Goal: Transaction & Acquisition: Book appointment/travel/reservation

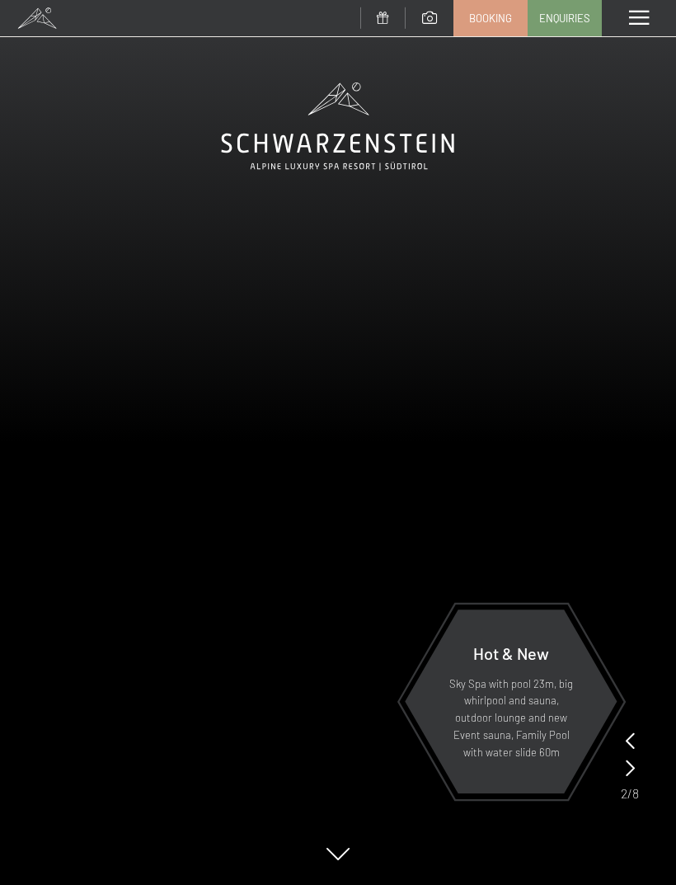
click at [491, 29] on link "Booking" at bounding box center [490, 18] width 73 height 35
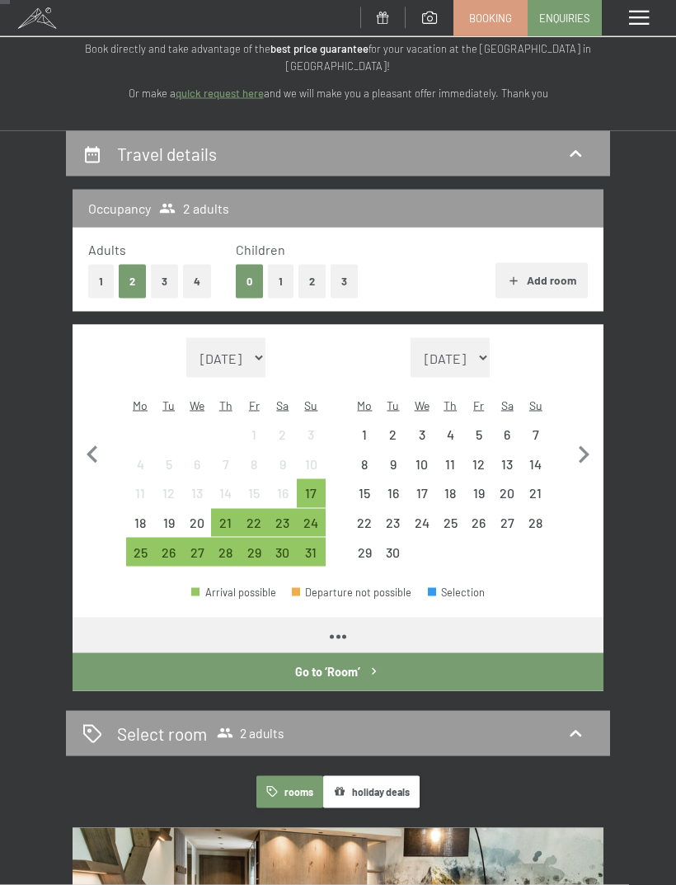
scroll to position [115, 0]
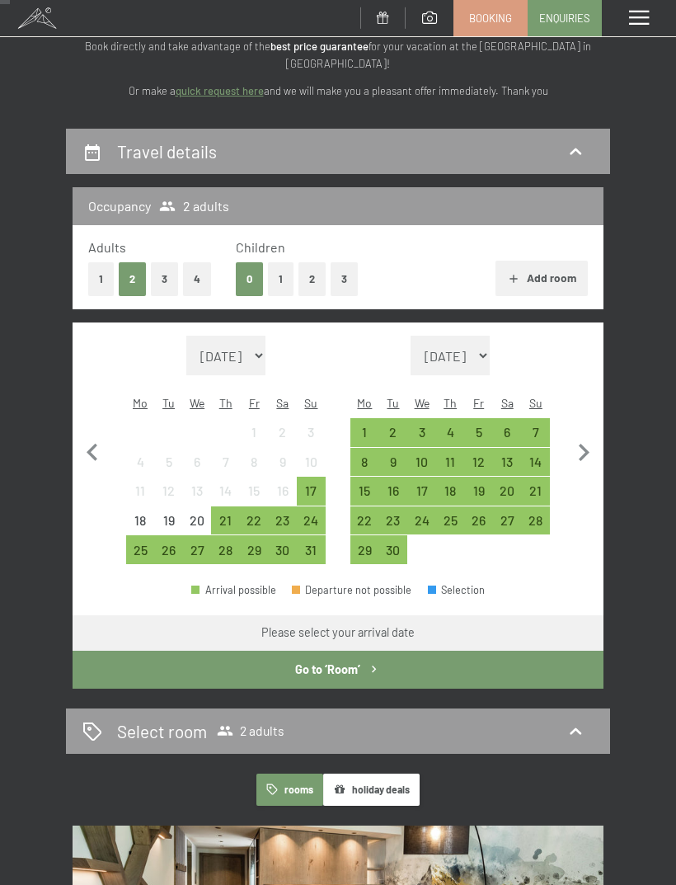
click at [590, 451] on icon "button" at bounding box center [583, 452] width 35 height 35
select select "2025-09-01"
select select "2025-10-01"
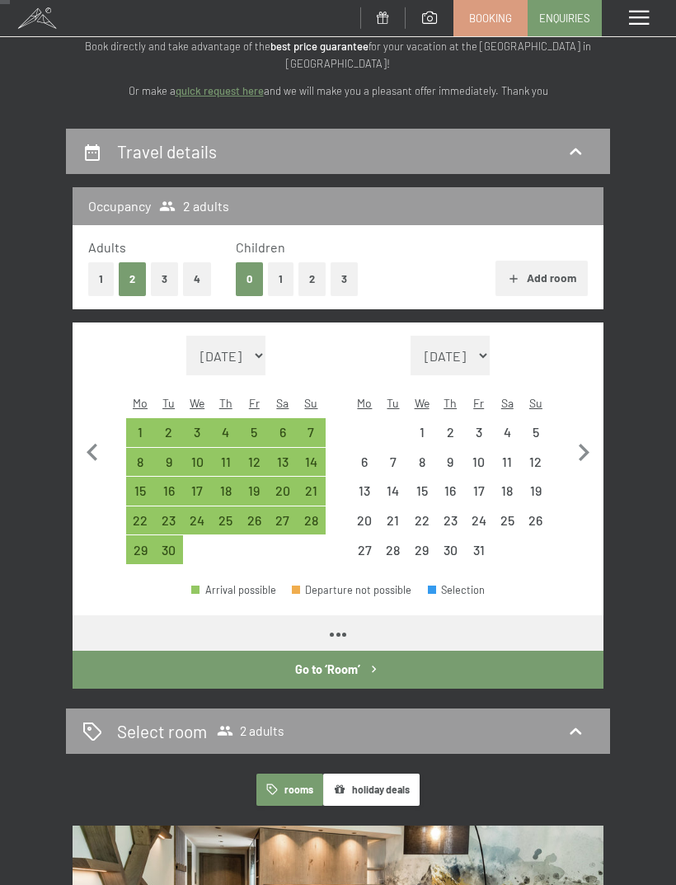
click at [582, 459] on button "button" at bounding box center [583, 450] width 35 height 228
select select "2025-10-01"
select select "2025-11-01"
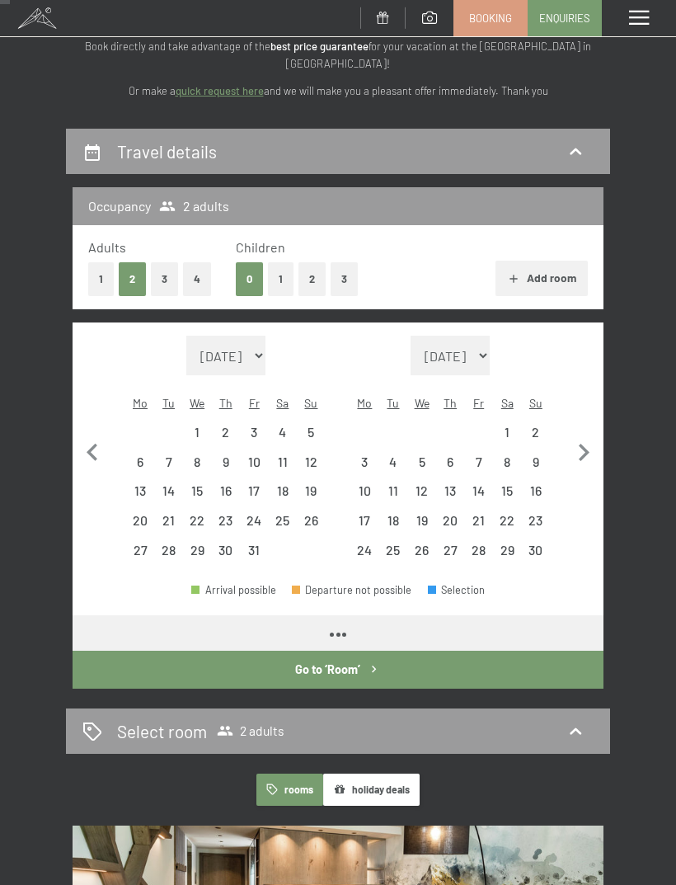
click at [582, 459] on button "button" at bounding box center [583, 450] width 35 height 228
select select "2025-11-01"
select select "2025-12-01"
select select "2025-11-01"
select select "2025-12-01"
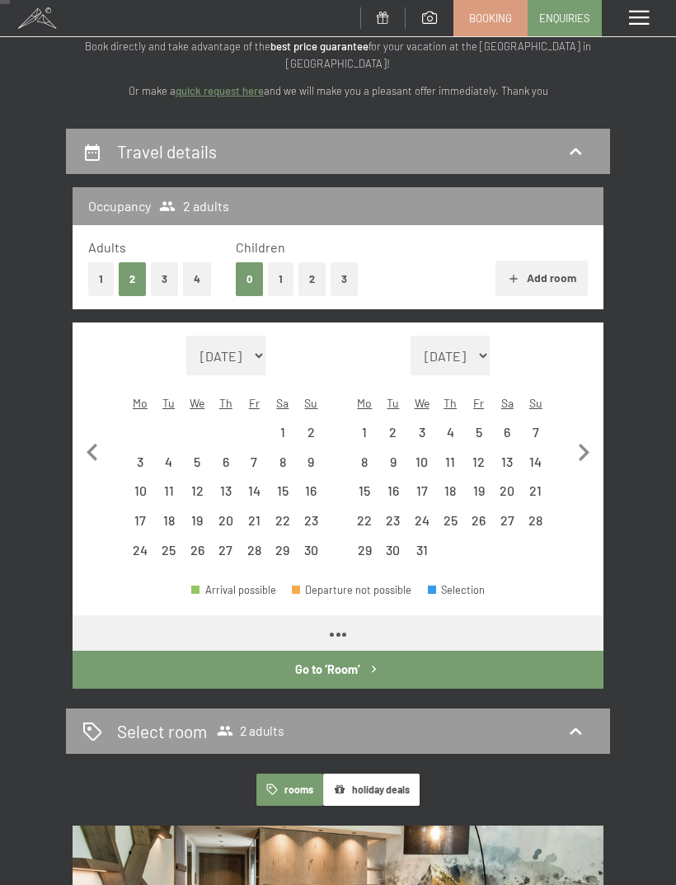
select select "2025-11-01"
select select "2025-12-01"
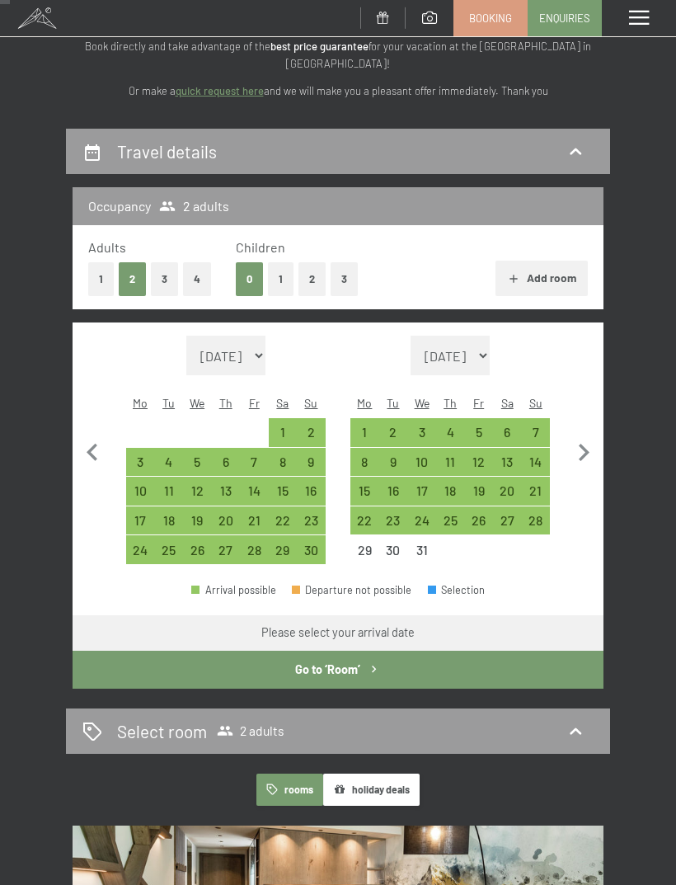
click at [599, 435] on icon "button" at bounding box center [583, 452] width 35 height 35
select select "2025-12-01"
select select "2026-01-01"
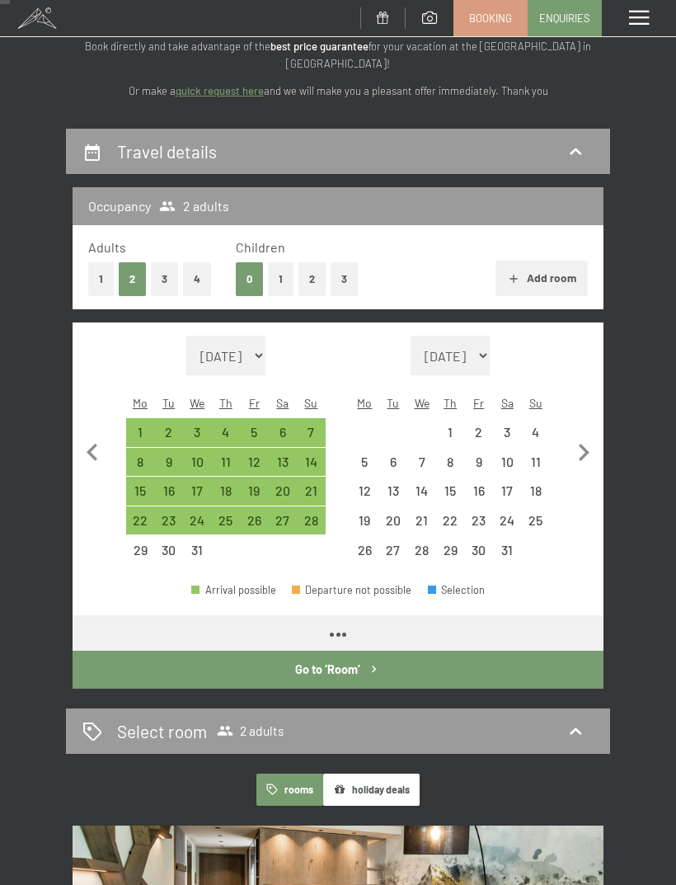
select select "2025-12-01"
select select "2026-01-01"
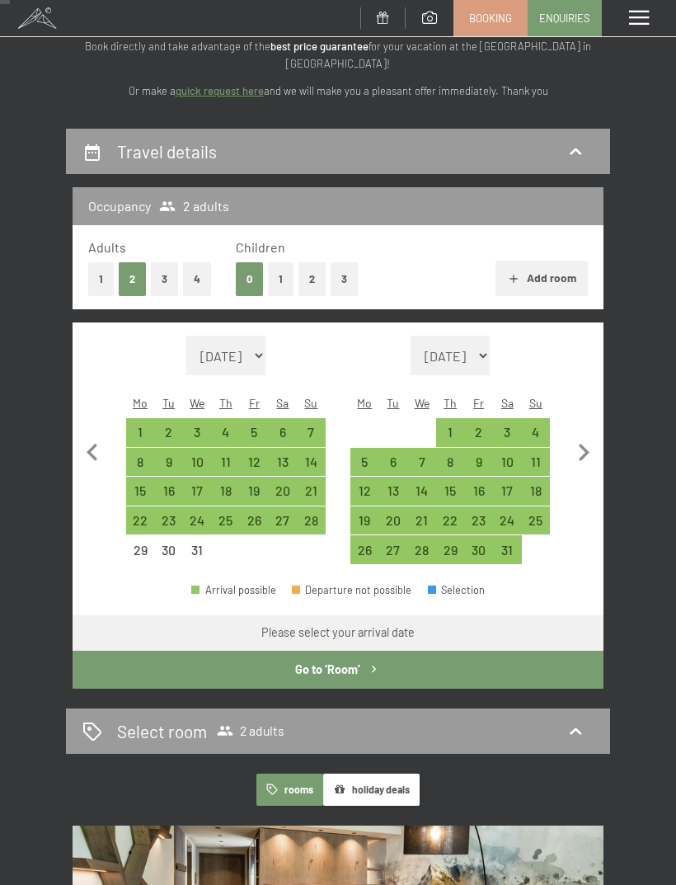
click at [592, 439] on icon "button" at bounding box center [583, 452] width 35 height 35
select select "2026-01-01"
select select "2026-02-01"
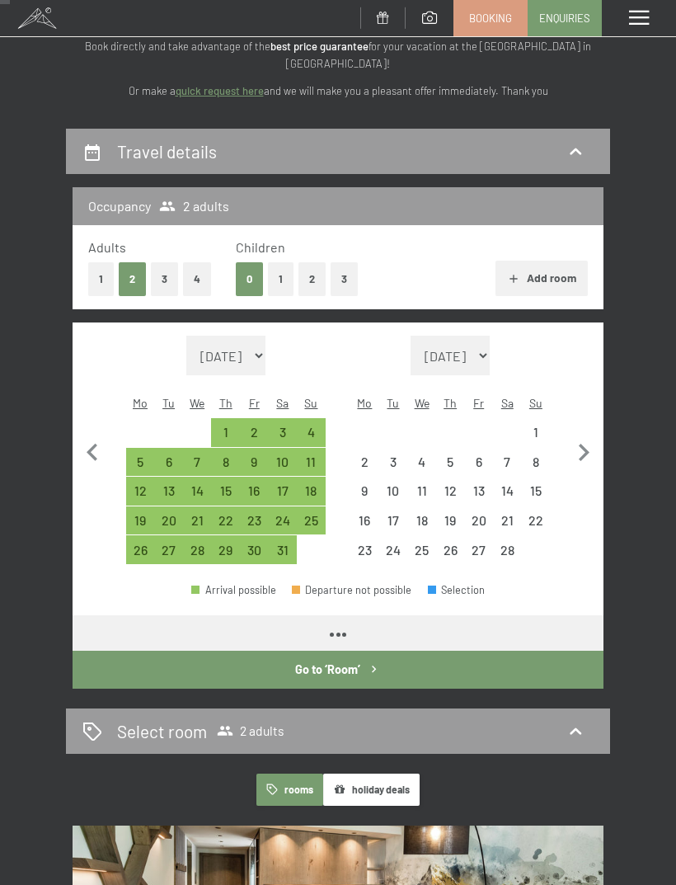
select select "2026-01-01"
select select "2026-02-01"
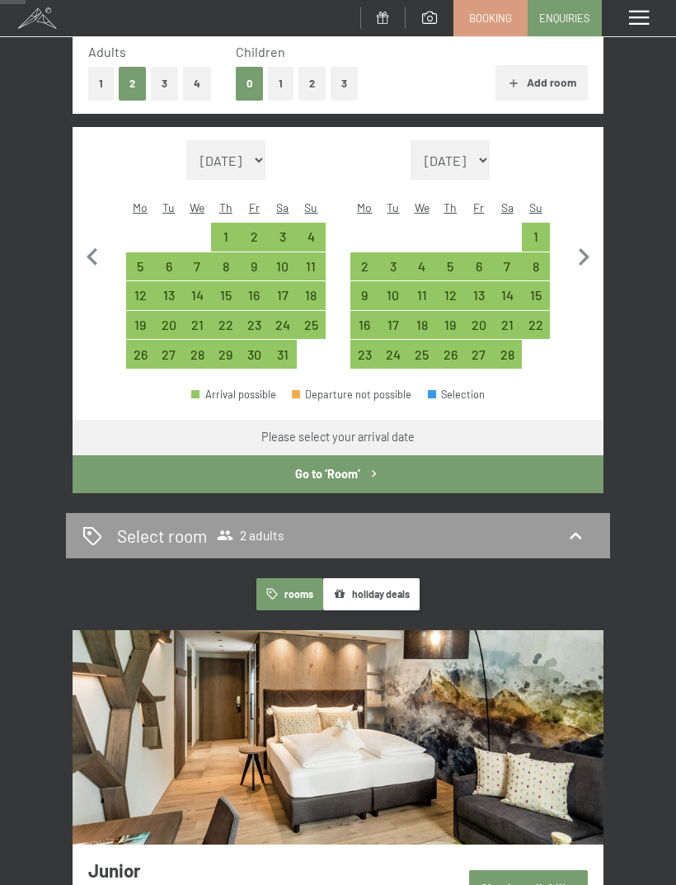
scroll to position [308, 0]
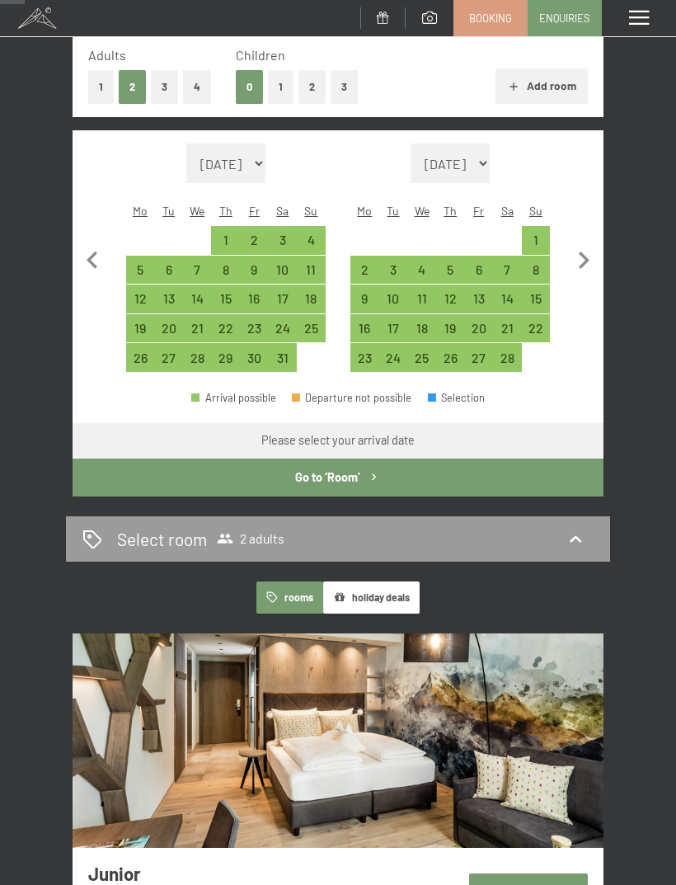
click at [584, 258] on icon "button" at bounding box center [583, 260] width 35 height 35
select select "2026-02-01"
select select "2026-03-01"
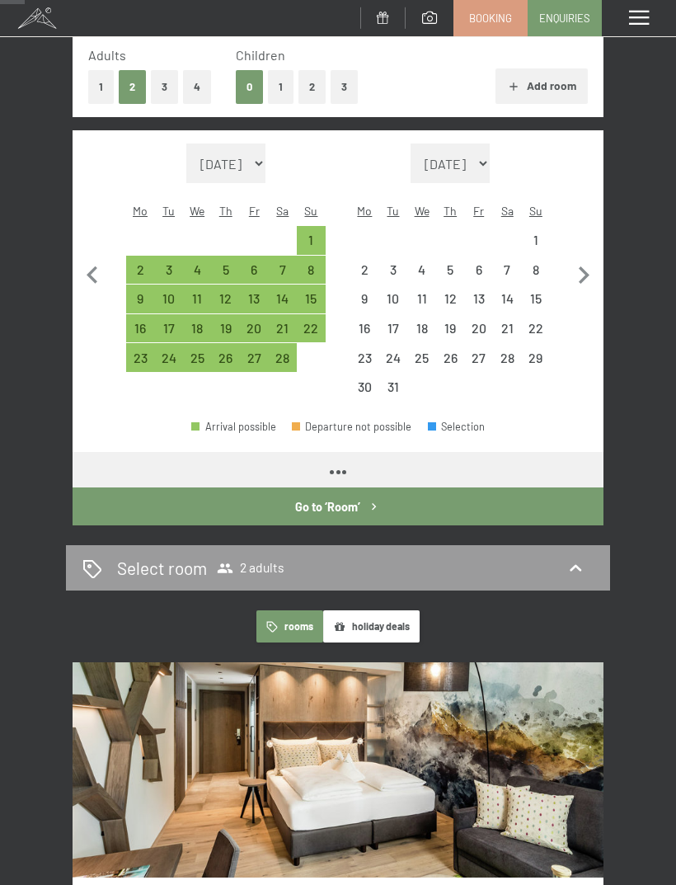
select select "2026-02-01"
select select "2026-03-01"
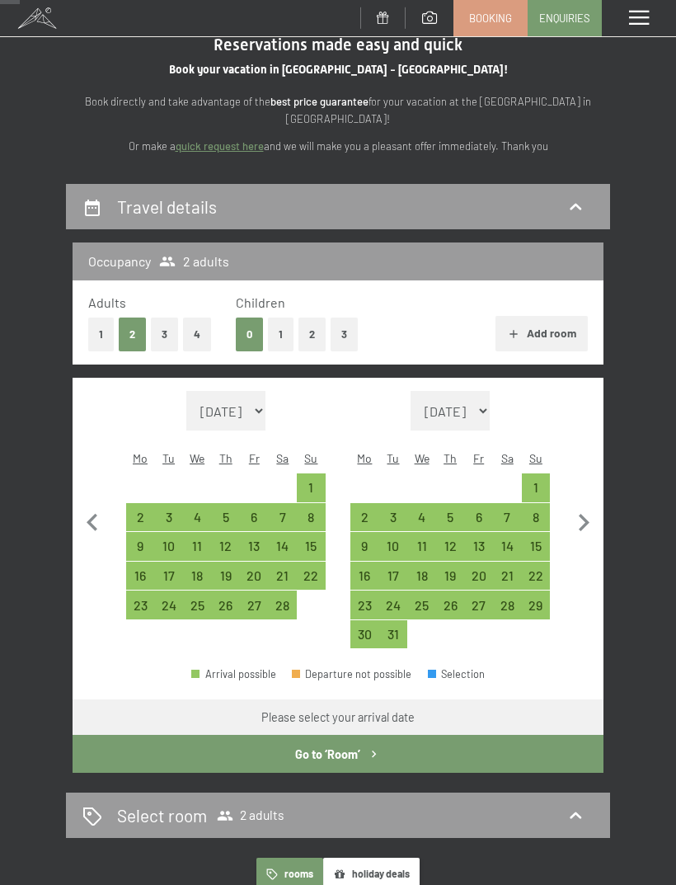
scroll to position [0, 0]
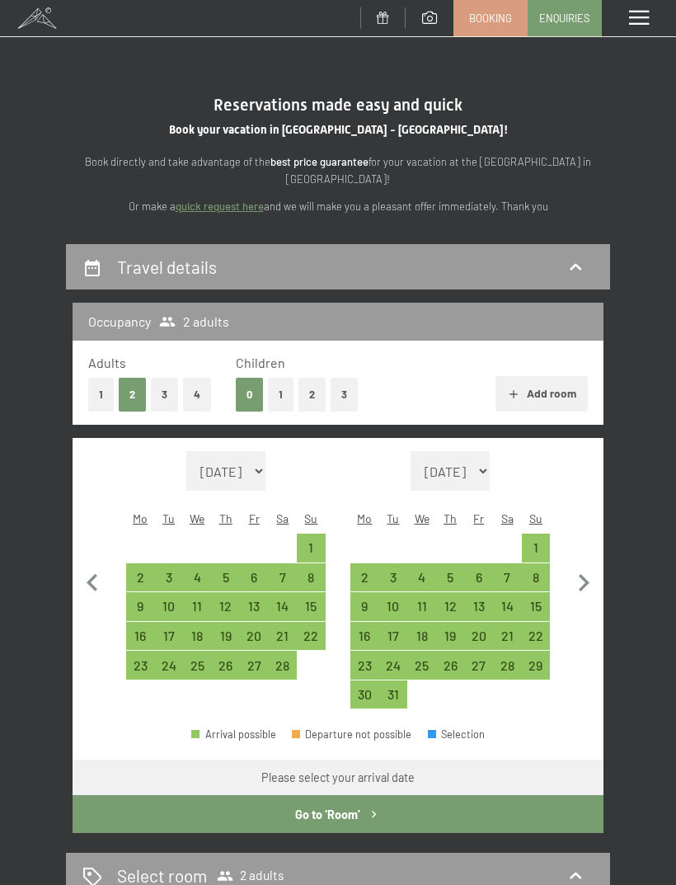
click at [645, 28] on div at bounding box center [639, 18] width 74 height 36
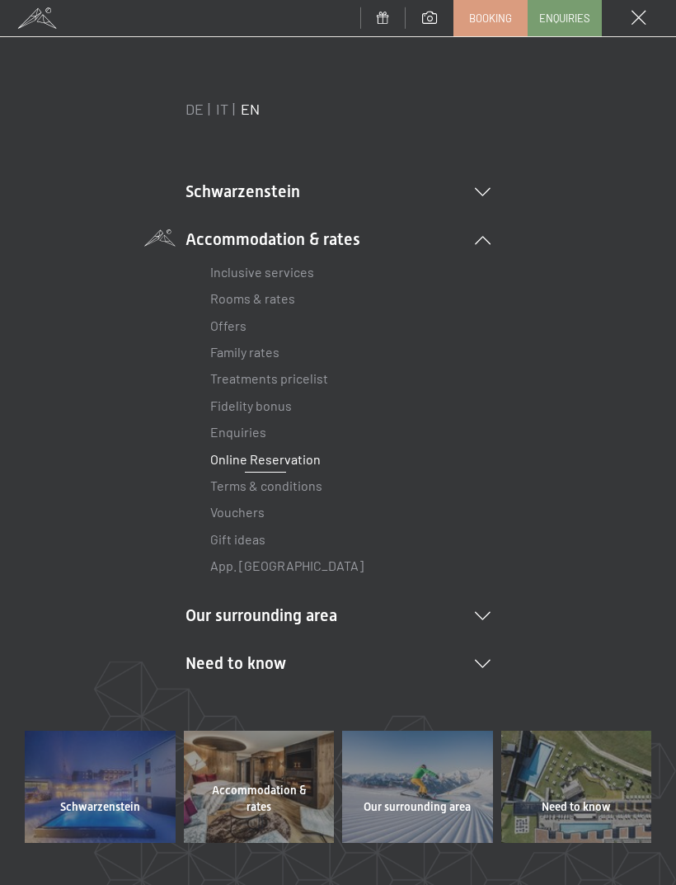
click at [640, 14] on span at bounding box center [639, 18] width 15 height 15
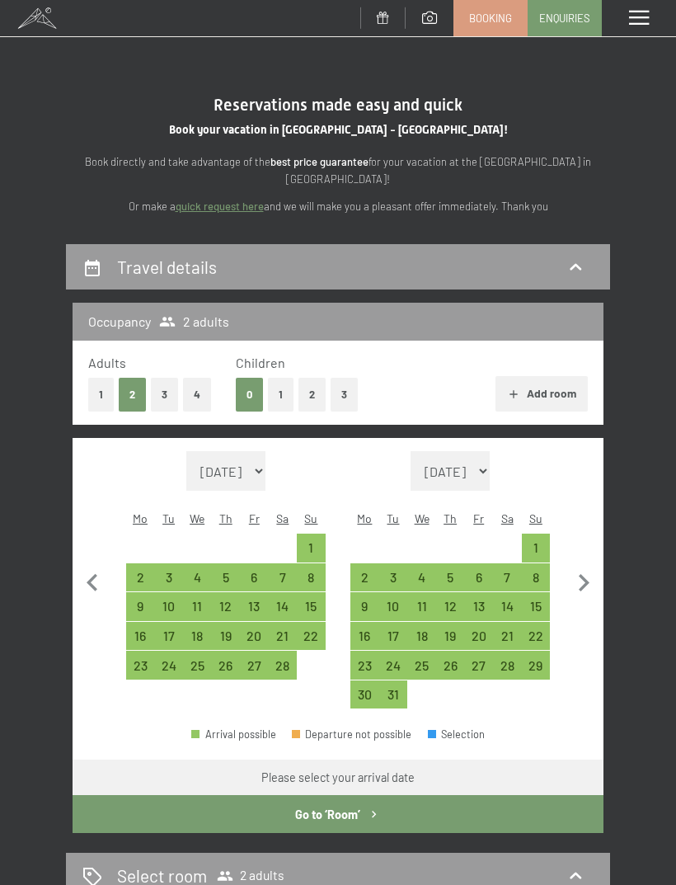
select select "2026-02-01"
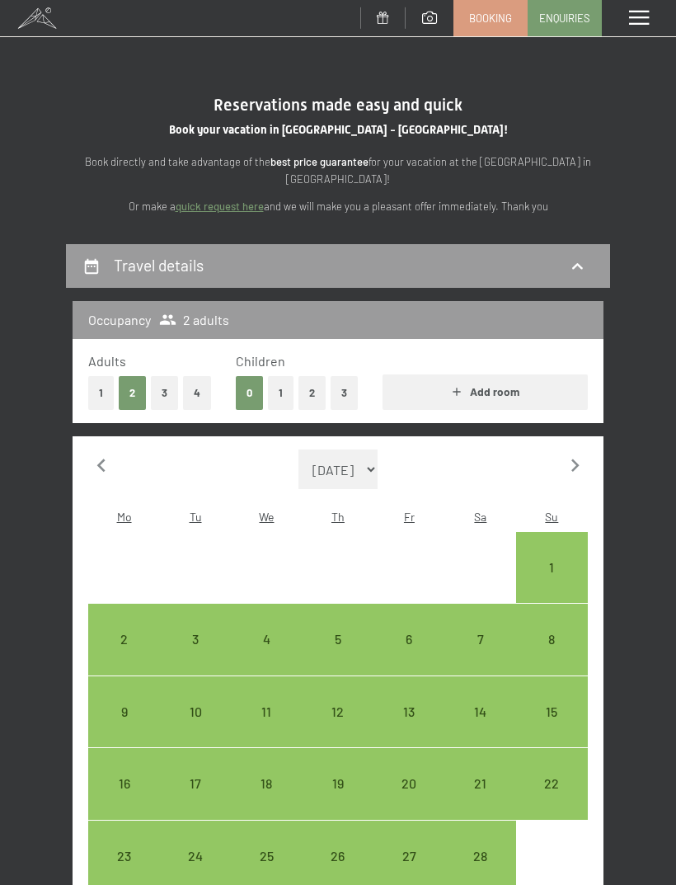
select select "2026-03-01"
select select "2026-02-01"
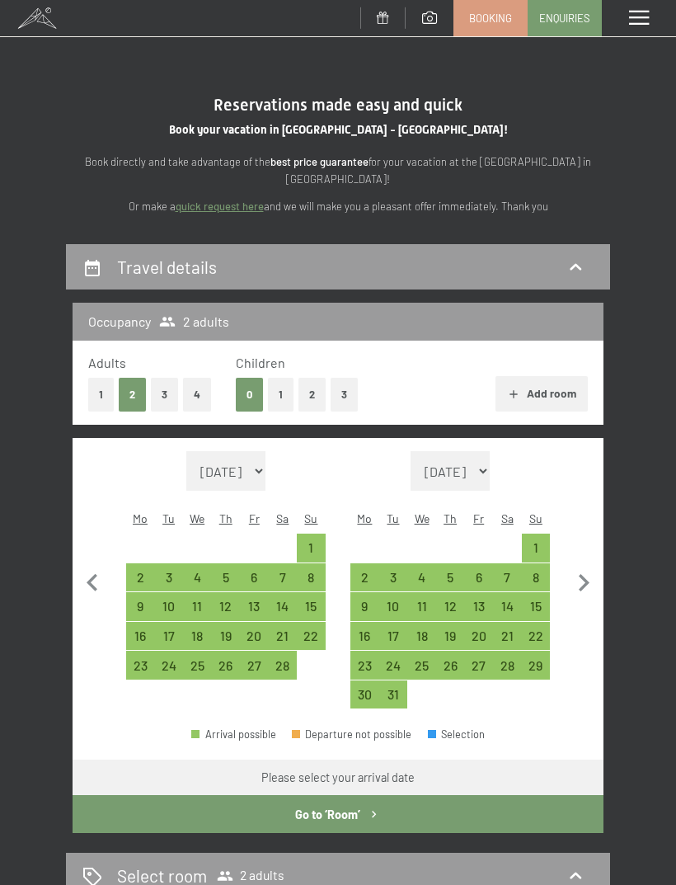
click at [636, 30] on div at bounding box center [639, 18] width 74 height 36
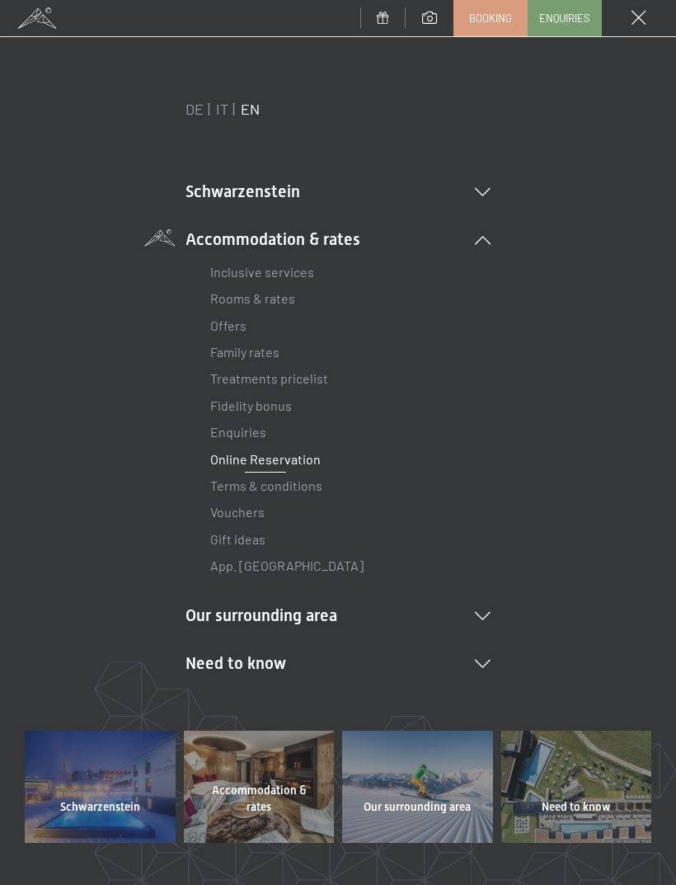
click at [271, 303] on link "Rooms & rates" at bounding box center [252, 298] width 85 height 16
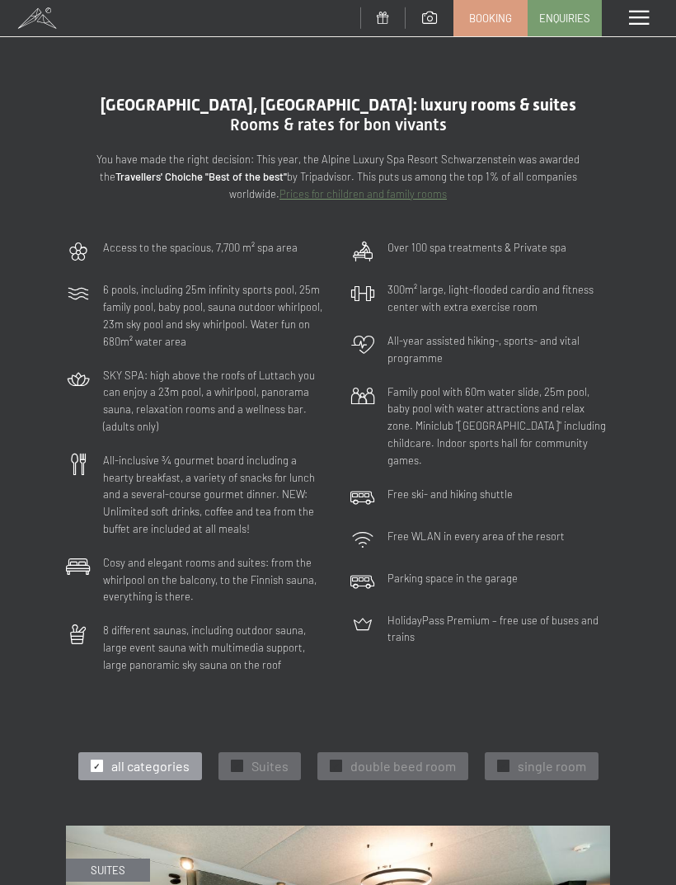
click at [657, 16] on div at bounding box center [639, 18] width 74 height 36
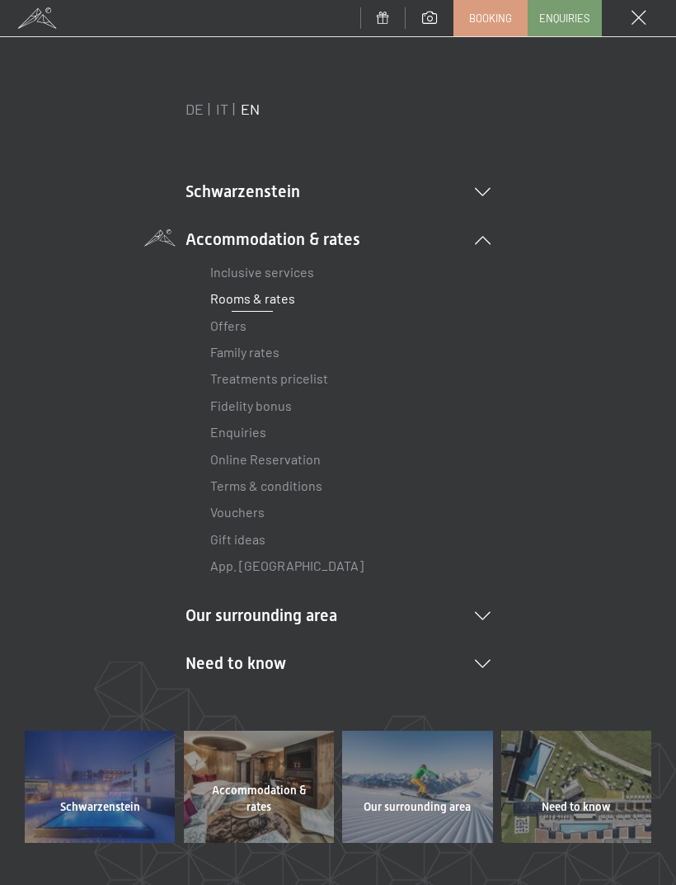
click at [494, 175] on div "DE IT EN Schwarzenstein NEW Schwarzenstein Your hosts Premium Spa Gourmet Activ…" at bounding box center [338, 415] width 627 height 632
click at [483, 186] on li "Schwarzenstein NEW Schwarzenstein Your hosts Premium Spa Gourmet Active Weekly …" at bounding box center [338, 191] width 305 height 23
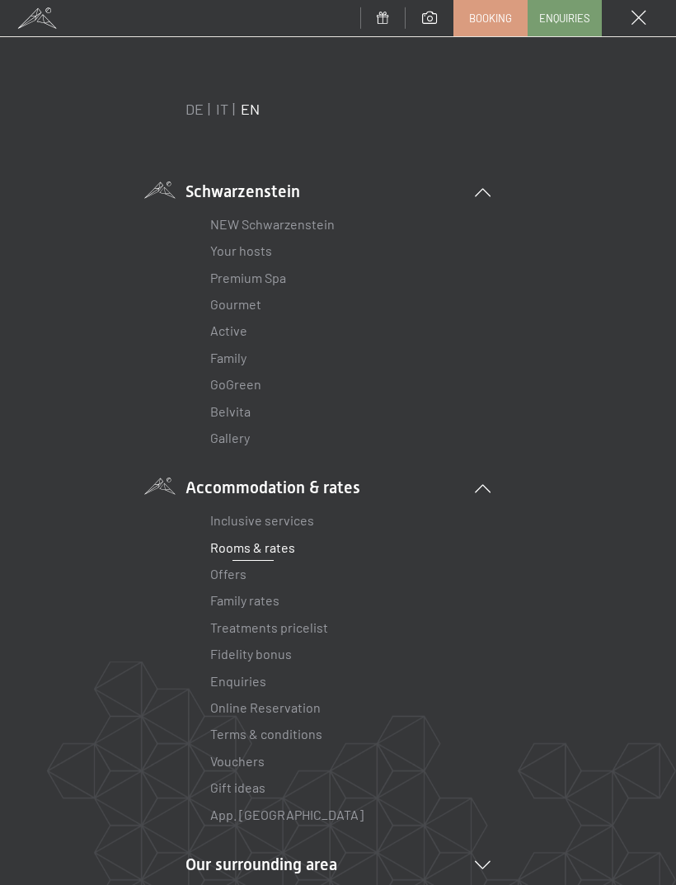
click at [487, 186] on li "Schwarzenstein NEW Schwarzenstein Your hosts Premium Spa Gourmet Active Weekly …" at bounding box center [338, 316] width 305 height 272
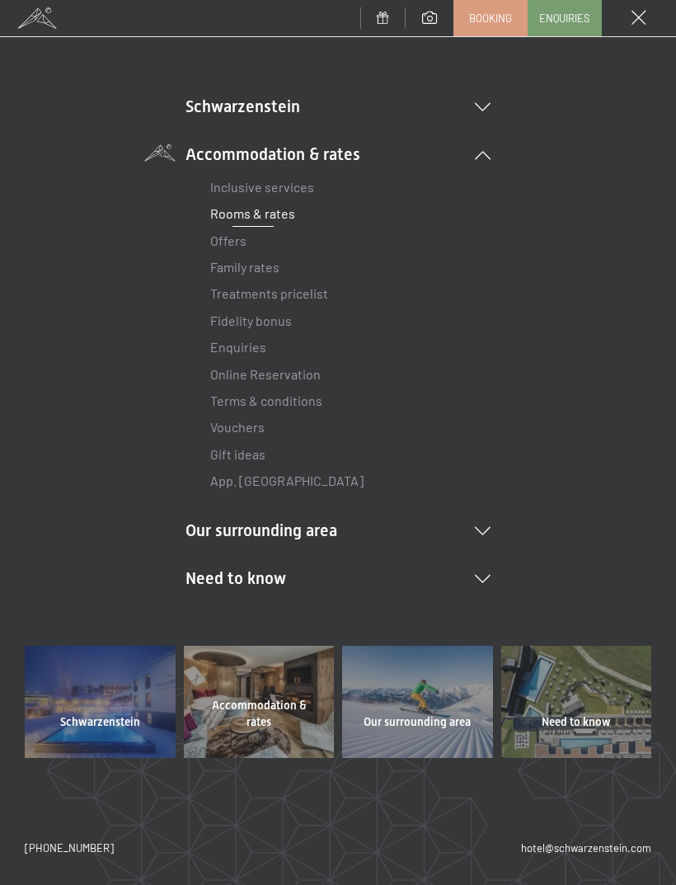
scroll to position [84, 0]
click at [477, 536] on li "Our surrounding area Ahrntal Skiing & winter Skiing Ski school Hiking & summer …" at bounding box center [338, 530] width 305 height 23
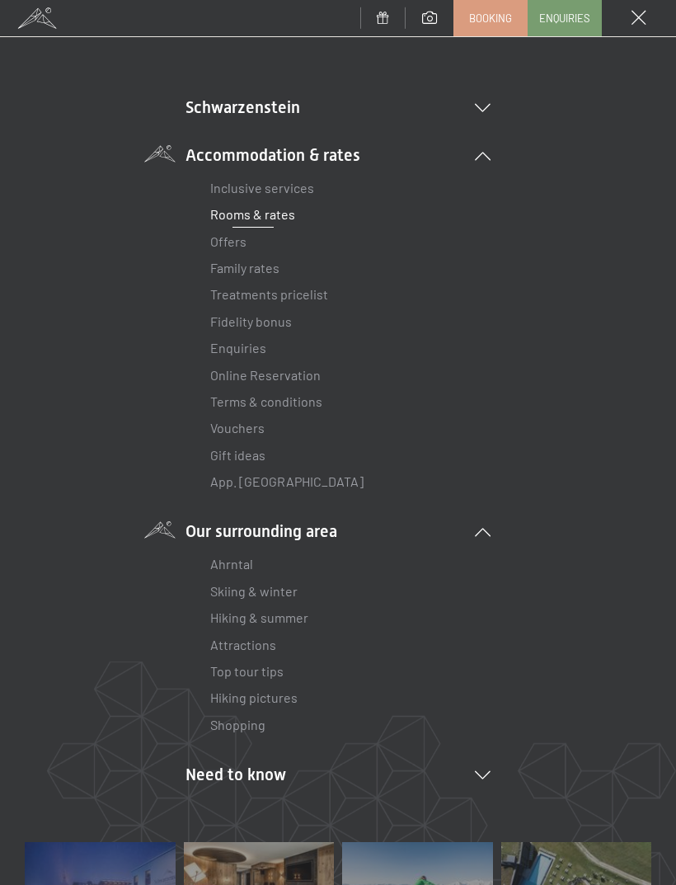
click at [369, 872] on div at bounding box center [417, 898] width 151 height 112
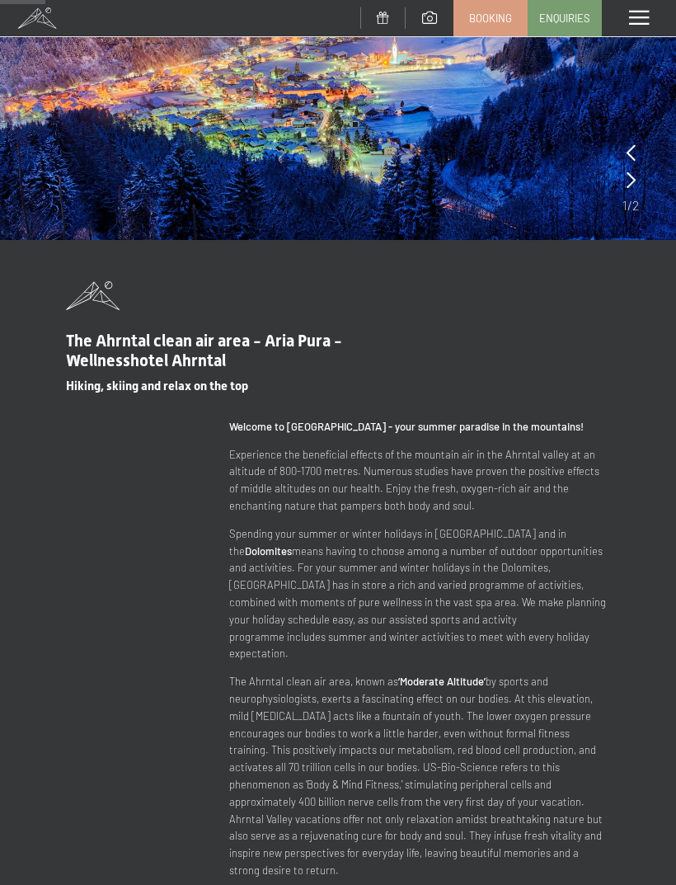
scroll to position [289, 0]
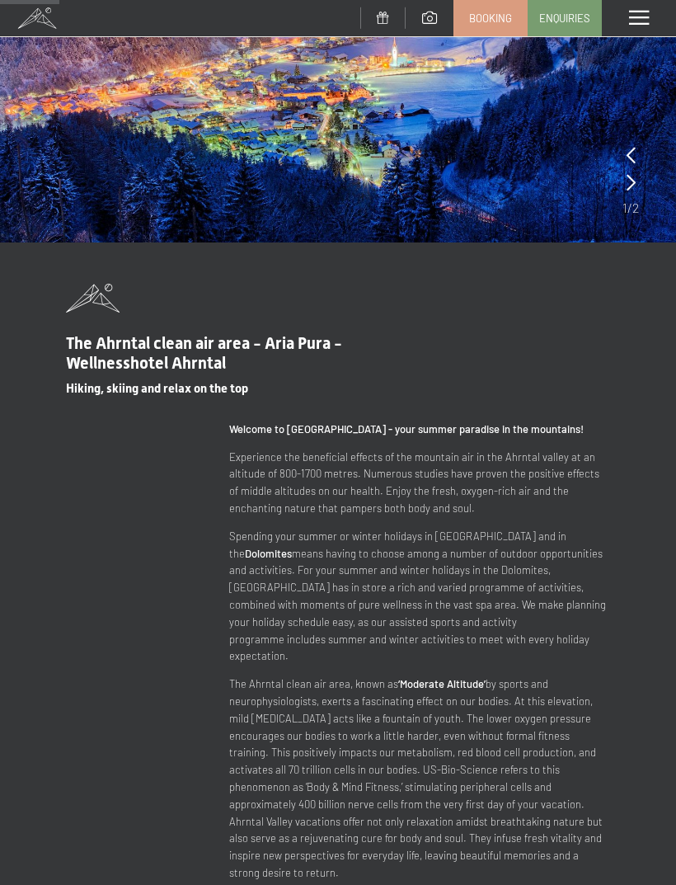
click at [638, 21] on span at bounding box center [639, 18] width 20 height 15
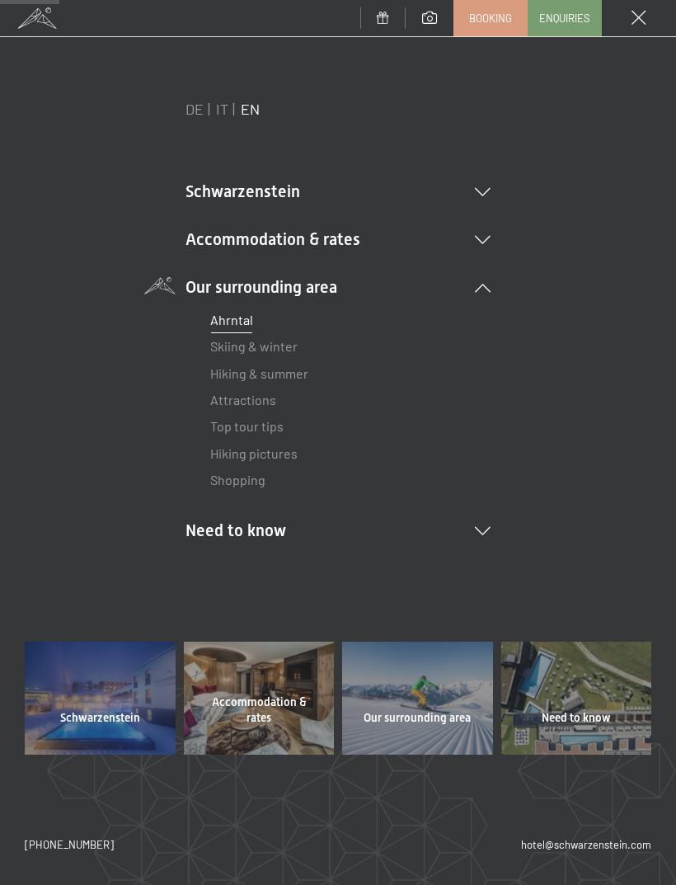
click at [482, 233] on li "Accommodation & rates Inclusive services Rooms & rates List Offers List Family …" at bounding box center [338, 239] width 305 height 23
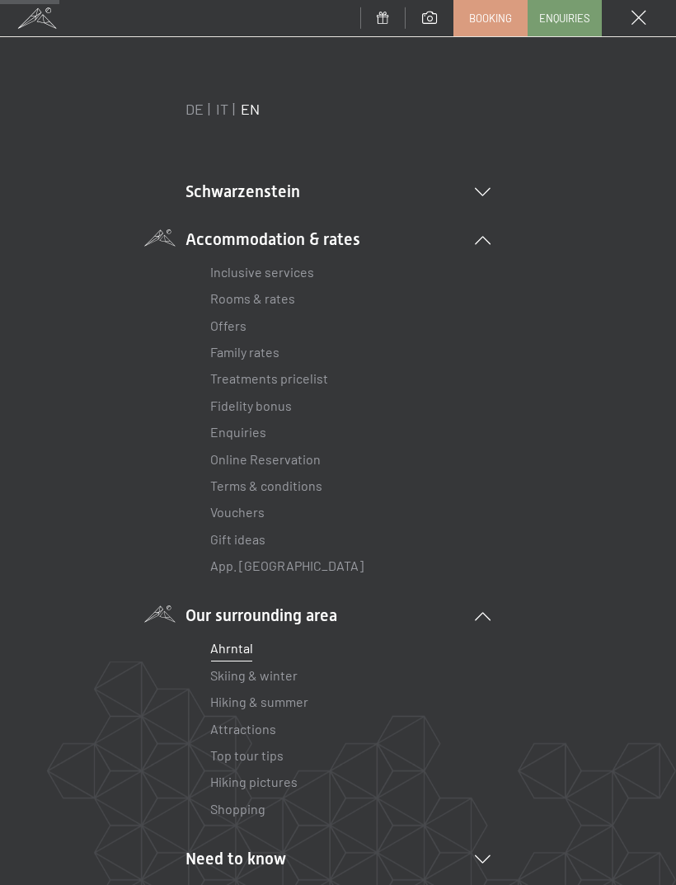
click at [261, 409] on link "Fidelity bonus" at bounding box center [251, 405] width 82 height 16
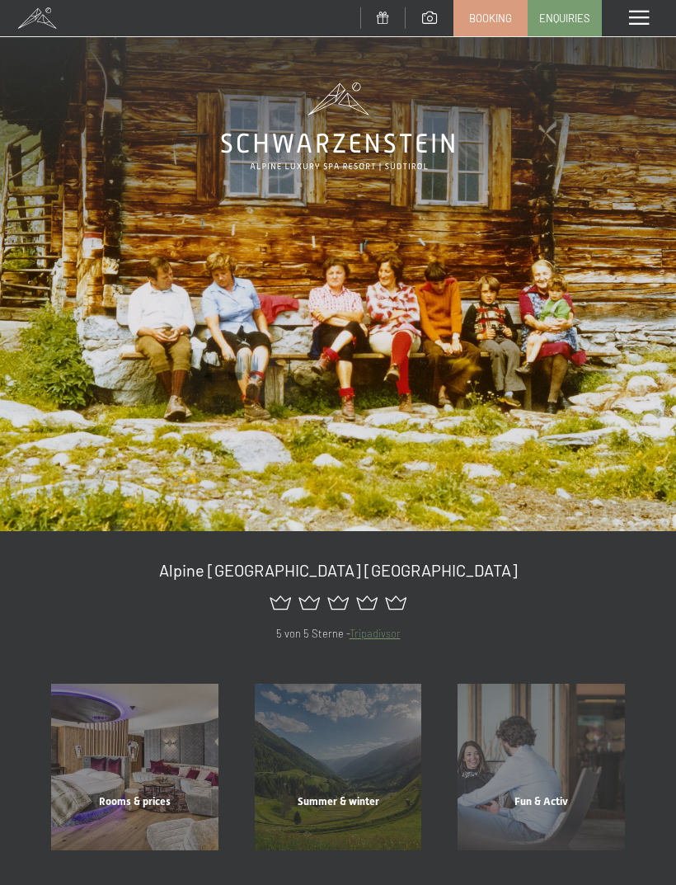
click at [650, 20] on div at bounding box center [639, 18] width 74 height 36
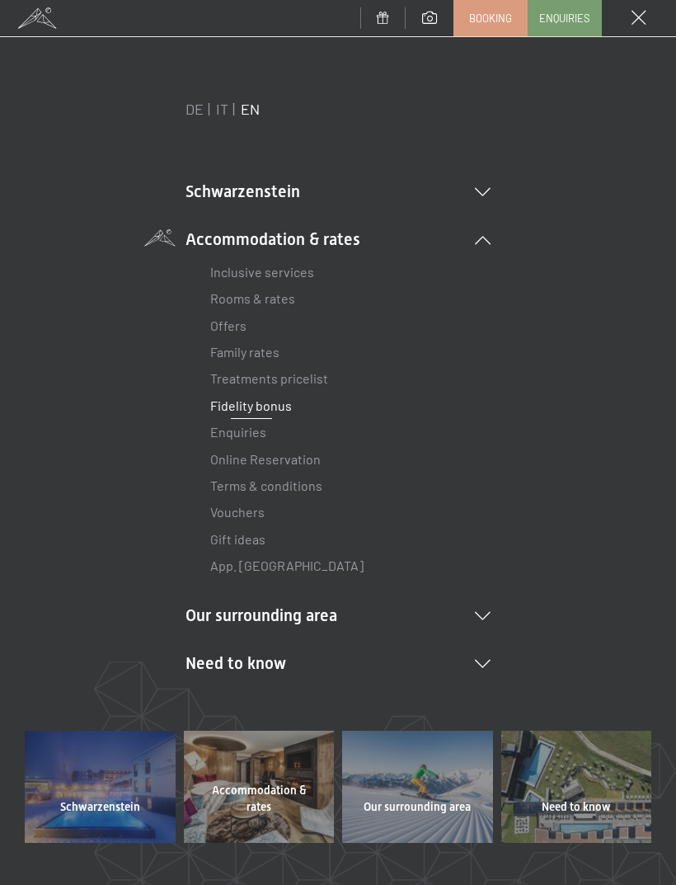
click at [482, 604] on li "Our surrounding area [GEOGRAPHIC_DATA] Skiing & winter Skiing Ski school Hiking…" at bounding box center [338, 615] width 305 height 23
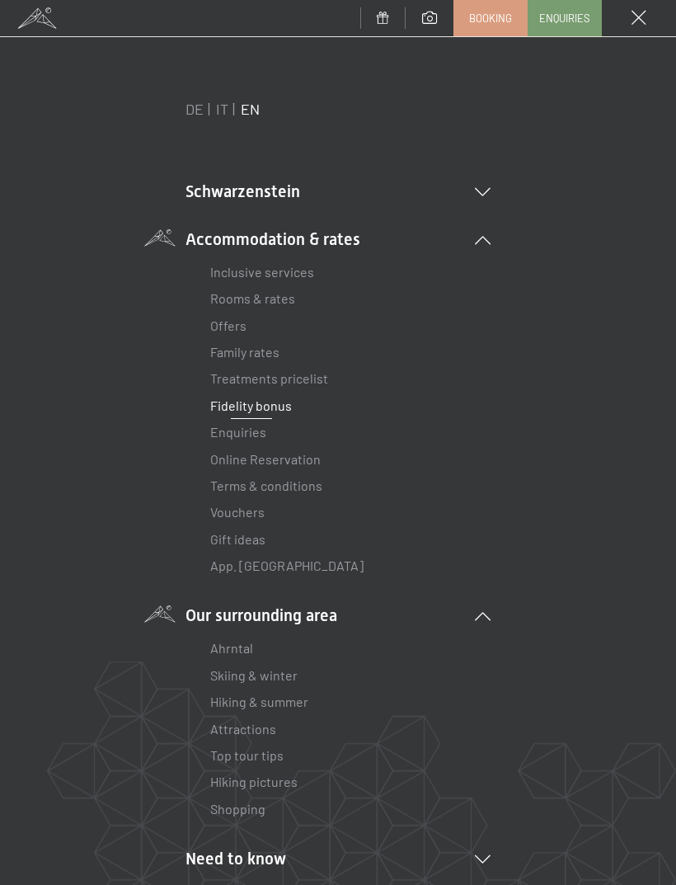
click at [477, 615] on icon at bounding box center [483, 616] width 16 height 8
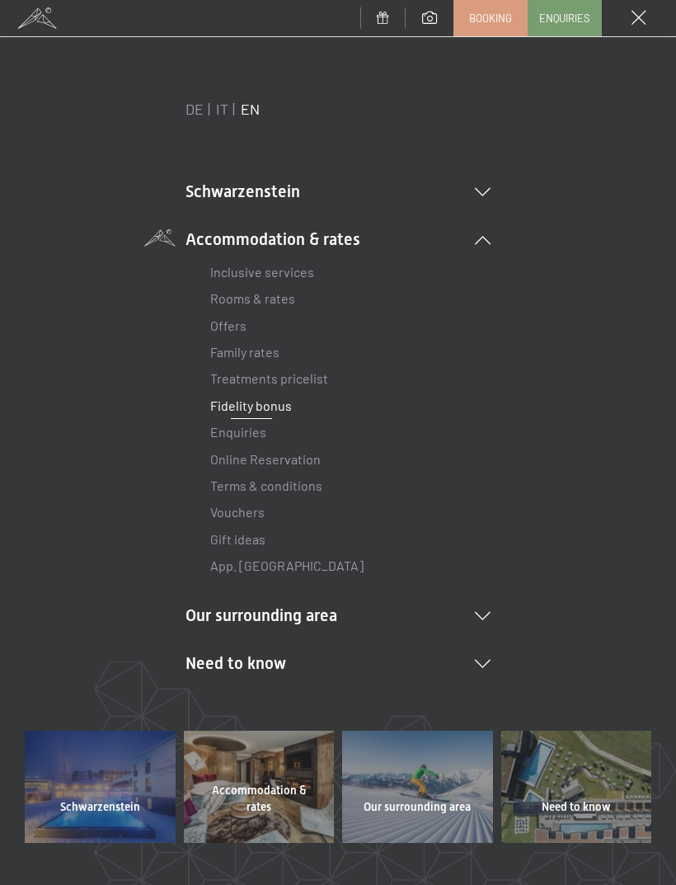
click at [479, 249] on li "Accommodation & rates Inclusive services Rooms & rates List Offers List Family …" at bounding box center [338, 404] width 305 height 352
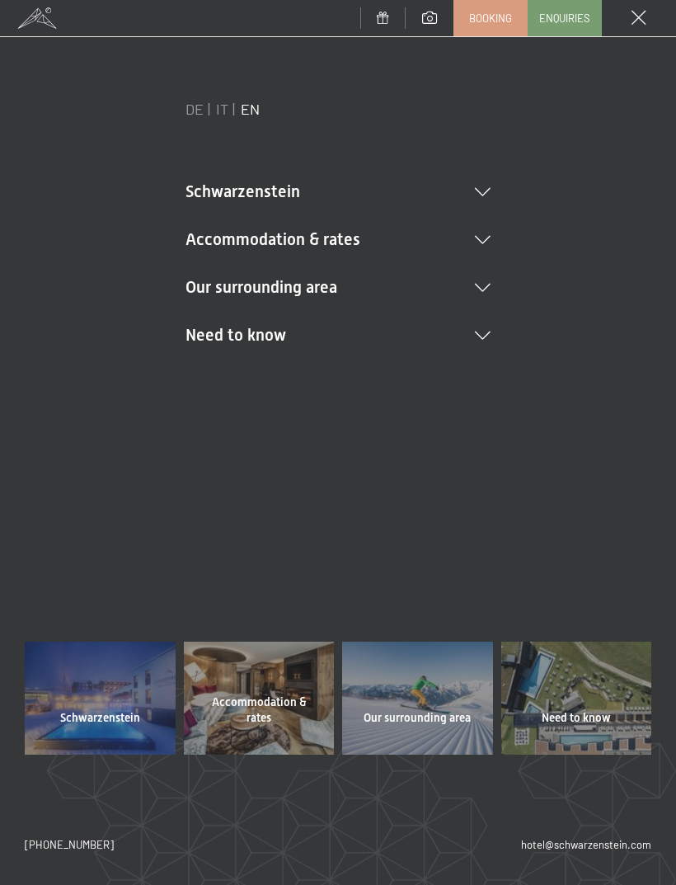
click at [471, 186] on li "Schwarzenstein NEW Schwarzenstein Your hosts Premium Spa Gourmet Active Weekly …" at bounding box center [338, 191] width 305 height 23
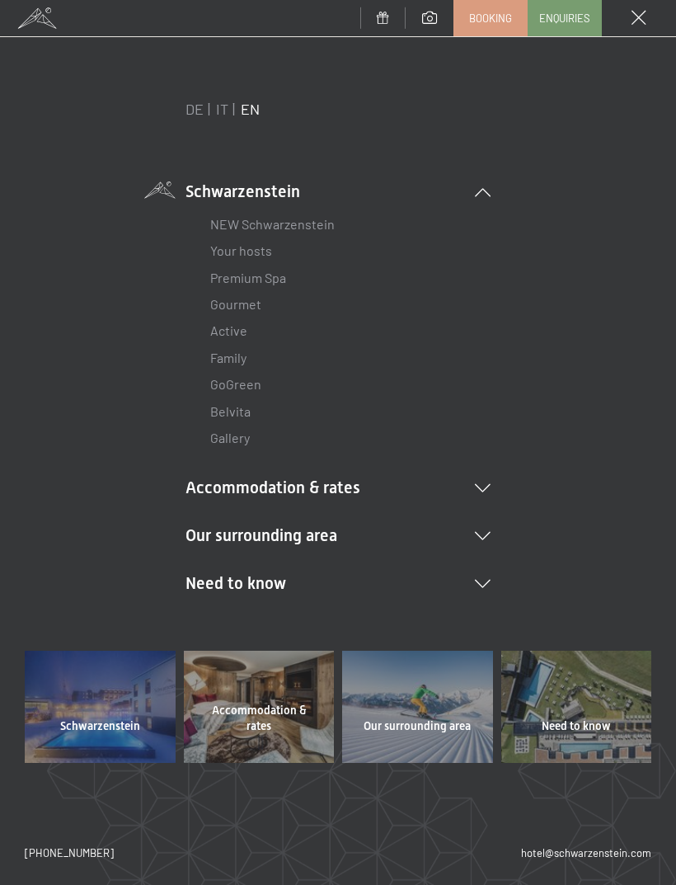
click at [475, 181] on li "Schwarzenstein NEW Schwarzenstein Your hosts Premium Spa Gourmet Active Weekly …" at bounding box center [338, 316] width 305 height 272
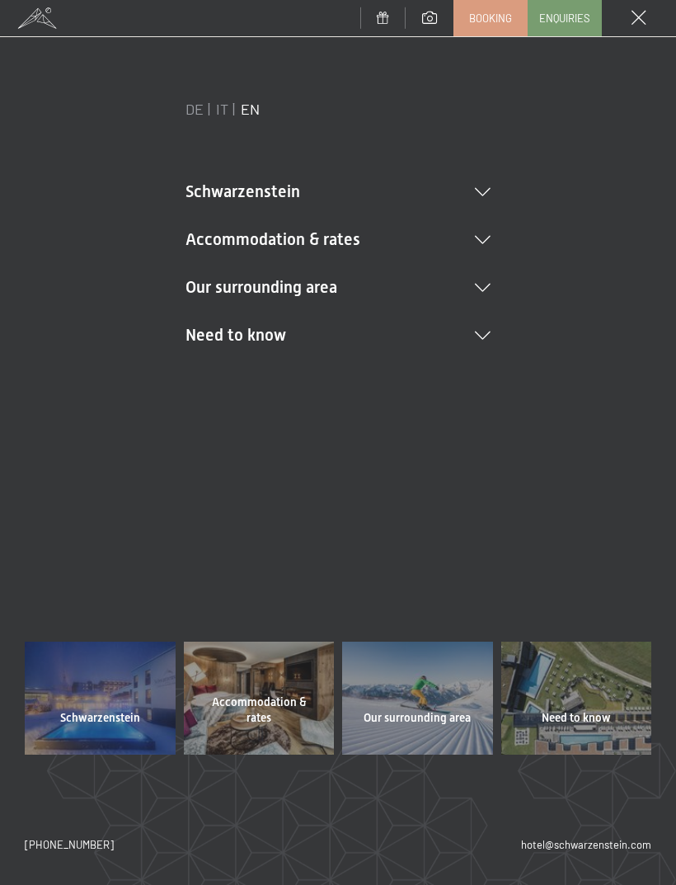
click at [486, 219] on ul "Schwarzenstein [GEOGRAPHIC_DATA] Your hosts Premium Spa Gourmet Active Weekly p…" at bounding box center [338, 263] width 305 height 167
click at [481, 231] on li "Accommodation & rates Inclusive services Rooms & rates List Offers List Family …" at bounding box center [338, 239] width 305 height 23
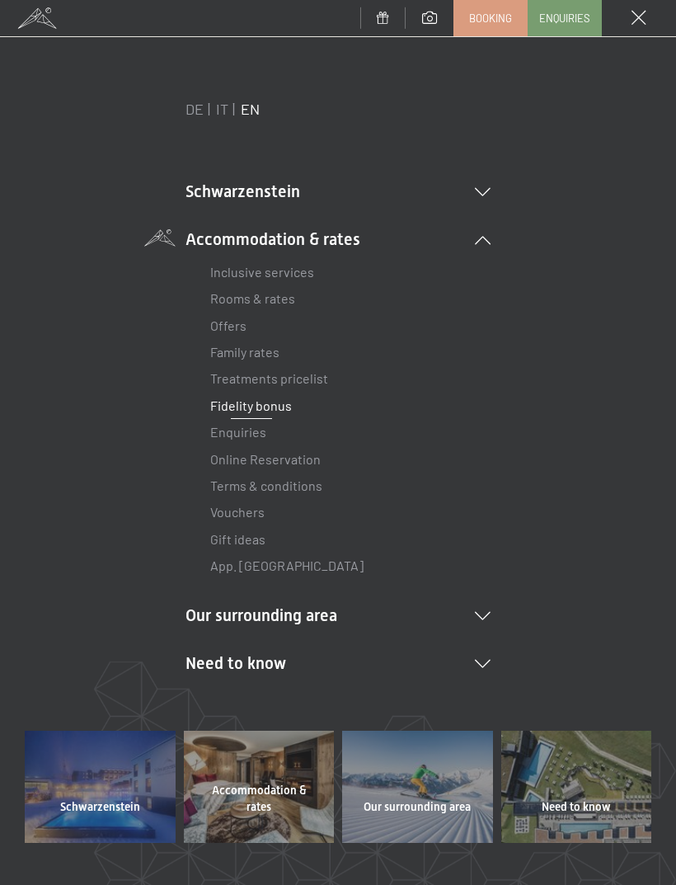
click at [486, 236] on icon at bounding box center [483, 240] width 16 height 8
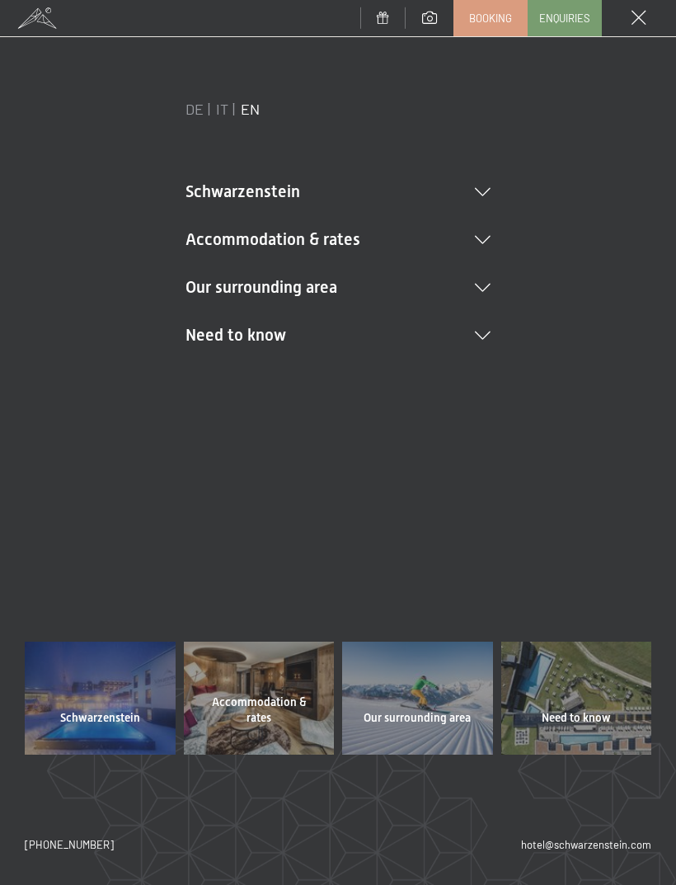
click at [476, 194] on icon at bounding box center [483, 192] width 16 height 8
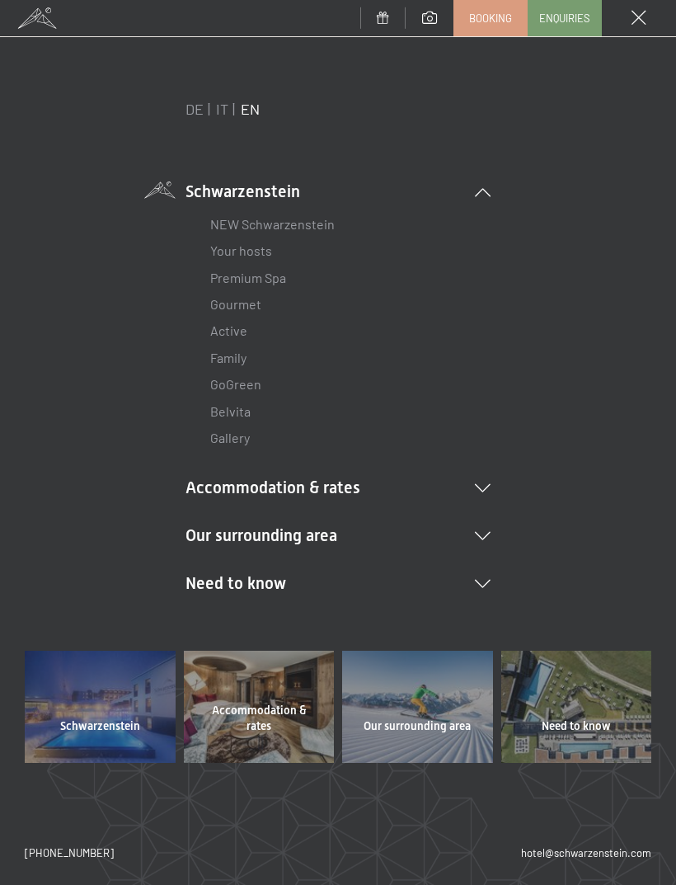
click at [472, 192] on li "Schwarzenstein NEW Schwarzenstein Your hosts Premium Spa Gourmet Active Weekly …" at bounding box center [338, 316] width 305 height 272
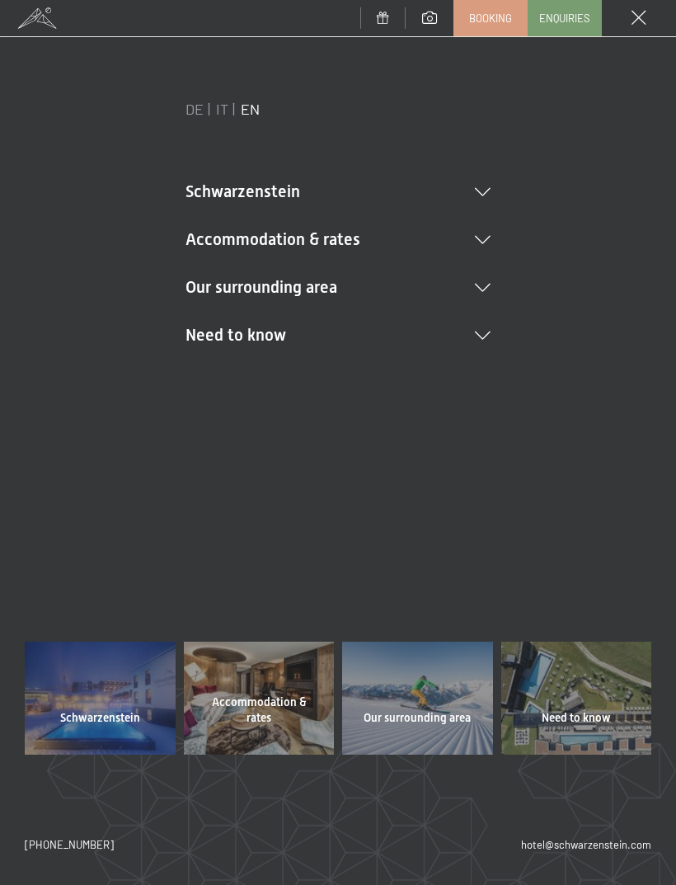
click at [477, 335] on icon at bounding box center [483, 335] width 16 height 8
click at [291, 365] on link "Location & arrival" at bounding box center [260, 367] width 101 height 16
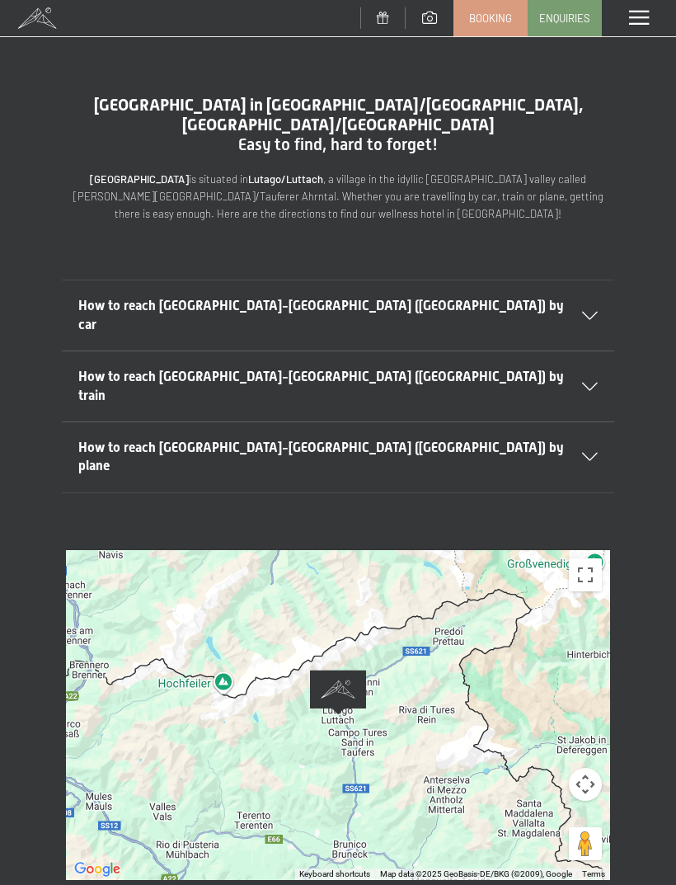
click at [587, 383] on icon at bounding box center [590, 387] width 16 height 8
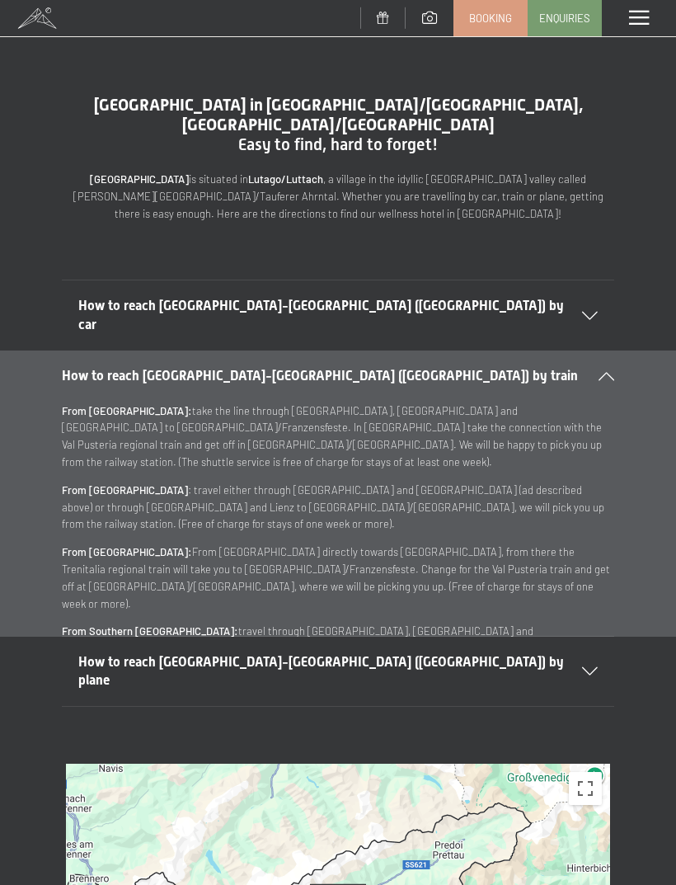
click at [637, 26] on span at bounding box center [639, 18] width 20 height 15
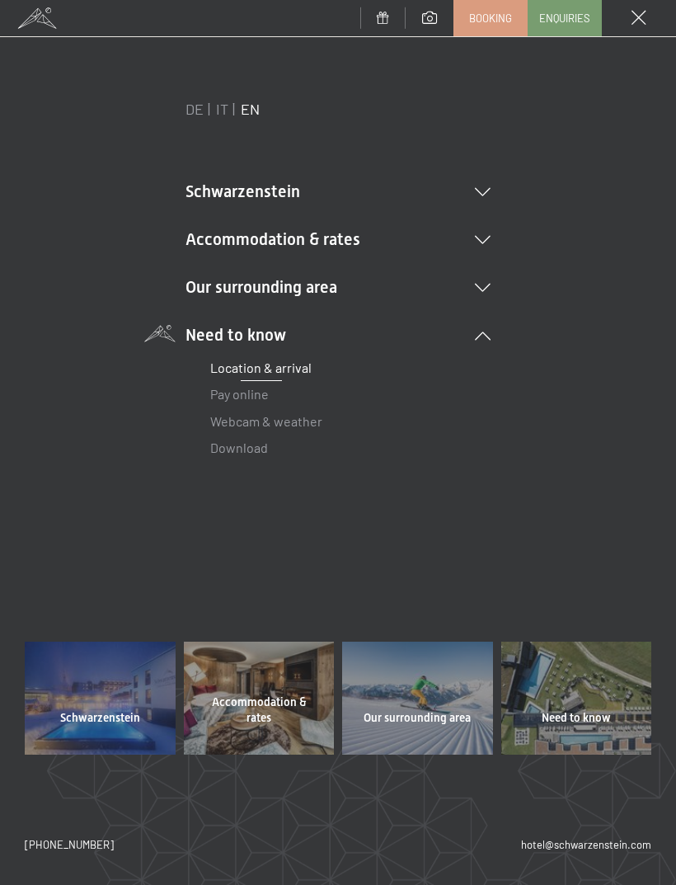
click at [637, 15] on span at bounding box center [639, 18] width 15 height 15
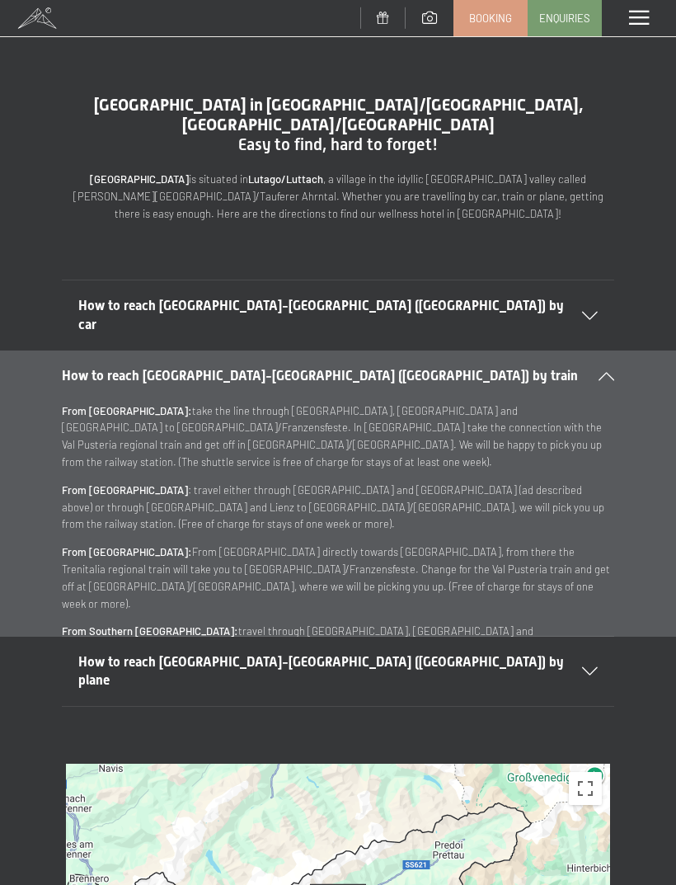
click at [595, 350] on div "How to reach Lutago-South Tyrol (Italy) by train" at bounding box center [338, 375] width 552 height 51
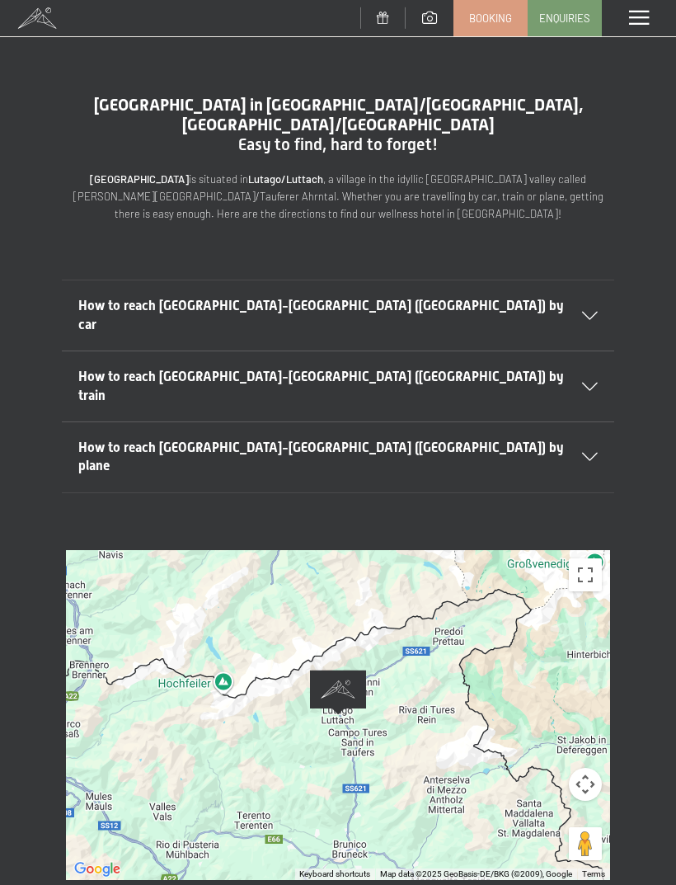
click at [577, 280] on div "How to reach Lutago-South Tyrol (Italy) by car" at bounding box center [337, 315] width 519 height 70
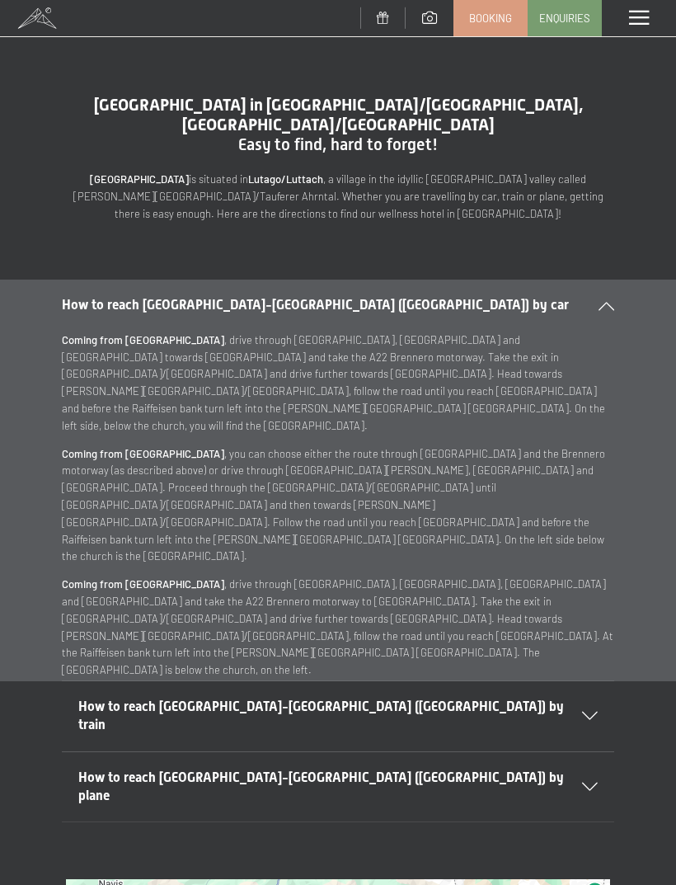
click at [601, 302] on icon at bounding box center [607, 306] width 16 height 8
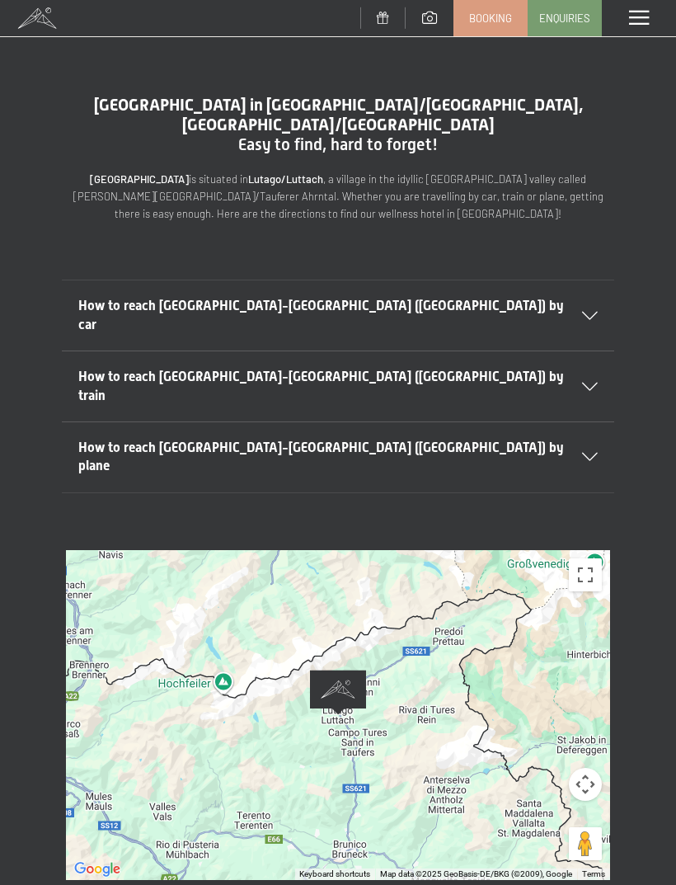
click at [580, 351] on div "How to reach Lutago-South Tyrol (Italy) by train" at bounding box center [337, 386] width 519 height 70
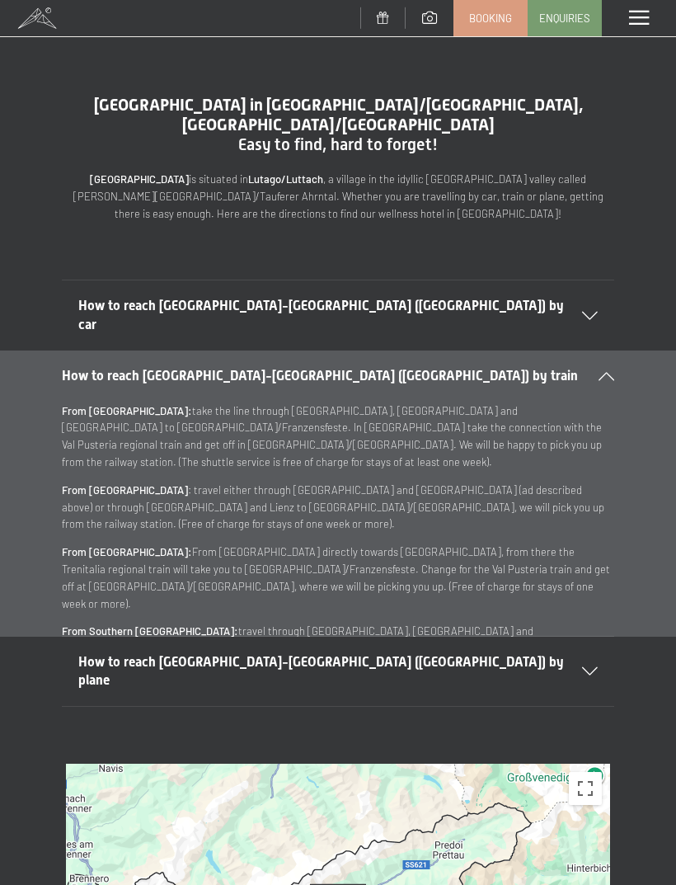
click at [586, 637] on div "How to reach Lutago-South Tyrol (Italy) by plane" at bounding box center [337, 672] width 519 height 70
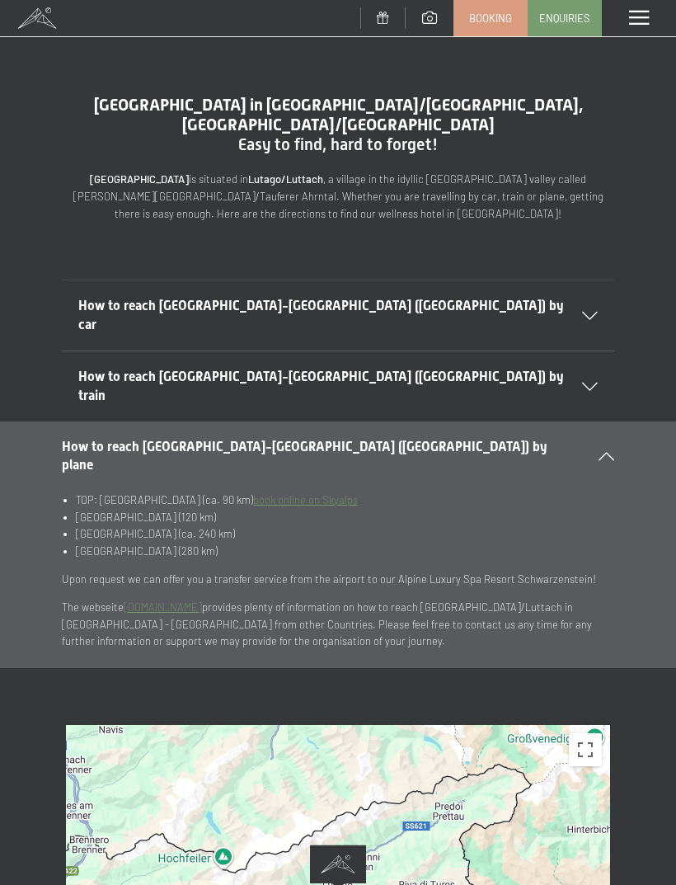
click at [633, 21] on span at bounding box center [639, 18] width 20 height 15
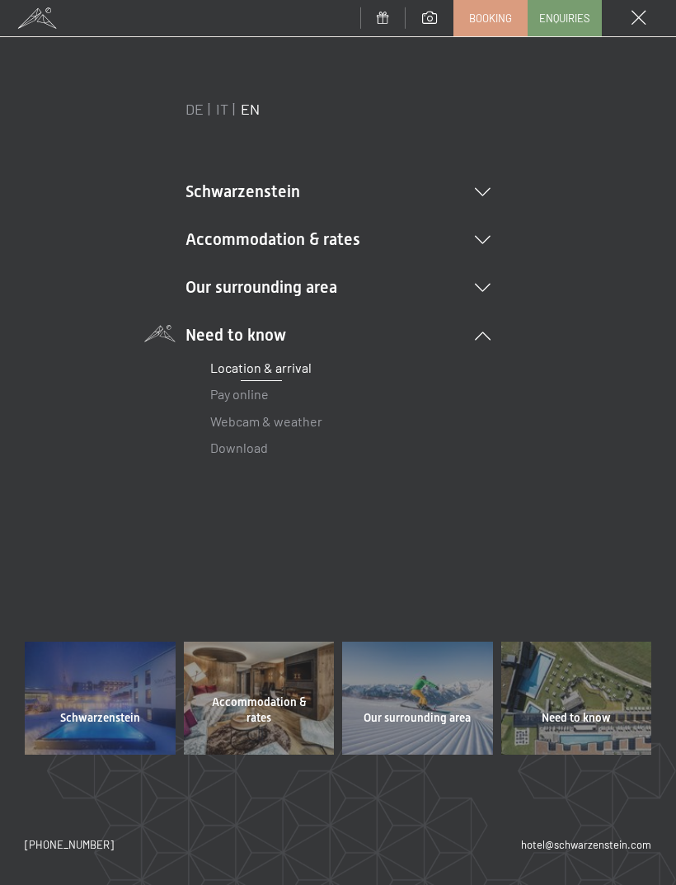
click at [476, 296] on li "Our surrounding area [GEOGRAPHIC_DATA] Skiing & winter Skiing Ski school Hiking…" at bounding box center [338, 286] width 305 height 23
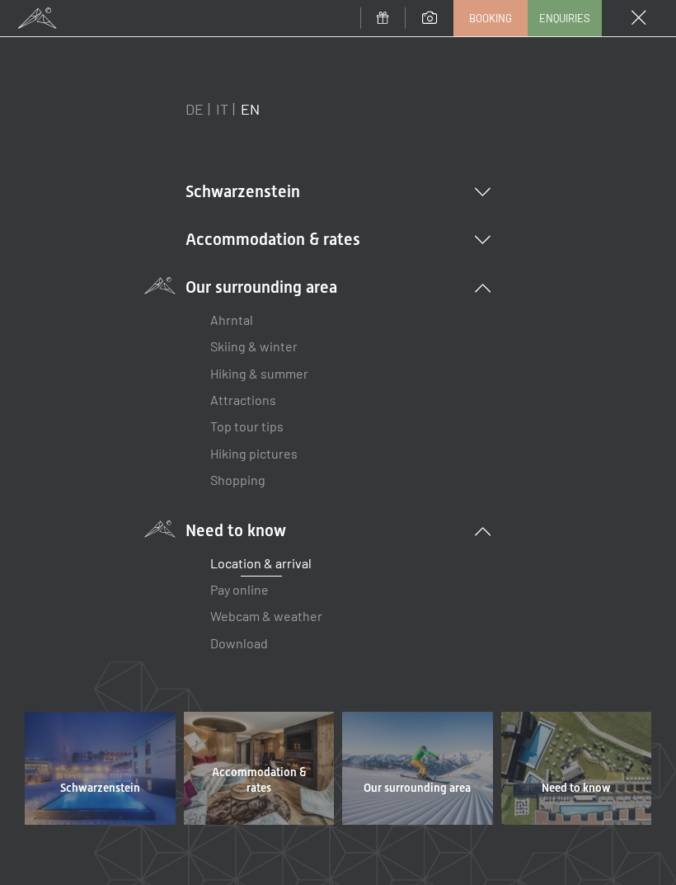
click at [492, 228] on div "DE IT EN Schwarzenstein NEW Schwarzenstein Your hosts Premium Spa Gourmet Activ…" at bounding box center [338, 405] width 627 height 613
click at [505, 200] on div "DE IT EN Schwarzenstein NEW Schwarzenstein Your hosts Premium Spa Gourmet Activ…" at bounding box center [338, 405] width 627 height 613
click at [486, 233] on li "Accommodation & rates Inclusive services Rooms & rates List Offers List Family …" at bounding box center [338, 239] width 305 height 23
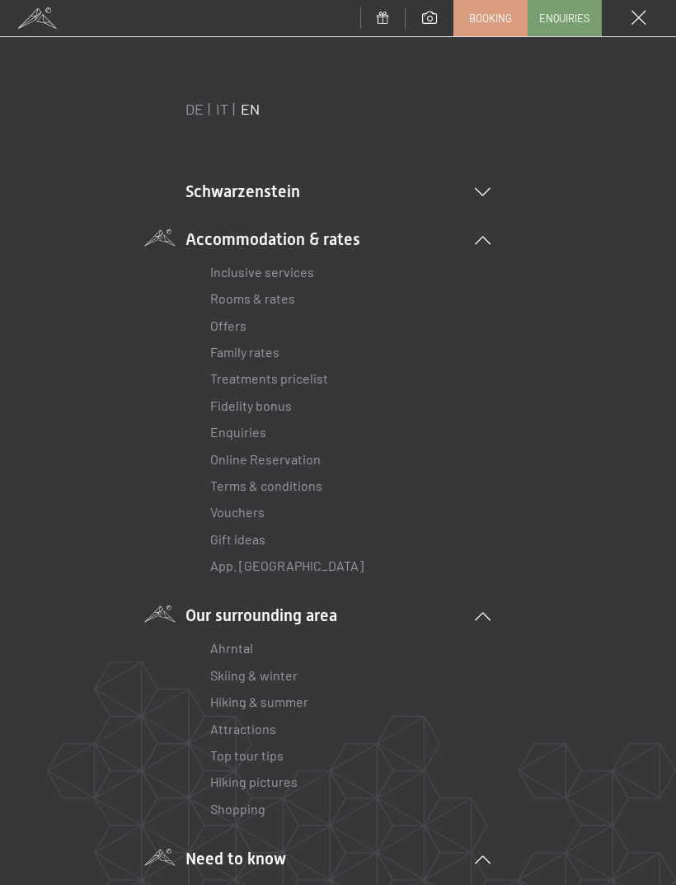
click at [489, 159] on div "Schwarzenstein NEW Schwarzenstein Your hosts Premium Spa Gourmet Active Weekly …" at bounding box center [338, 591] width 305 height 942
click at [492, 176] on div "DE IT EN Schwarzenstein NEW Schwarzenstein Your hosts Premium Spa Gourmet Activ…" at bounding box center [338, 570] width 627 height 942
click at [486, 189] on icon at bounding box center [483, 192] width 16 height 8
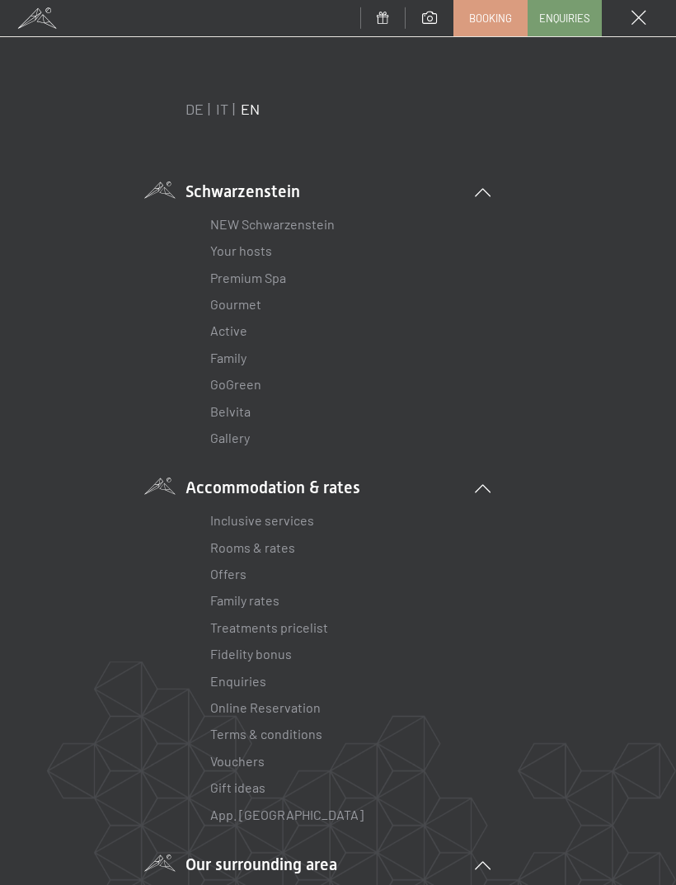
click at [483, 180] on li "Schwarzenstein NEW Schwarzenstein Your hosts Premium Spa Gourmet Active Weekly …" at bounding box center [338, 316] width 305 height 272
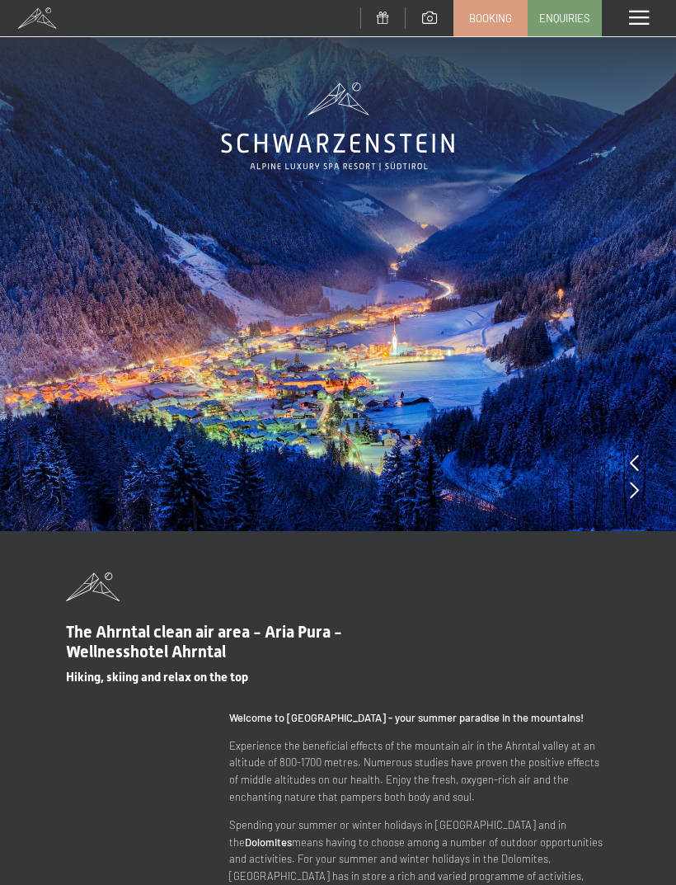
click at [655, 43] on img at bounding box center [338, 265] width 676 height 531
click at [631, 17] on span at bounding box center [639, 18] width 20 height 15
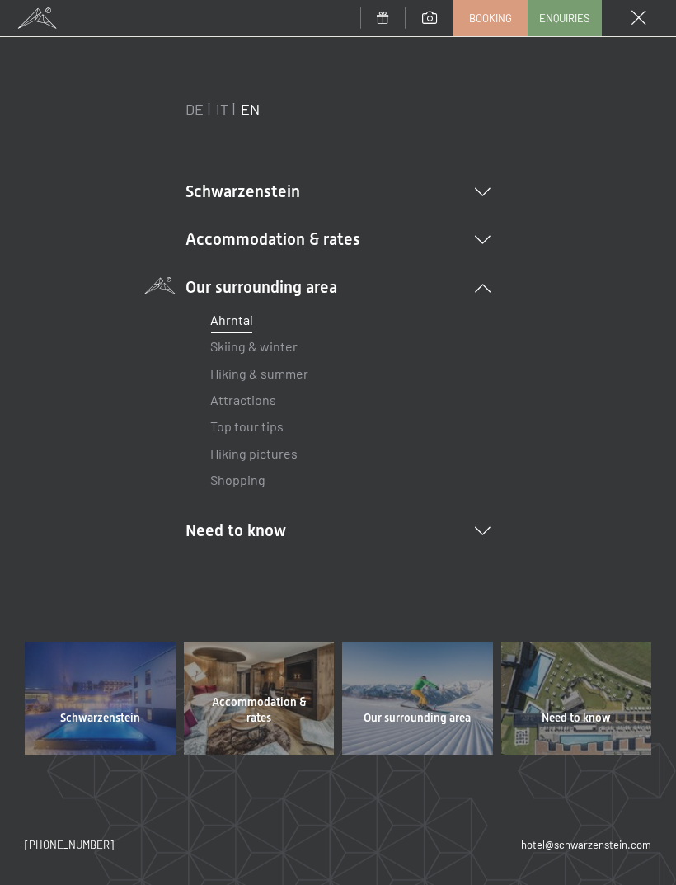
click at [466, 295] on li "Our surrounding area [GEOGRAPHIC_DATA] Skiing & winter Skiing Ski school Hiking…" at bounding box center [338, 384] width 305 height 218
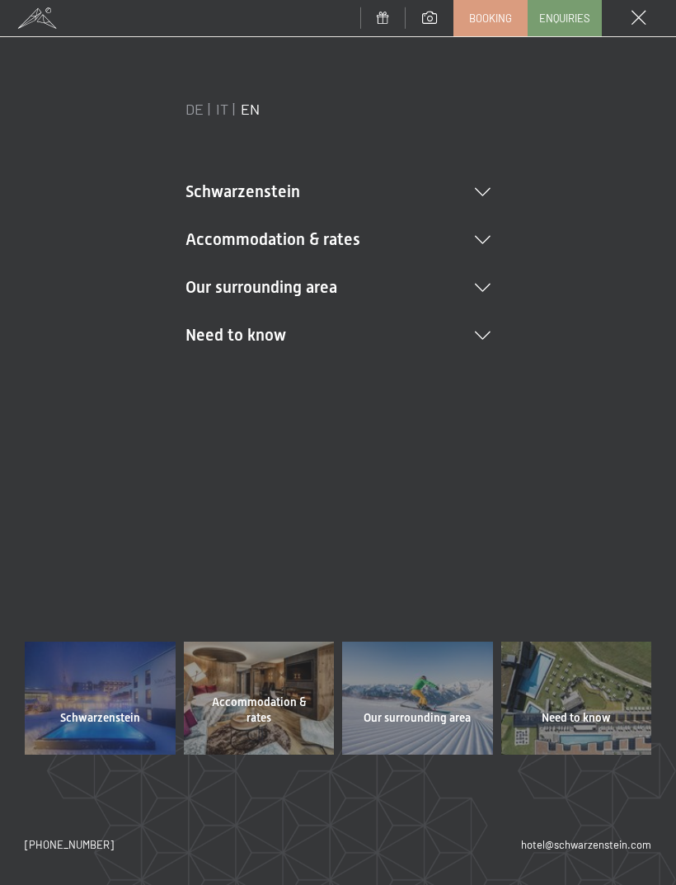
click at [478, 236] on icon at bounding box center [483, 240] width 16 height 8
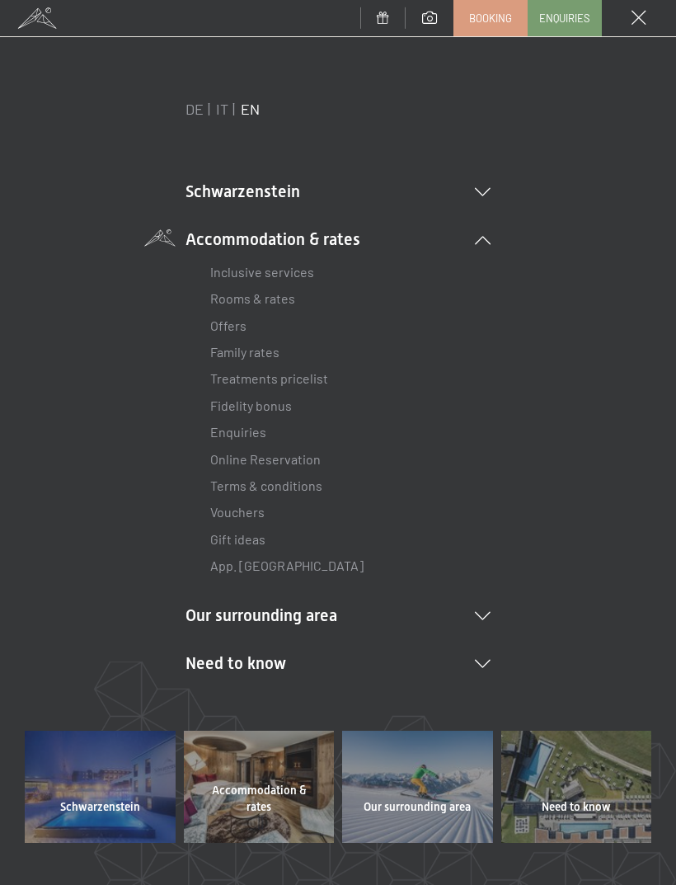
click at [472, 190] on li "Schwarzenstein NEW Schwarzenstein Your hosts Premium Spa Gourmet Active Weekly …" at bounding box center [338, 191] width 305 height 23
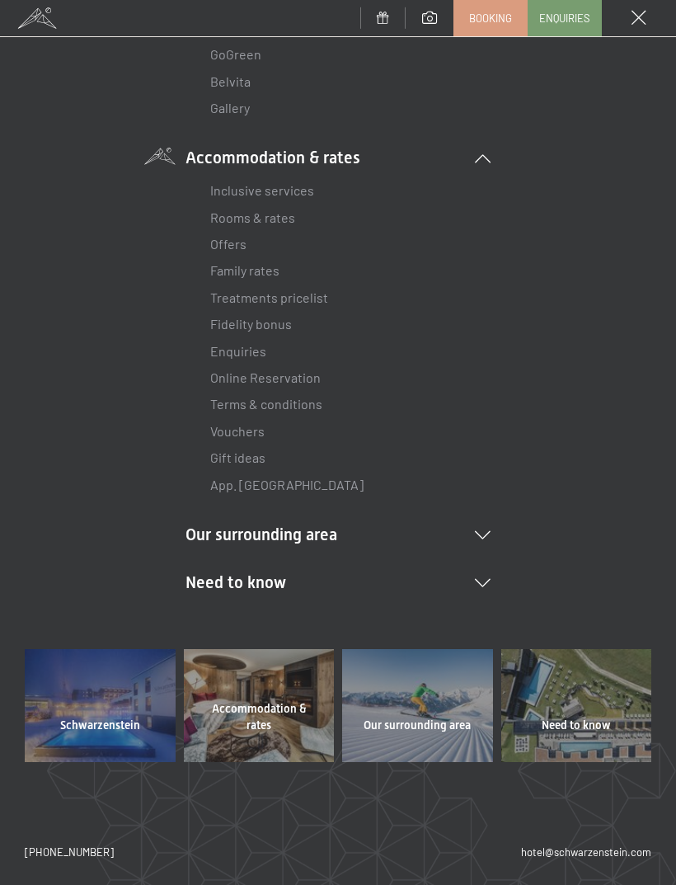
scroll to position [330, 0]
click at [478, 579] on icon at bounding box center [483, 583] width 16 height 8
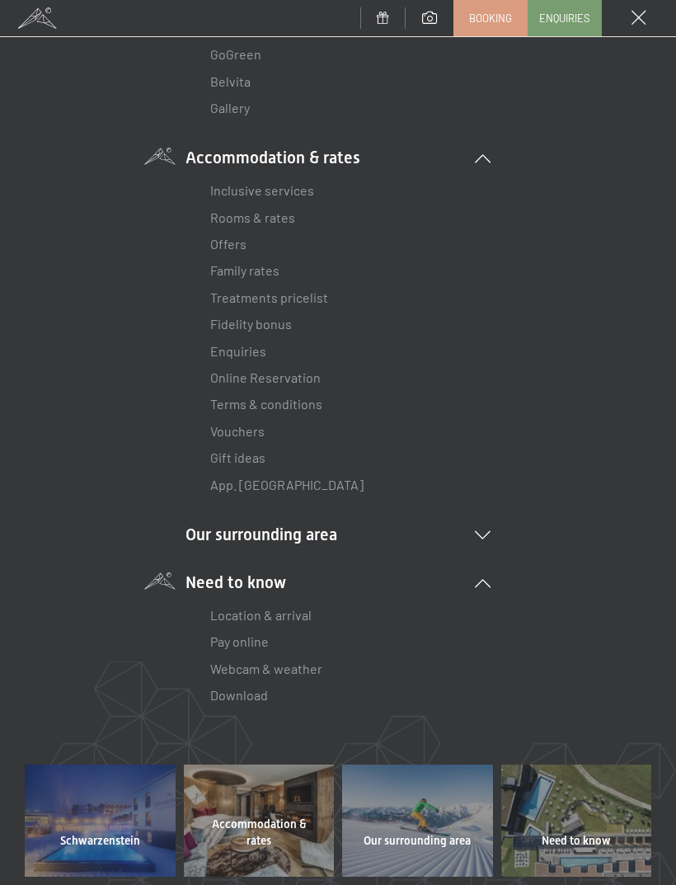
click at [297, 614] on link "Location & arrival" at bounding box center [260, 615] width 101 height 16
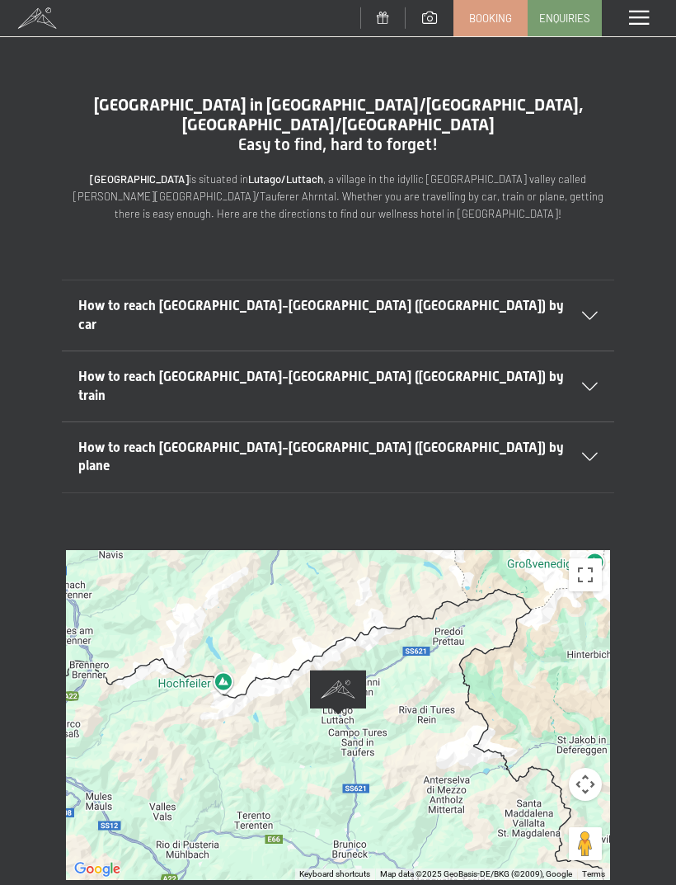
click at [594, 351] on div "How to reach [GEOGRAPHIC_DATA]-[GEOGRAPHIC_DATA] ([GEOGRAPHIC_DATA]) by train" at bounding box center [337, 386] width 519 height 70
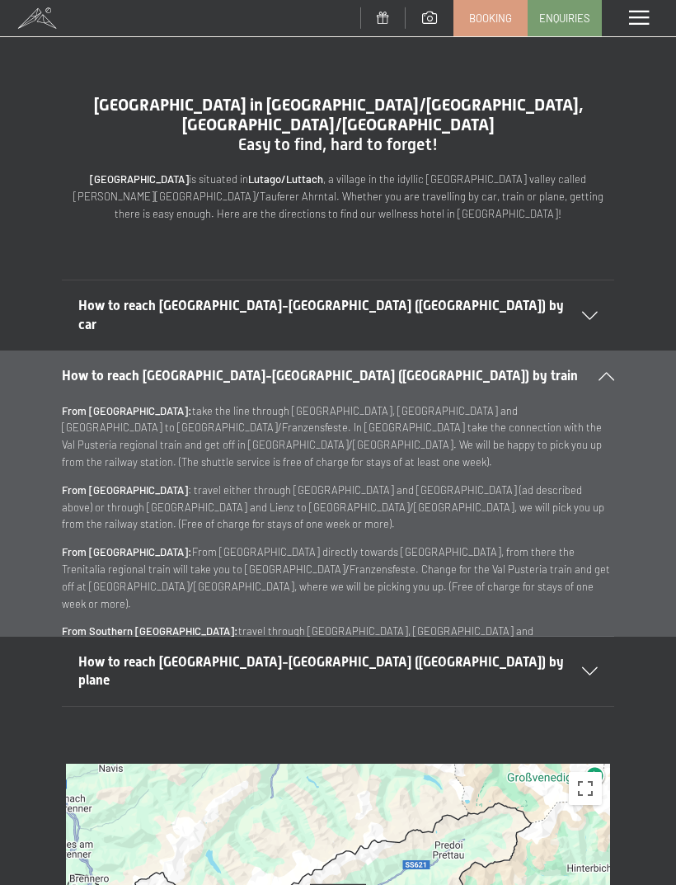
click at [585, 312] on icon at bounding box center [590, 316] width 16 height 8
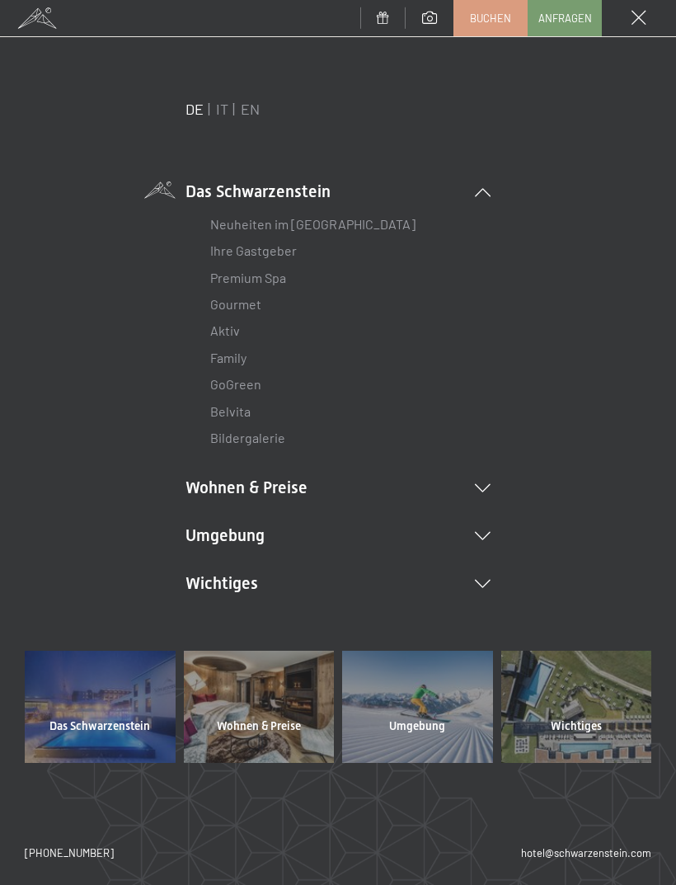
click at [225, 108] on link "IT" at bounding box center [222, 109] width 12 height 18
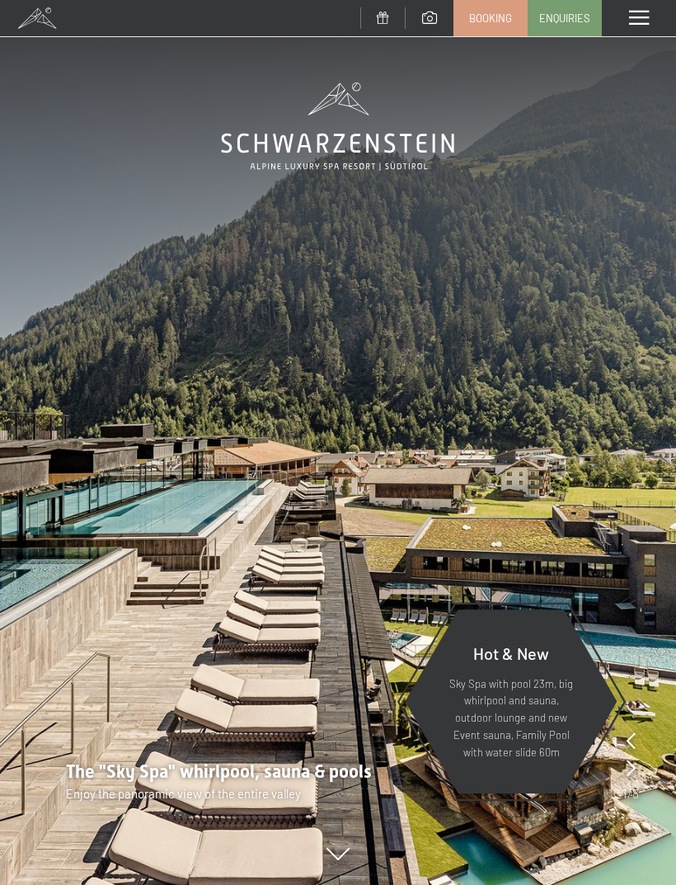
click at [627, 14] on div at bounding box center [639, 18] width 74 height 36
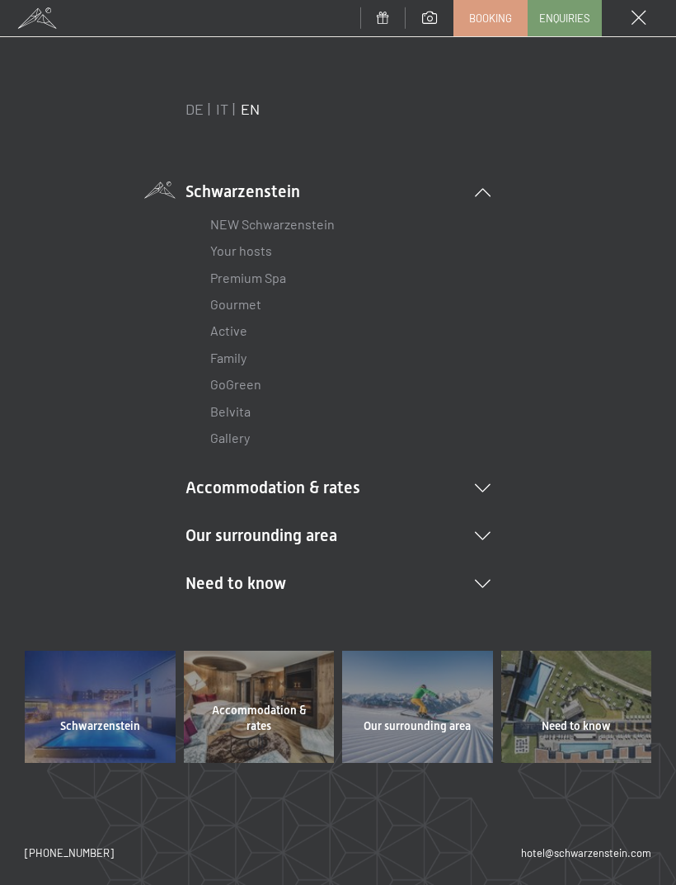
click at [471, 481] on li "Accommodation & rates Inclusive services Rooms & rates List Offers List Family …" at bounding box center [338, 487] width 305 height 23
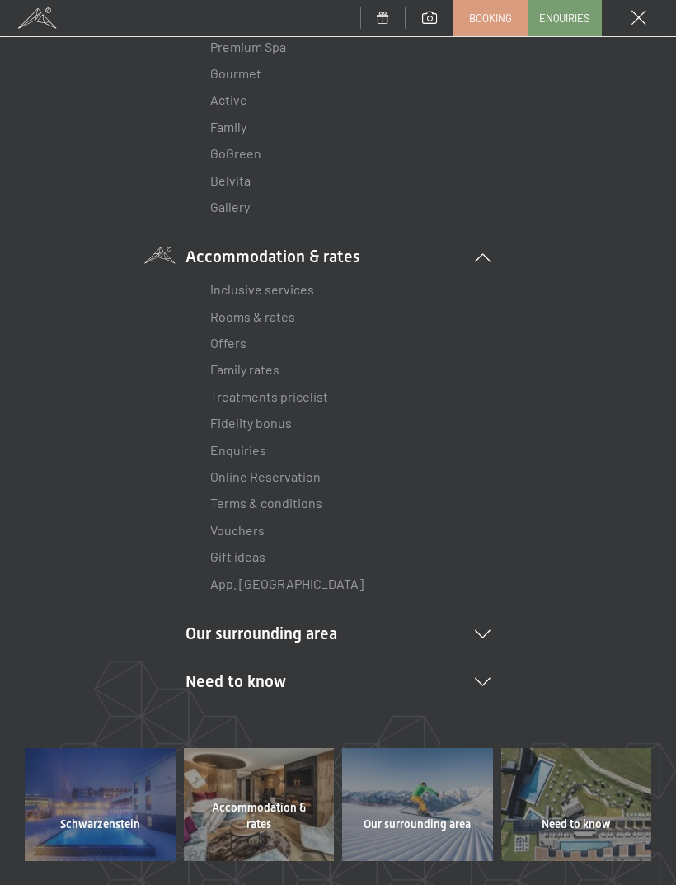
scroll to position [232, 0]
click at [490, 20] on span "Booking" at bounding box center [490, 18] width 43 height 15
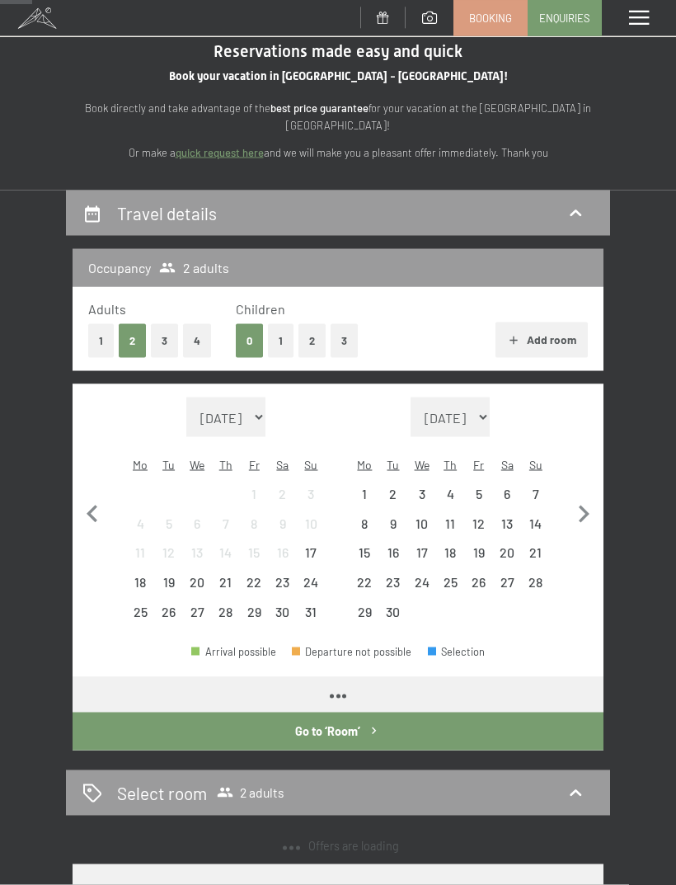
scroll to position [54, 0]
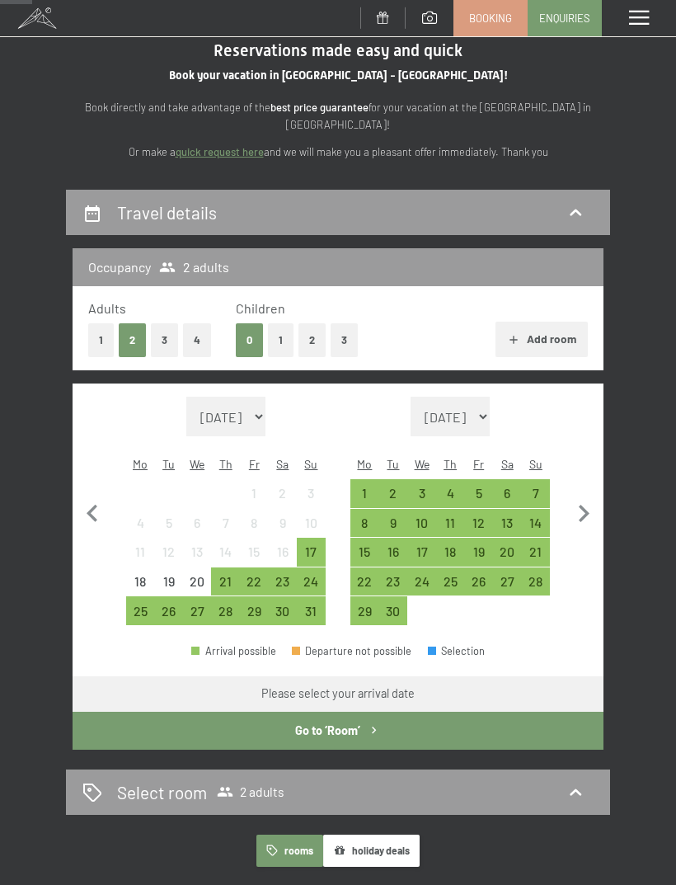
click at [588, 506] on icon "button" at bounding box center [583, 513] width 35 height 35
select select "2025-09-01"
select select "2025-10-01"
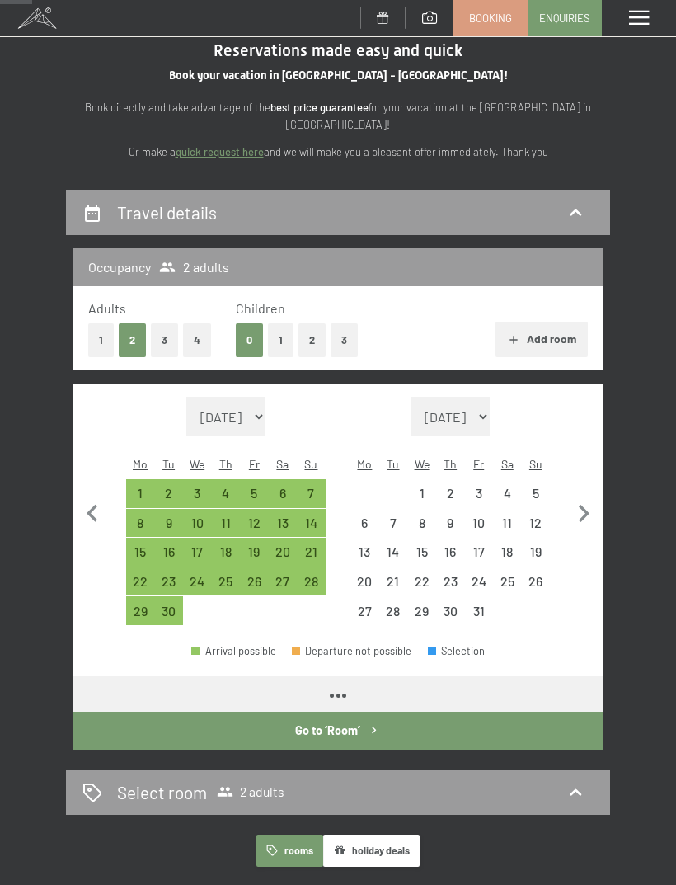
click at [587, 505] on icon "button" at bounding box center [583, 513] width 35 height 35
select select "2025-10-01"
select select "2025-11-01"
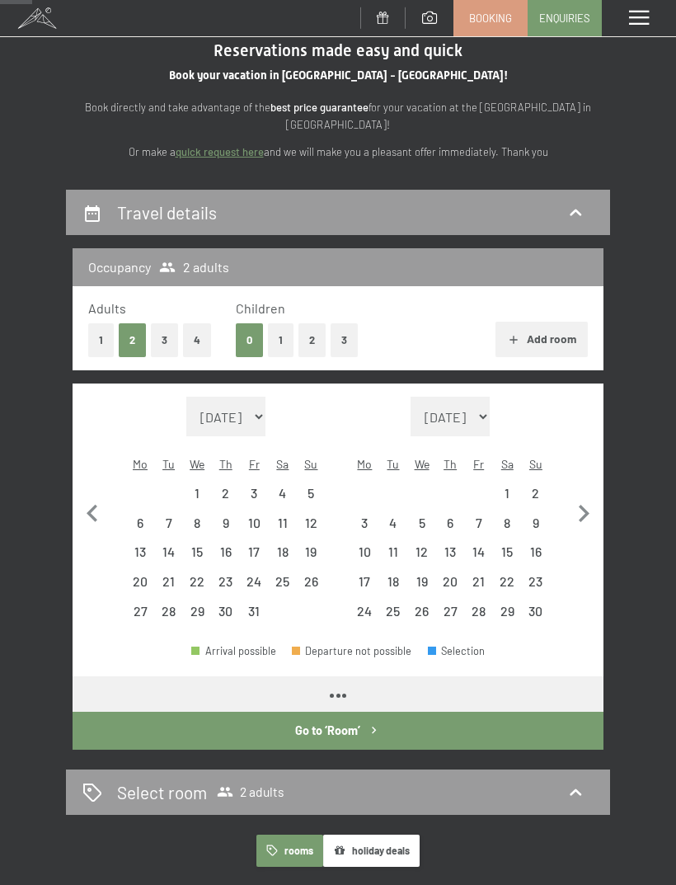
click at [589, 515] on icon "button" at bounding box center [583, 513] width 35 height 35
select select "2025-11-01"
select select "2025-12-01"
click at [586, 508] on icon "button" at bounding box center [583, 513] width 35 height 35
click at [586, 507] on icon "button" at bounding box center [583, 513] width 35 height 35
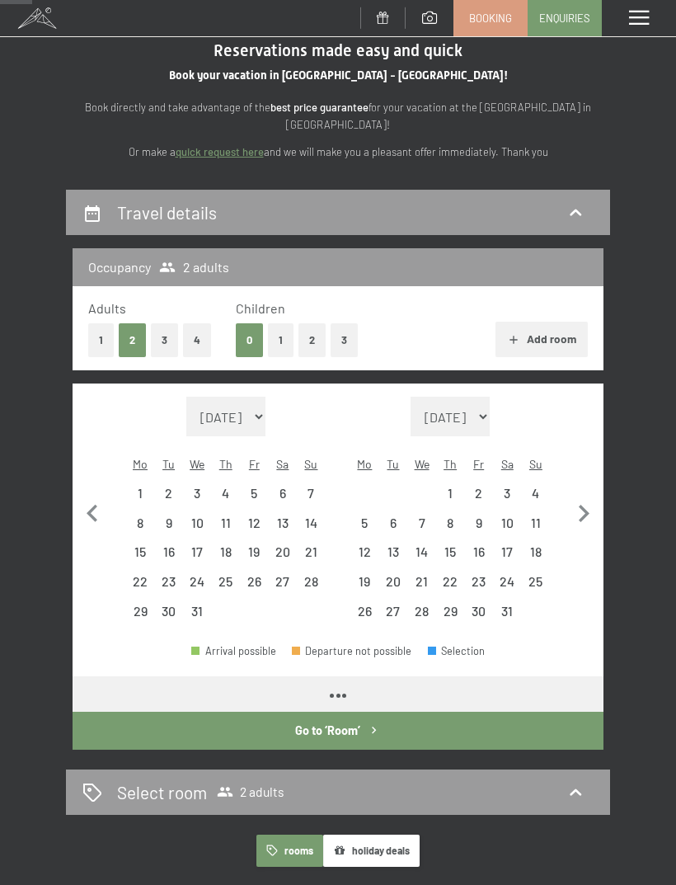
click at [578, 503] on icon "button" at bounding box center [583, 513] width 35 height 35
select select "2026-02-01"
select select "2026-03-01"
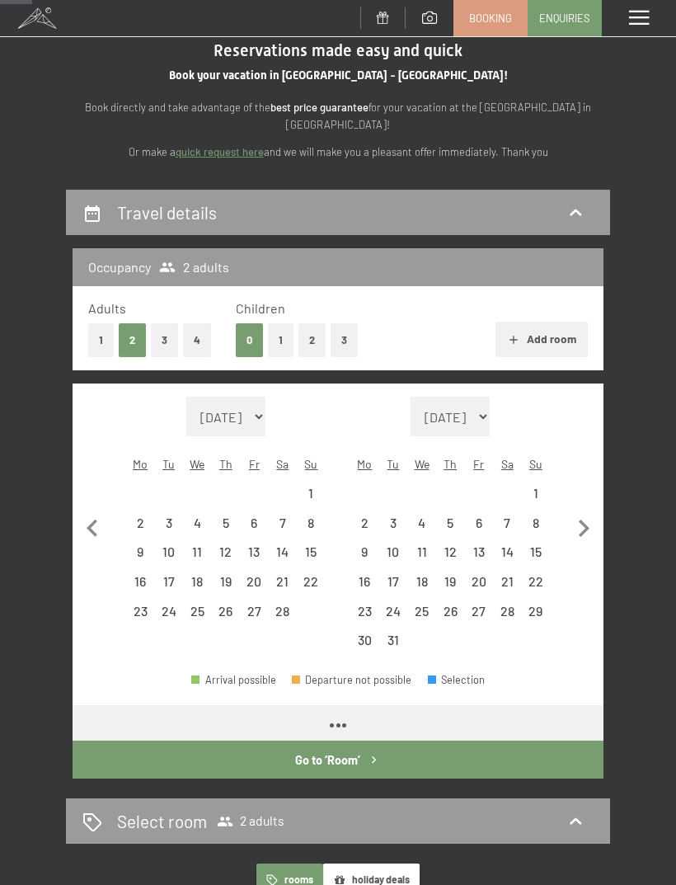
click at [578, 511] on icon "button" at bounding box center [583, 528] width 35 height 35
click at [582, 519] on icon "button" at bounding box center [584, 527] width 11 height 17
select select "2026-04-01"
select select "2026-05-01"
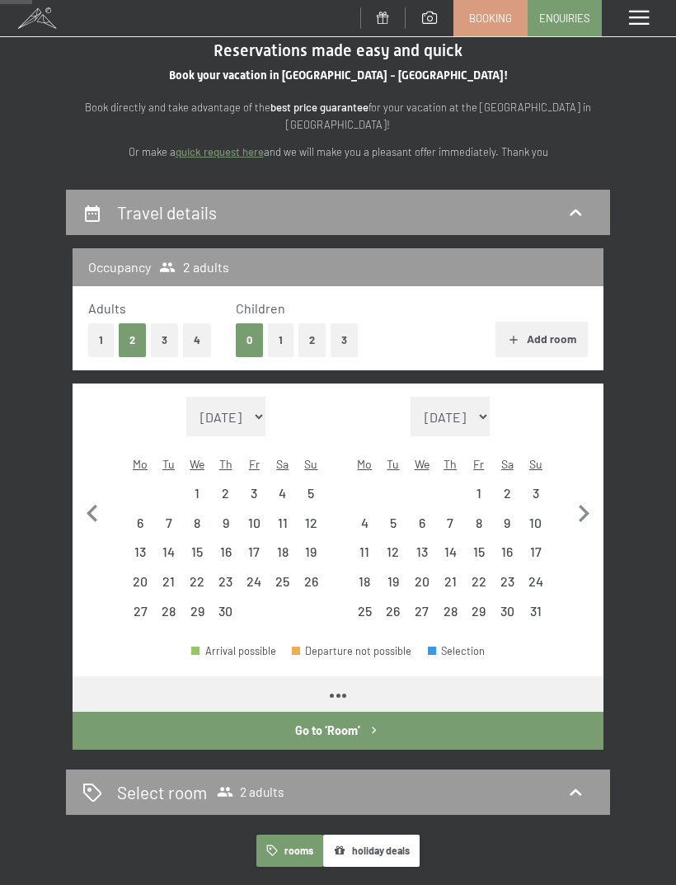
select select "2026-04-01"
select select "2026-05-01"
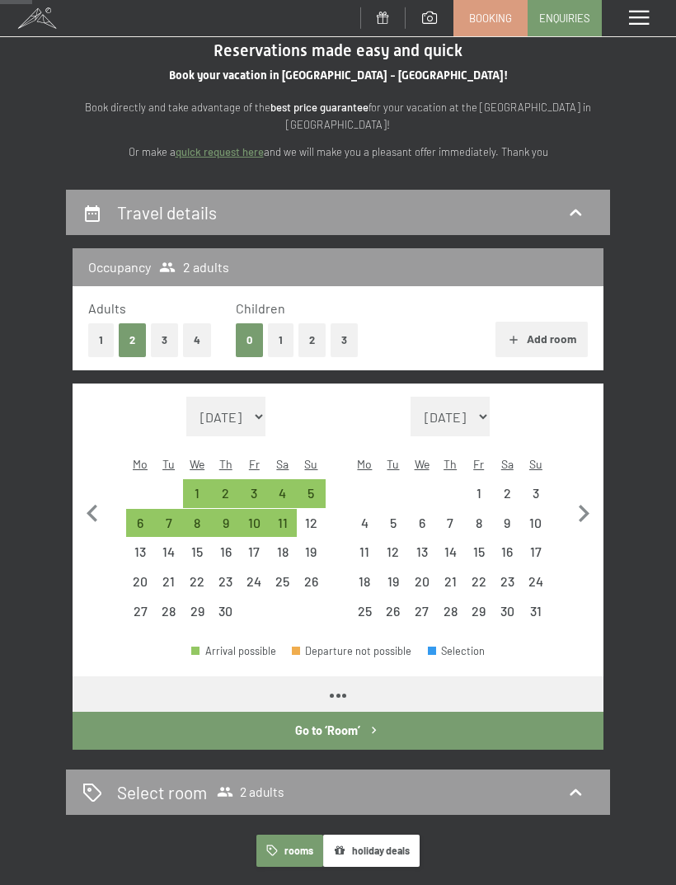
click at [587, 511] on icon "button" at bounding box center [583, 513] width 35 height 35
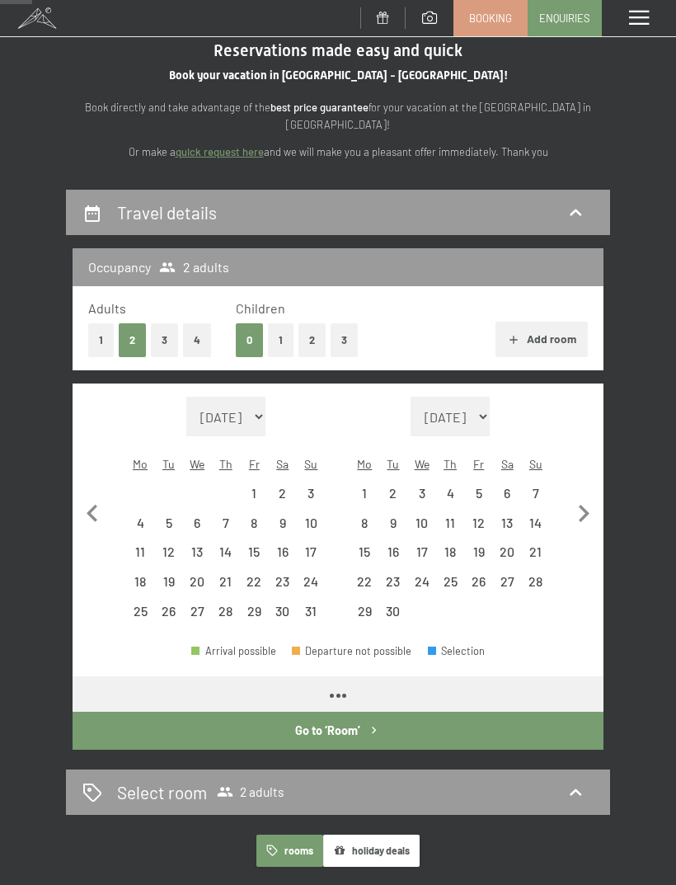
select select "2026-05-01"
select select "2026-06-01"
select select "2026-05-01"
select select "2026-06-01"
click at [584, 505] on icon "button" at bounding box center [584, 513] width 11 height 17
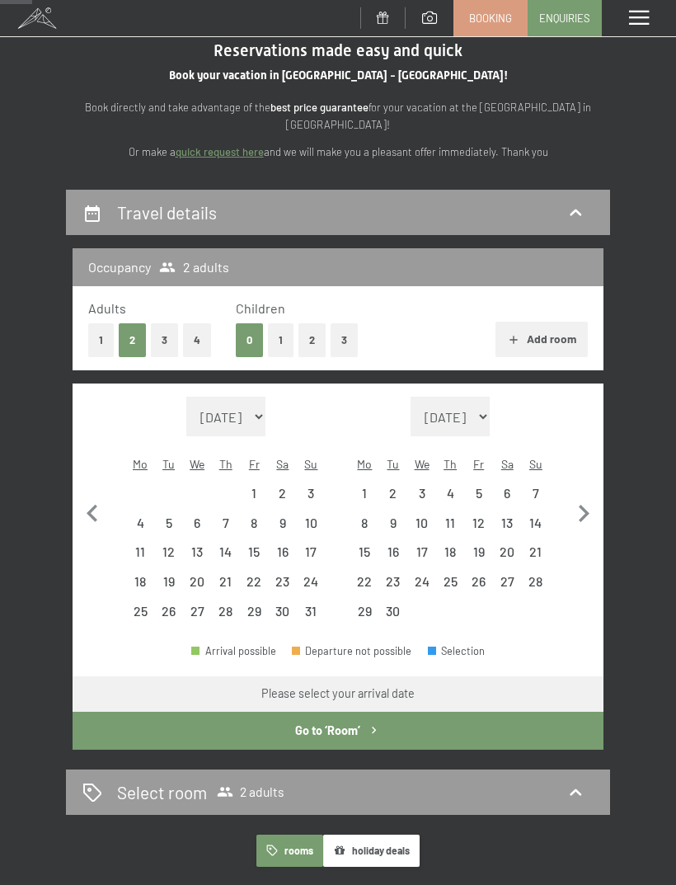
select select "2026-06-01"
select select "2026-07-01"
click at [583, 505] on icon "button" at bounding box center [584, 513] width 11 height 17
select select "2026-07-01"
select select "2026-08-01"
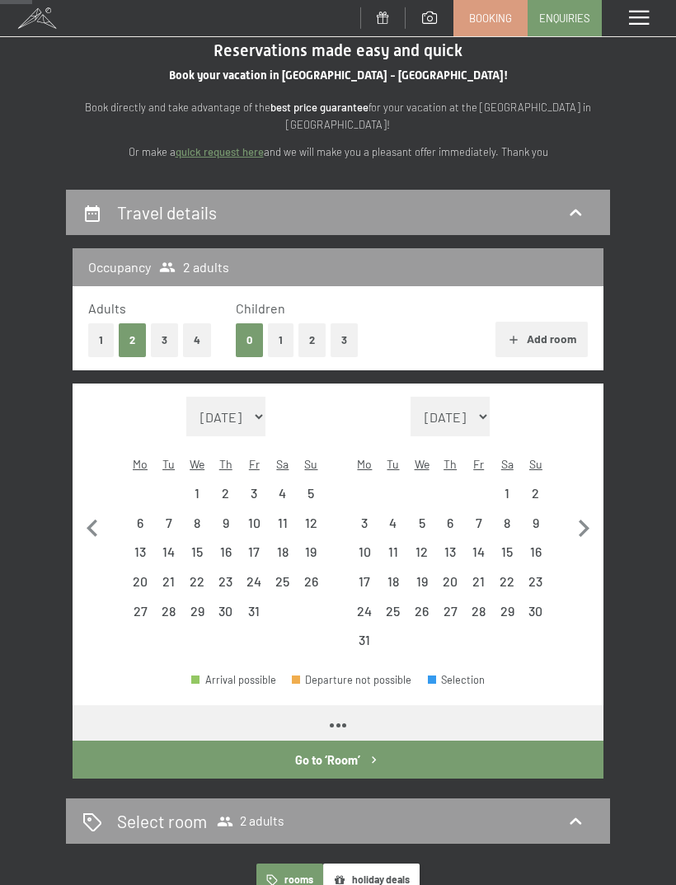
select select "2026-07-01"
select select "2026-08-01"
select select "2026-07-01"
select select "2026-08-01"
click at [586, 535] on button "button" at bounding box center [583, 526] width 35 height 258
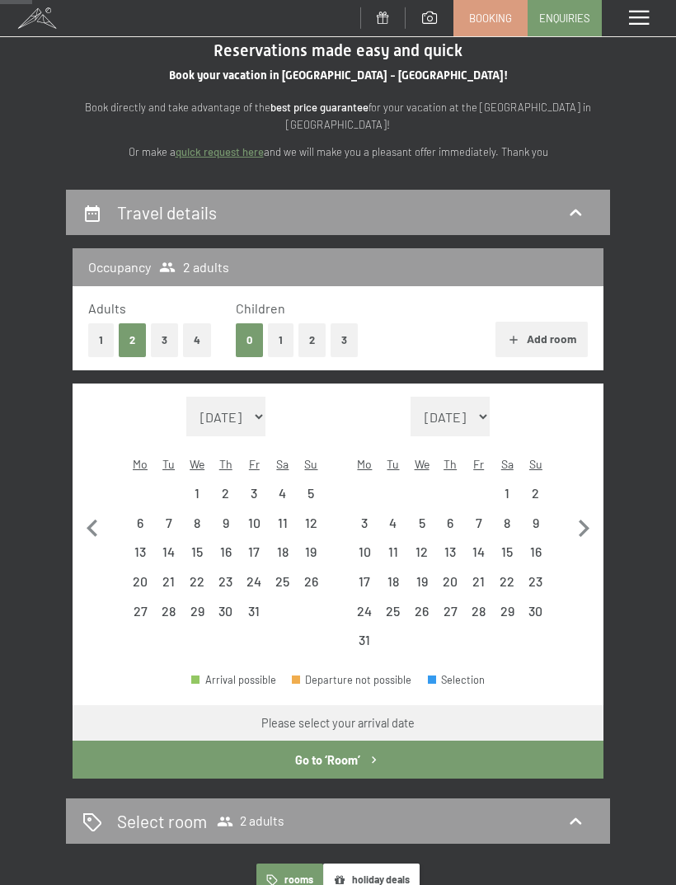
select select "2026-08-01"
select select "2026-09-01"
select select "2026-08-01"
select select "2026-09-01"
click at [456, 516] on div "10" at bounding box center [451, 529] width 26 height 26
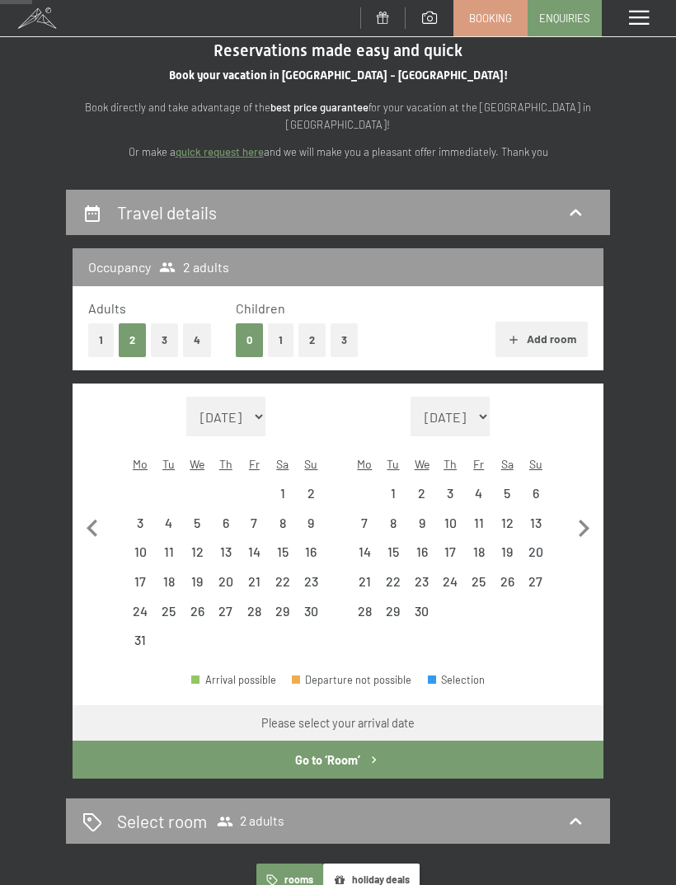
select select "2026-08-01"
select select "2026-09-01"
click at [469, 545] on div "18" at bounding box center [479, 558] width 26 height 26
select select "2026-08-01"
select select "2026-09-01"
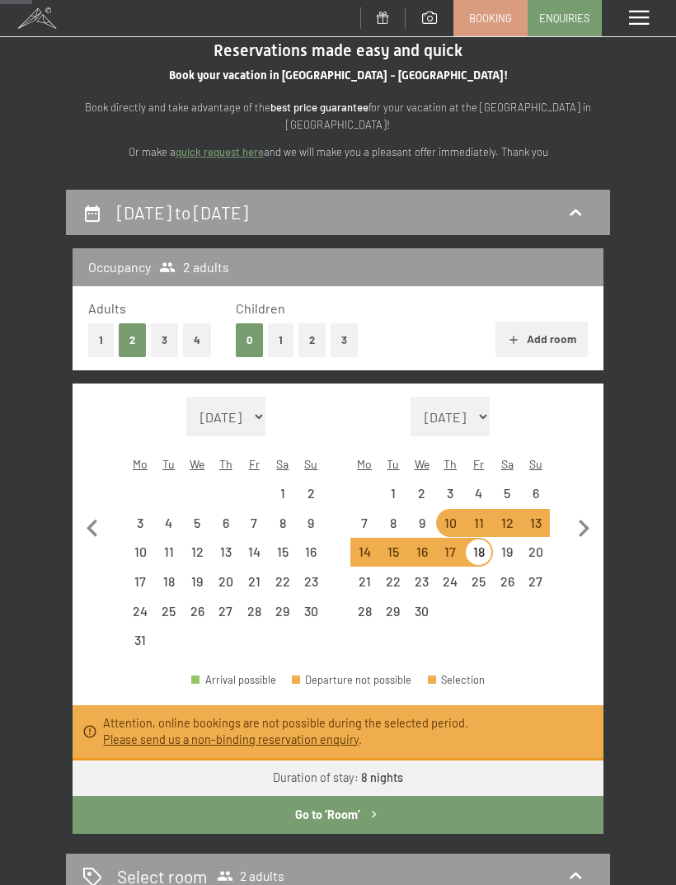
click at [85, 484] on button "button" at bounding box center [92, 526] width 35 height 258
select select "2026-07-01"
select select "2026-08-01"
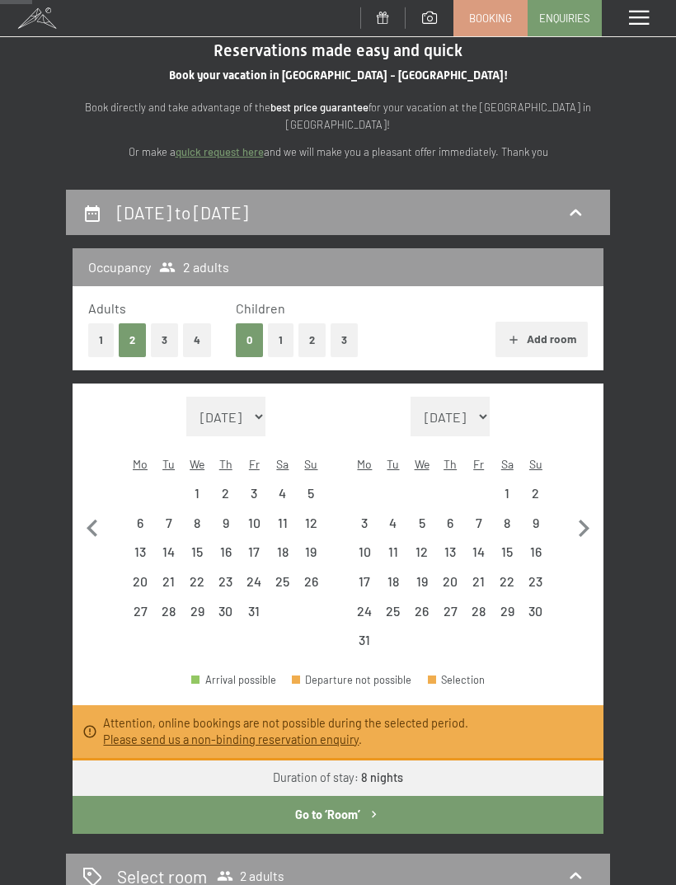
click at [85, 511] on icon "button" at bounding box center [92, 528] width 35 height 35
select select "2026-06-01"
select select "2026-07-01"
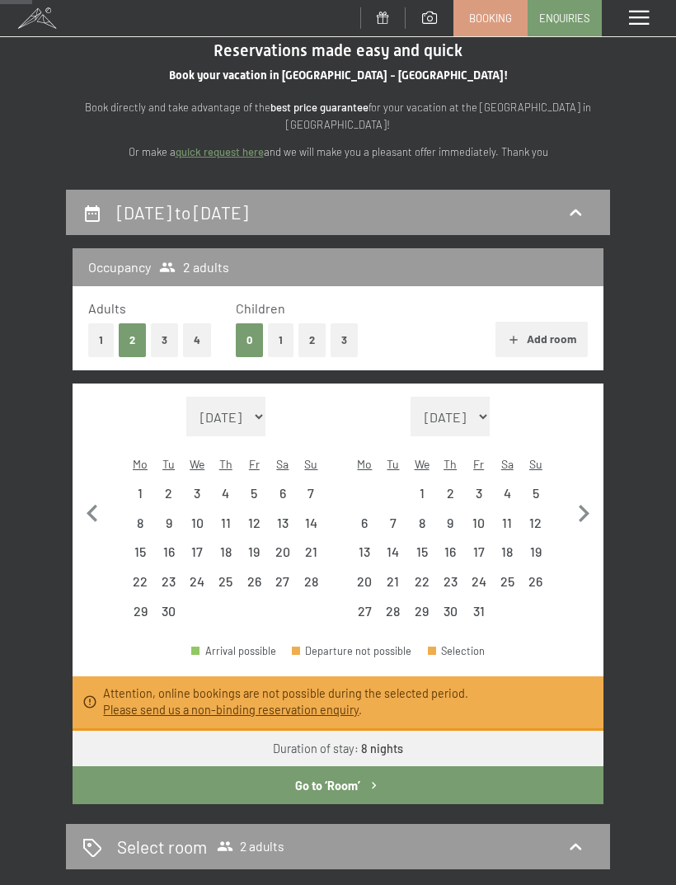
click at [72, 494] on div "Occupancy 2 adults Adults 1 2 3 4 Children 0 1 2 3 Add room Month/year August 2…" at bounding box center [338, 526] width 544 height 556
click at [103, 502] on icon "button" at bounding box center [92, 513] width 35 height 35
select select "2026-05-01"
select select "2026-06-01"
click at [91, 482] on button "button" at bounding box center [92, 511] width 35 height 228
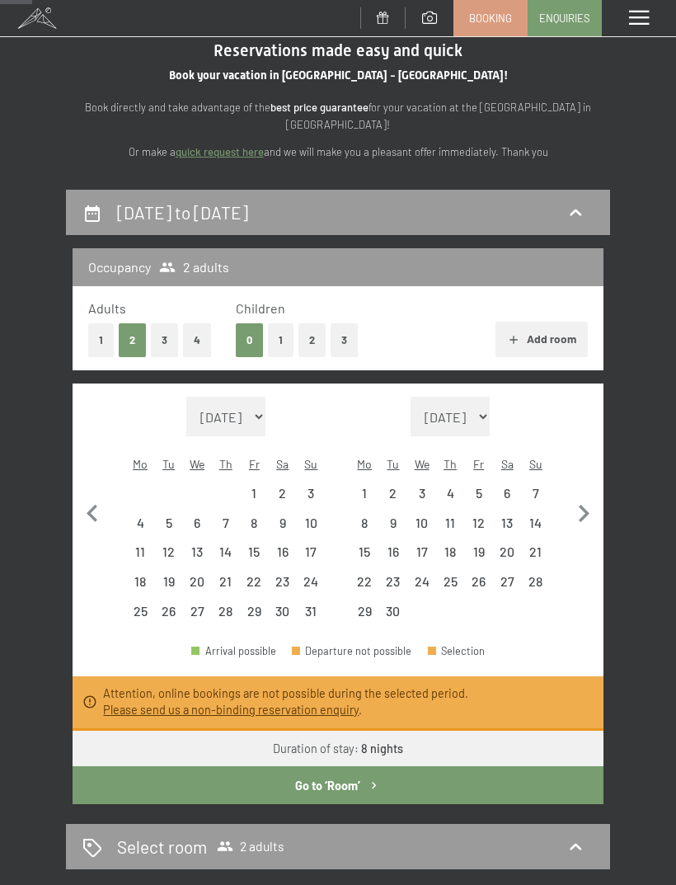
select select "2026-04-01"
select select "2026-05-01"
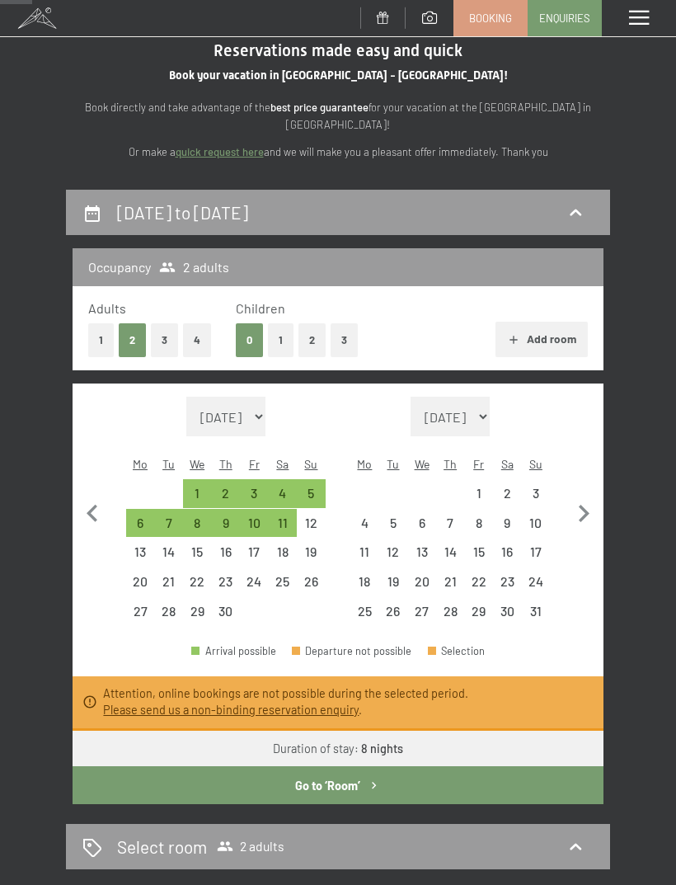
click at [71, 494] on div "Occupancy 2 adults Adults 1 2 3 4 Children 0 1 2 3 Add room Month/year August 2…" at bounding box center [338, 526] width 544 height 556
click at [82, 496] on icon "button" at bounding box center [92, 513] width 35 height 35
select select "2026-03-01"
select select "2026-04-01"
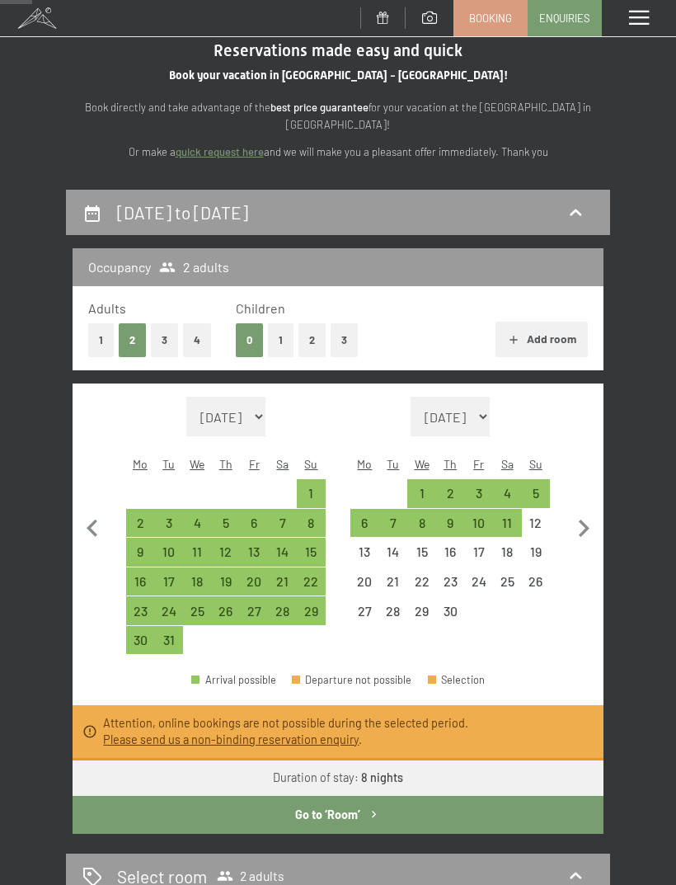
click at [82, 490] on button "button" at bounding box center [92, 526] width 35 height 258
select select "2026-02-01"
select select "2026-03-01"
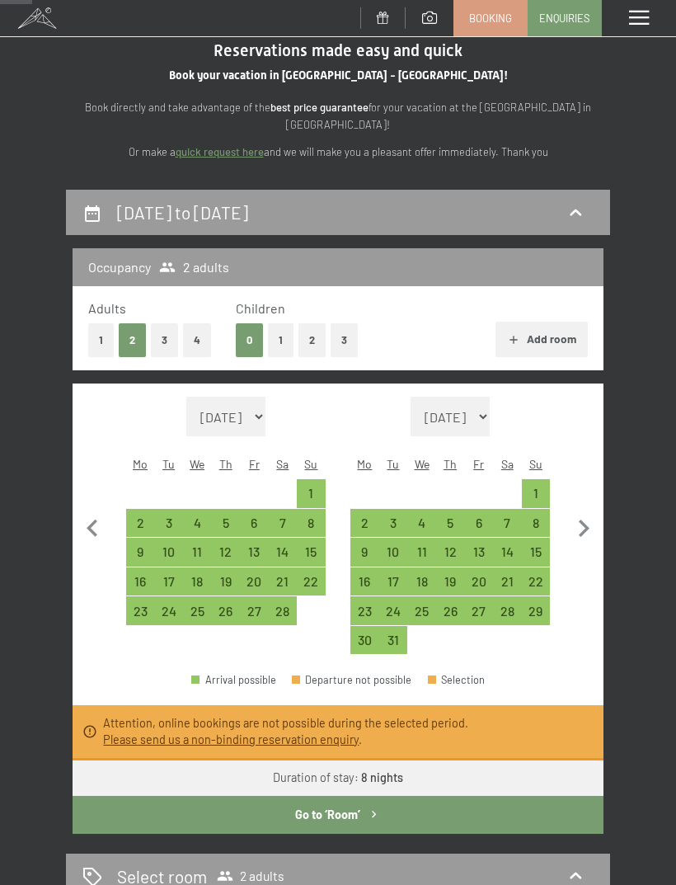
click at [95, 512] on icon "button" at bounding box center [92, 528] width 35 height 35
select select "2026-01-01"
select select "2026-02-01"
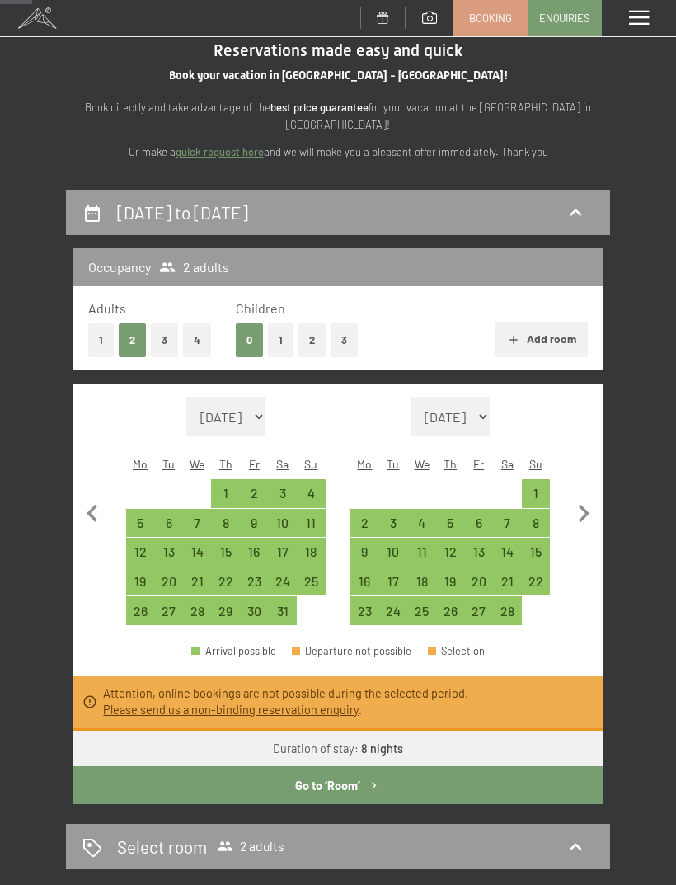
click at [87, 505] on icon "button" at bounding box center [92, 513] width 11 height 17
select select "2025-12-01"
select select "2026-01-01"
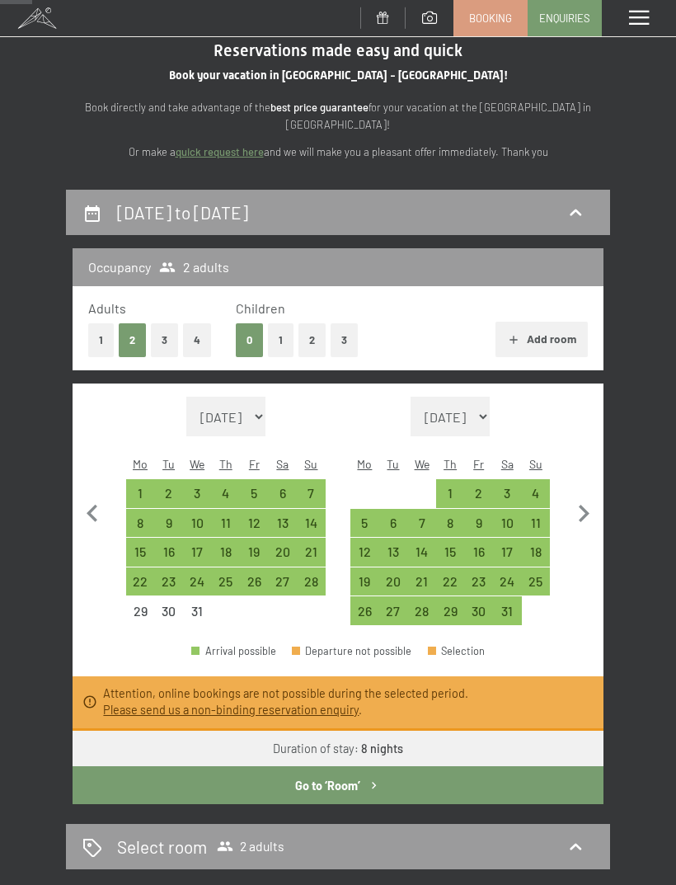
click at [81, 496] on icon "button" at bounding box center [92, 513] width 35 height 35
select select "2025-11-01"
select select "2025-12-01"
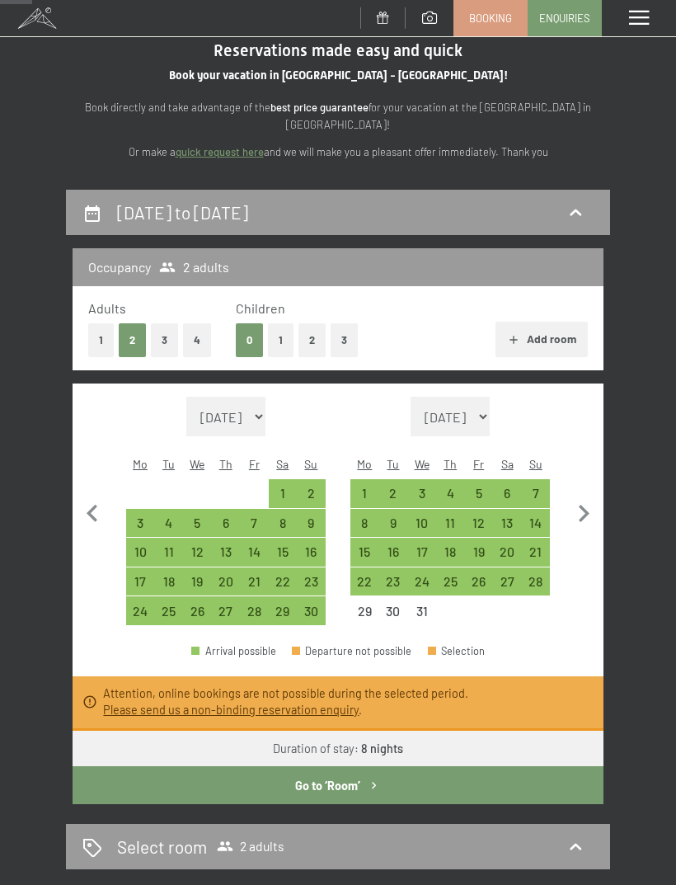
click at [590, 510] on icon "button" at bounding box center [583, 513] width 35 height 35
select select "2025-12-01"
select select "2026-01-01"
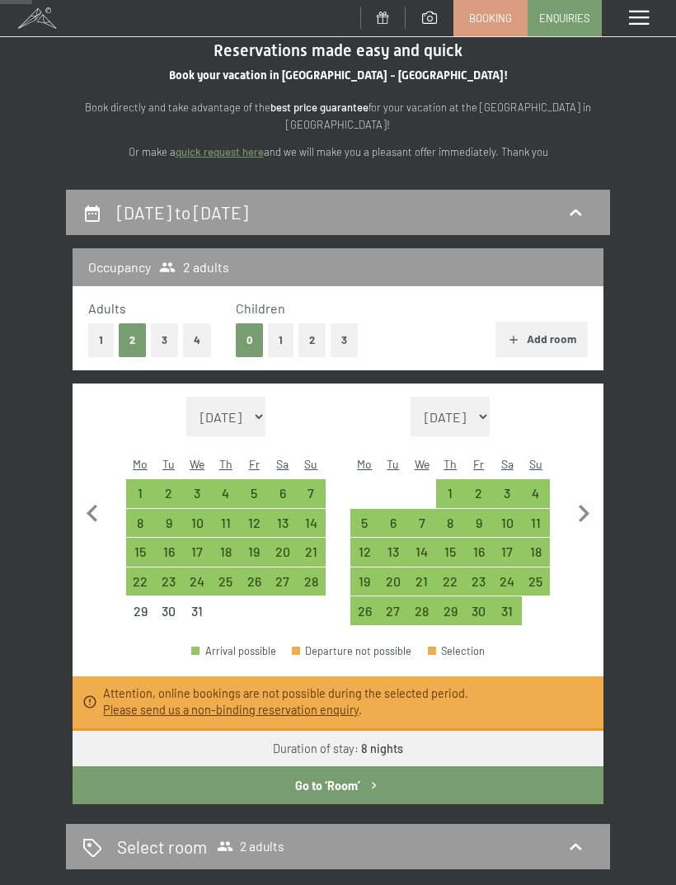
click at [589, 519] on icon "button" at bounding box center [583, 513] width 35 height 35
select select "2026-01-01"
select select "2026-02-01"
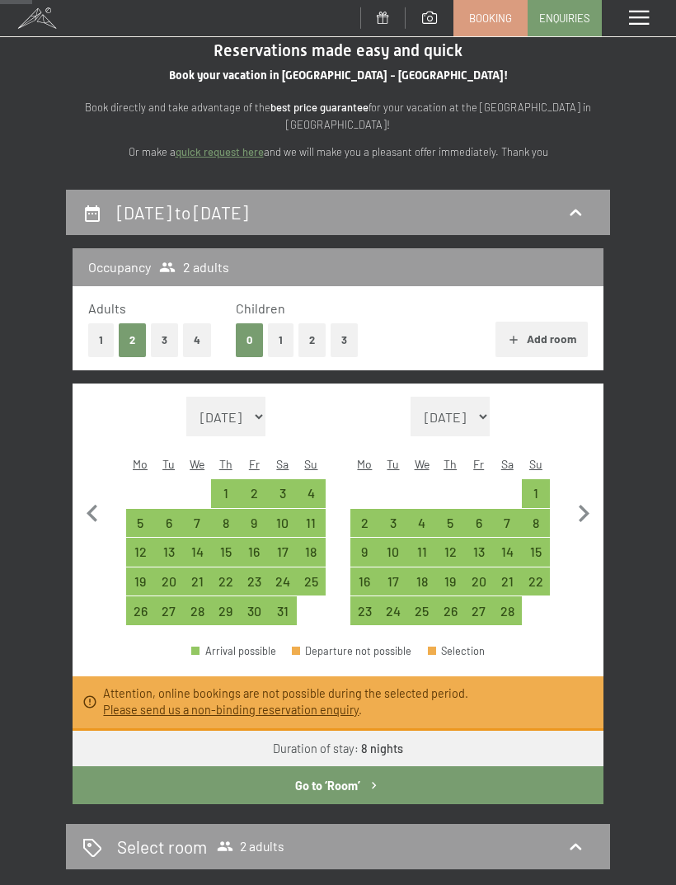
click at [588, 518] on icon "button" at bounding box center [583, 513] width 35 height 35
select select "2026-02-01"
select select "2026-03-01"
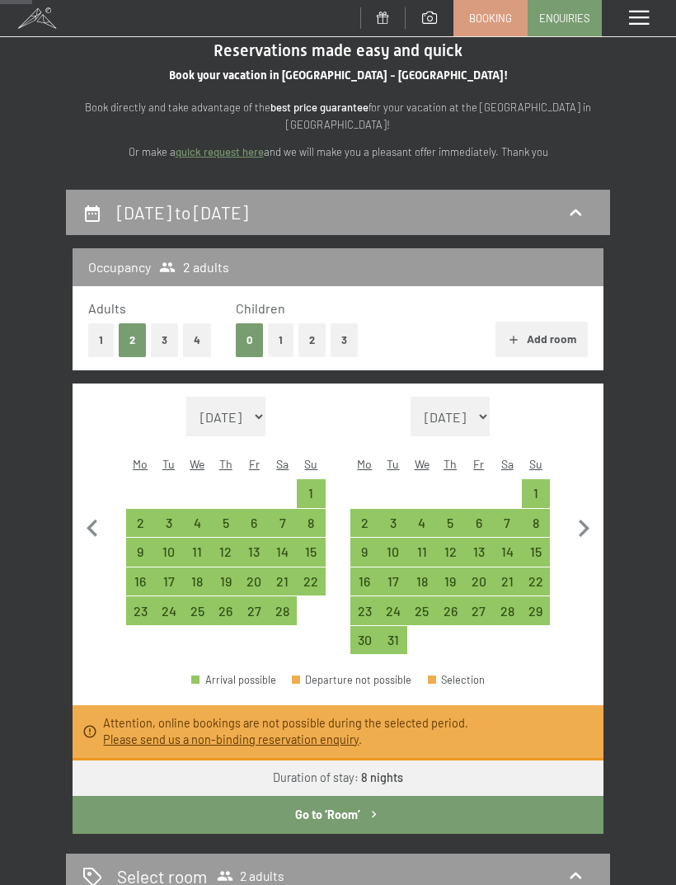
click at [582, 523] on icon "button" at bounding box center [584, 527] width 11 height 17
select select "2026-03-01"
select select "2026-04-01"
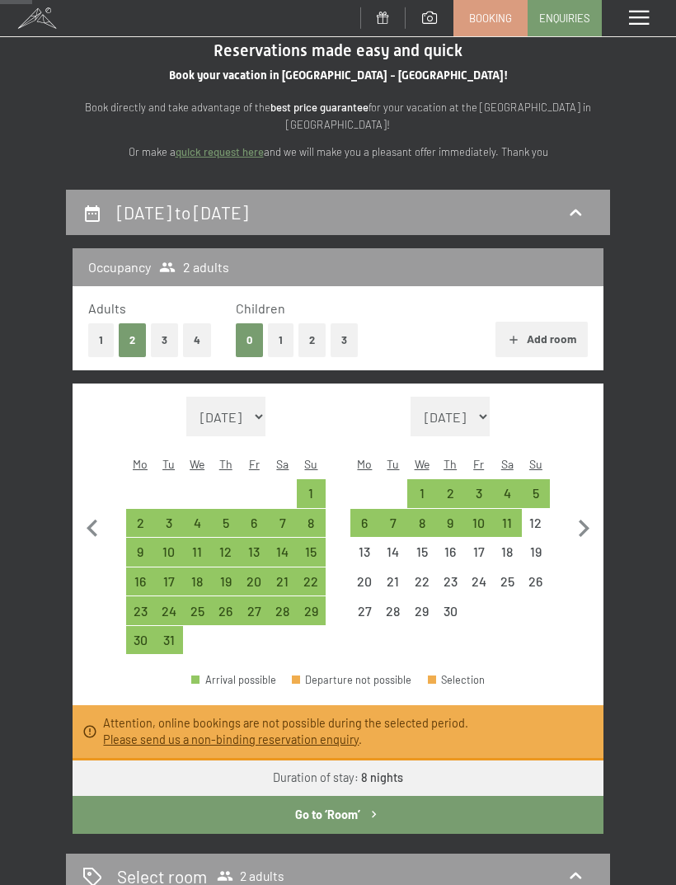
click at [109, 523] on icon "button" at bounding box center [92, 528] width 35 height 35
click at [108, 522] on icon "button" at bounding box center [92, 528] width 35 height 35
select select "2026-01-01"
select select "2026-02-01"
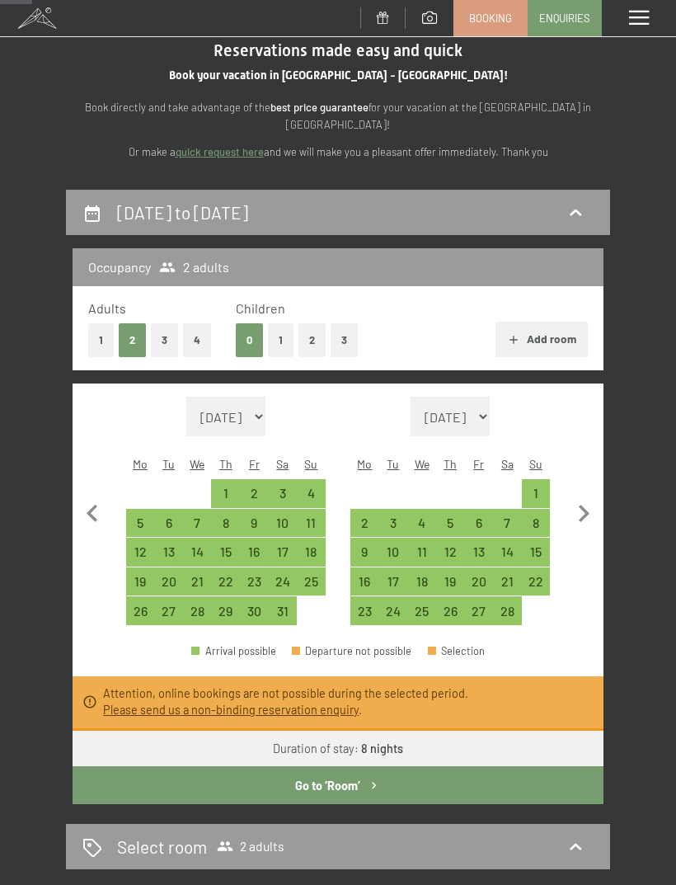
click at [91, 543] on button "button" at bounding box center [92, 511] width 35 height 228
select select "2025-12-01"
select select "2026-01-01"
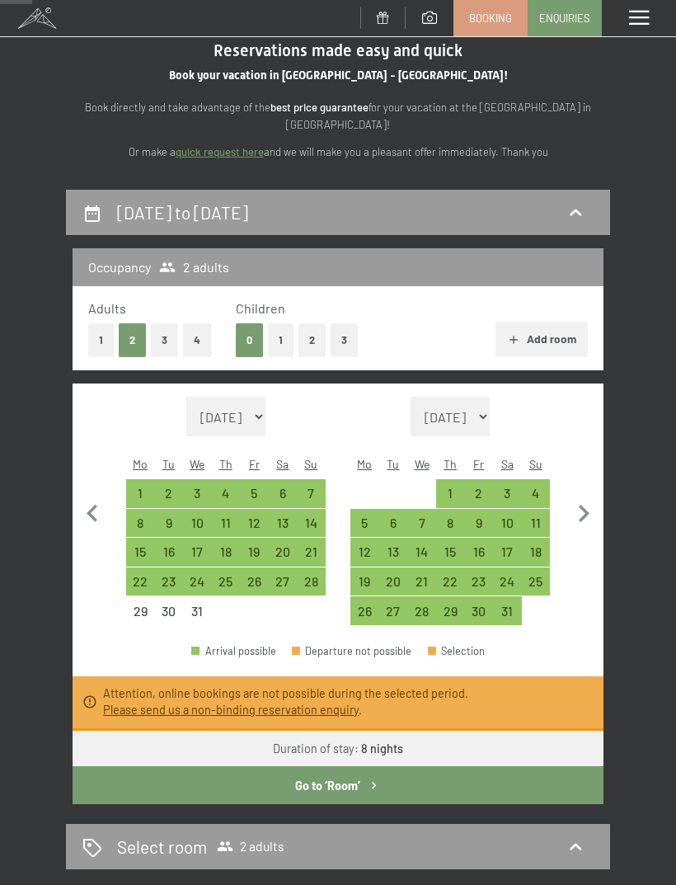
click at [90, 543] on button "button" at bounding box center [92, 511] width 35 height 228
select select "2025-11-01"
select select "2025-12-01"
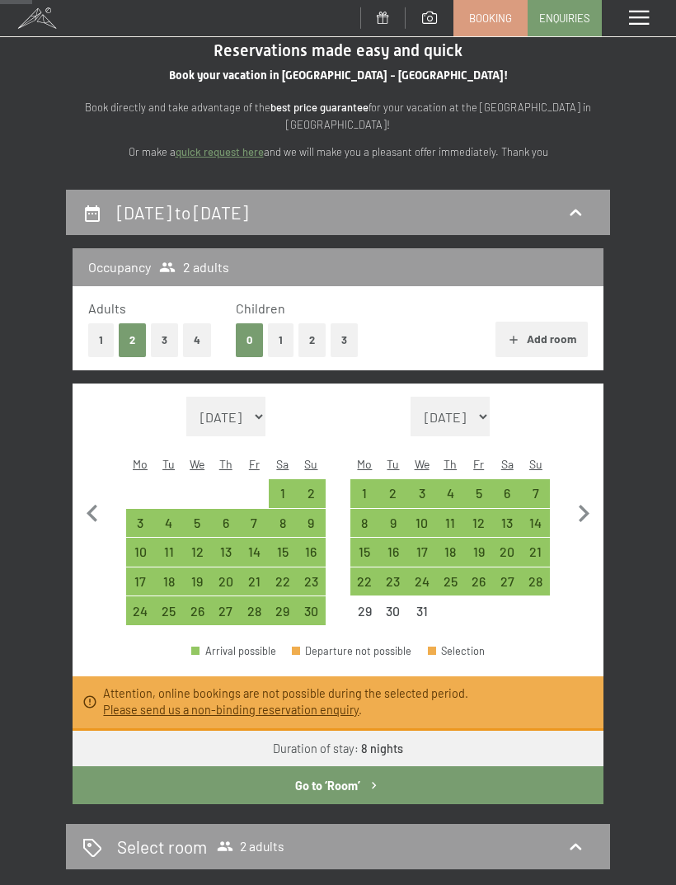
click at [80, 530] on button "button" at bounding box center [92, 511] width 35 height 228
select select "2025-10-01"
select select "2025-11-01"
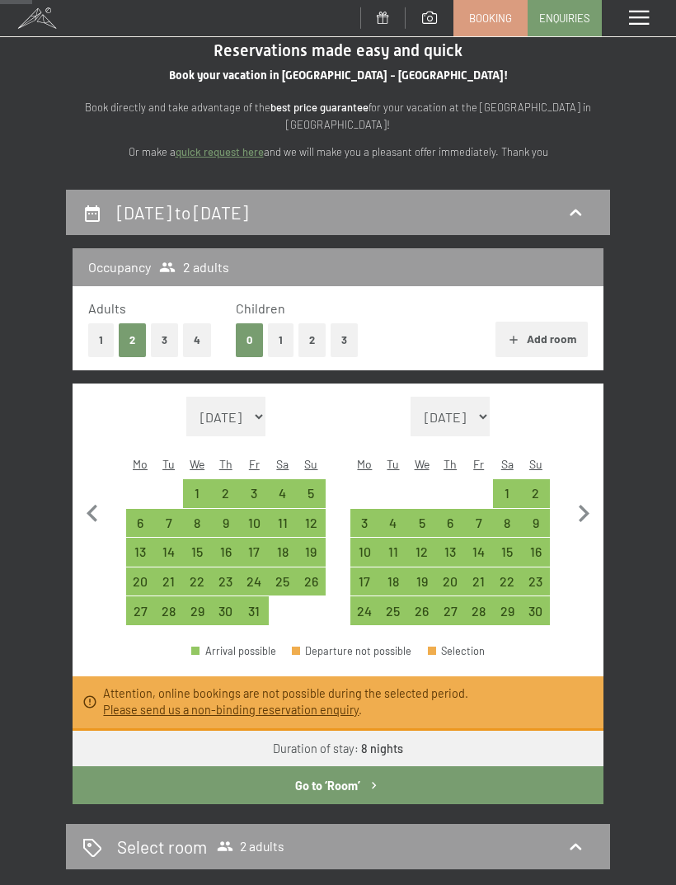
click at [77, 541] on button "button" at bounding box center [92, 511] width 35 height 228
select select "2025-09-01"
select select "2025-10-01"
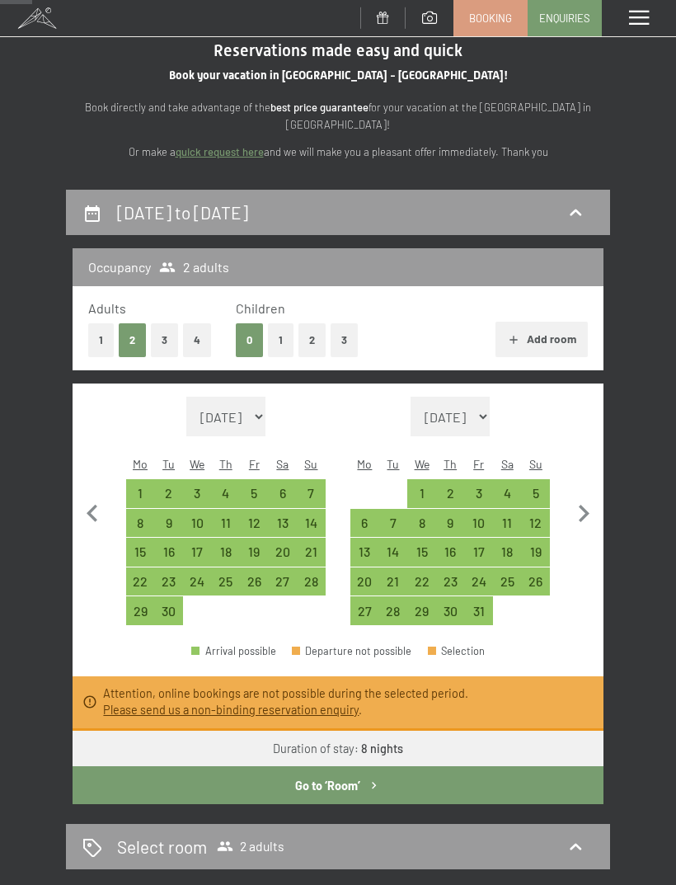
click at [169, 539] on div "16" at bounding box center [169, 552] width 26 height 26
select select "2025-09-01"
select select "2025-10-01"
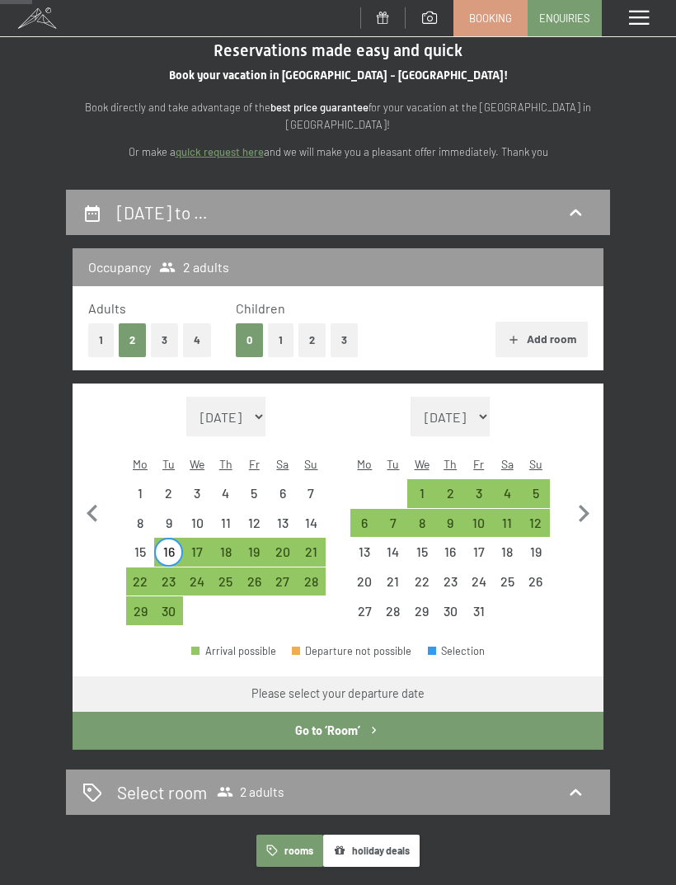
click at [228, 575] on div "25" at bounding box center [226, 588] width 26 height 26
select select "2025-09-01"
select select "2025-10-01"
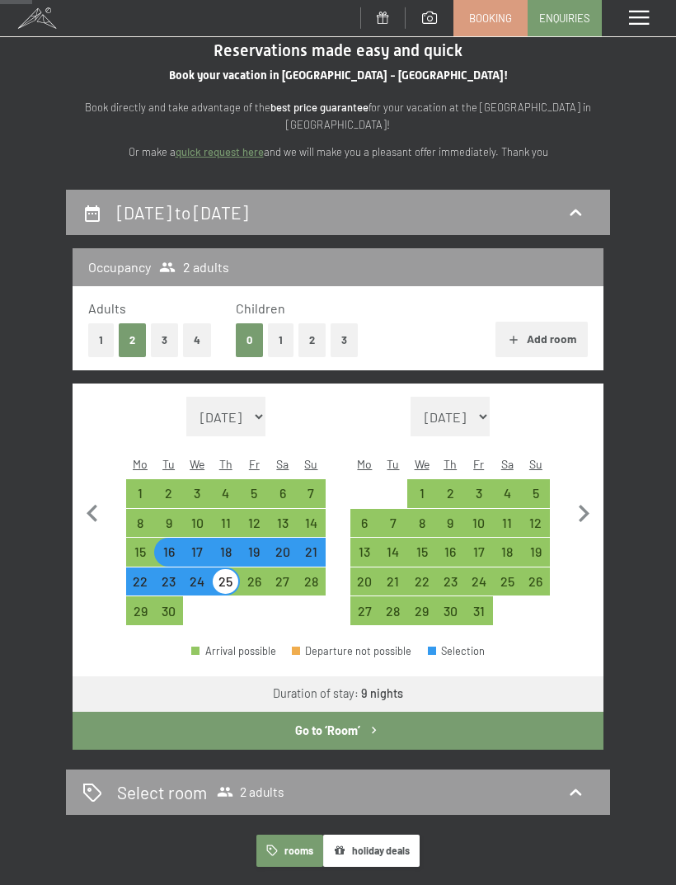
click at [367, 727] on button "Go to ‘Room’" at bounding box center [338, 731] width 531 height 38
select select "2025-09-01"
select select "2025-10-01"
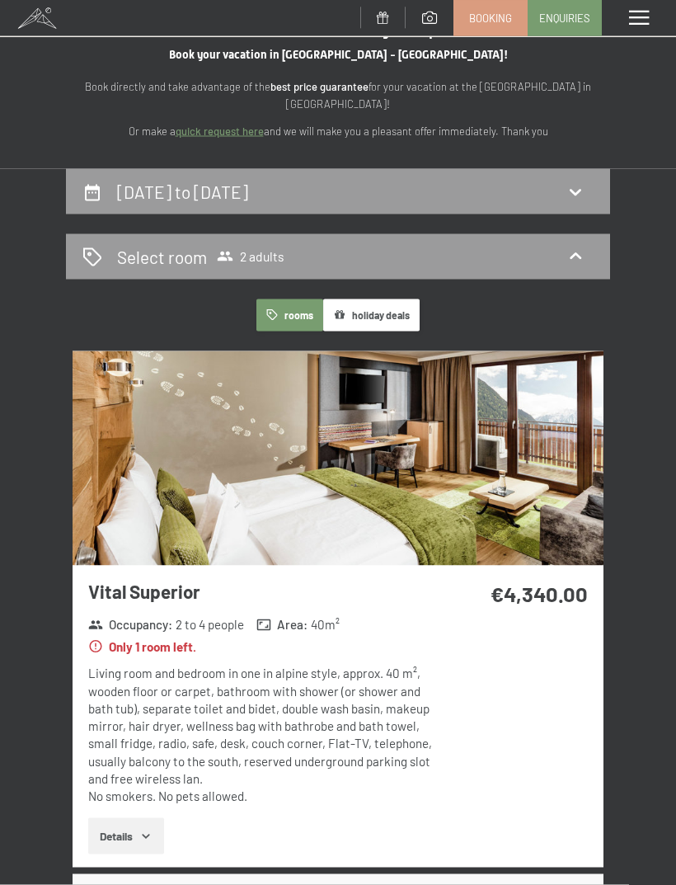
scroll to position [0, 0]
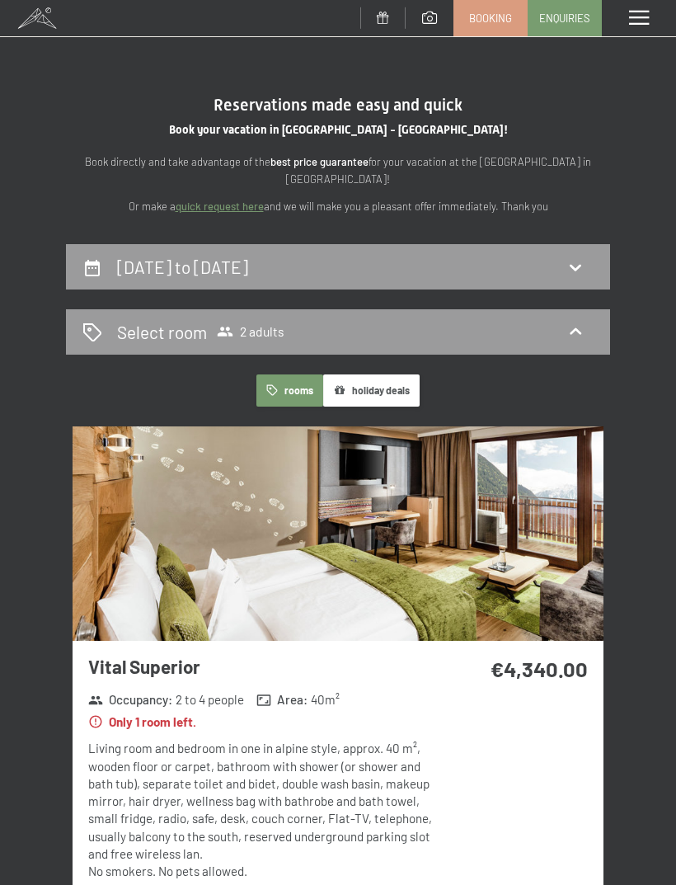
click at [476, 260] on div "16th September to 25th September 2025" at bounding box center [337, 267] width 511 height 24
select select "2025-09-01"
select select "2025-10-01"
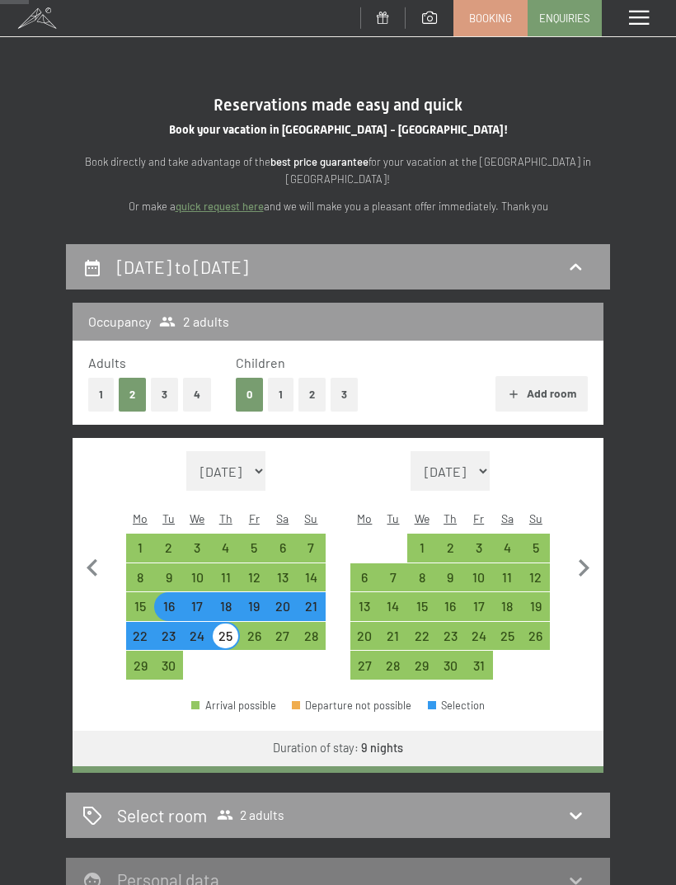
scroll to position [242, 0]
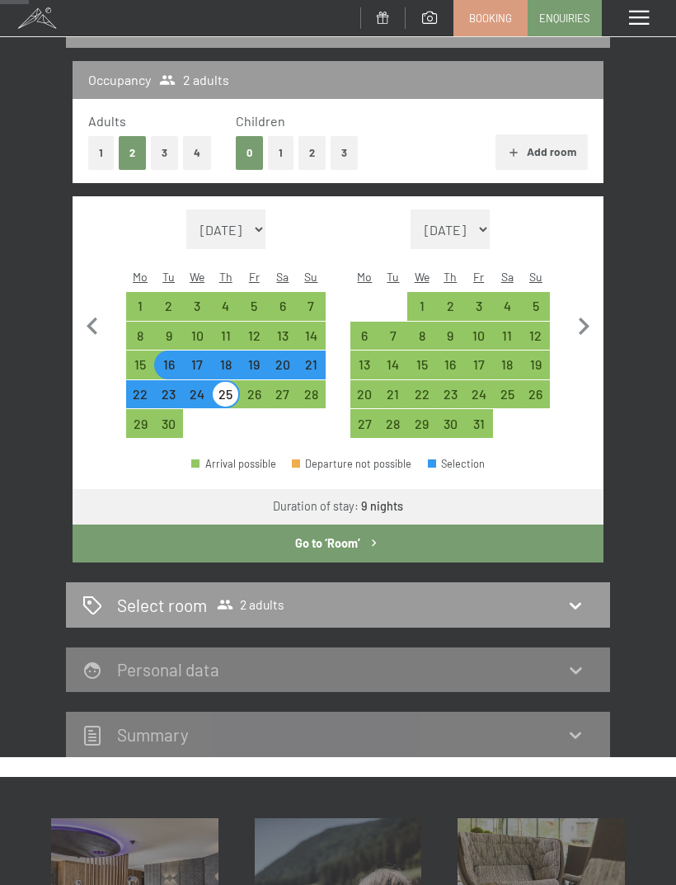
click at [394, 329] on div "7" at bounding box center [394, 342] width 26 height 26
select select "2025-09-01"
select select "2025-10-01"
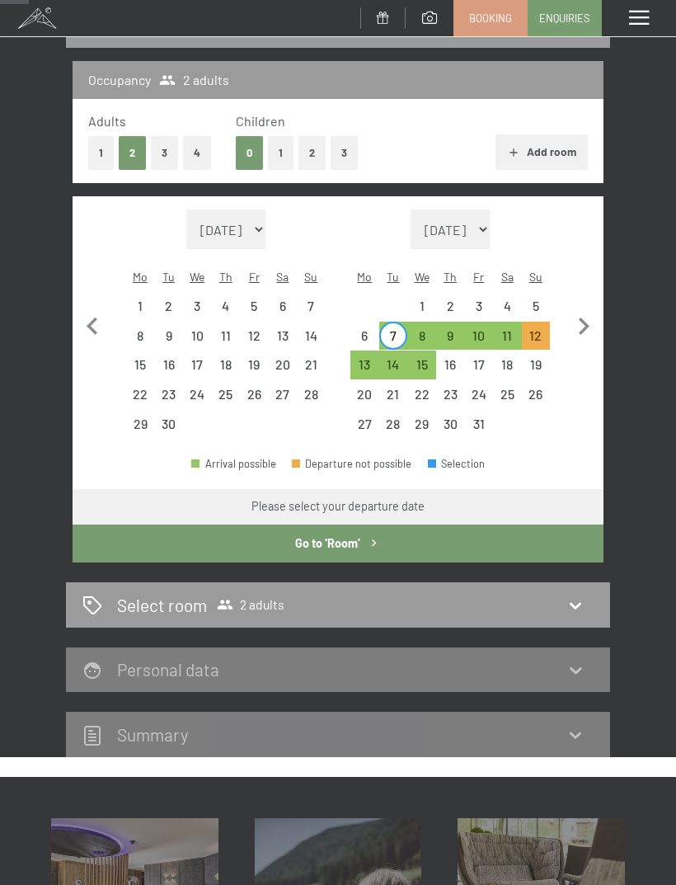
click at [472, 358] on div "17" at bounding box center [479, 371] width 26 height 26
select select "2025-09-01"
select select "2025-10-01"
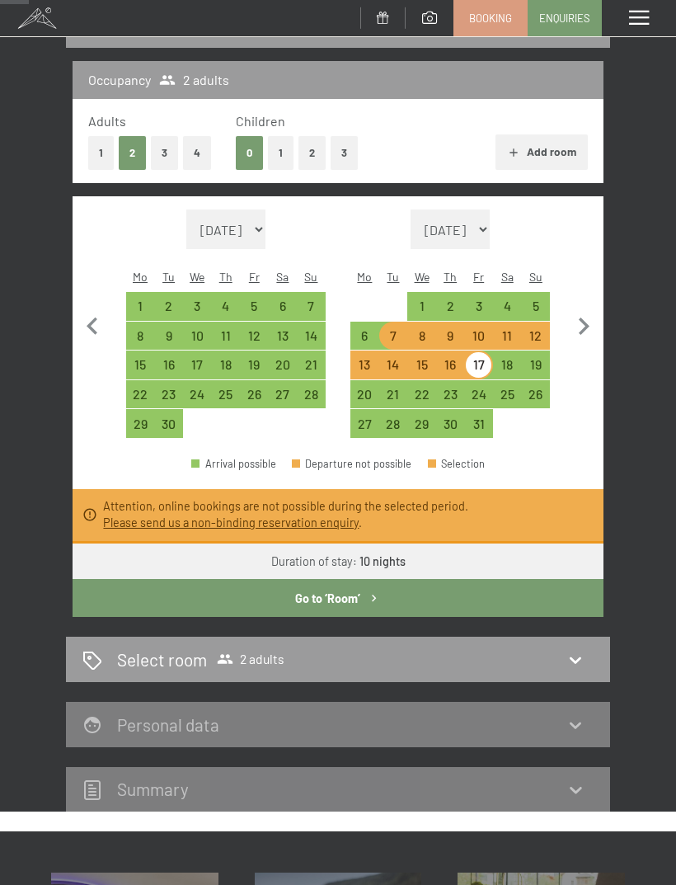
click at [388, 329] on div "7" at bounding box center [394, 342] width 26 height 26
select select "2025-09-01"
select select "2025-10-01"
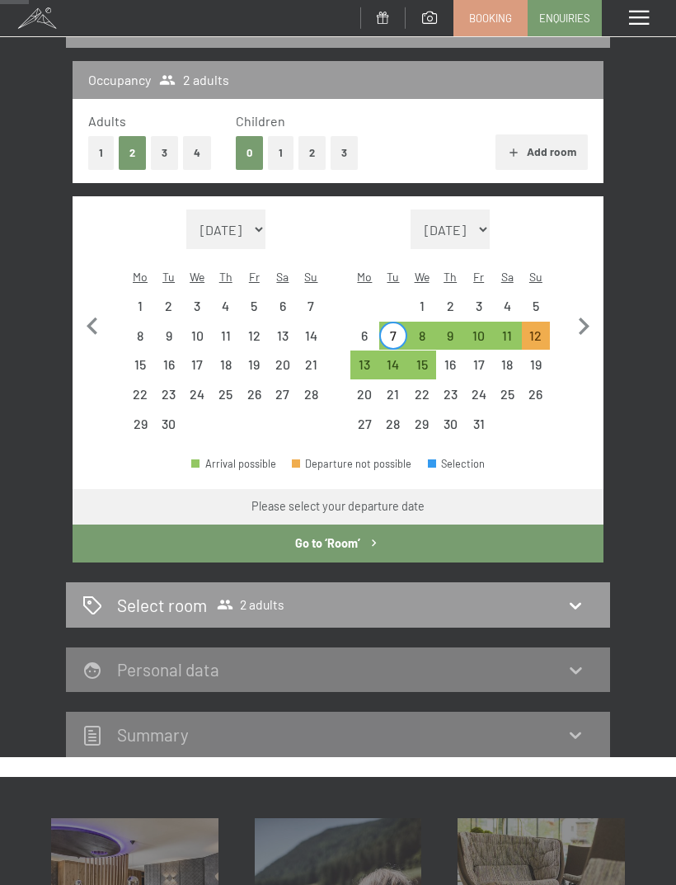
click at [423, 358] on div "15" at bounding box center [422, 371] width 26 height 26
select select "2025-09-01"
select select "2025-10-01"
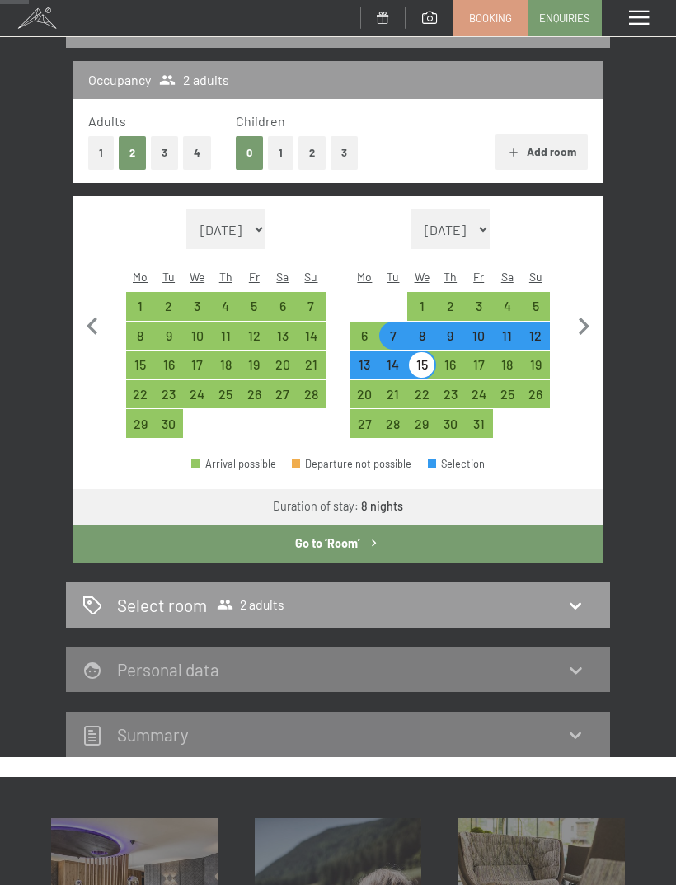
click at [446, 359] on div "16" at bounding box center [451, 371] width 26 height 26
select select "[DATE]"
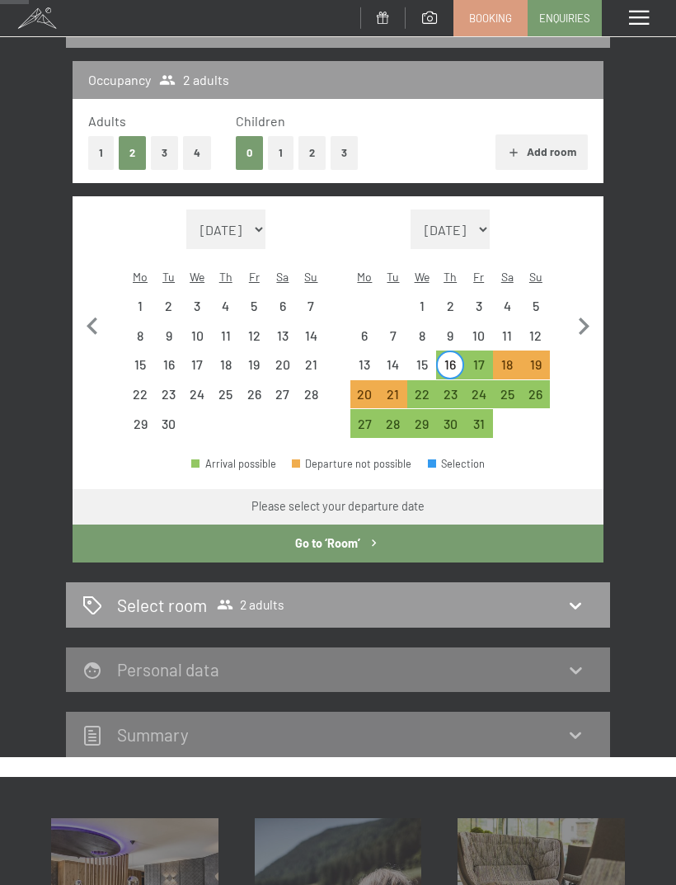
click at [451, 358] on div "16" at bounding box center [451, 371] width 26 height 26
select select "[DATE]"
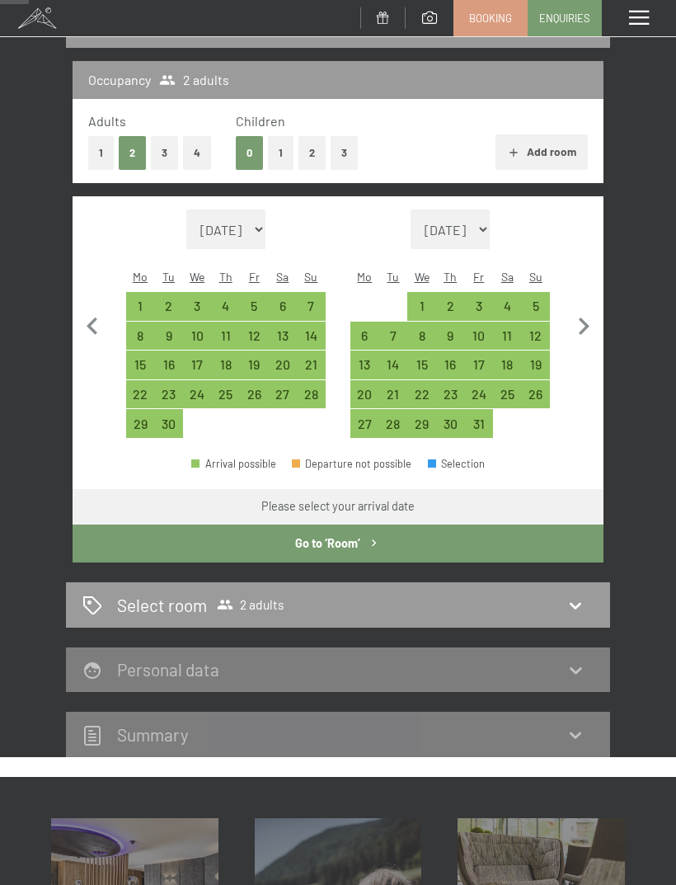
click at [386, 329] on div "7" at bounding box center [394, 342] width 26 height 26
select select "[DATE]"
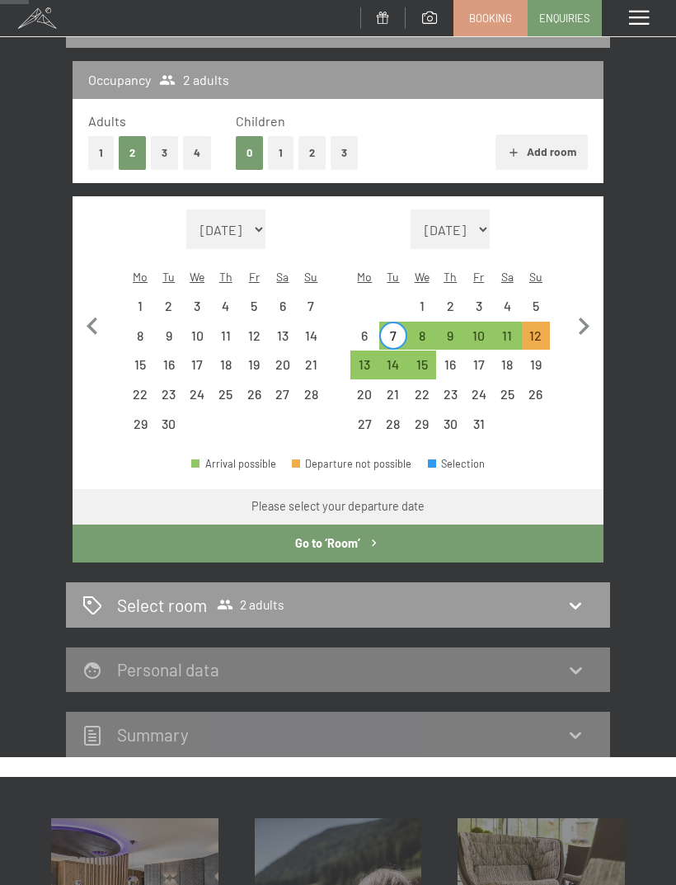
click at [375, 329] on div "6" at bounding box center [365, 342] width 26 height 26
select select "[DATE]"
click at [396, 329] on div "7" at bounding box center [394, 342] width 26 height 26
select select "[DATE]"
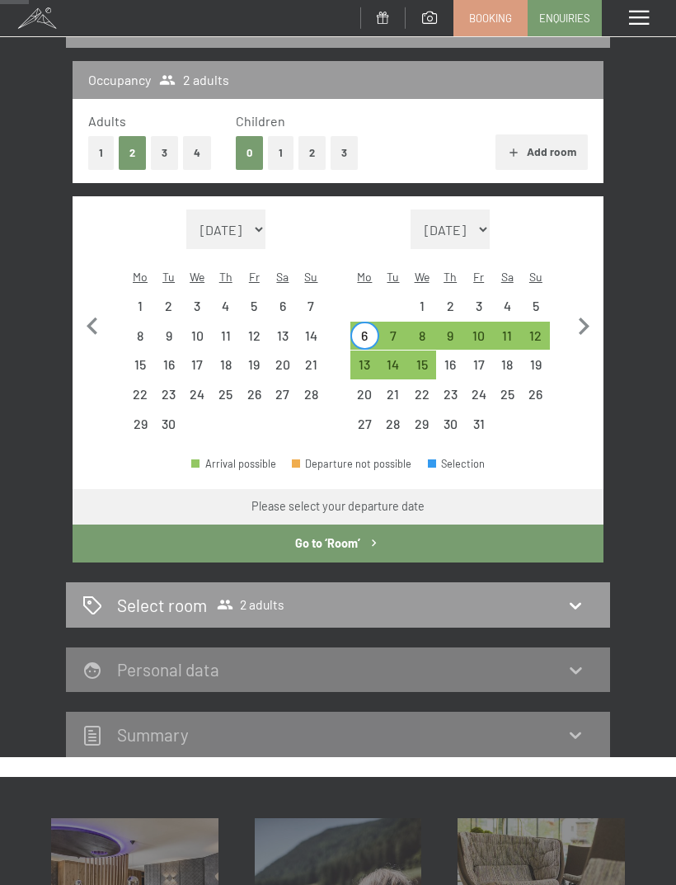
select select "[DATE]"
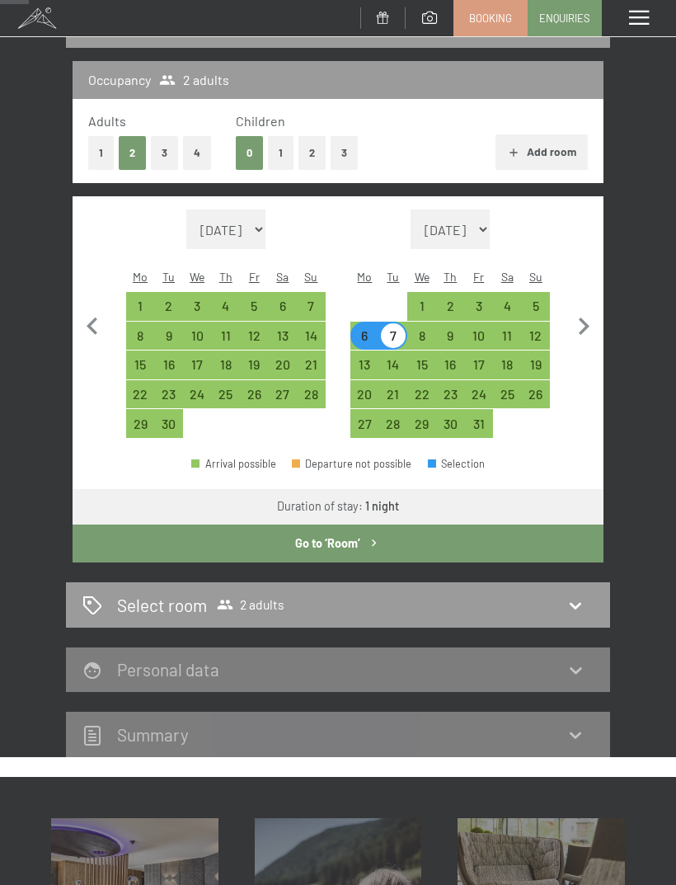
click at [419, 358] on div "15" at bounding box center [422, 371] width 26 height 26
select select "[DATE]"
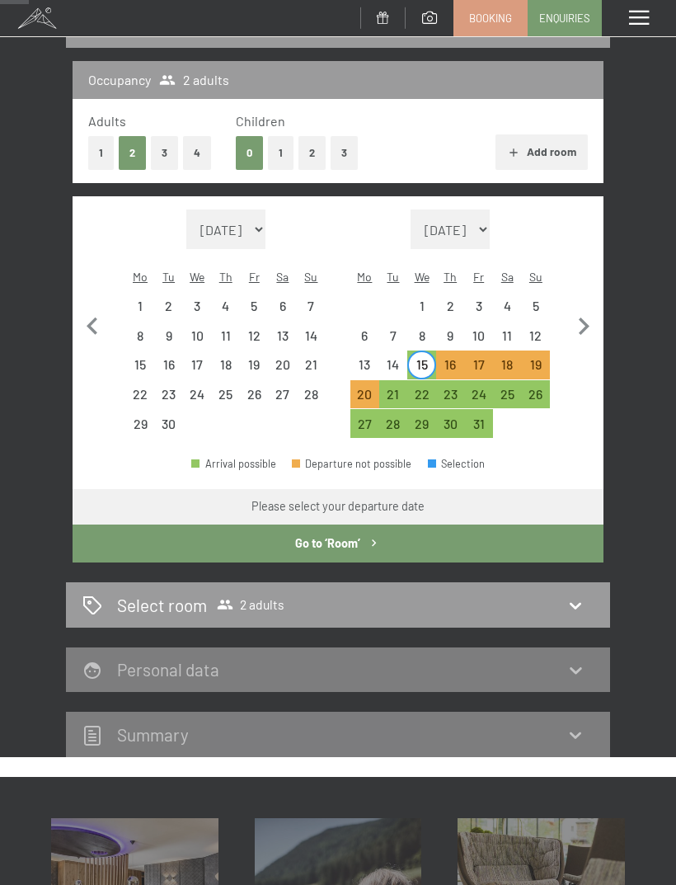
click at [481, 388] on div "24" at bounding box center [479, 401] width 26 height 26
select select "[DATE]"
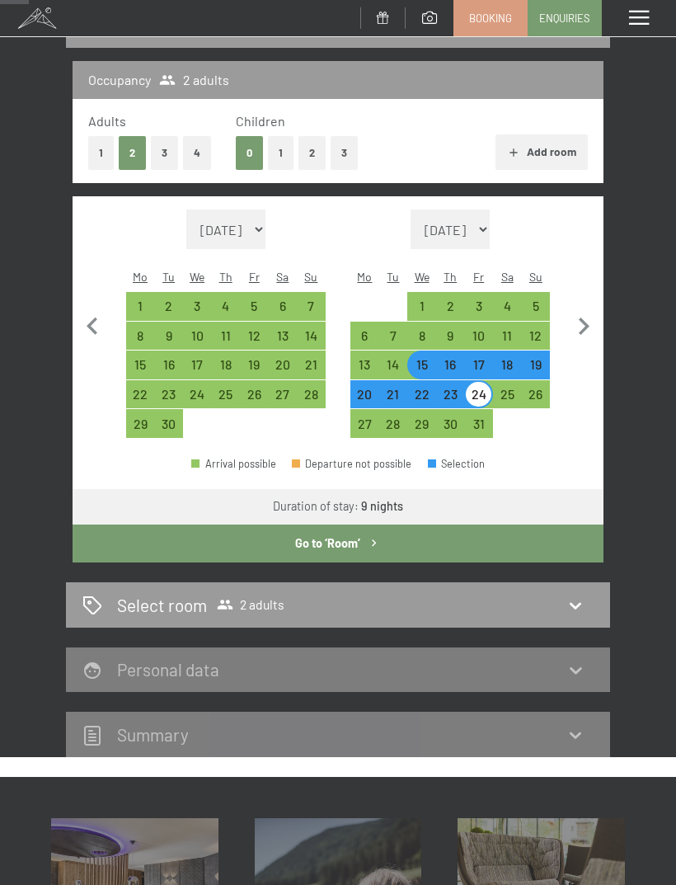
click at [406, 531] on button "Go to ‘Room’" at bounding box center [338, 543] width 531 height 38
select select "[DATE]"
select select "2025-10-01"
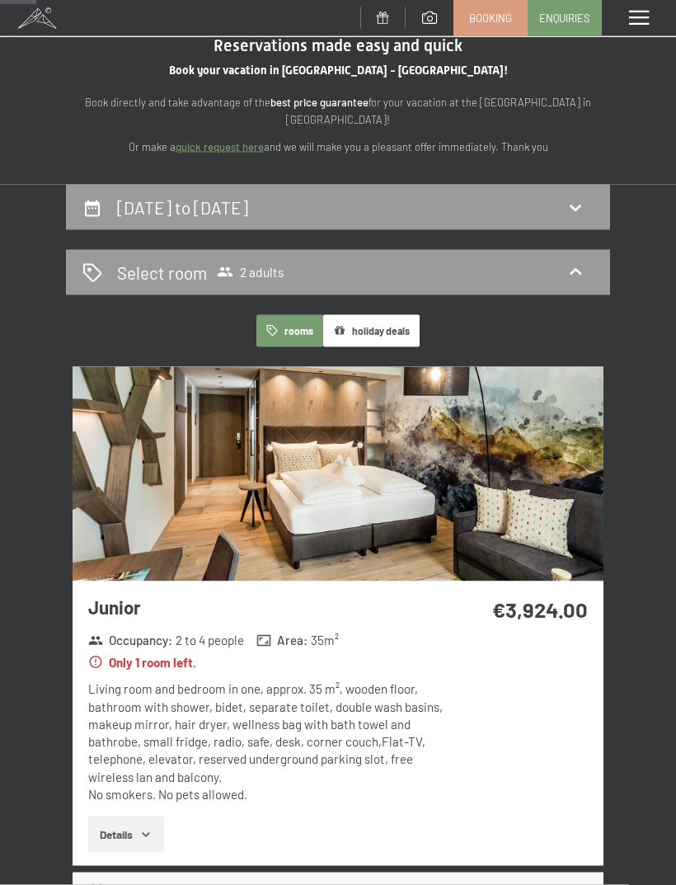
scroll to position [56, 0]
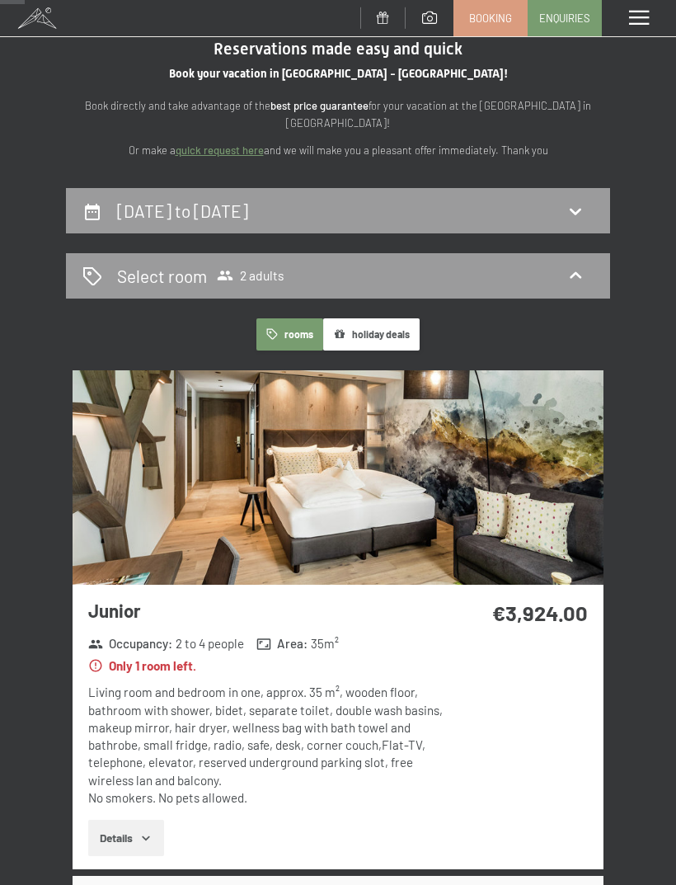
click at [398, 329] on button "holiday deals" at bounding box center [371, 334] width 96 height 32
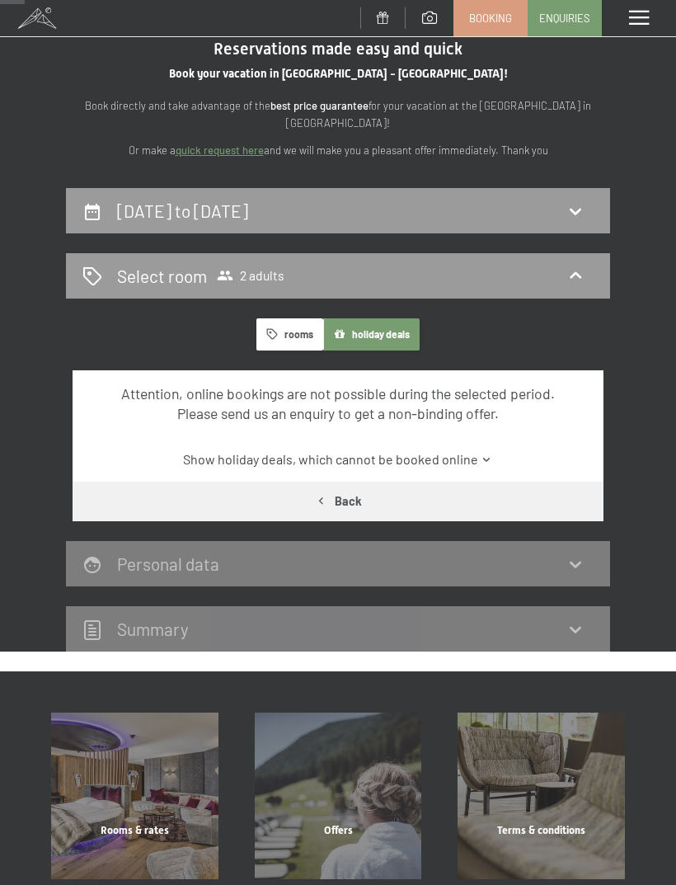
scroll to position [0, 0]
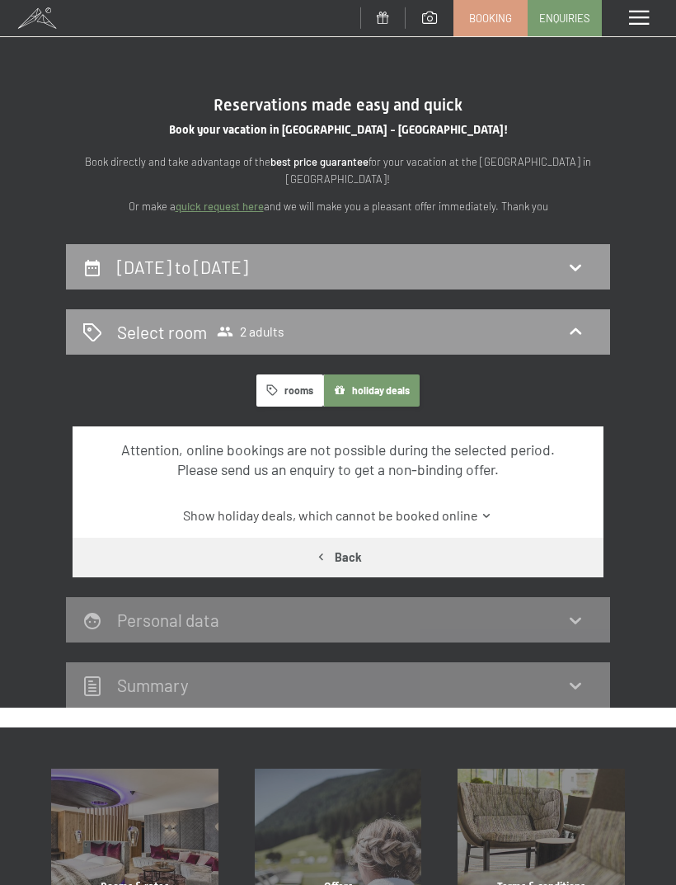
click at [641, 18] on span at bounding box center [639, 18] width 20 height 15
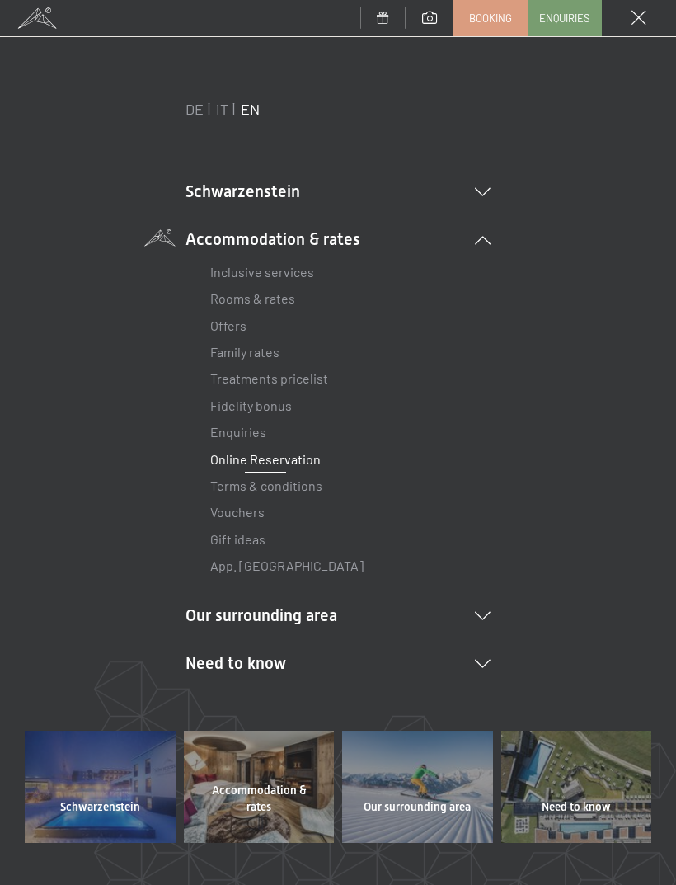
click at [233, 327] on link "Offers" at bounding box center [228, 325] width 36 height 16
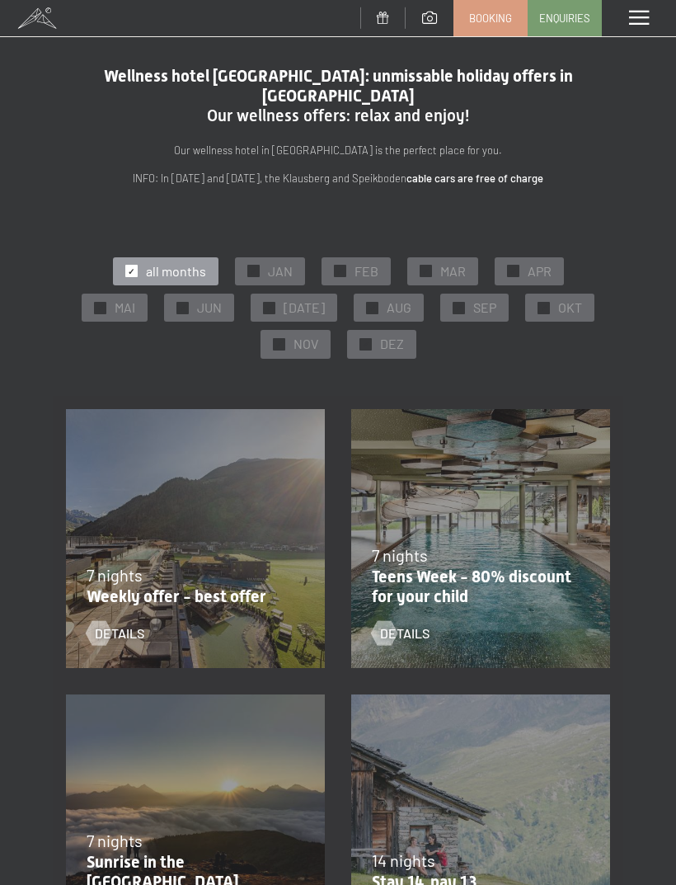
click at [228, 586] on p "Weekly offer - best offer" at bounding box center [191, 596] width 209 height 20
click at [143, 624] on span "details" at bounding box center [119, 633] width 49 height 18
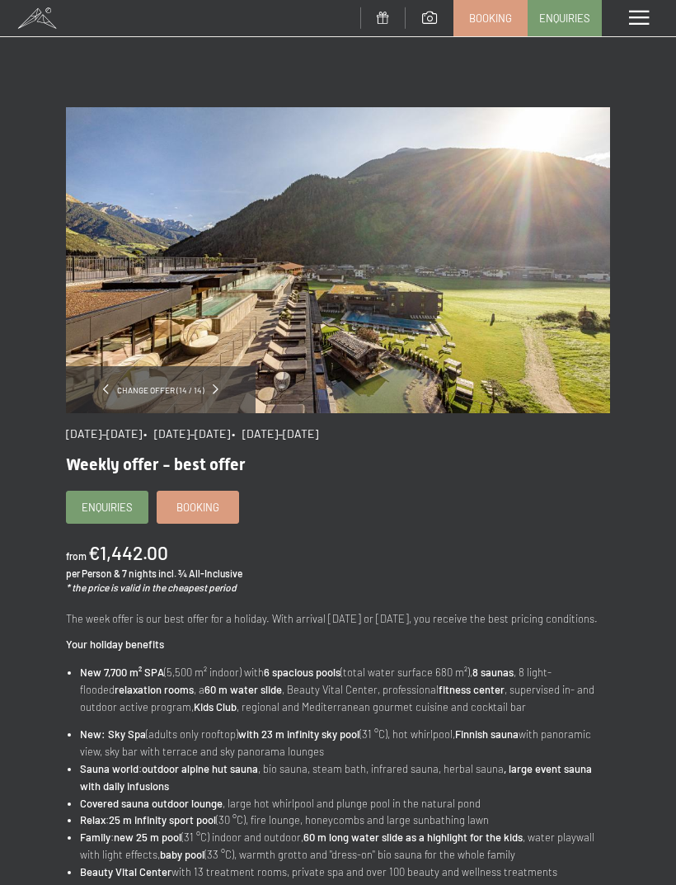
click at [207, 501] on span "Booking" at bounding box center [197, 507] width 43 height 15
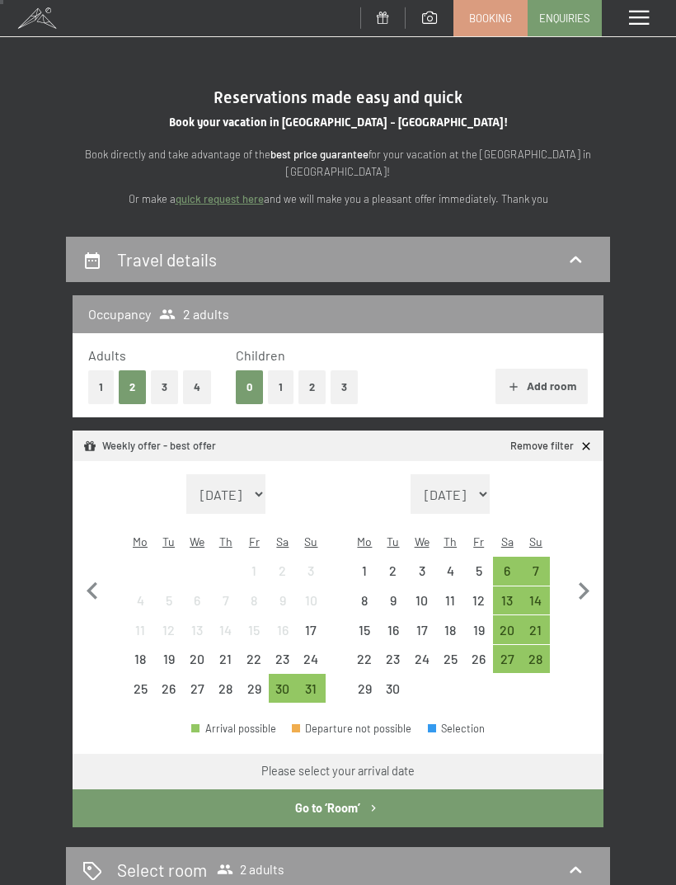
scroll to position [26, 0]
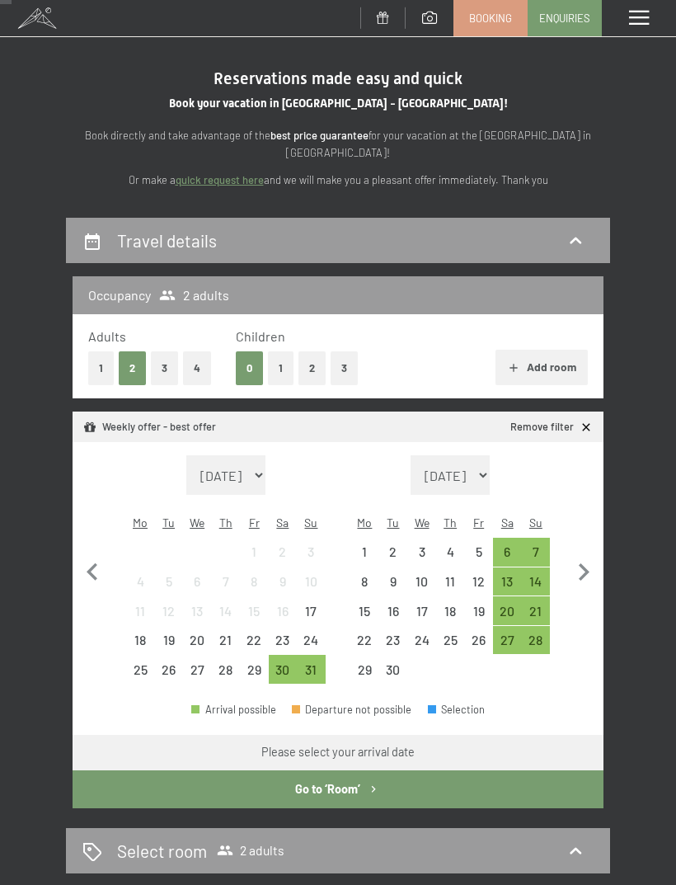
click at [500, 545] on div "6" at bounding box center [508, 558] width 26 height 26
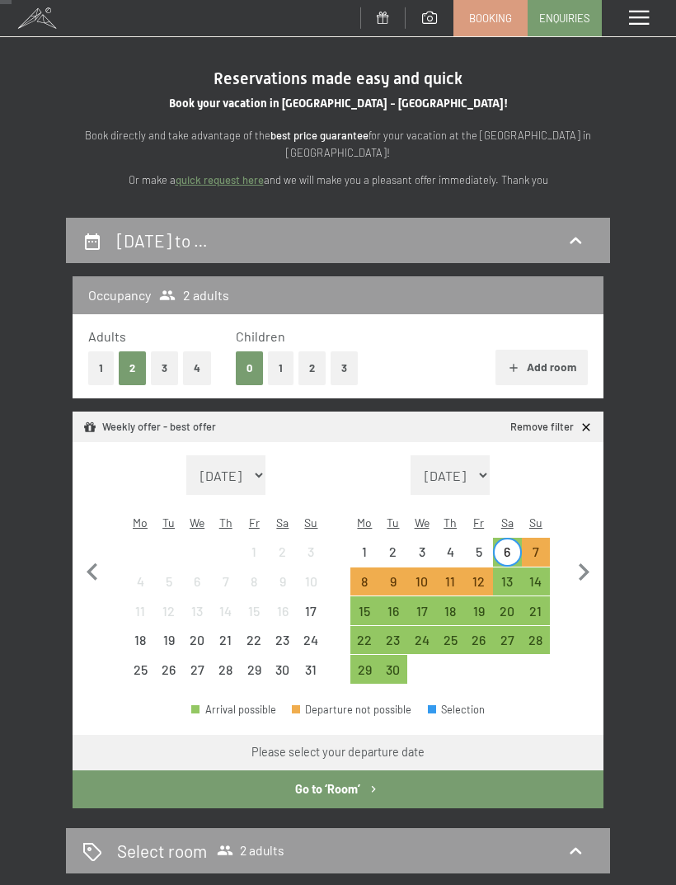
click at [496, 604] on div "20" at bounding box center [508, 617] width 26 height 26
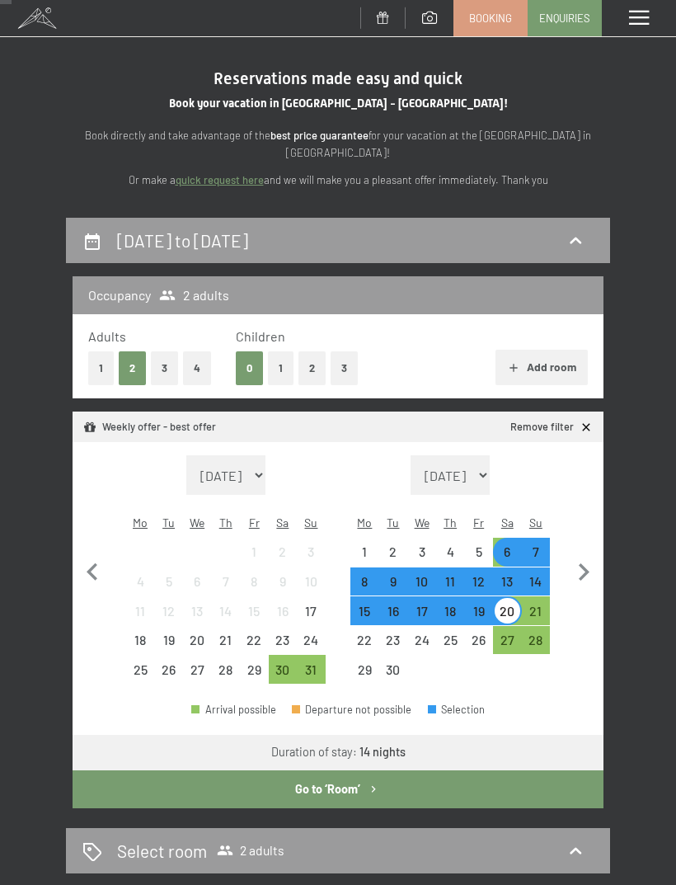
click at [403, 770] on button "Go to ‘Room’" at bounding box center [338, 789] width 531 height 38
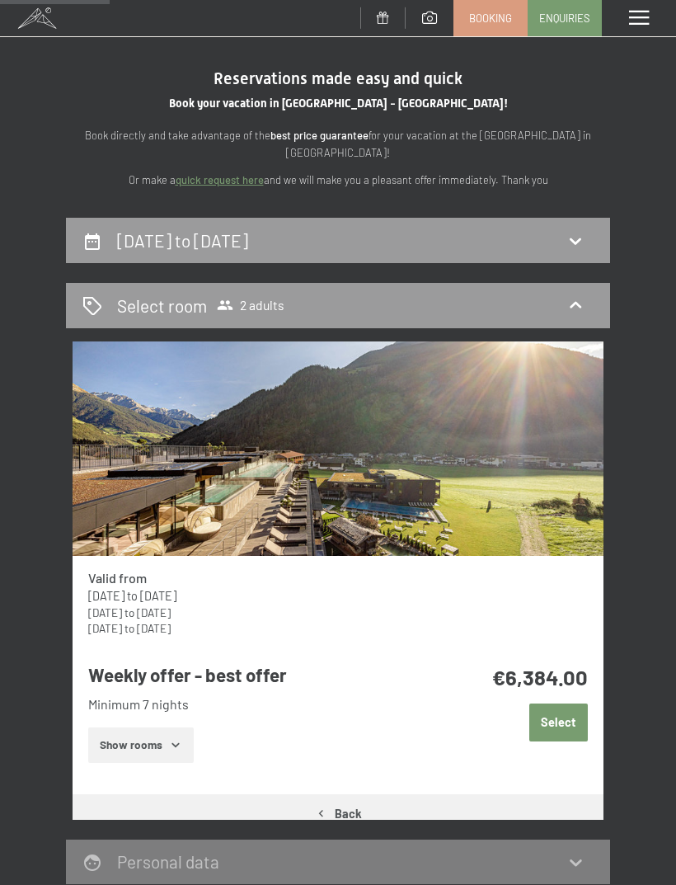
scroll to position [242, 0]
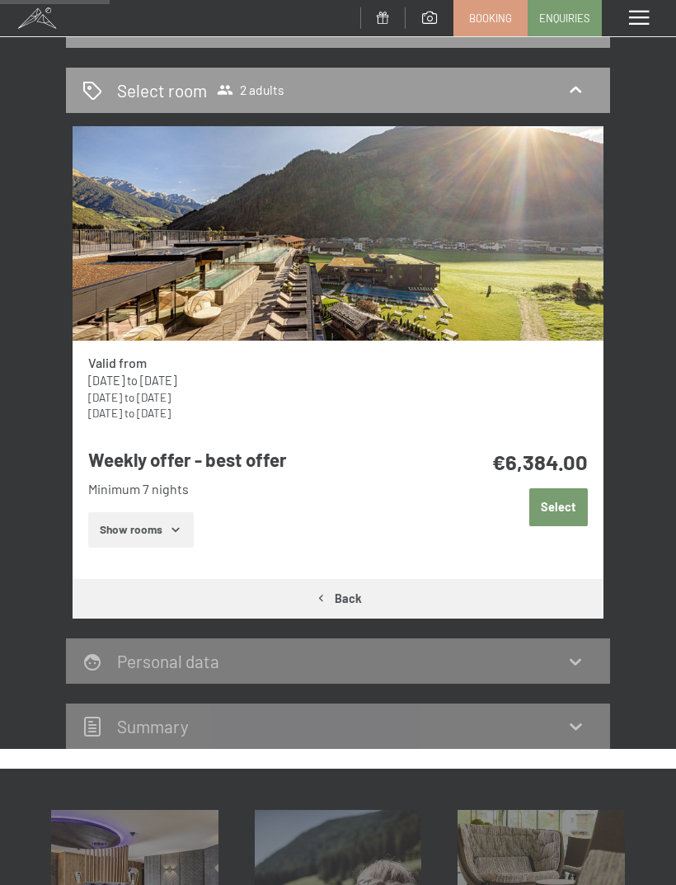
click at [176, 498] on label "Consent to marketing activities*" at bounding box center [267, 490] width 195 height 16
click at [170, 498] on input "Consent to marketing activities*" at bounding box center [161, 490] width 16 height 16
click at [190, 498] on span "Consent to marketing activities*" at bounding box center [271, 490] width 186 height 16
click at [170, 498] on input "Consent to marketing activities*" at bounding box center [161, 490] width 16 height 16
checkbox input "false"
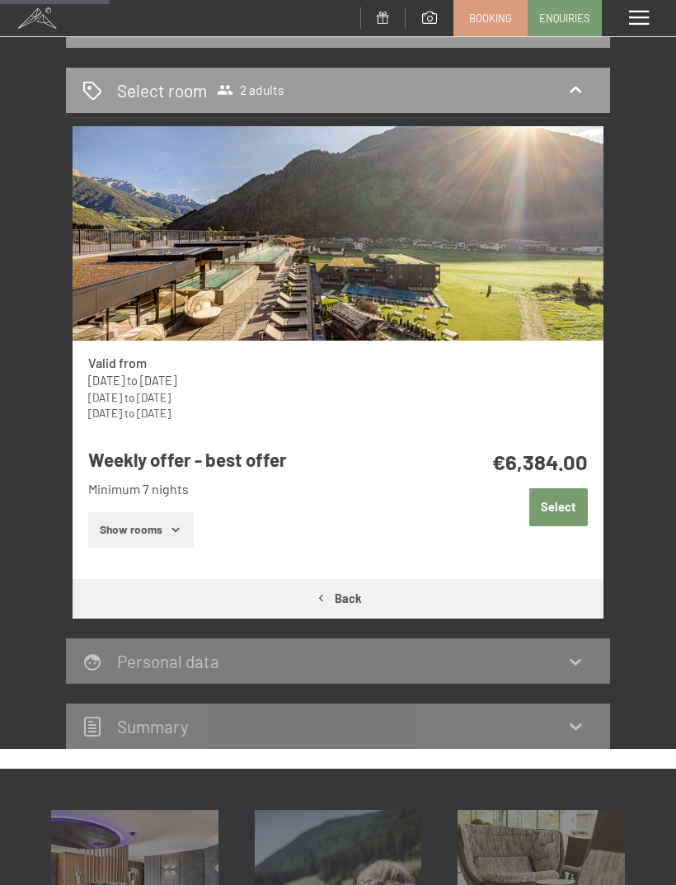
click at [158, 512] on button "Show rooms" at bounding box center [140, 530] width 105 height 36
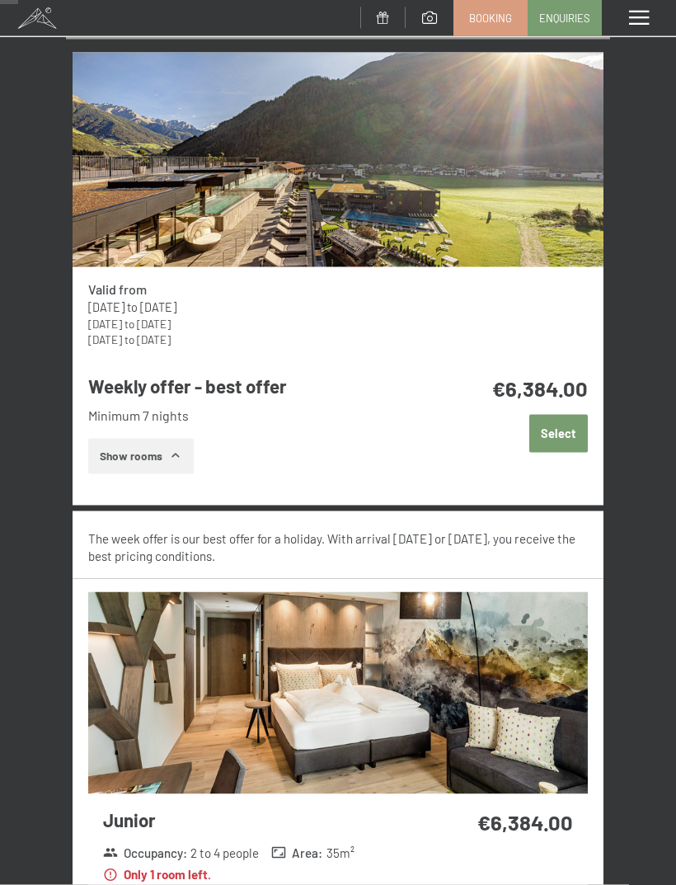
scroll to position [0, 0]
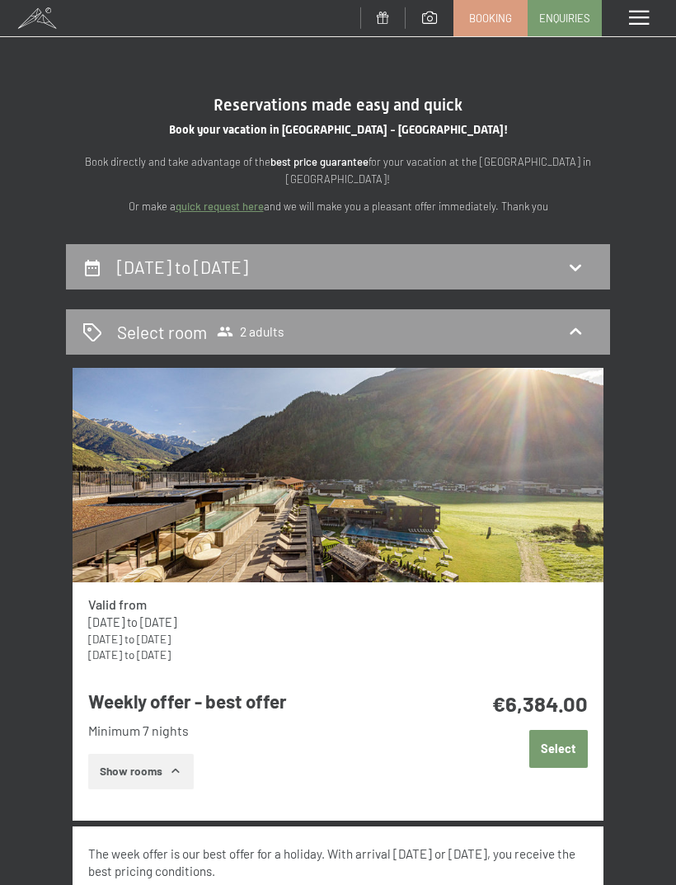
click at [553, 266] on div "6th September to 20th September 2025" at bounding box center [337, 267] width 511 height 24
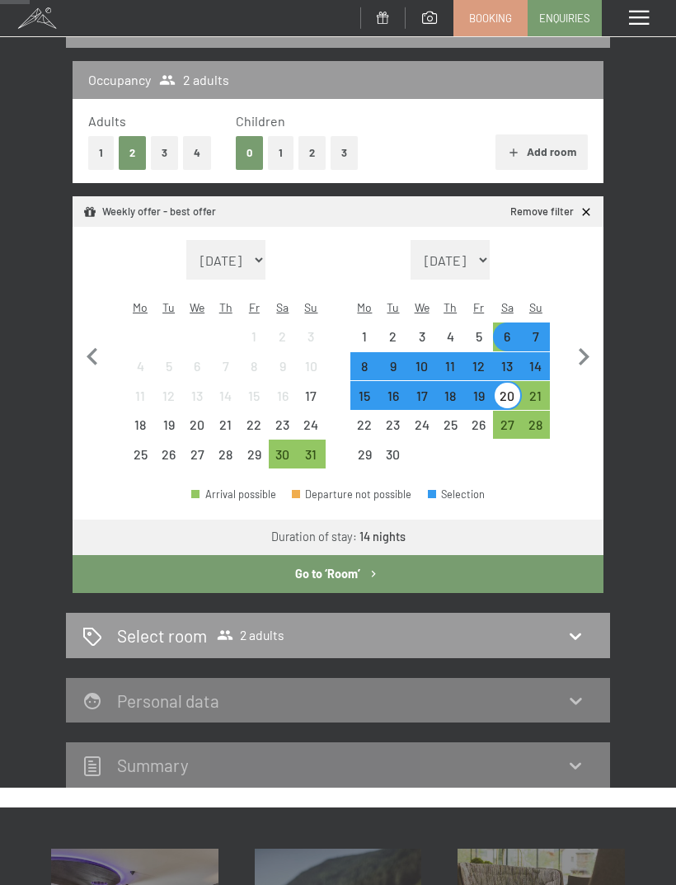
click at [511, 330] on div "6" at bounding box center [508, 343] width 26 height 26
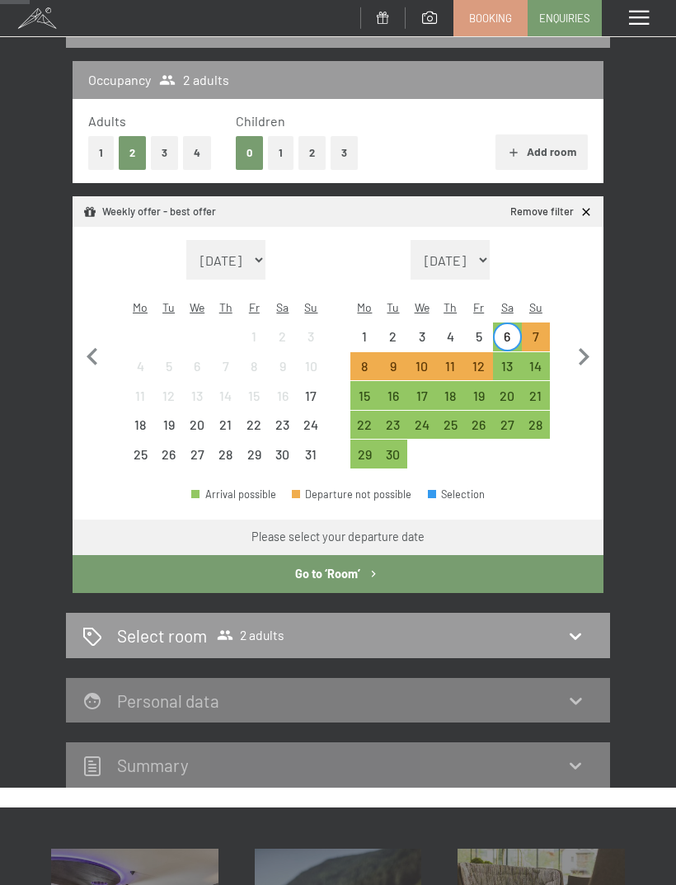
click at [571, 350] on icon "button" at bounding box center [583, 357] width 35 height 35
select select "2025-09-01"
select select "2025-10-01"
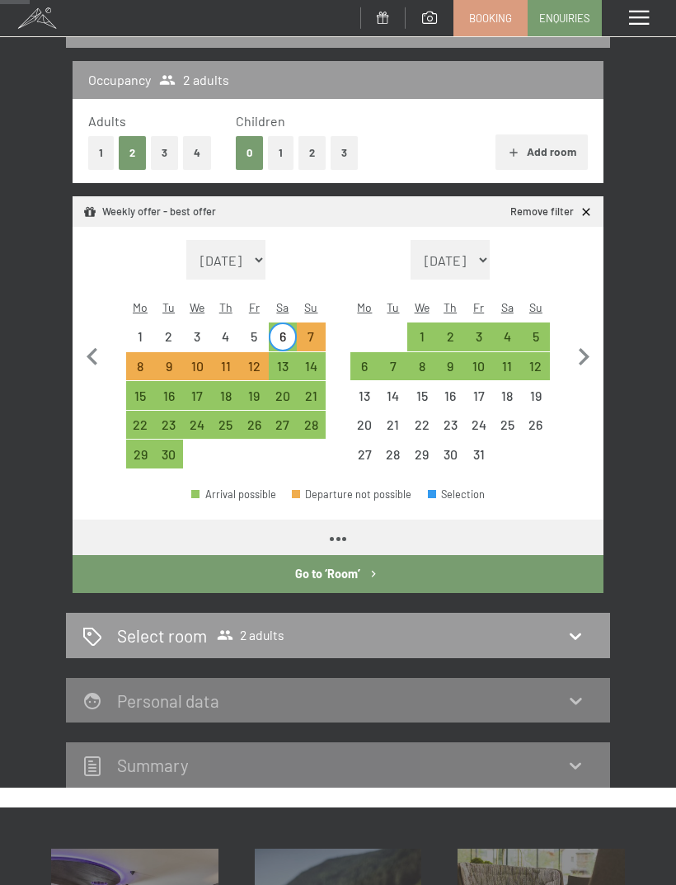
select select "2025-09-01"
select select "2025-10-01"
click at [498, 330] on div "4" at bounding box center [508, 343] width 26 height 26
select select "2025-09-01"
select select "2025-10-01"
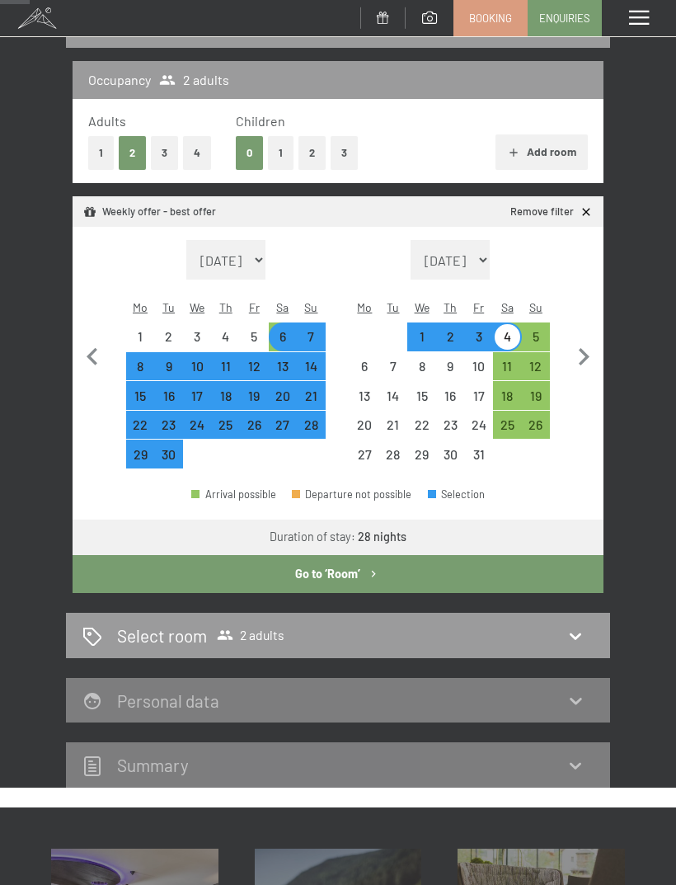
click at [510, 359] on div "11" at bounding box center [508, 372] width 26 height 26
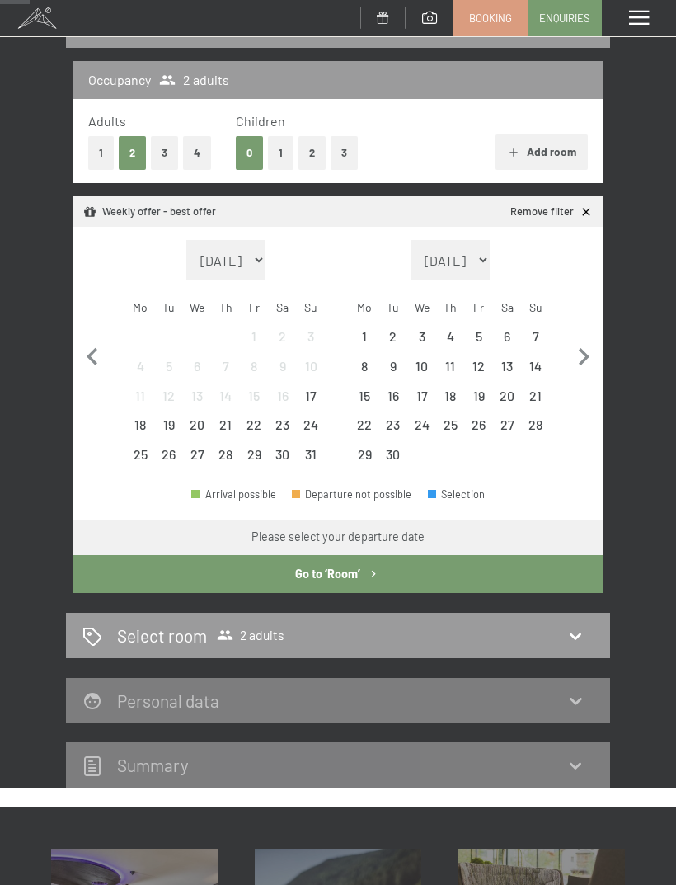
click at [88, 348] on icon "button" at bounding box center [92, 356] width 11 height 17
click at [588, 351] on icon "button" at bounding box center [583, 357] width 35 height 35
select select "2025-09-01"
select select "2025-10-01"
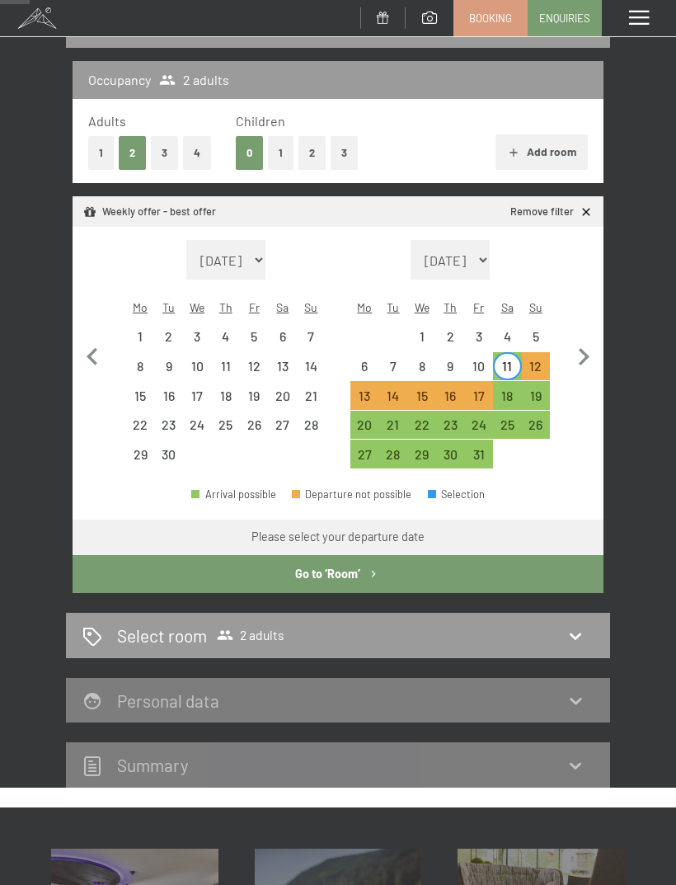
click at [502, 389] on div "18" at bounding box center [508, 402] width 26 height 26
select select "2025-09-01"
select select "2025-10-01"
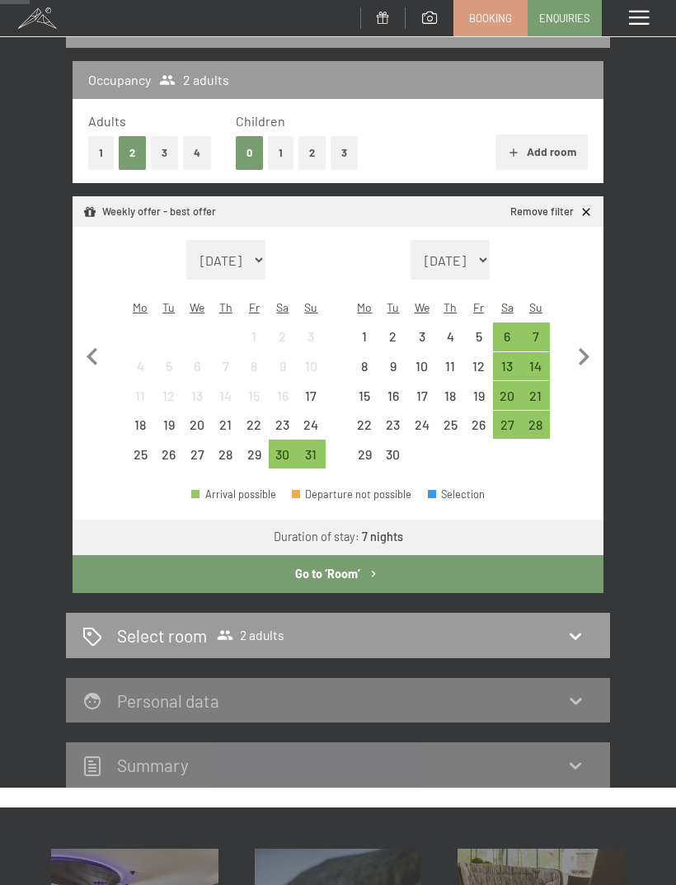
click at [406, 555] on button "Go to ‘Room’" at bounding box center [338, 574] width 531 height 38
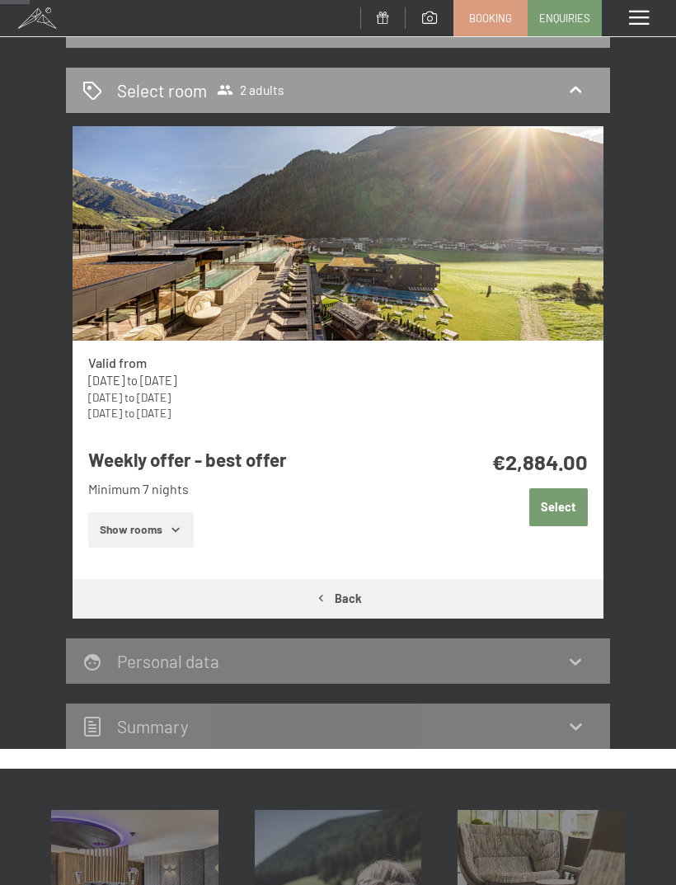
click at [562, 81] on div "Select room 2 adults" at bounding box center [337, 90] width 511 height 24
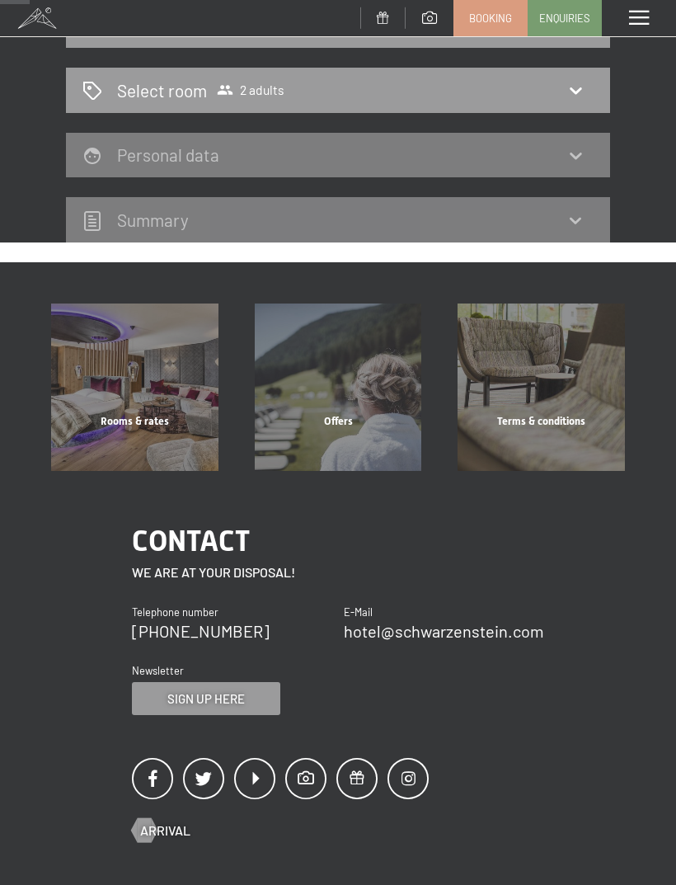
click at [576, 81] on icon at bounding box center [576, 90] width 20 height 20
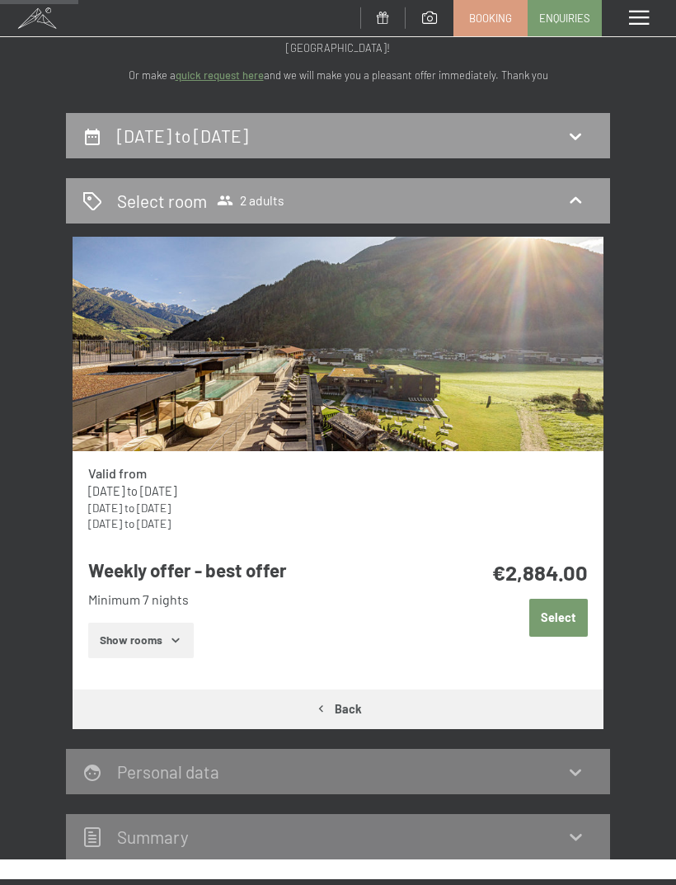
click at [561, 135] on div "11th October to 18th October 2025" at bounding box center [337, 136] width 511 height 24
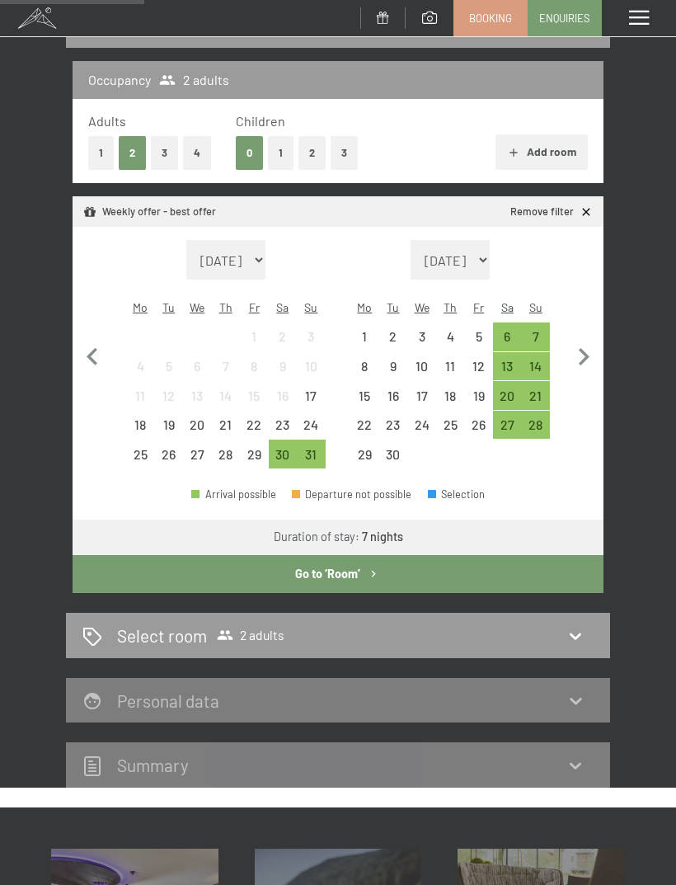
click at [599, 345] on icon "button" at bounding box center [583, 357] width 35 height 35
select select "2025-09-01"
select select "2025-10-01"
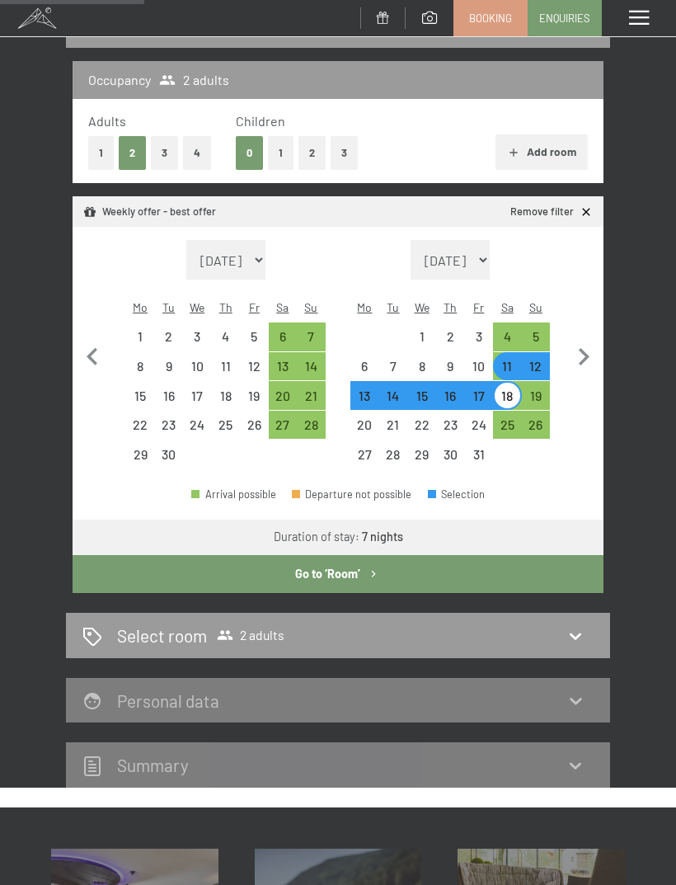
click at [589, 346] on icon "button" at bounding box center [583, 357] width 35 height 35
select select "2025-10-01"
select select "2025-11-01"
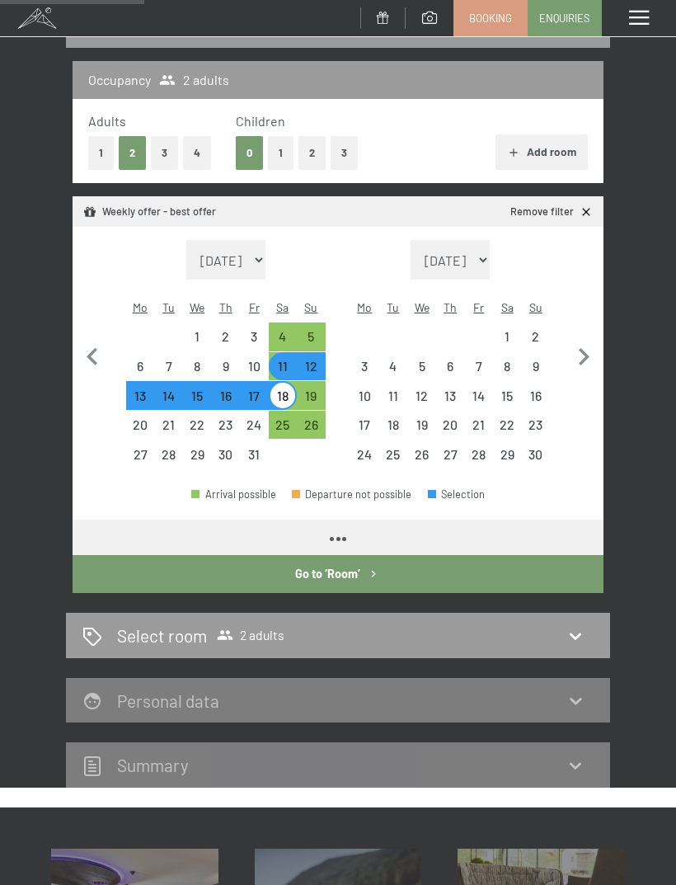
select select "2025-10-01"
select select "2025-11-01"
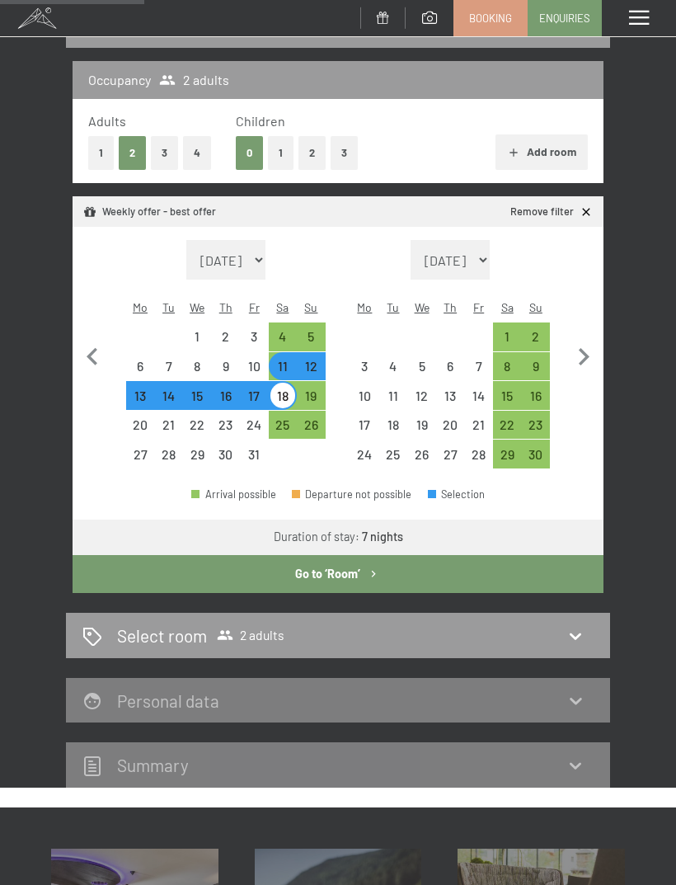
click at [541, 330] on div "2" at bounding box center [537, 343] width 26 height 26
select select "2025-10-01"
select select "2025-11-01"
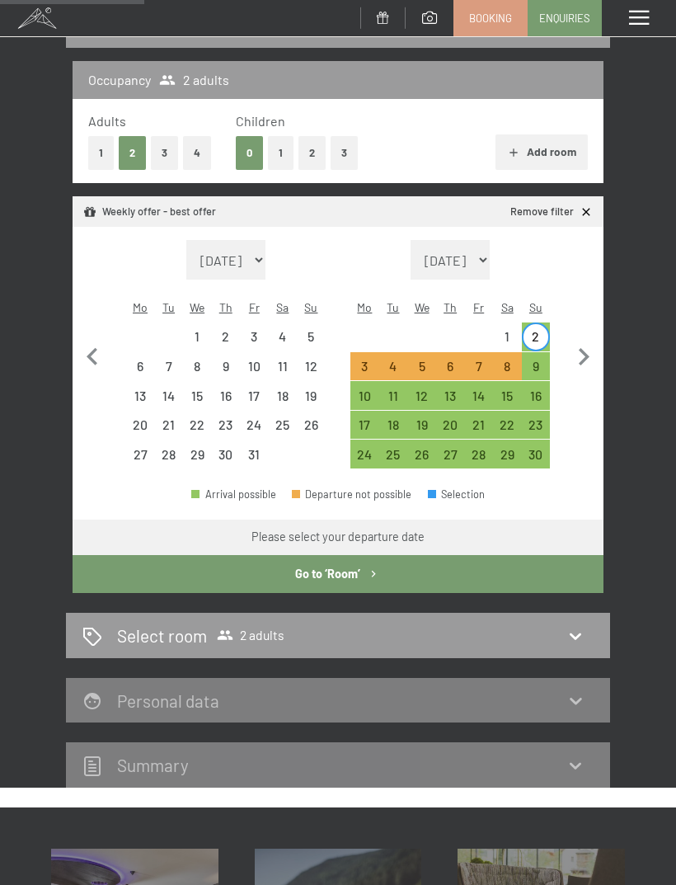
click at [533, 389] on div "16" at bounding box center [537, 402] width 26 height 26
select select "2025-10-01"
select select "2025-11-01"
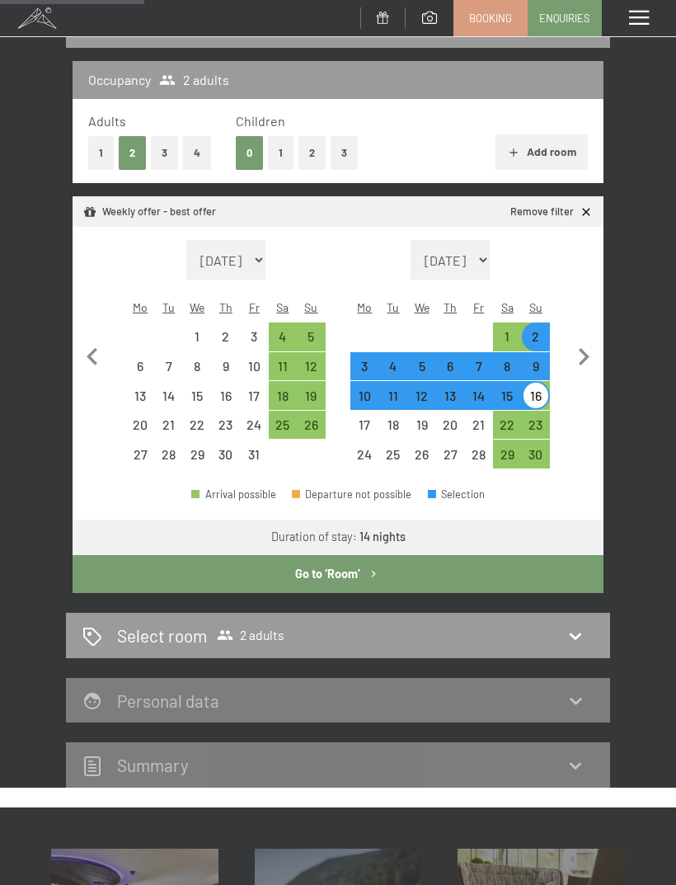
click at [480, 561] on button "Go to ‘Room’" at bounding box center [338, 574] width 531 height 38
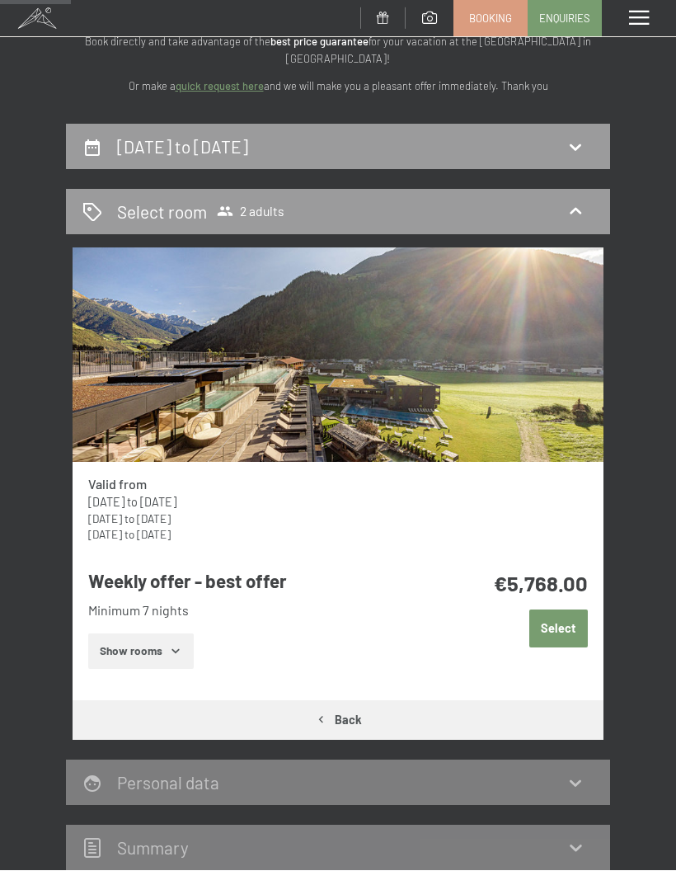
click at [566, 145] on icon at bounding box center [576, 147] width 20 height 20
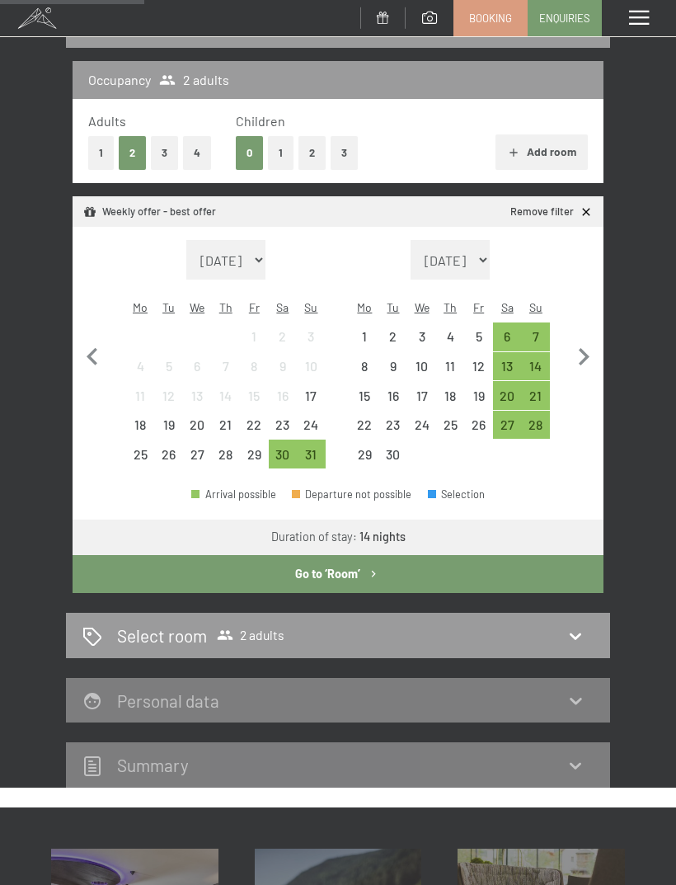
click at [508, 330] on div "6" at bounding box center [508, 343] width 26 height 26
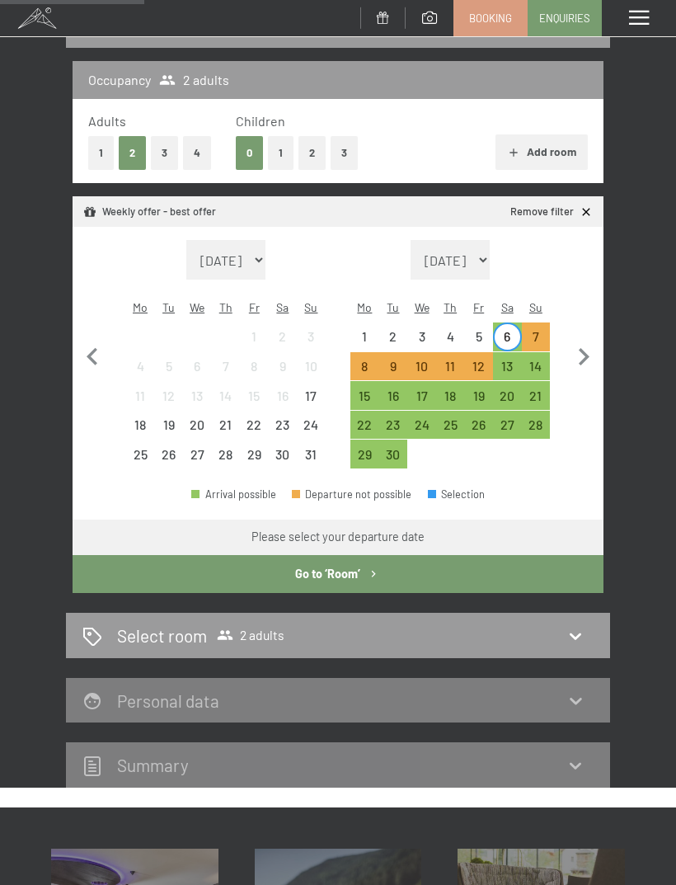
click at [507, 359] on div "13" at bounding box center [508, 372] width 26 height 26
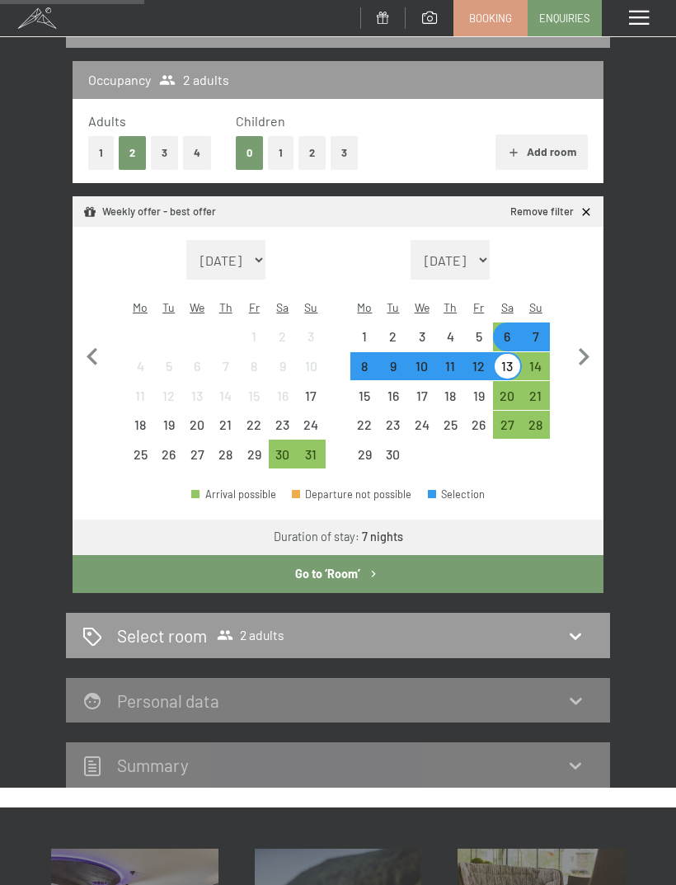
click at [445, 555] on button "Go to ‘Room’" at bounding box center [338, 574] width 531 height 38
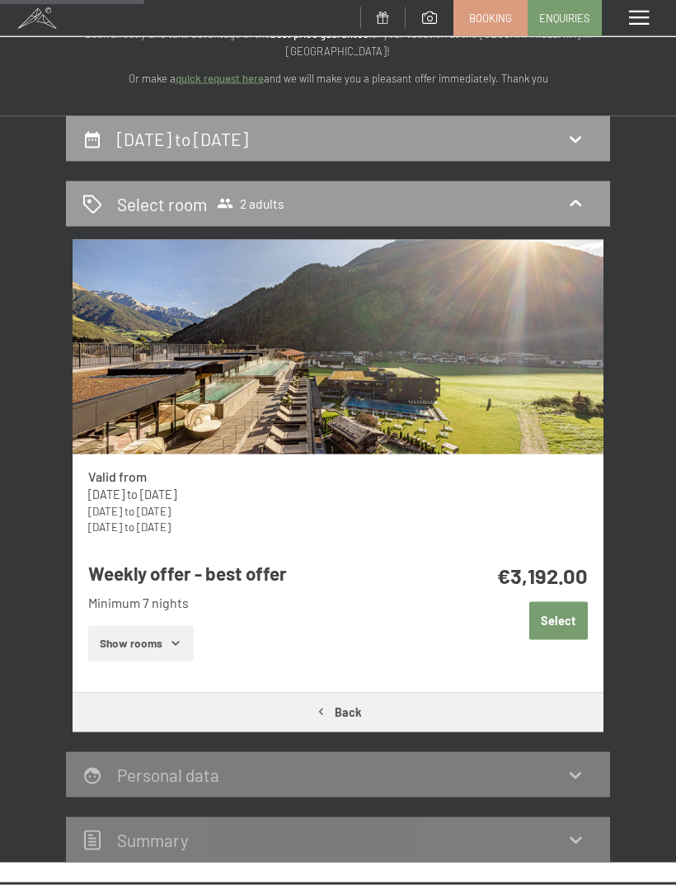
scroll to position [0, 0]
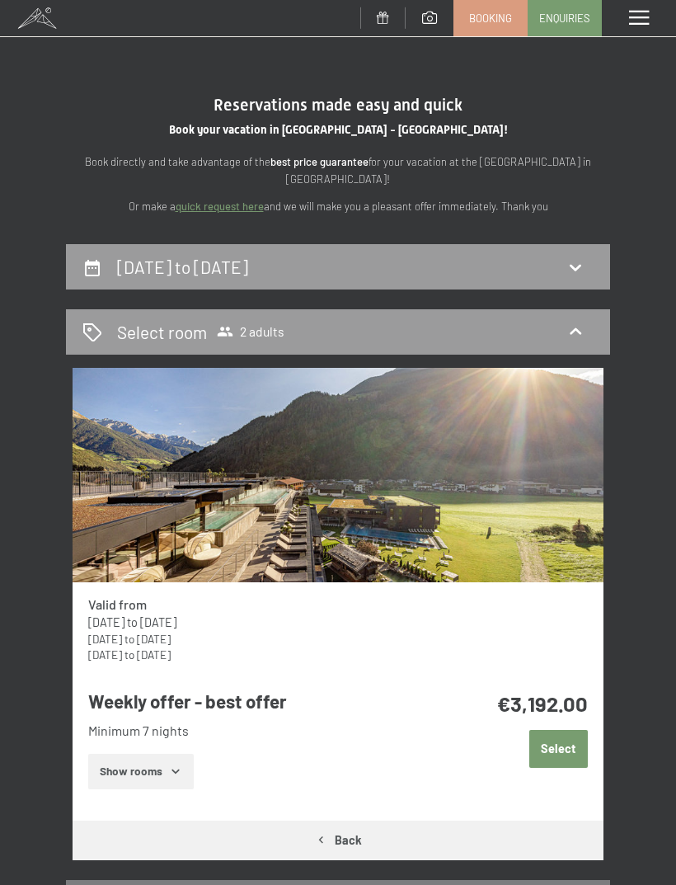
click at [633, 30] on div at bounding box center [639, 18] width 74 height 36
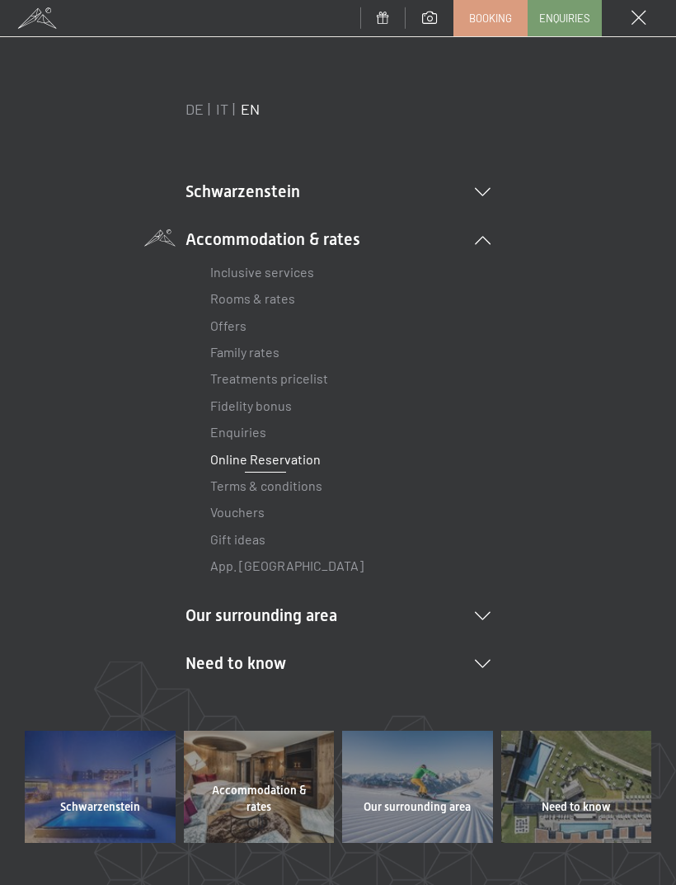
click at [233, 323] on link "Offers" at bounding box center [228, 325] width 36 height 16
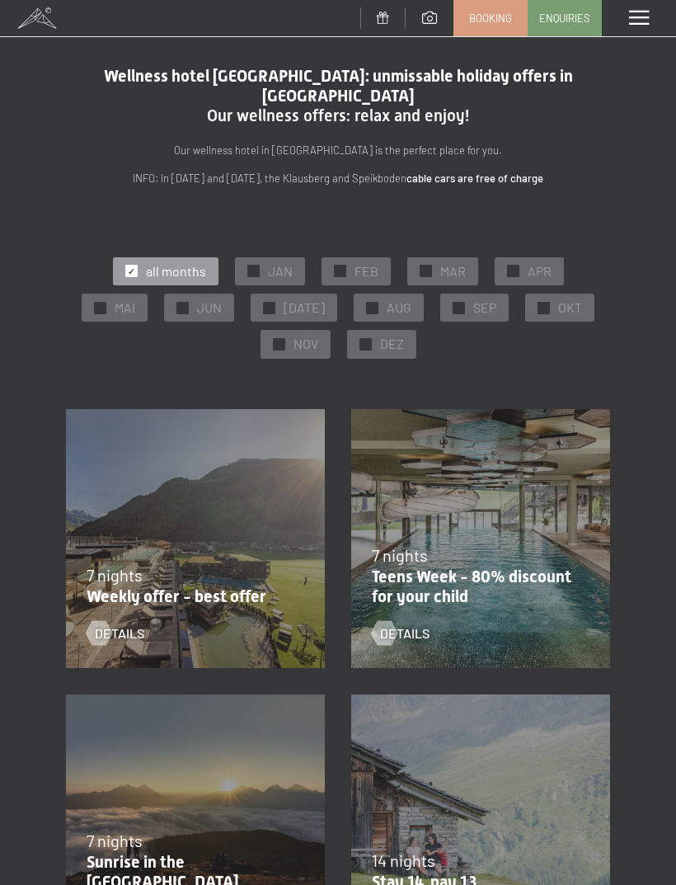
click at [485, 172] on strong "cable cars are free of charge" at bounding box center [474, 178] width 137 height 13
click at [646, 26] on span at bounding box center [639, 18] width 20 height 15
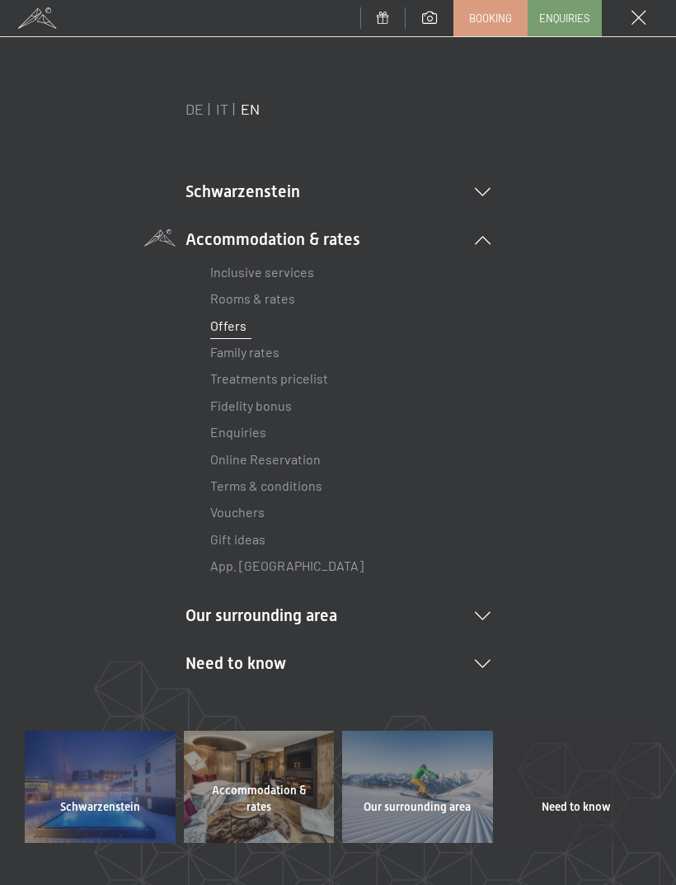
click at [277, 299] on link "Rooms & rates" at bounding box center [252, 298] width 85 height 16
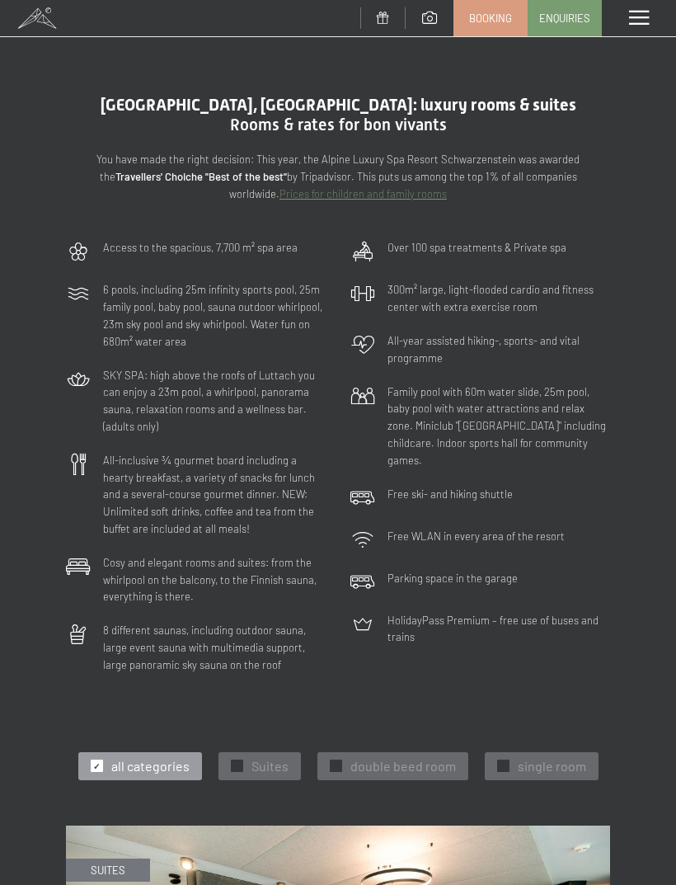
click at [634, 19] on span at bounding box center [639, 18] width 20 height 15
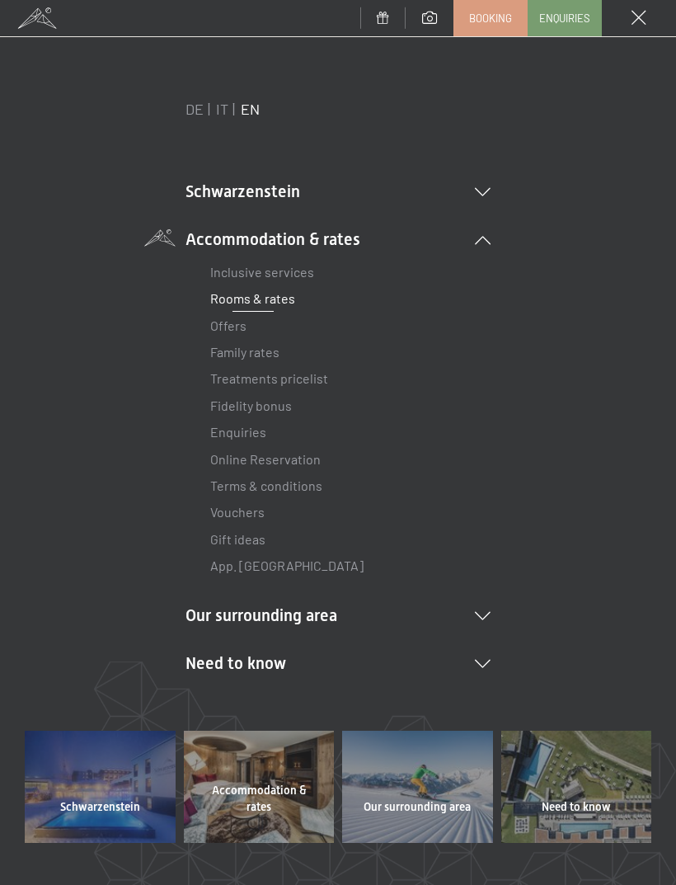
click at [457, 604] on li "Our surrounding area Ahrntal Skiing & winter Skiing Ski school Hiking & summer …" at bounding box center [338, 615] width 305 height 23
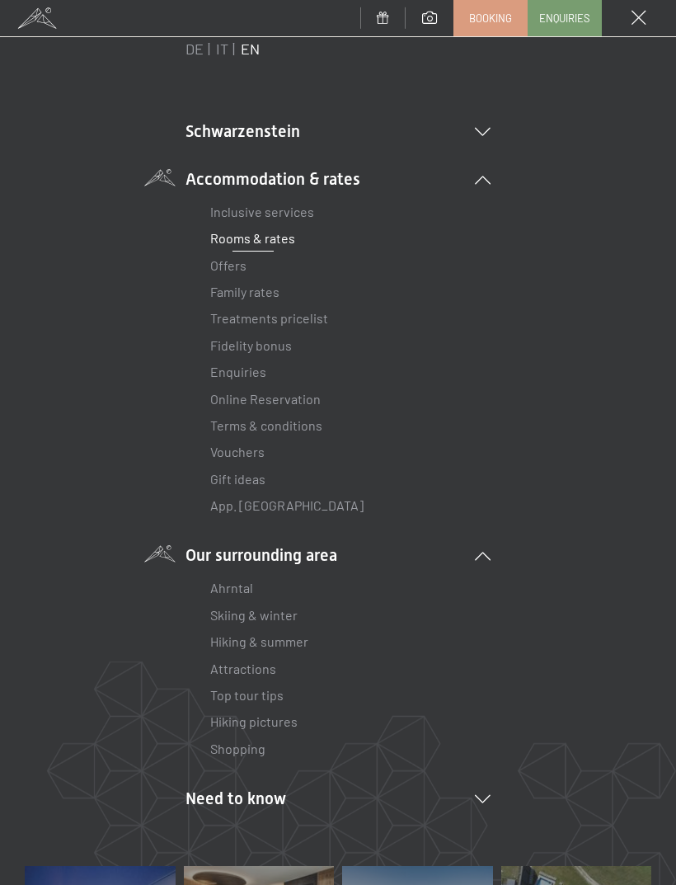
scroll to position [82, 0]
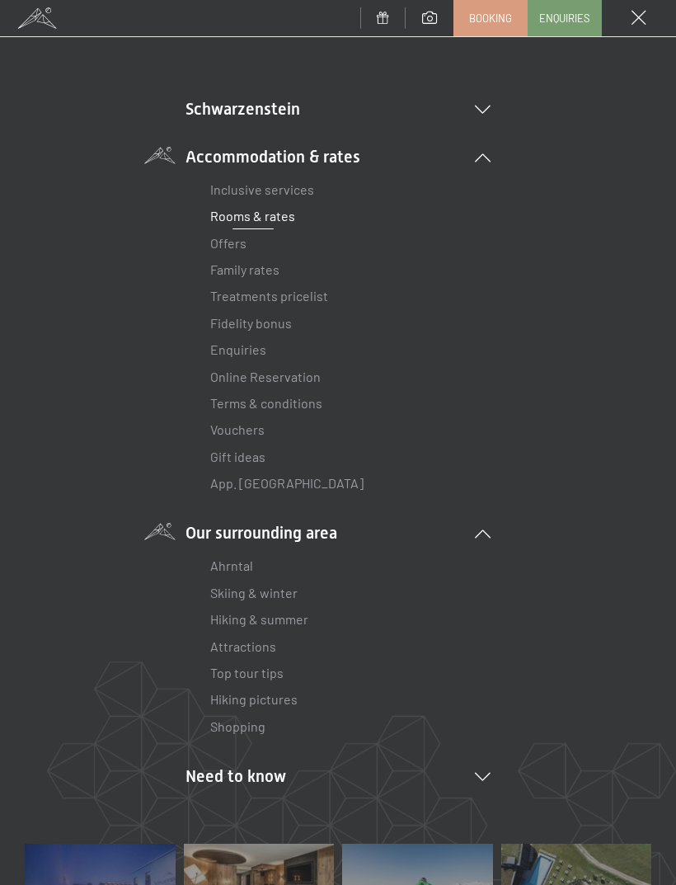
click at [481, 530] on icon at bounding box center [483, 533] width 16 height 8
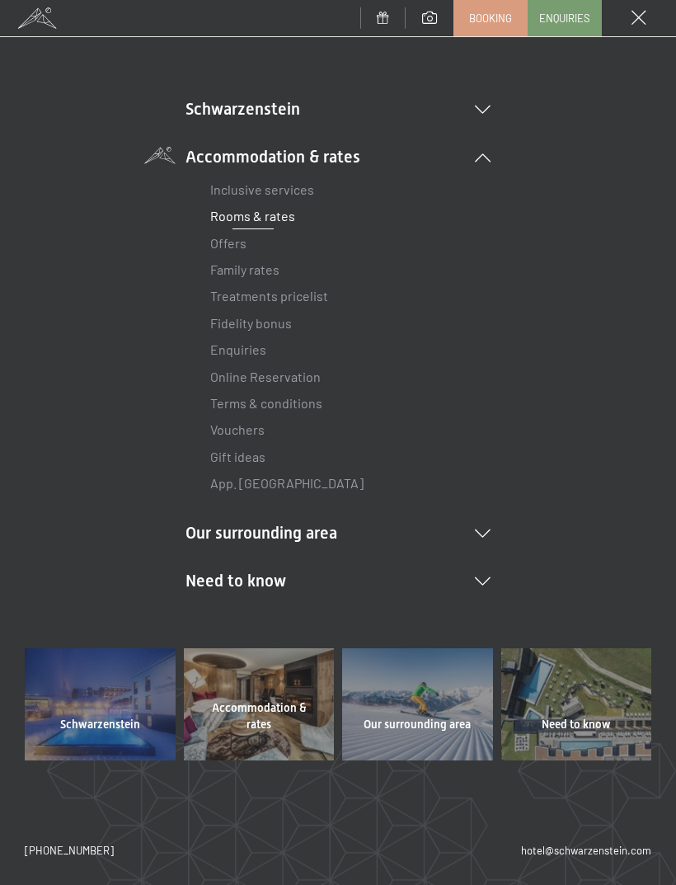
click at [500, 582] on div "DE IT EN Schwarzenstein NEW Schwarzenstein Your hosts Premium Spa Gourmet Activ…" at bounding box center [338, 332] width 627 height 632
click at [475, 577] on icon at bounding box center [483, 581] width 16 height 8
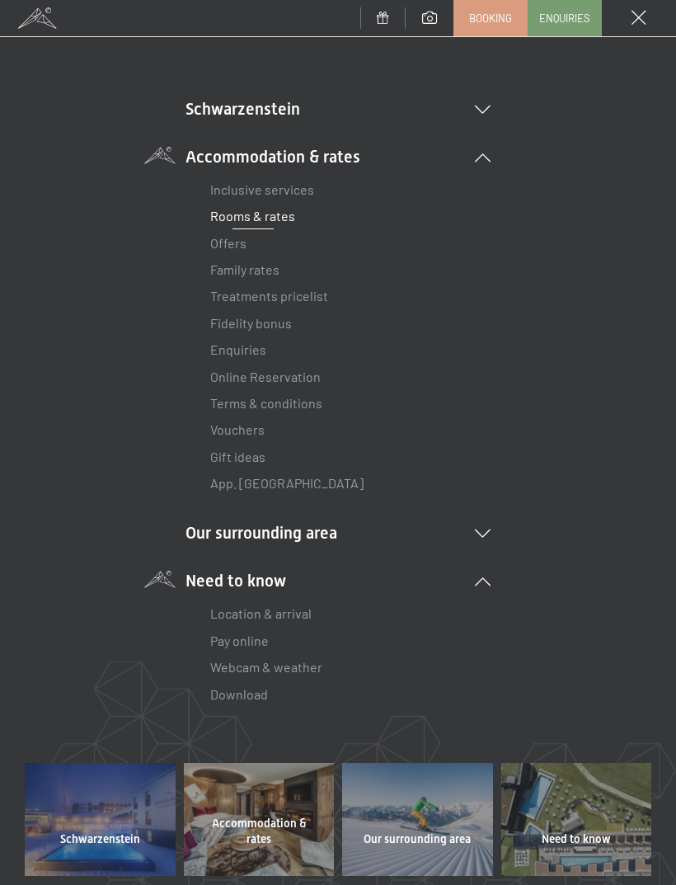
click at [479, 570] on li "Need to know Location & arrival Pay online Webcam & weather Download" at bounding box center [338, 638] width 305 height 139
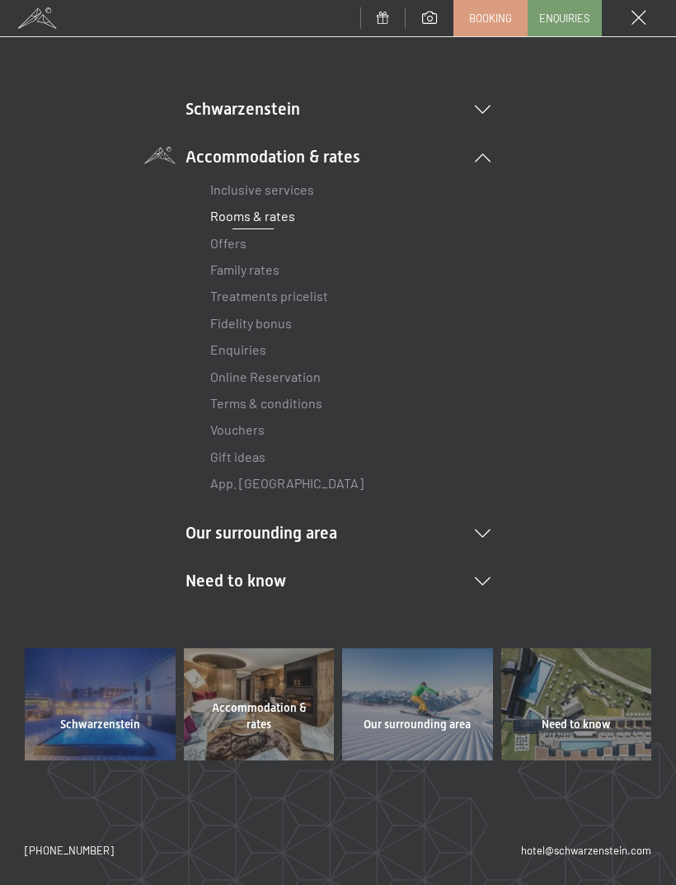
click at [484, 521] on li "Our surrounding area Ahrntal Skiing & winter Skiing Ski school Hiking & summer …" at bounding box center [338, 532] width 305 height 23
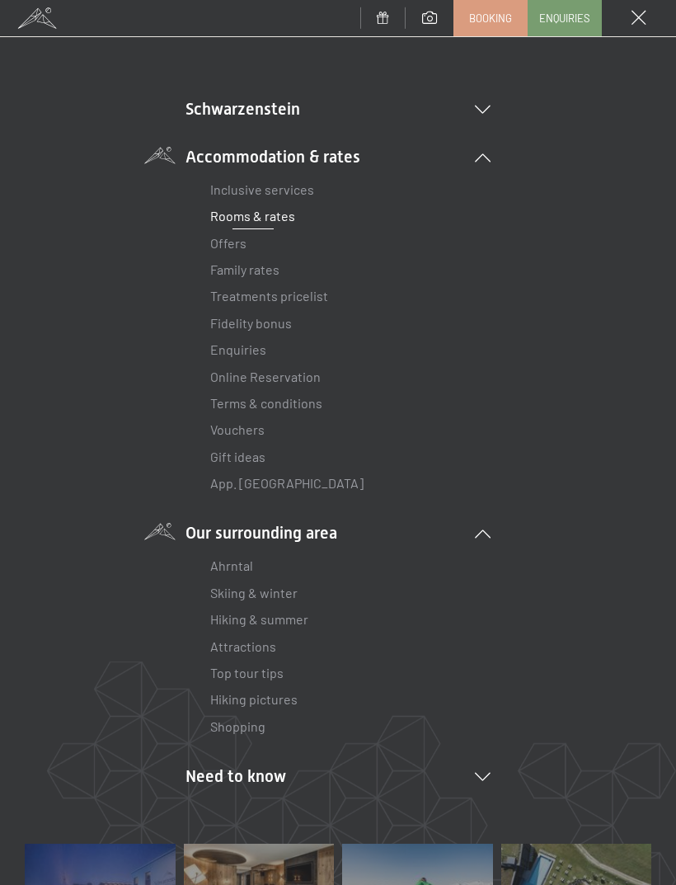
click at [479, 529] on icon at bounding box center [483, 533] width 16 height 8
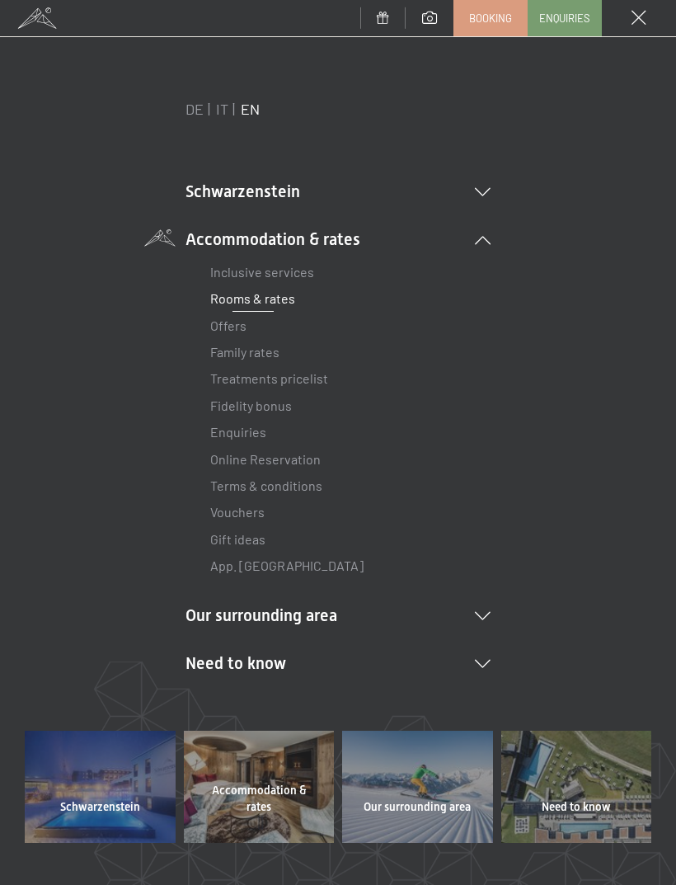
scroll to position [0, 0]
click at [282, 295] on link "Rooms & rates" at bounding box center [252, 298] width 85 height 16
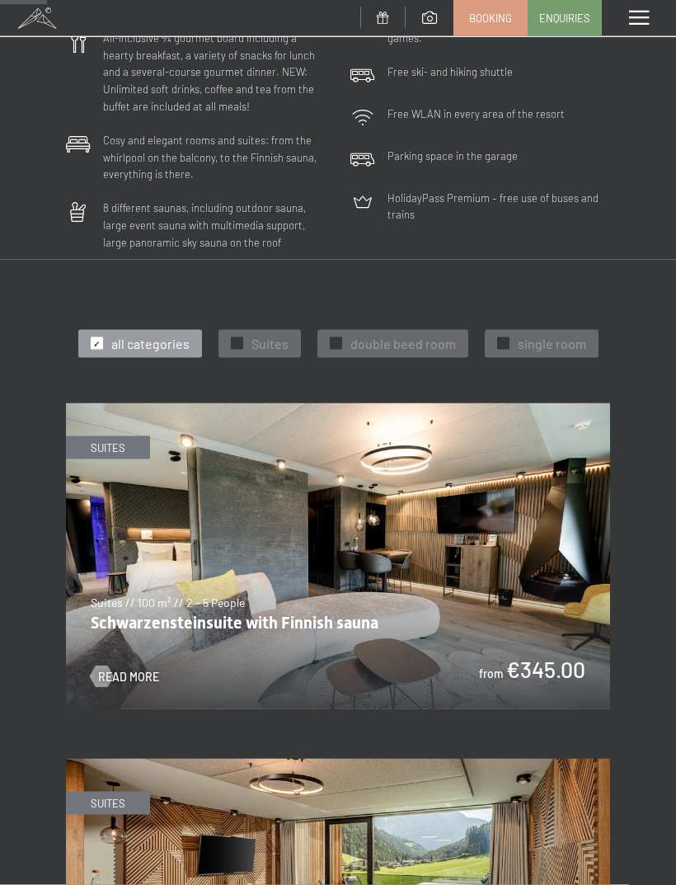
scroll to position [426, 0]
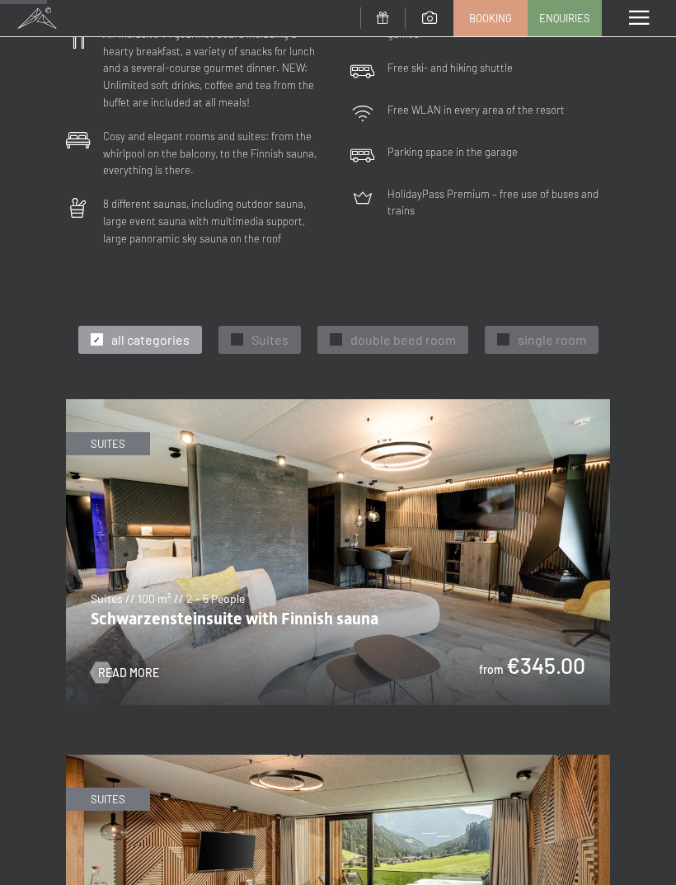
click at [359, 626] on img at bounding box center [338, 552] width 544 height 306
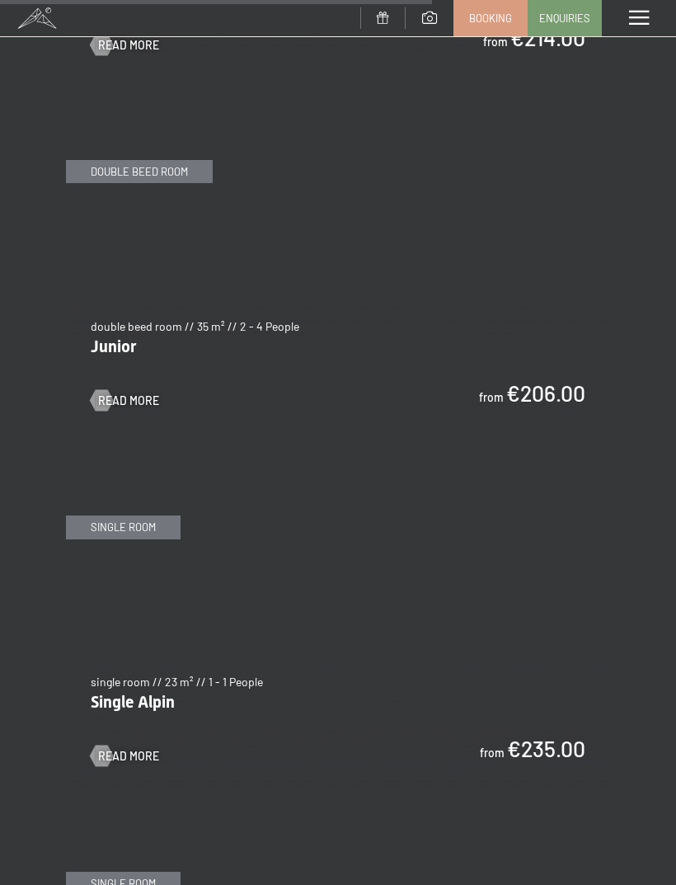
scroll to position [3896, 0]
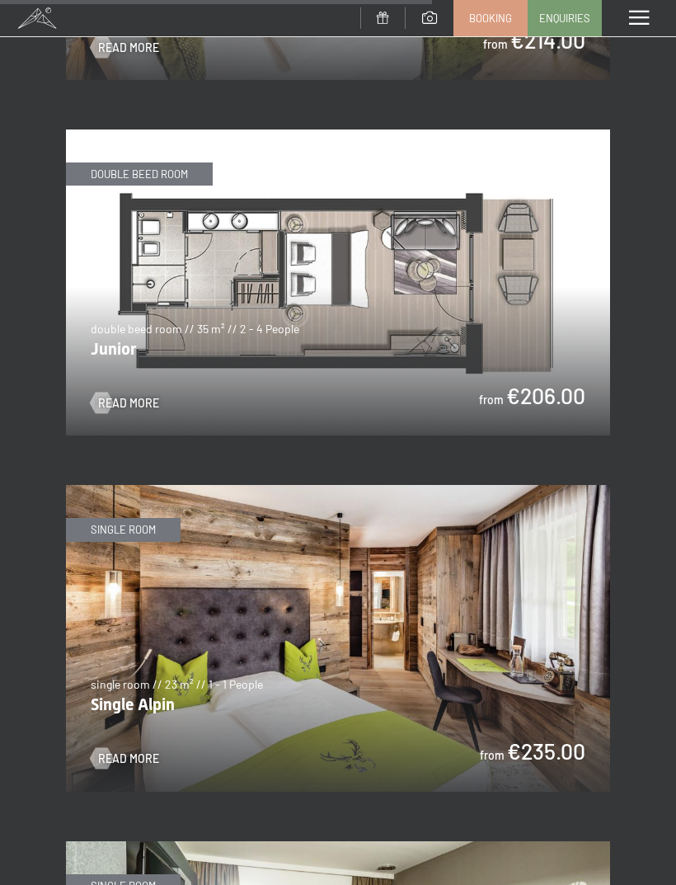
click at [482, 271] on img at bounding box center [338, 282] width 544 height 306
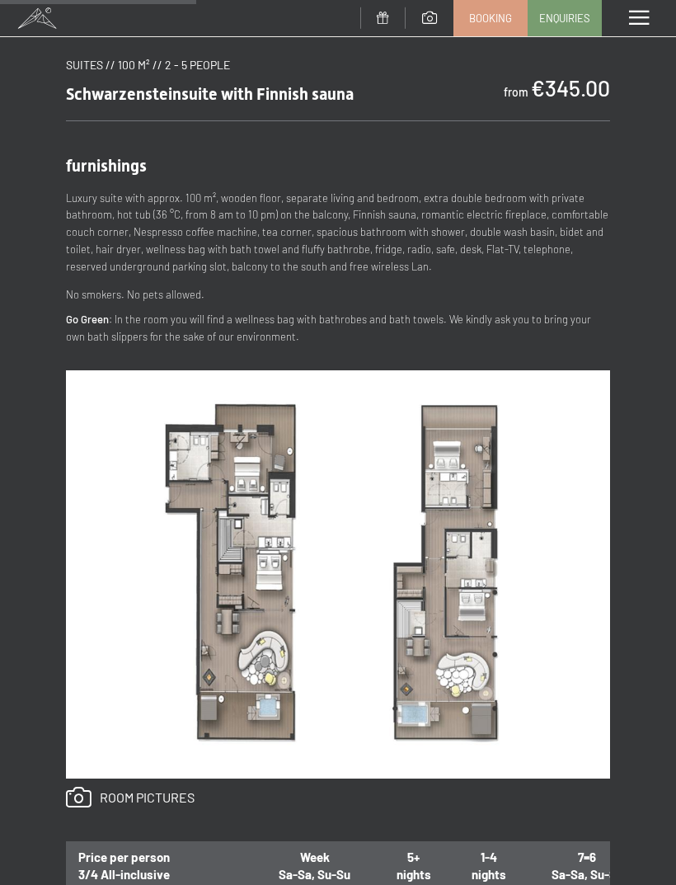
scroll to position [543, 0]
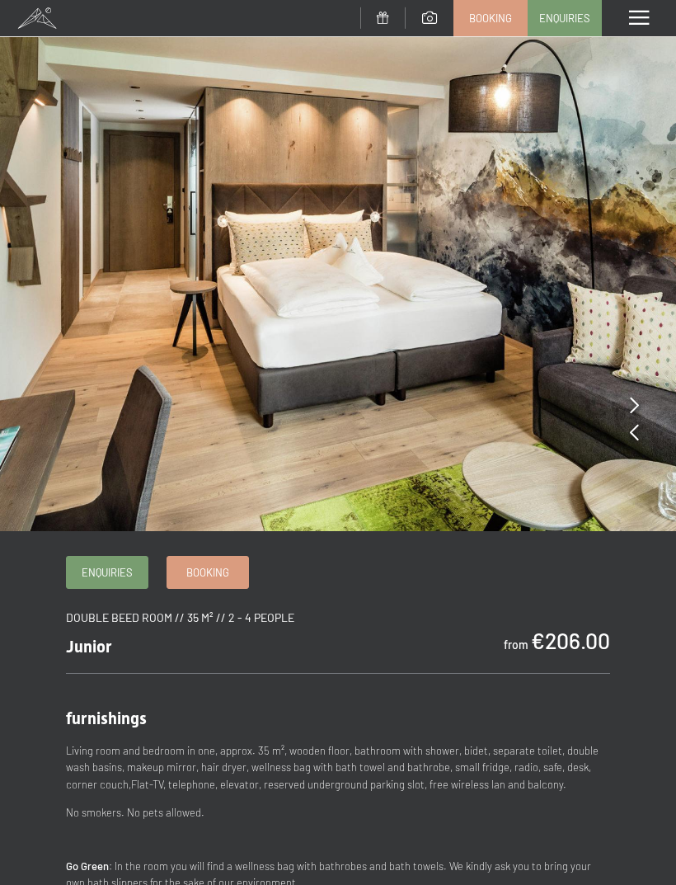
click at [494, 14] on span "Booking" at bounding box center [490, 18] width 43 height 15
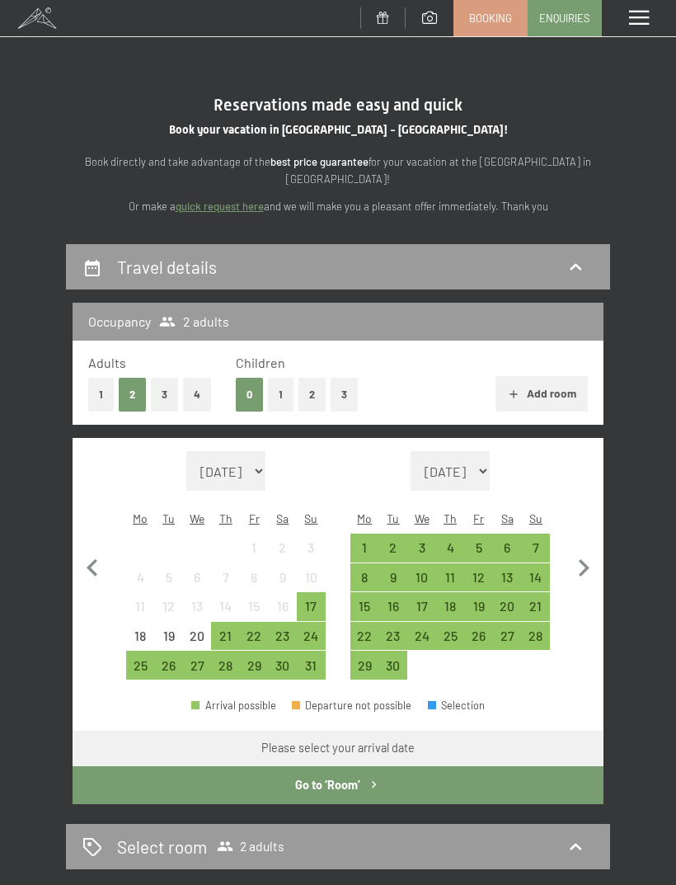
click at [585, 555] on icon "button" at bounding box center [583, 568] width 35 height 35
select select "[DATE]"
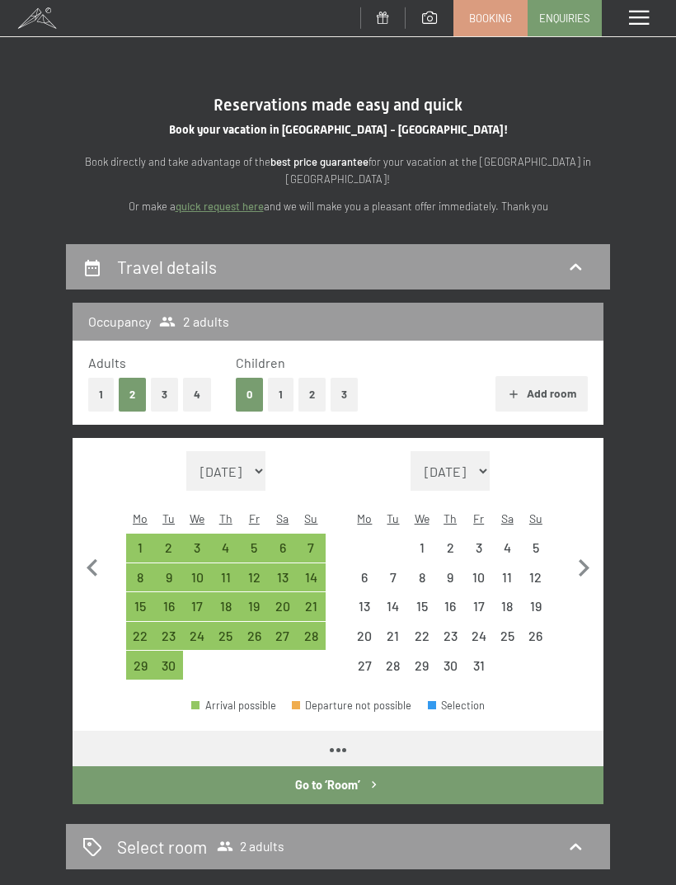
select select "[DATE]"
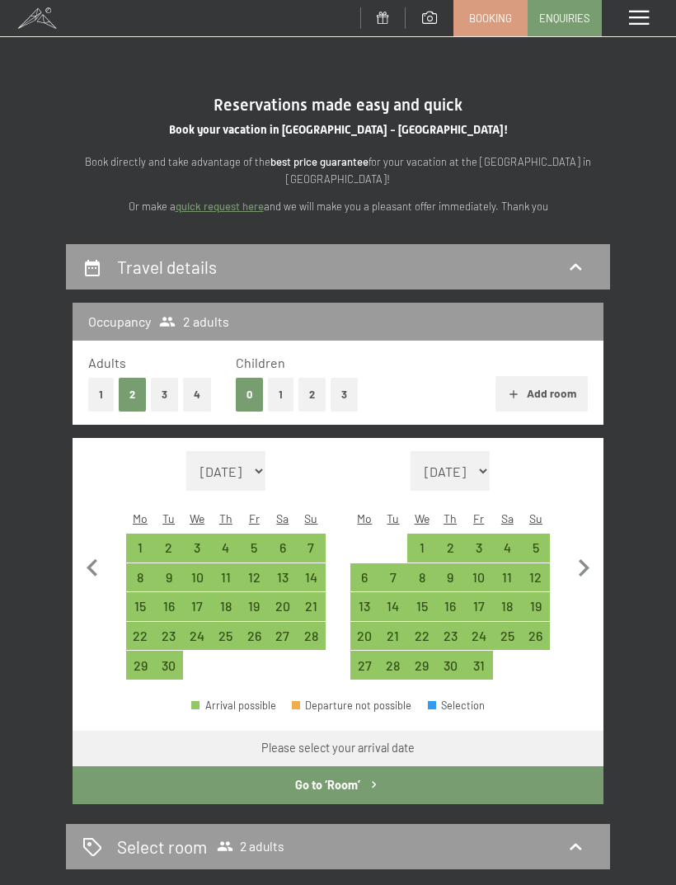
click at [228, 629] on div "25" at bounding box center [226, 642] width 26 height 26
select select "[DATE]"
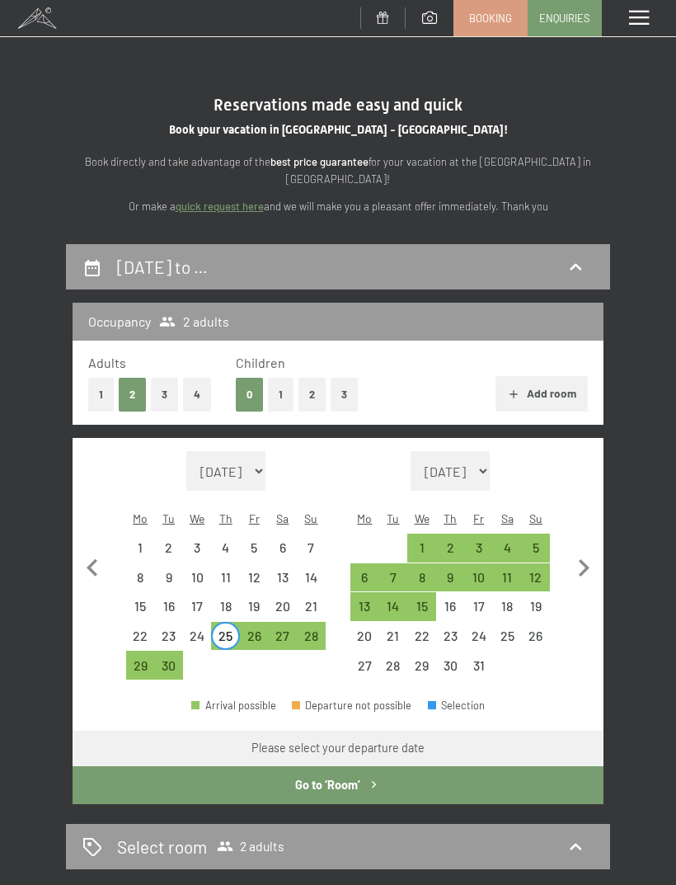
click at [448, 541] on div "2" at bounding box center [451, 554] width 26 height 26
select select "[DATE]"
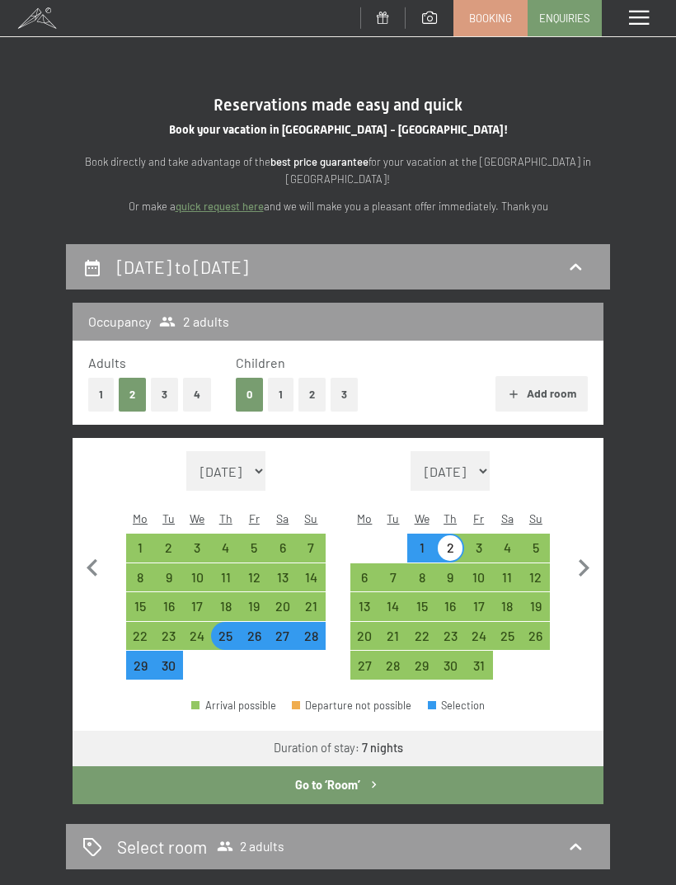
click at [348, 770] on button "Go to ‘Room’" at bounding box center [338, 785] width 531 height 38
select select "[DATE]"
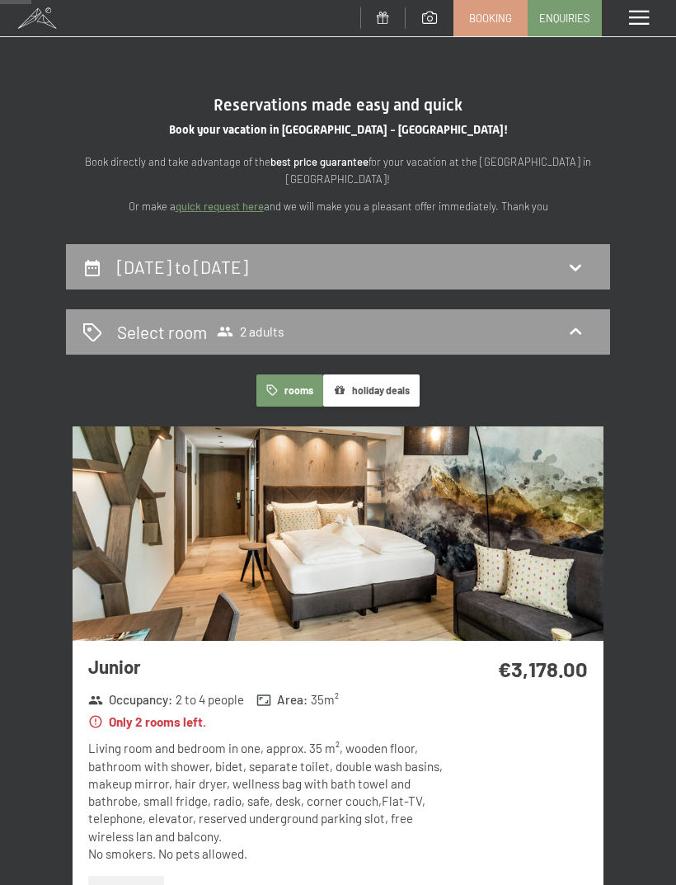
scroll to position [242, 0]
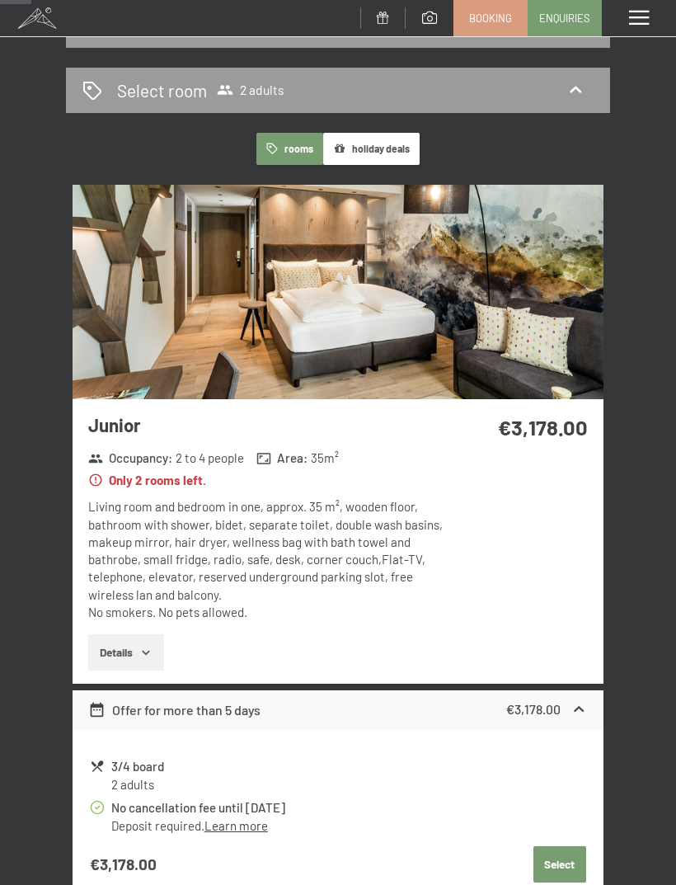
click at [130, 644] on button "Details" at bounding box center [125, 652] width 75 height 36
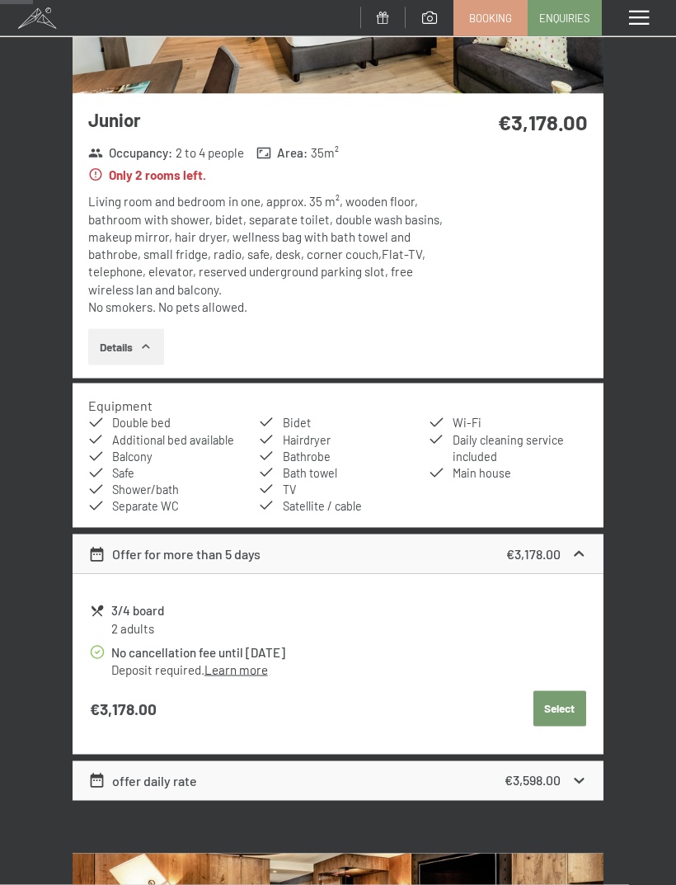
scroll to position [575, 0]
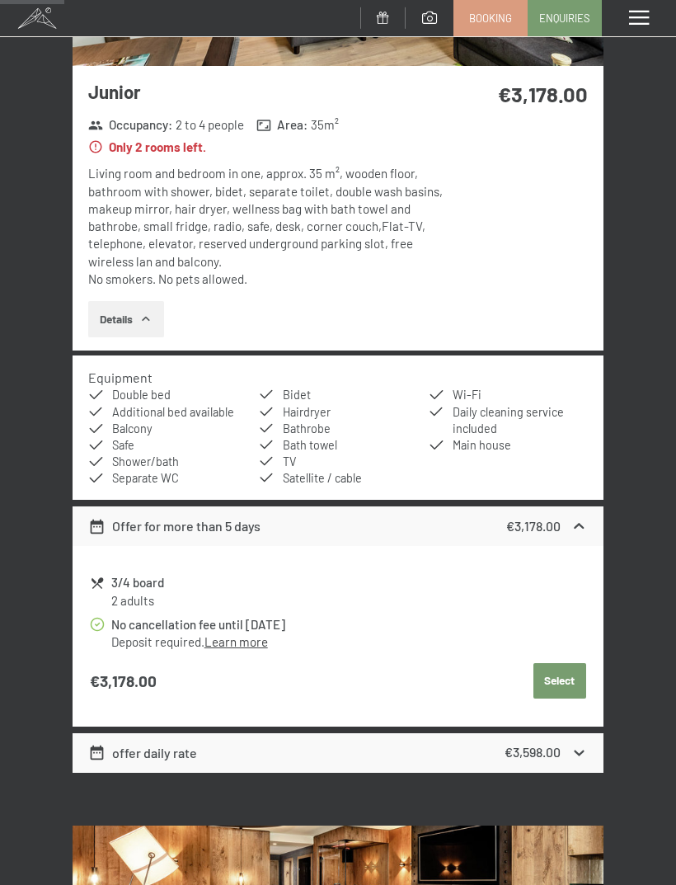
click at [580, 747] on icon at bounding box center [579, 752] width 17 height 17
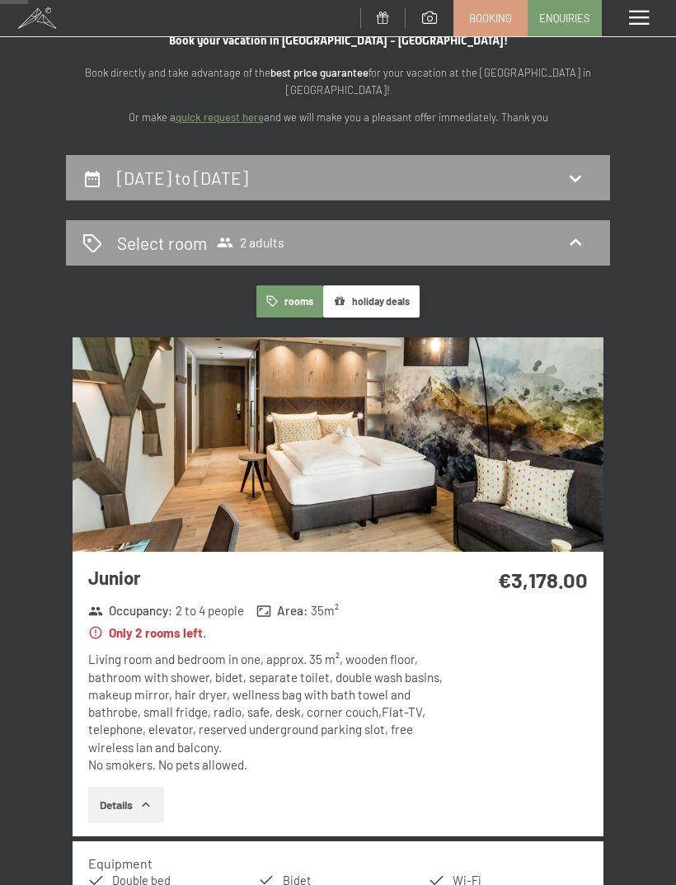
scroll to position [0, 0]
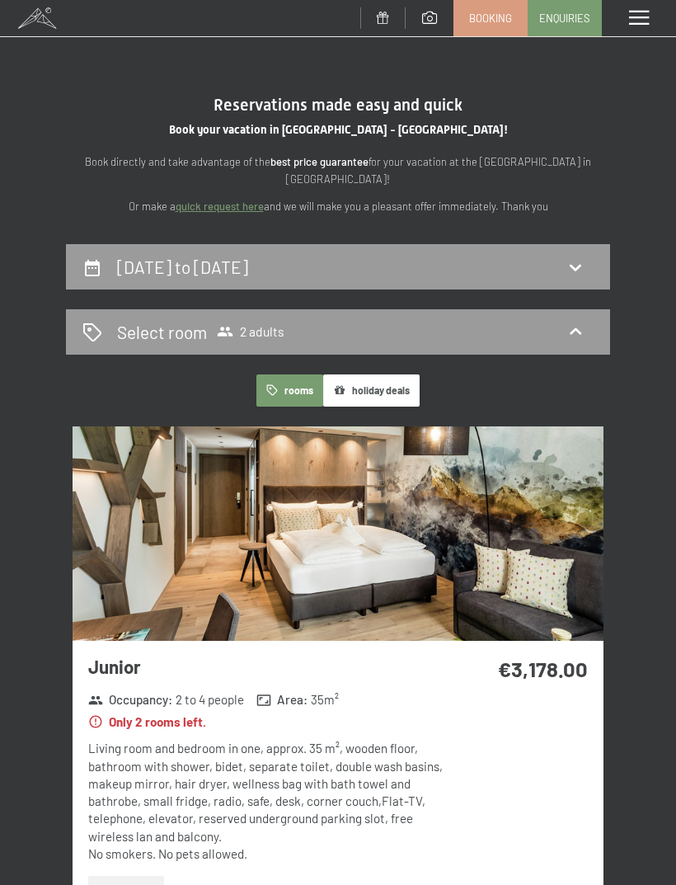
click at [389, 385] on button "holiday deals" at bounding box center [371, 390] width 96 height 32
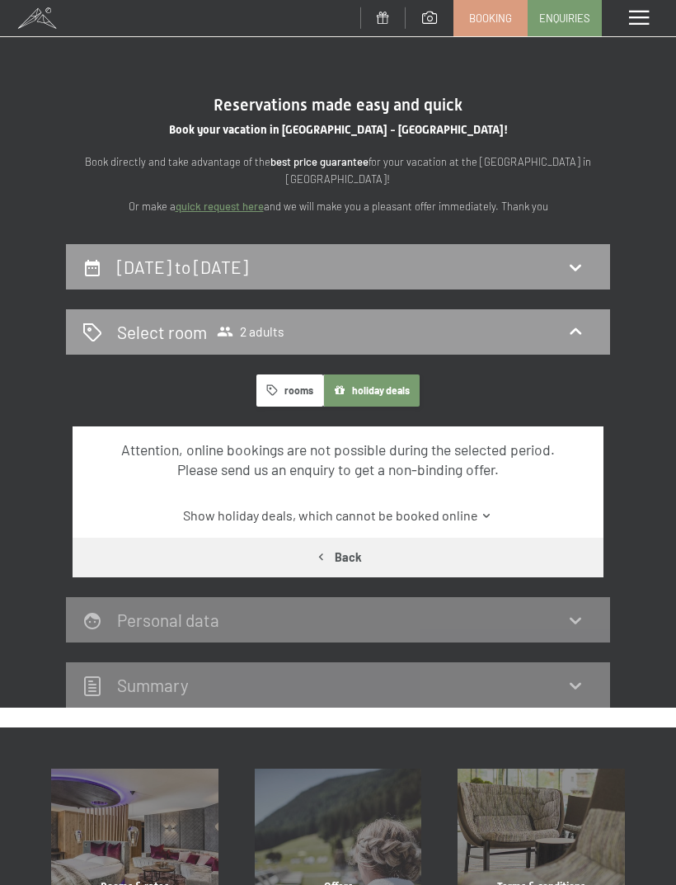
click at [501, 265] on div "25th September to 2nd October 2025" at bounding box center [337, 267] width 511 height 24
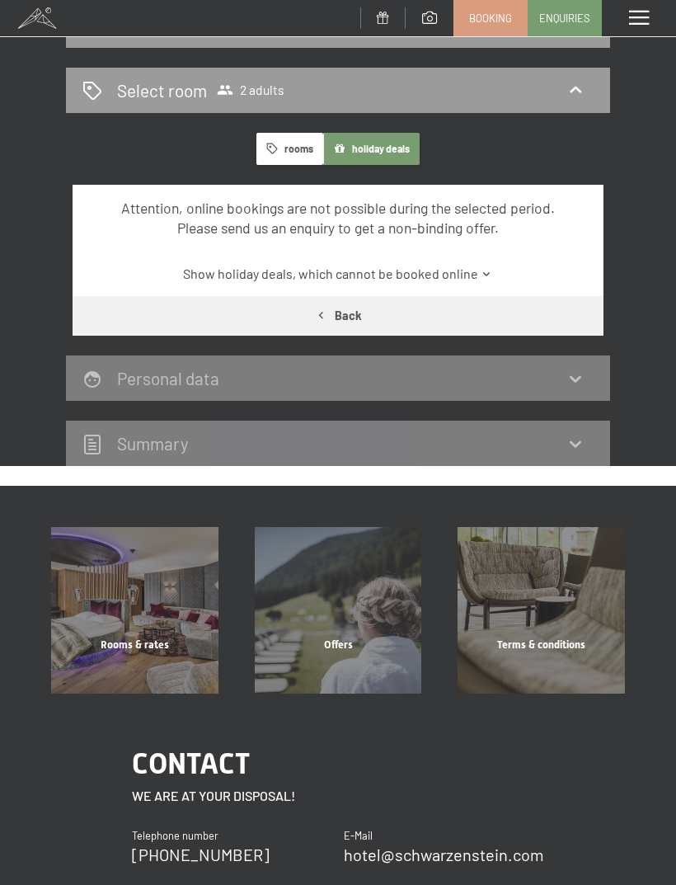
select select "[DATE]"
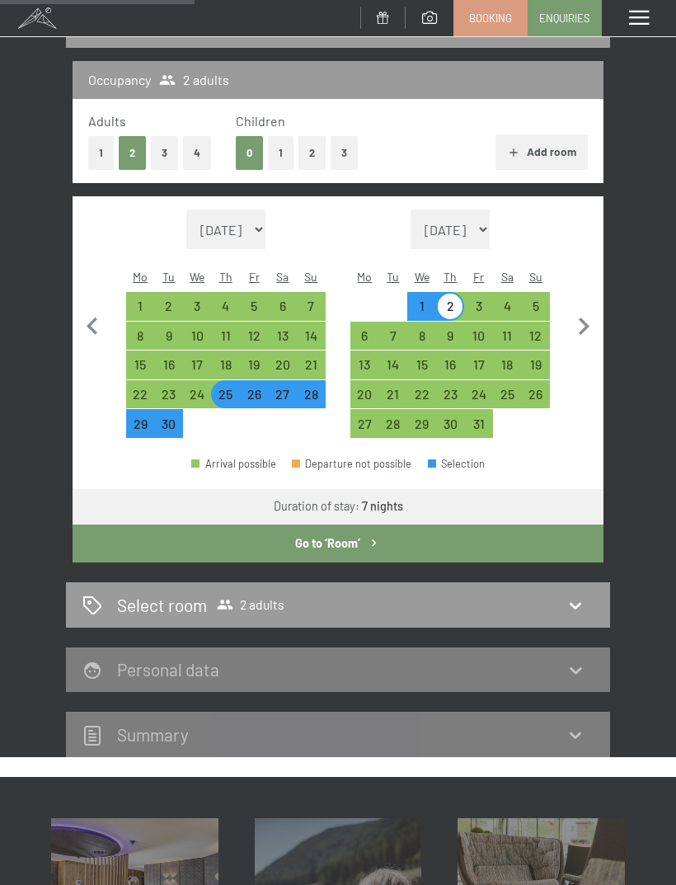
click at [596, 324] on icon "button" at bounding box center [583, 326] width 35 height 35
select select "2025-10-01"
select select "2025-11-01"
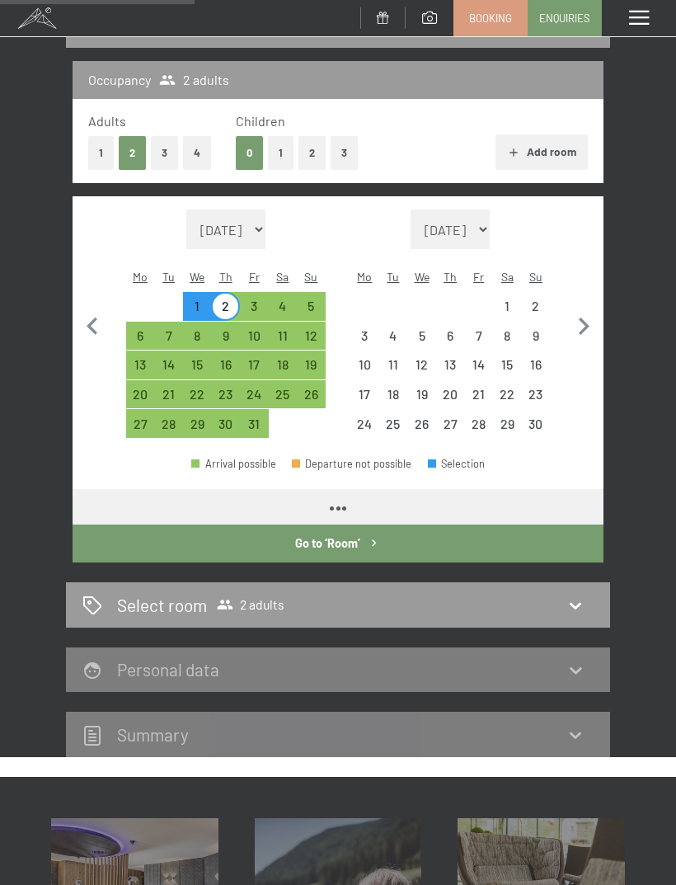
click at [595, 324] on icon "button" at bounding box center [583, 326] width 35 height 35
select select "2025-11-01"
select select "2025-12-01"
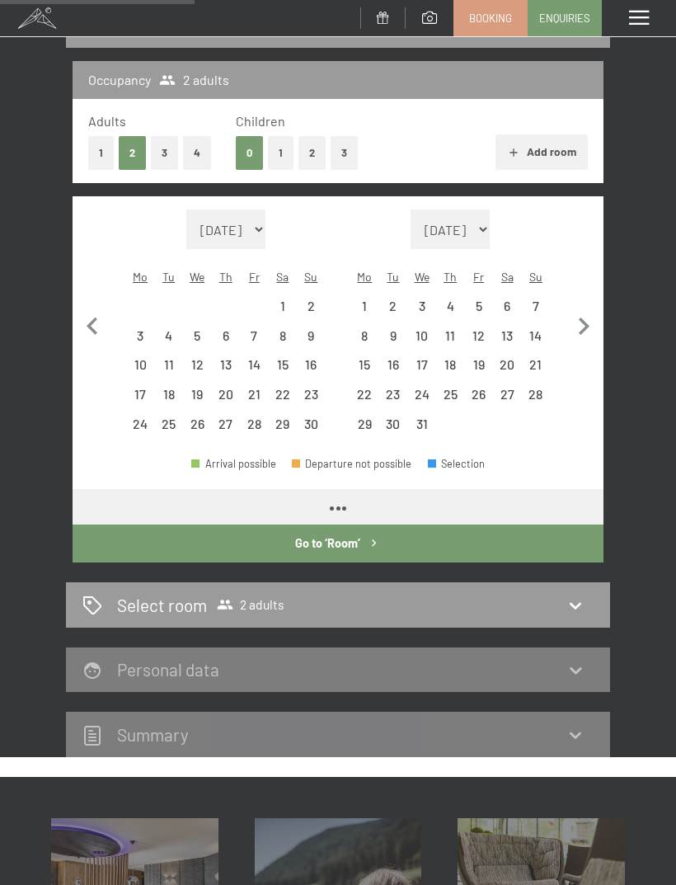
click at [591, 344] on button "button" at bounding box center [583, 323] width 35 height 228
click at [591, 343] on button "button" at bounding box center [583, 323] width 35 height 228
select select "2026-01-01"
select select "2026-02-01"
click at [584, 329] on icon "button" at bounding box center [583, 326] width 35 height 35
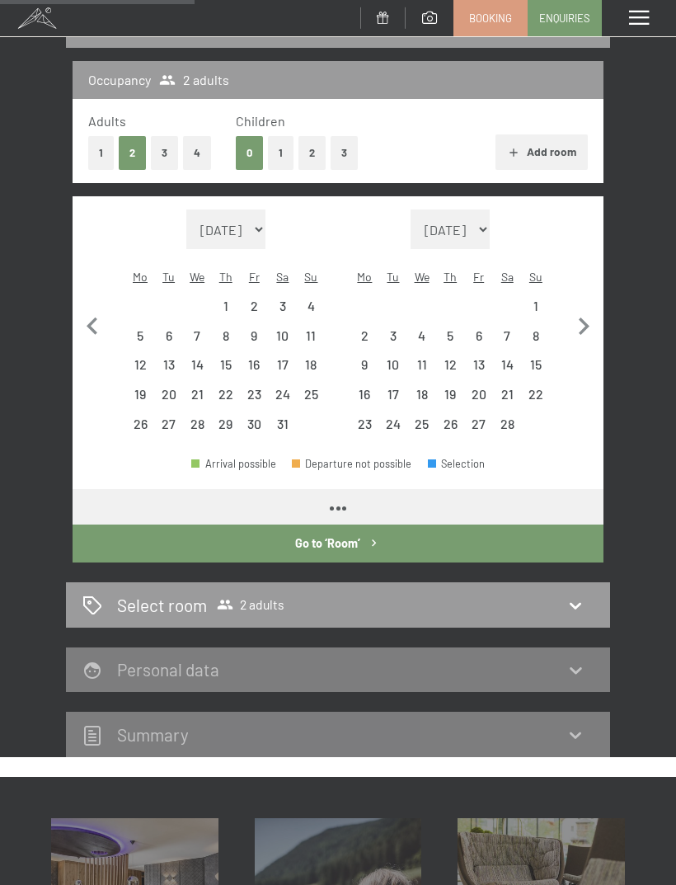
select select "2026-02-01"
select select "2026-03-01"
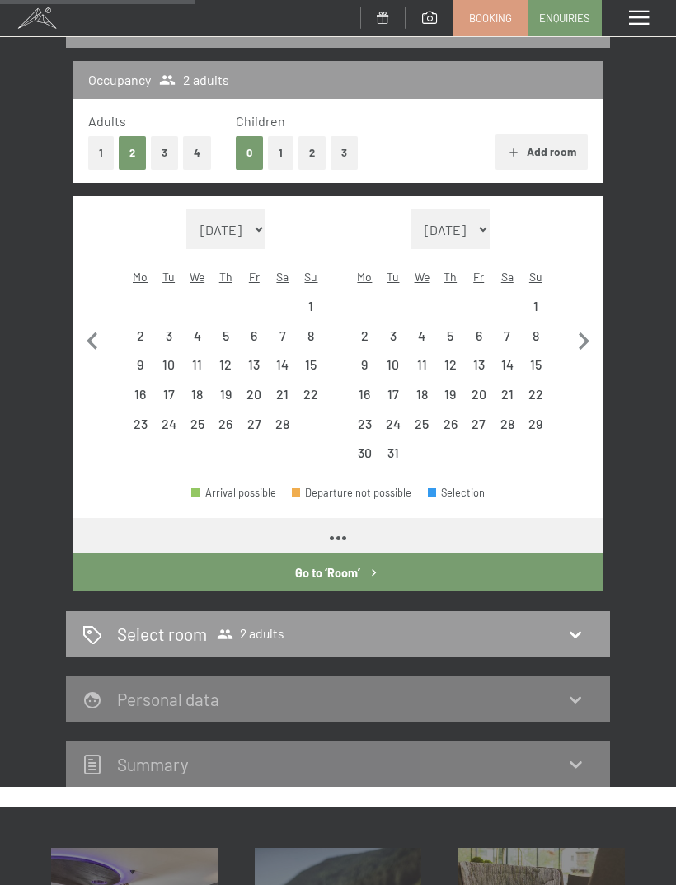
click at [583, 329] on icon "button" at bounding box center [583, 341] width 35 height 35
select select "2026-03-01"
select select "2026-04-01"
select select "2026-03-01"
select select "2026-04-01"
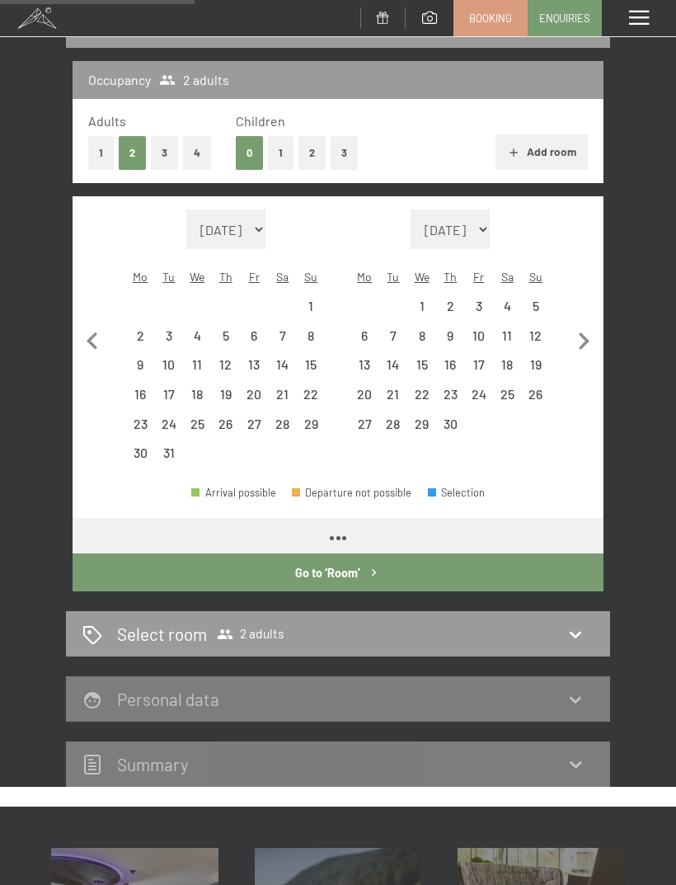
select select "2026-03-01"
select select "2026-04-01"
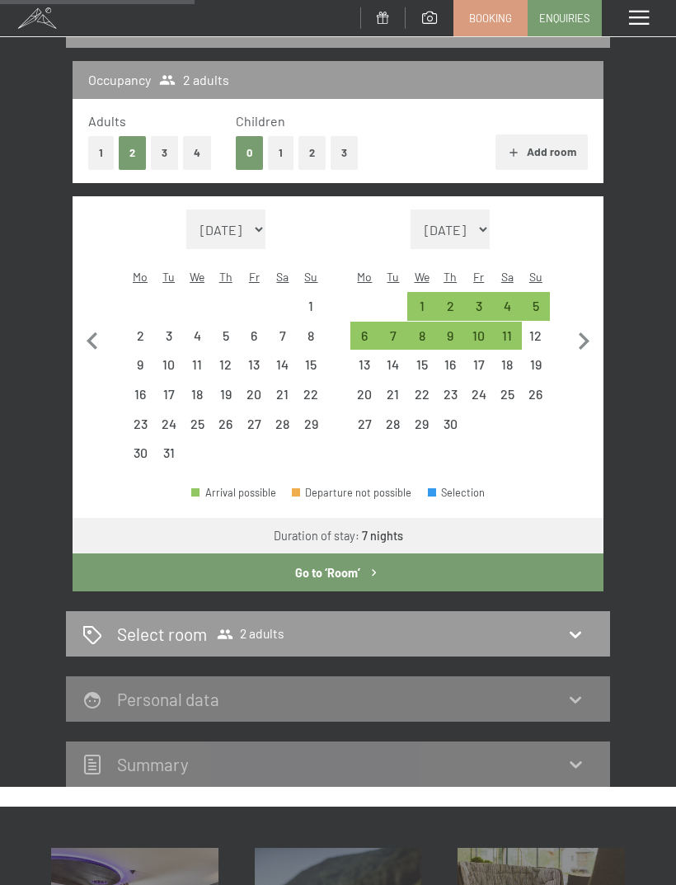
select select "2026-03-01"
select select "2026-04-01"
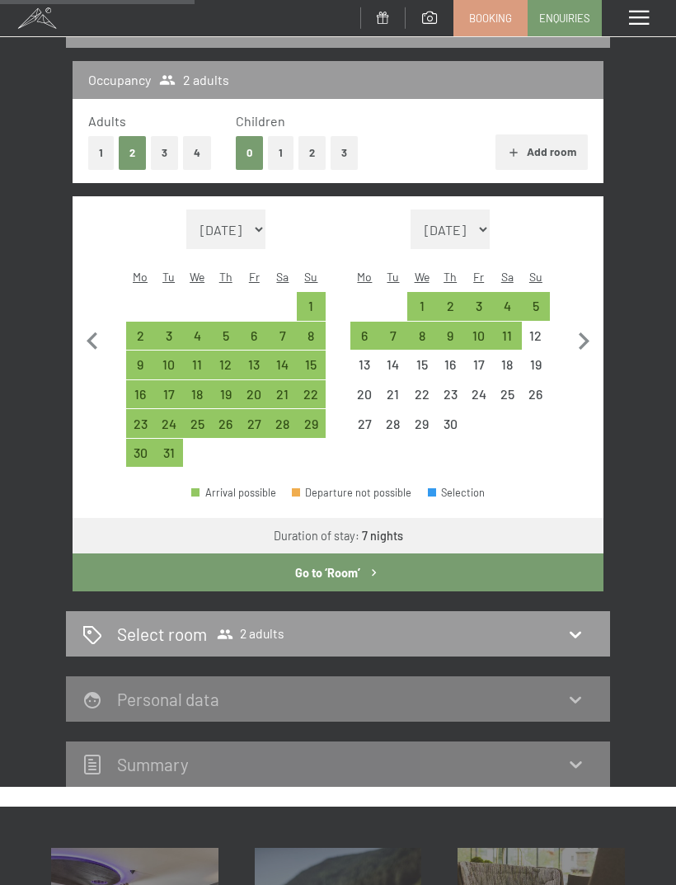
click at [174, 322] on div "3" at bounding box center [168, 336] width 29 height 29
select select "2026-03-01"
select select "2026-04-01"
click at [233, 358] on div "12" at bounding box center [226, 371] width 26 height 26
select select "2026-03-01"
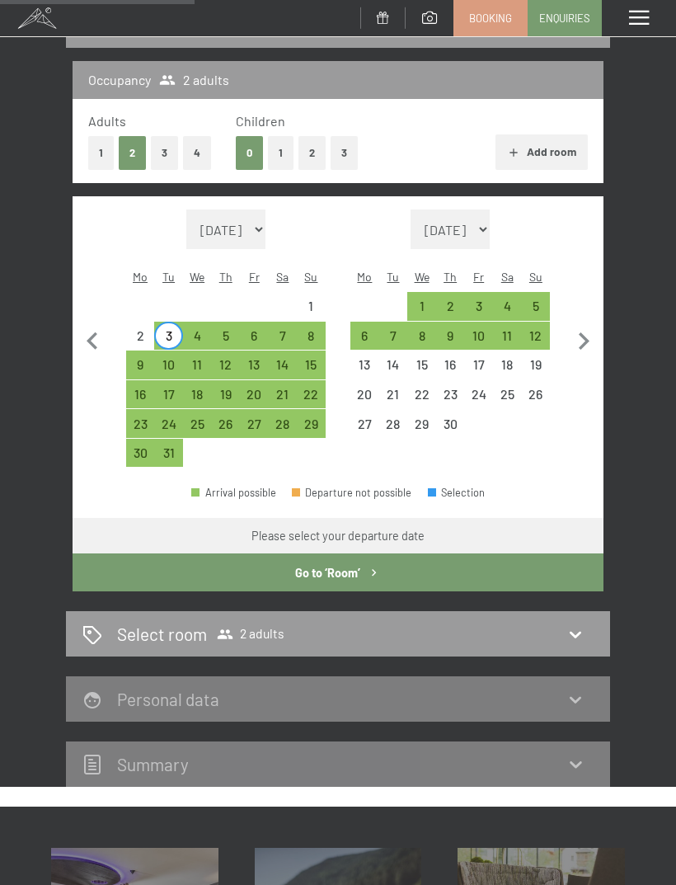
select select "2026-04-01"
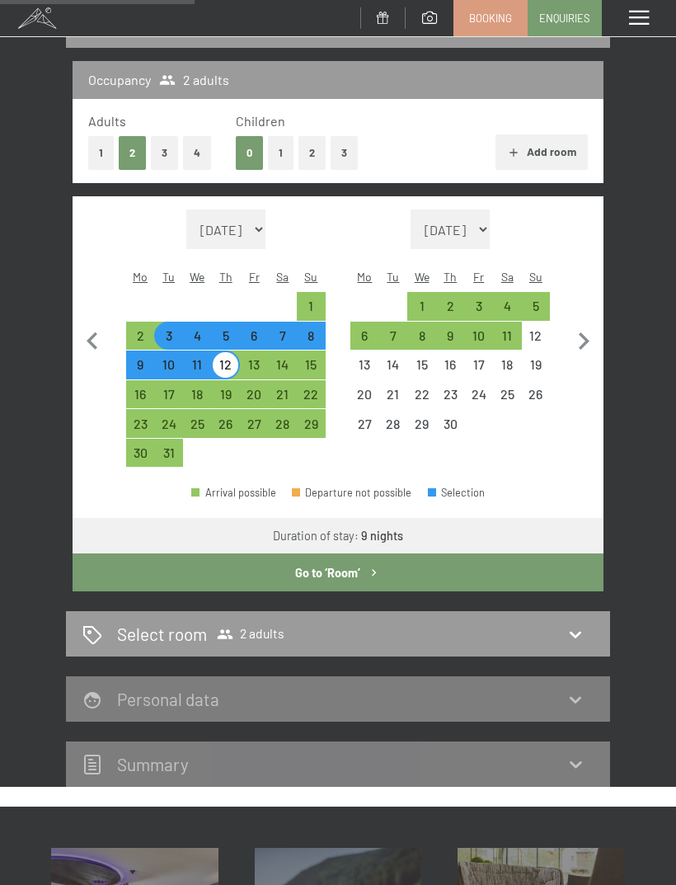
click at [372, 566] on icon "button" at bounding box center [374, 573] width 14 height 14
select select "2026-03-01"
select select "2026-04-01"
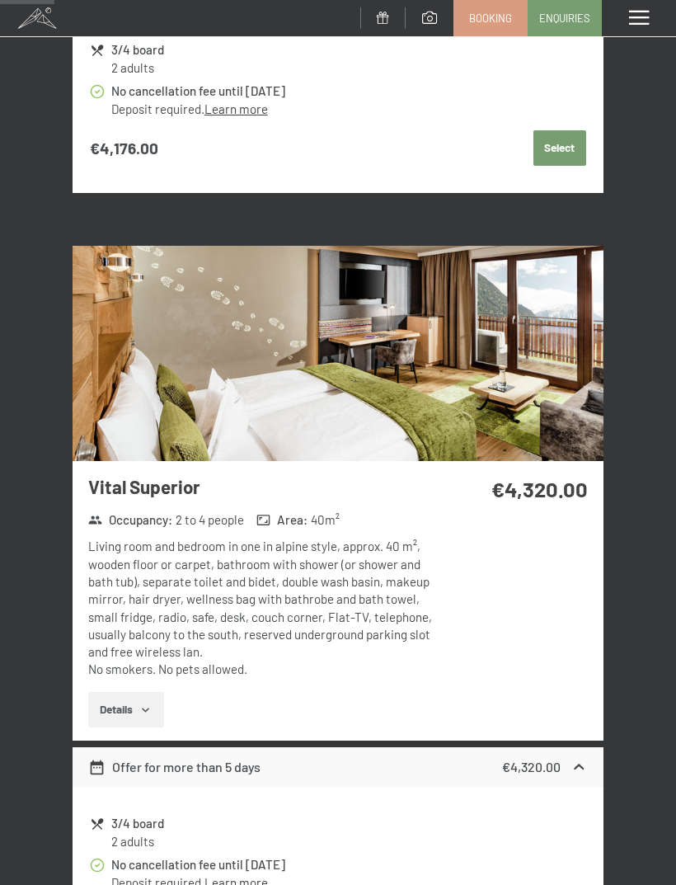
scroll to position [0, 0]
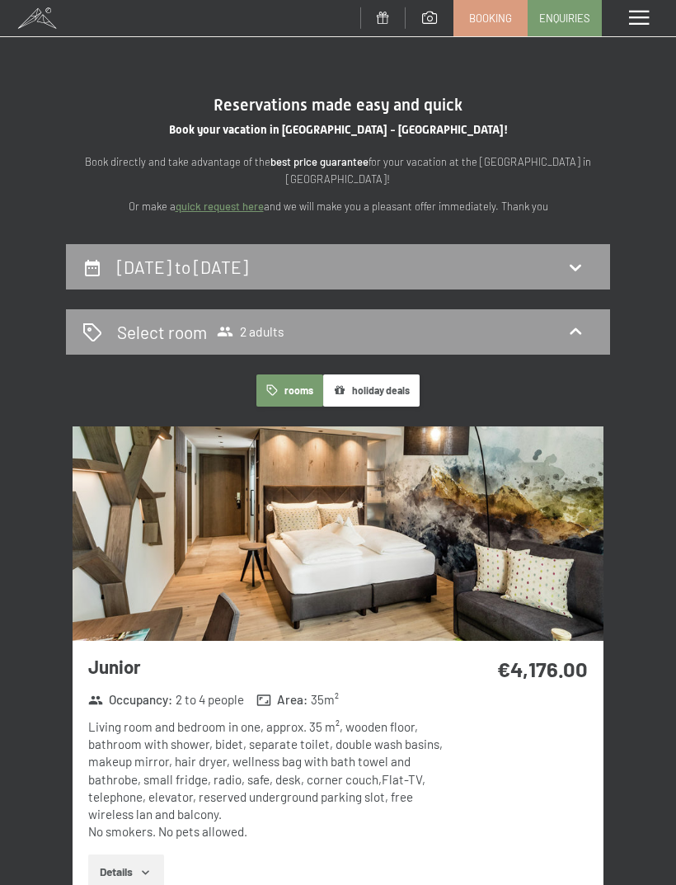
click at [521, 270] on div "3rd March to 12th March 2026" at bounding box center [337, 267] width 511 height 24
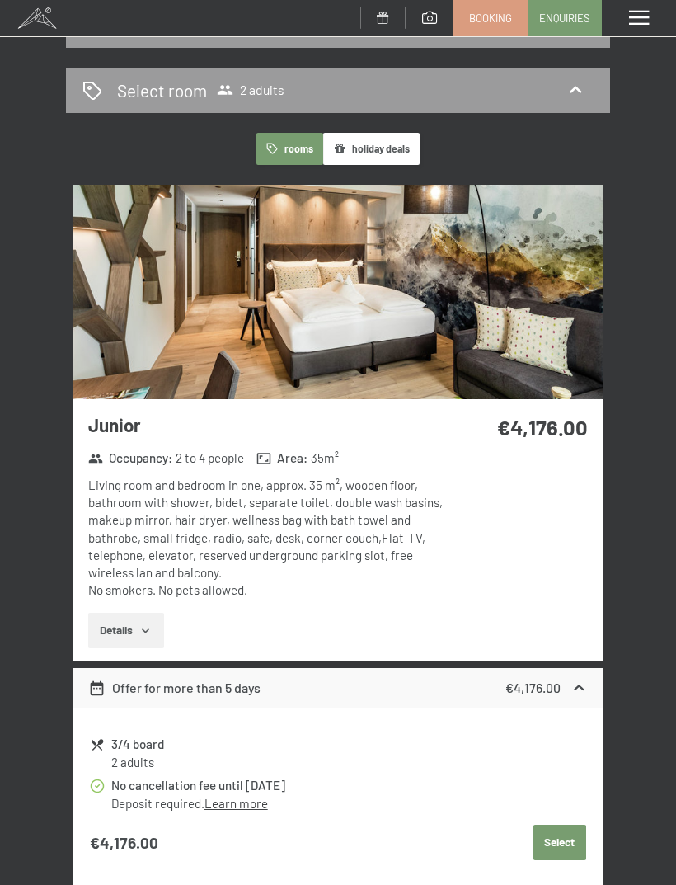
select select "2026-03-01"
select select "2026-04-01"
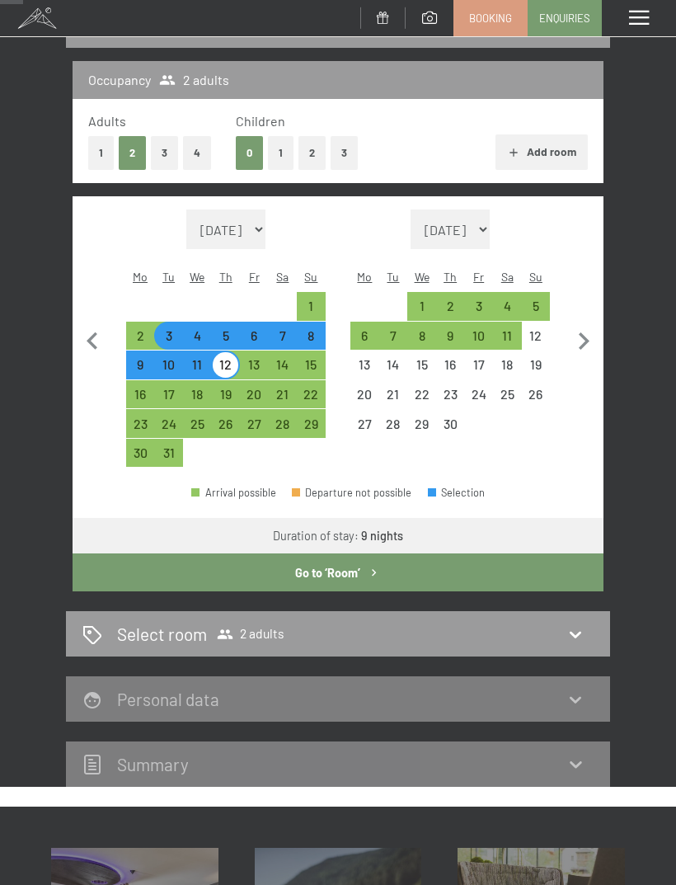
click at [454, 299] on div "2" at bounding box center [451, 312] width 26 height 26
select select "2026-03-01"
select select "2026-04-01"
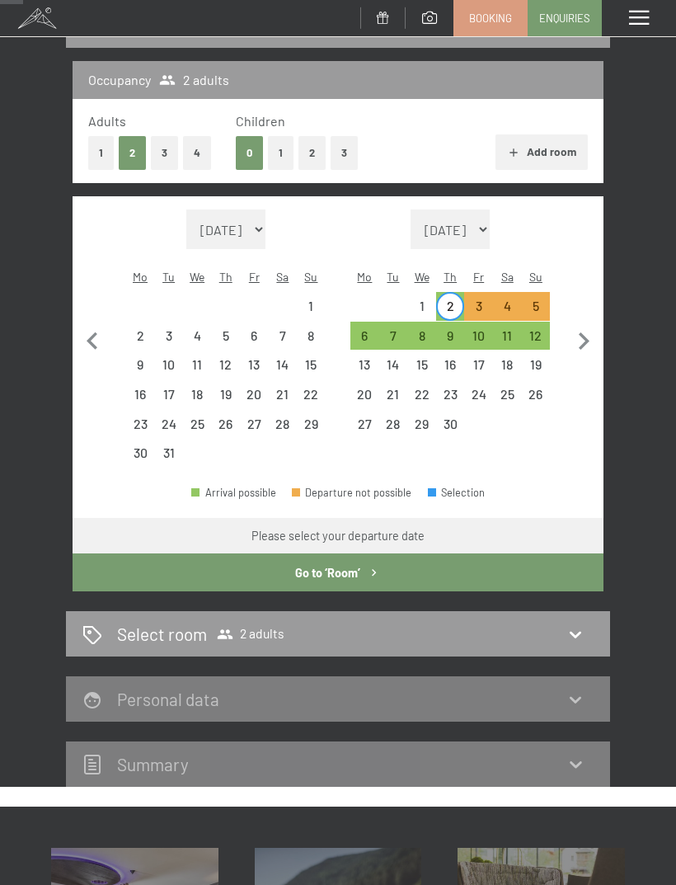
click at [482, 329] on div "10" at bounding box center [479, 342] width 26 height 26
select select "2026-03-01"
select select "2026-04-01"
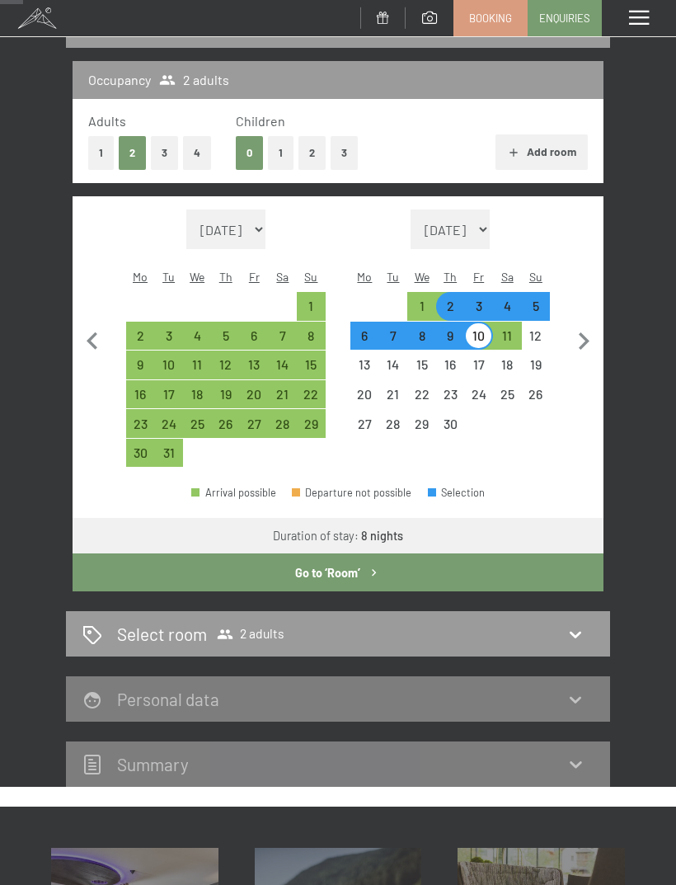
click at [405, 555] on button "Go to ‘Room’" at bounding box center [338, 572] width 531 height 38
select select "2026-03-01"
select select "2026-04-01"
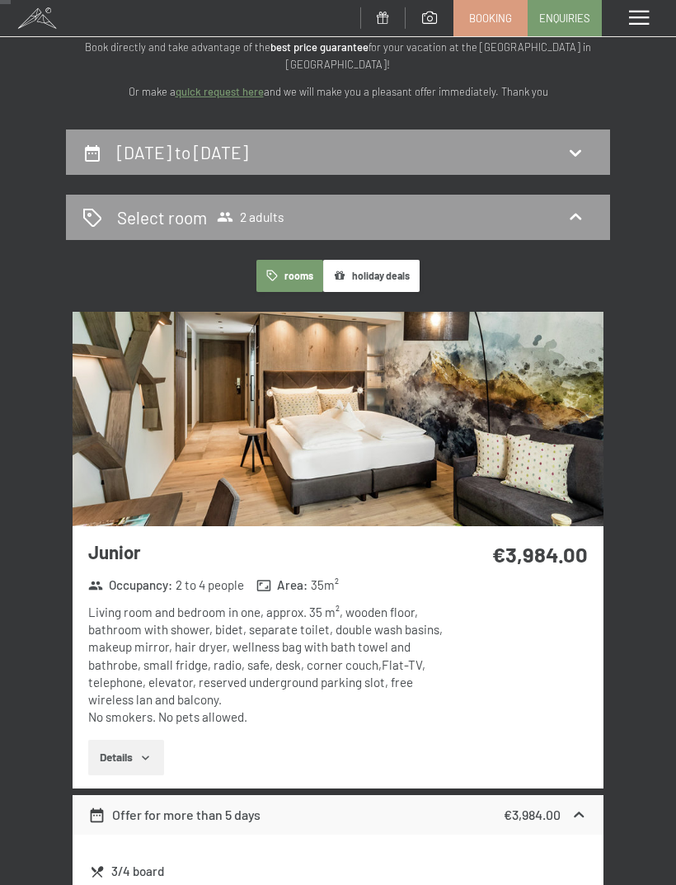
click at [566, 141] on div "2nd April to 10th April 2026" at bounding box center [337, 152] width 511 height 24
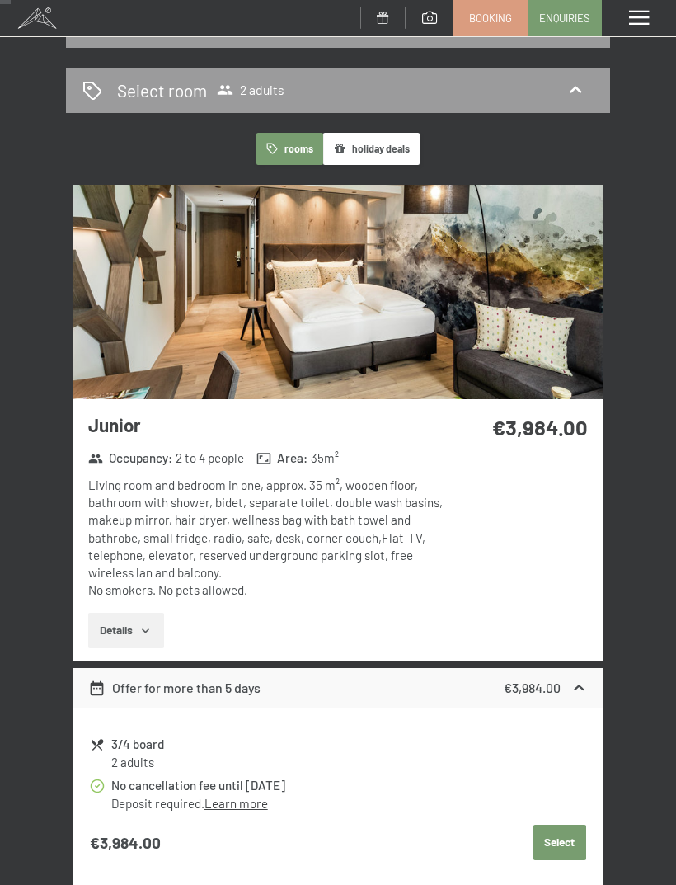
select select "2026-03-01"
select select "2026-04-01"
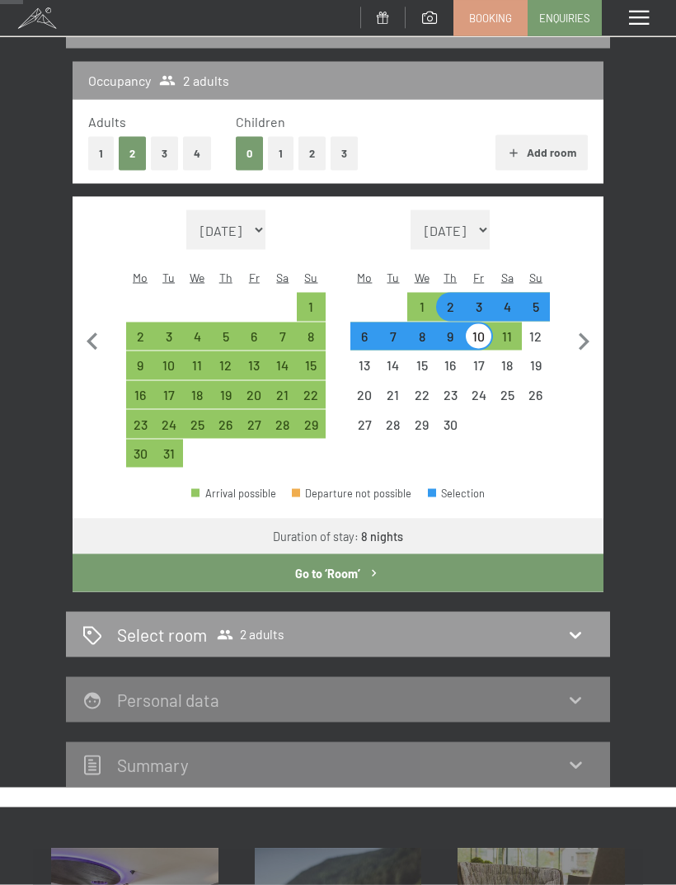
click at [584, 325] on icon "button" at bounding box center [583, 342] width 35 height 35
select select "2026-04-01"
select select "2026-05-01"
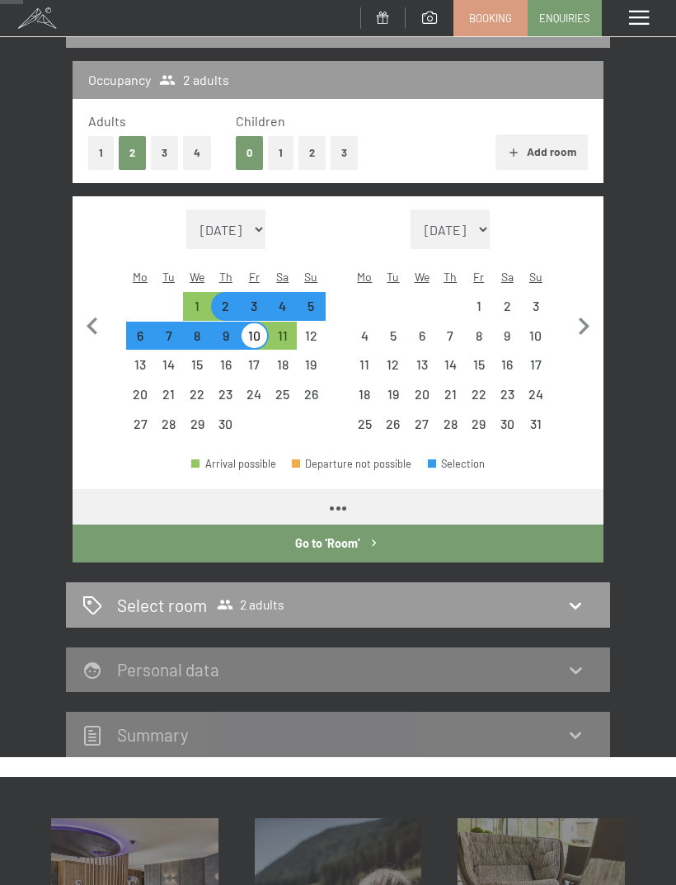
select select "2026-04-01"
select select "2026-05-01"
click at [453, 350] on div "14" at bounding box center [450, 364] width 29 height 29
select select "2026-04-01"
select select "2026-05-01"
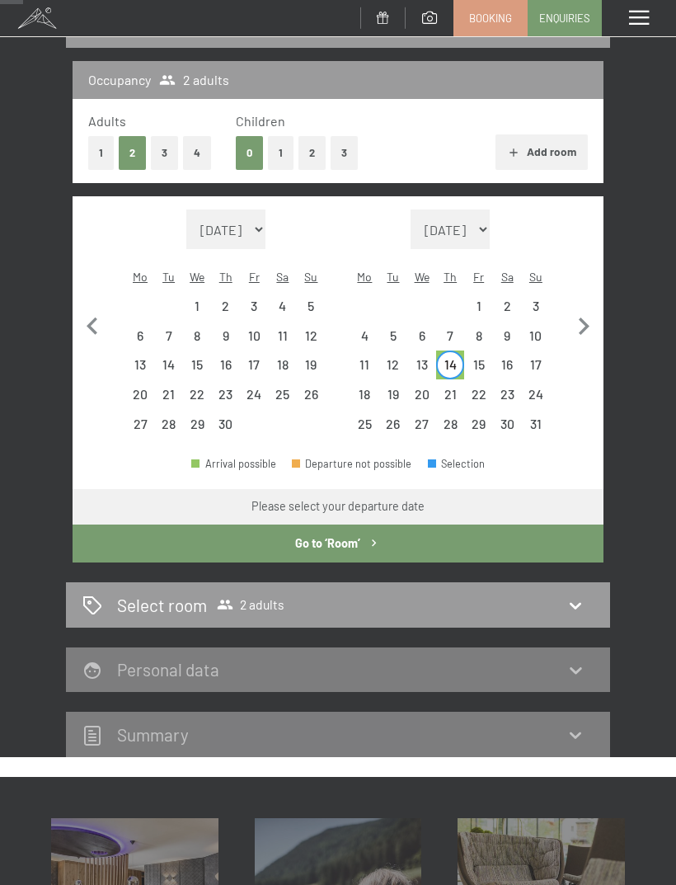
click at [457, 382] on div "21" at bounding box center [451, 395] width 26 height 26
select select "2026-04-01"
select select "2026-05-01"
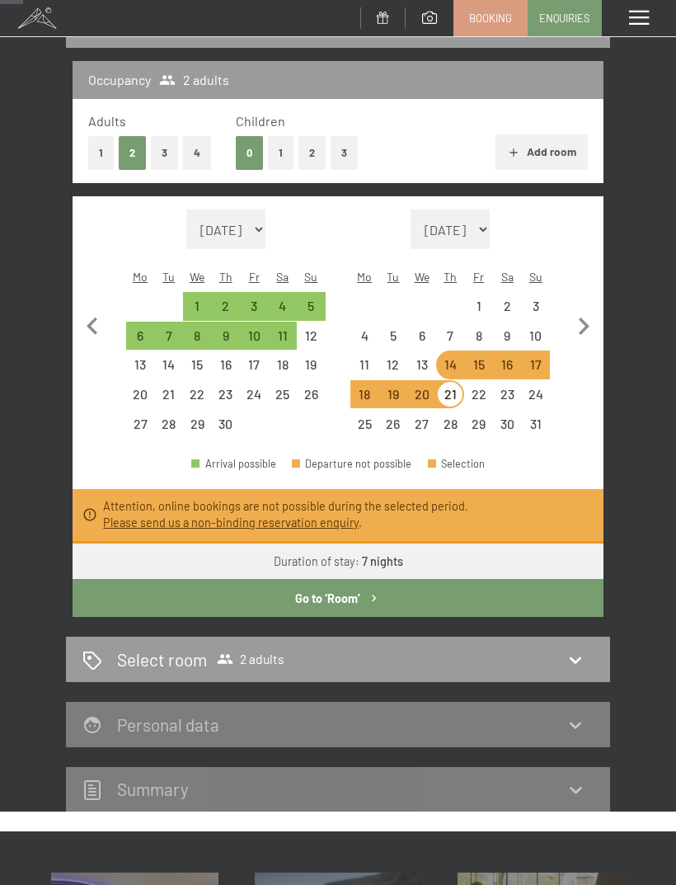
click at [592, 309] on icon "button" at bounding box center [583, 326] width 35 height 35
select select "2026-05-01"
select select "2026-06-01"
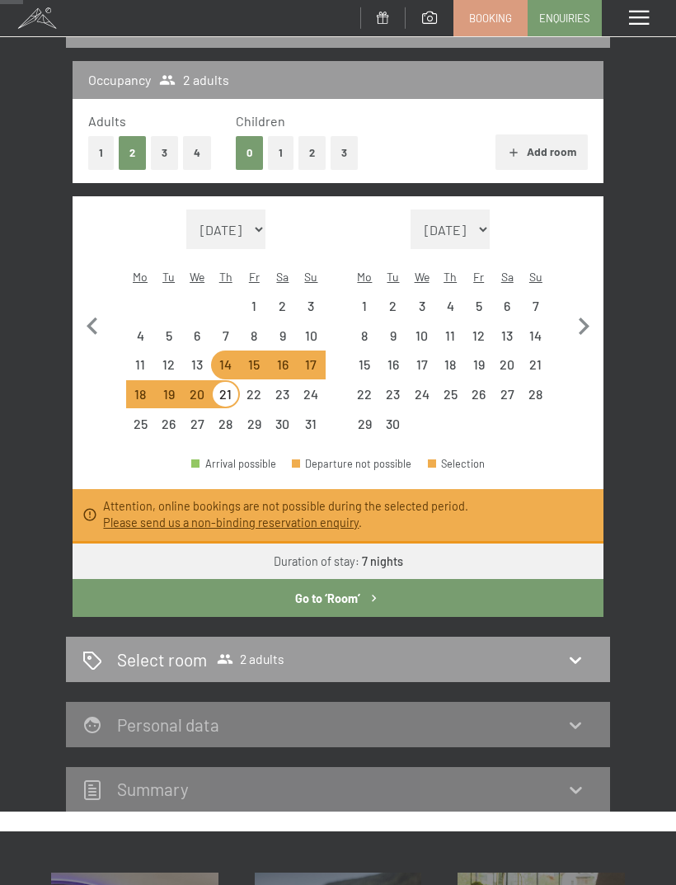
click at [90, 284] on button "button" at bounding box center [92, 323] width 35 height 228
select select "2026-04-01"
select select "2026-05-01"
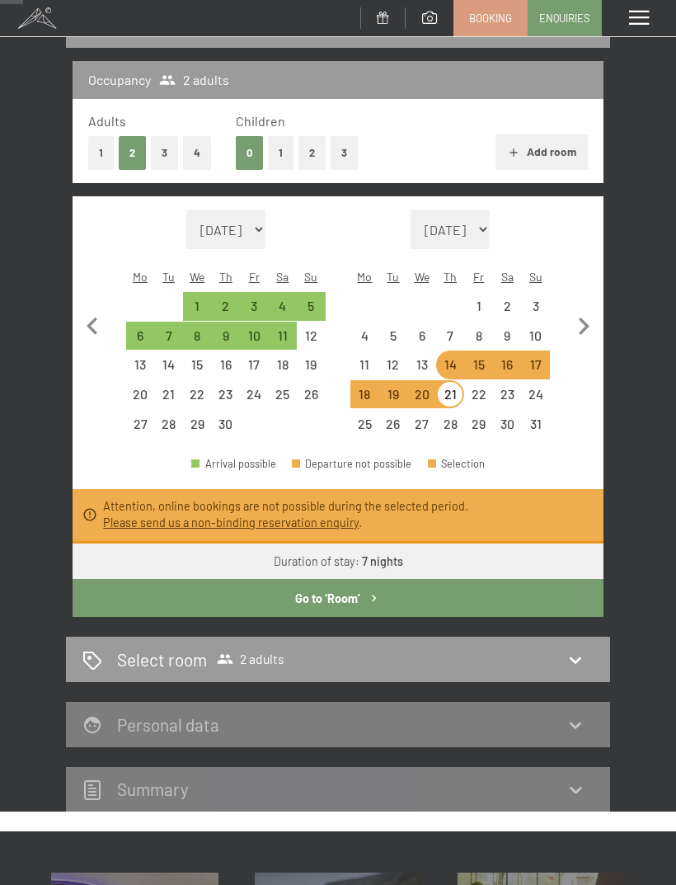
click at [98, 288] on button "button" at bounding box center [92, 323] width 35 height 228
select select "2026-03-01"
select select "2026-04-01"
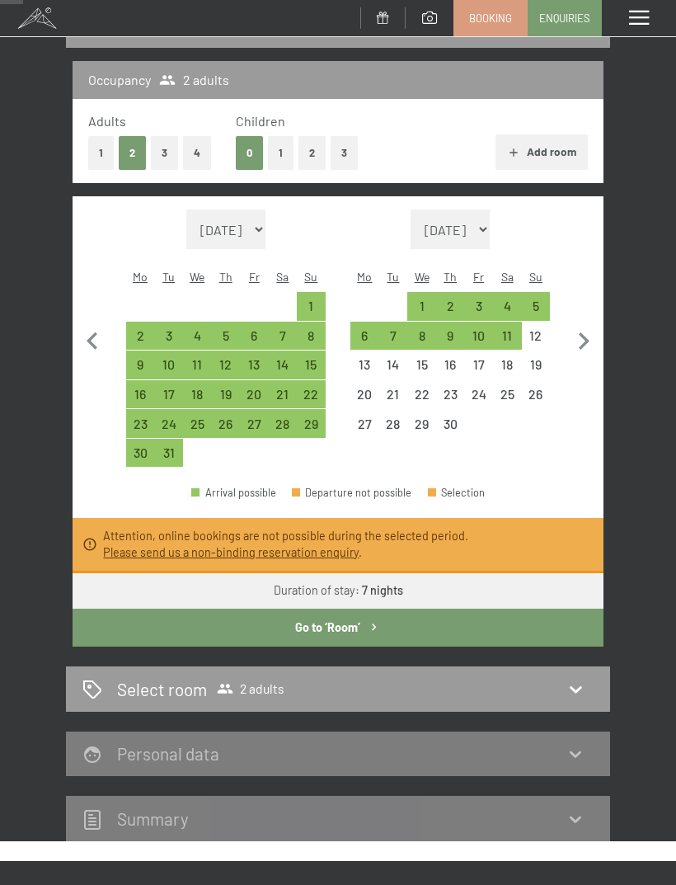
click at [67, 347] on div "Occupancy 2 adults Adults 1 2 3 4 Children 0 1 2 3 Add room Month/year August 2…" at bounding box center [338, 353] width 544 height 585
click at [101, 331] on icon "button" at bounding box center [92, 341] width 35 height 35
select select "2026-02-01"
select select "2026-03-01"
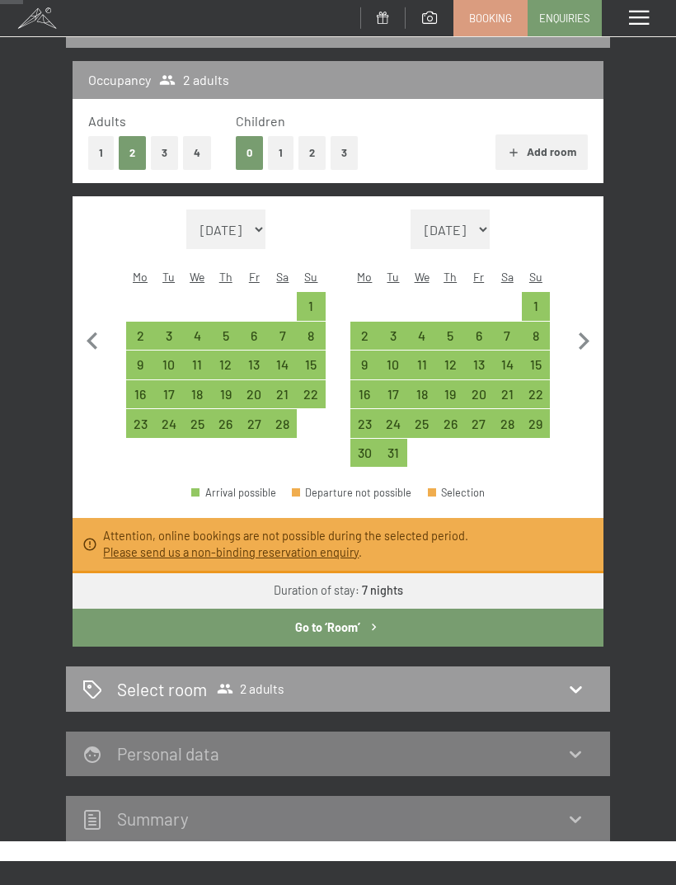
click at [92, 309] on button "button" at bounding box center [92, 338] width 35 height 258
select select "2026-01-01"
select select "2026-02-01"
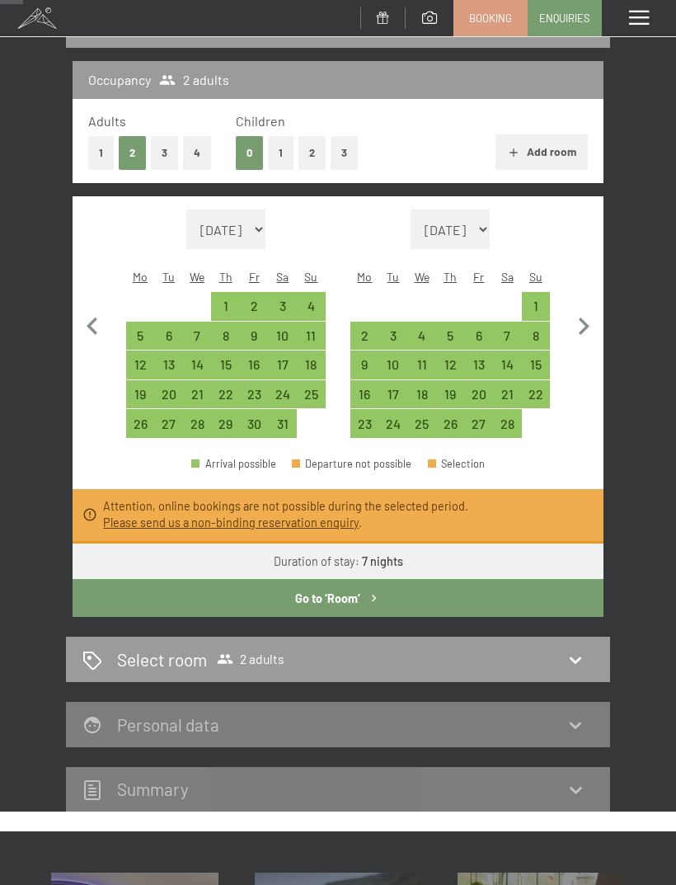
click at [258, 299] on div "2" at bounding box center [255, 312] width 26 height 26
select select "2026-01-01"
select select "2026-02-01"
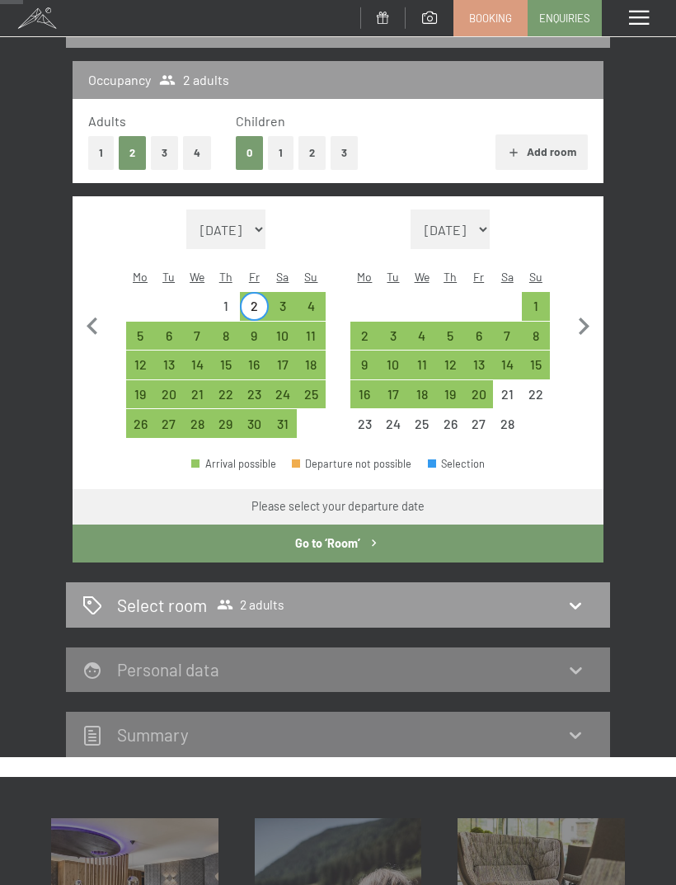
click at [247, 329] on div "9" at bounding box center [255, 342] width 26 height 26
select select "2026-01-01"
select select "2026-02-01"
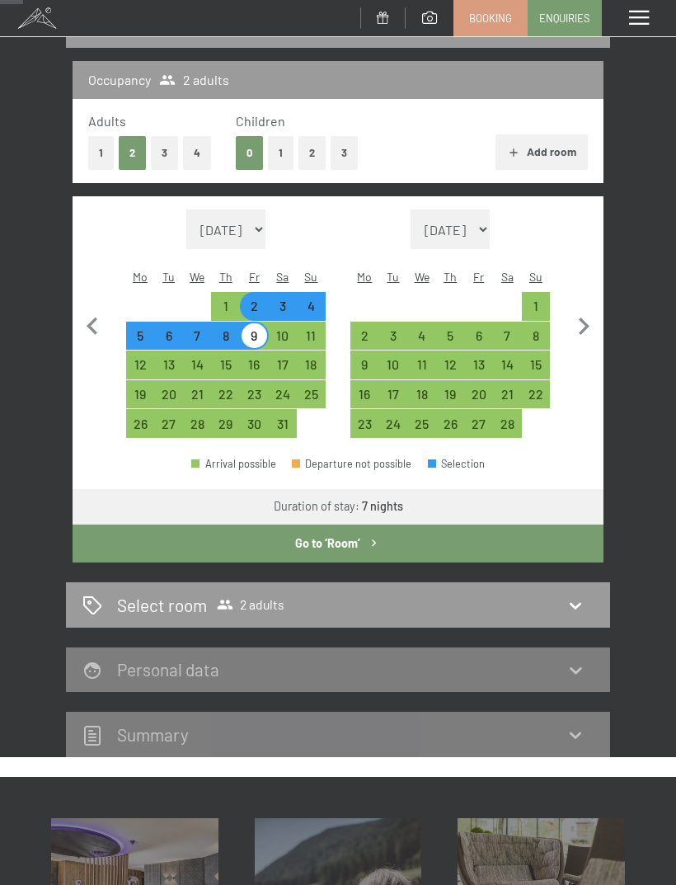
click at [388, 534] on button "Go to ‘Room’" at bounding box center [338, 543] width 531 height 38
select select "2026-01-01"
select select "2026-02-01"
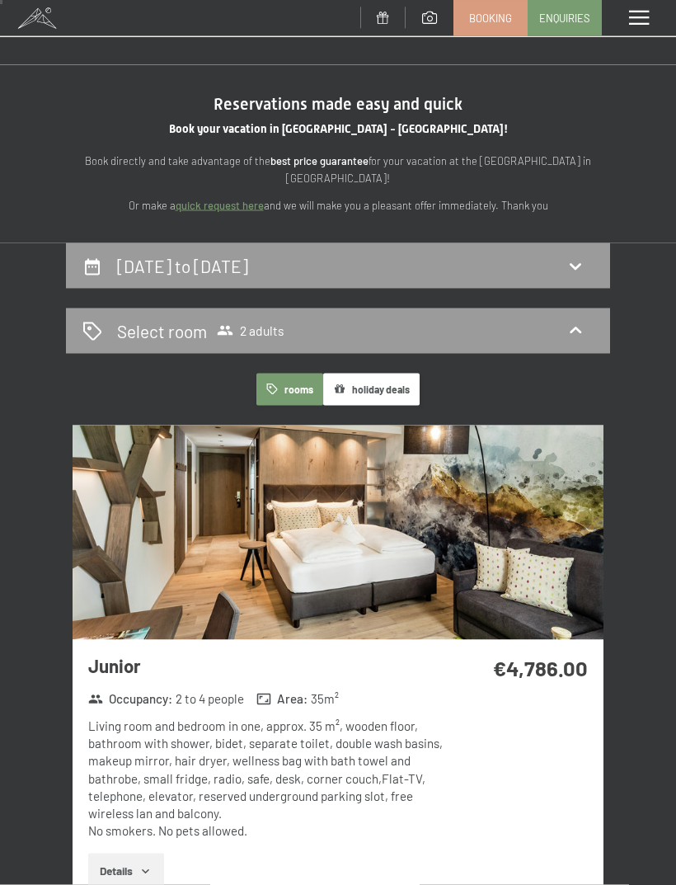
scroll to position [0, 0]
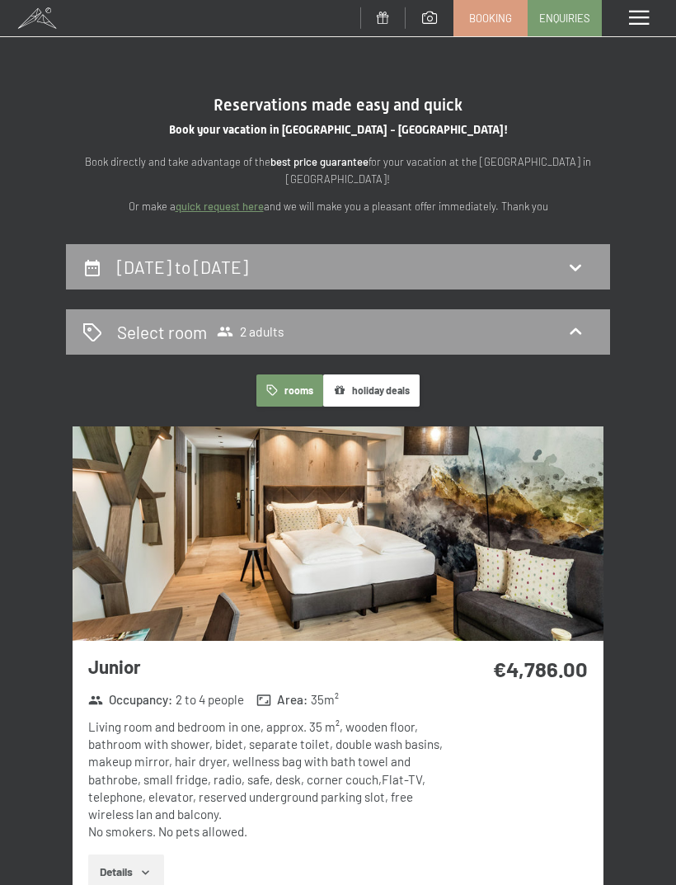
click at [471, 265] on div "2nd January to 9th January 2026" at bounding box center [337, 267] width 511 height 24
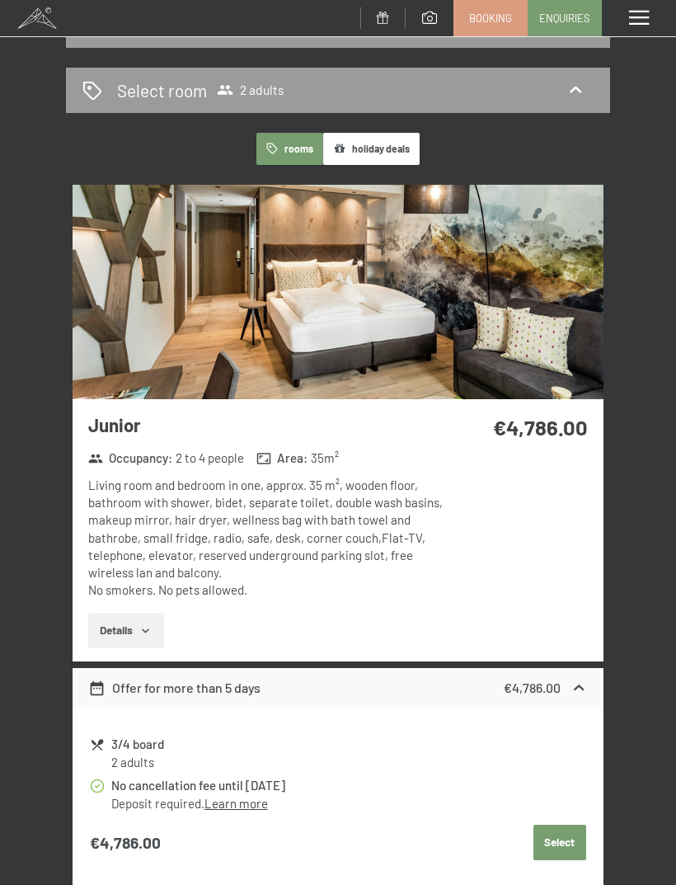
select select "2026-01-01"
select select "2026-02-01"
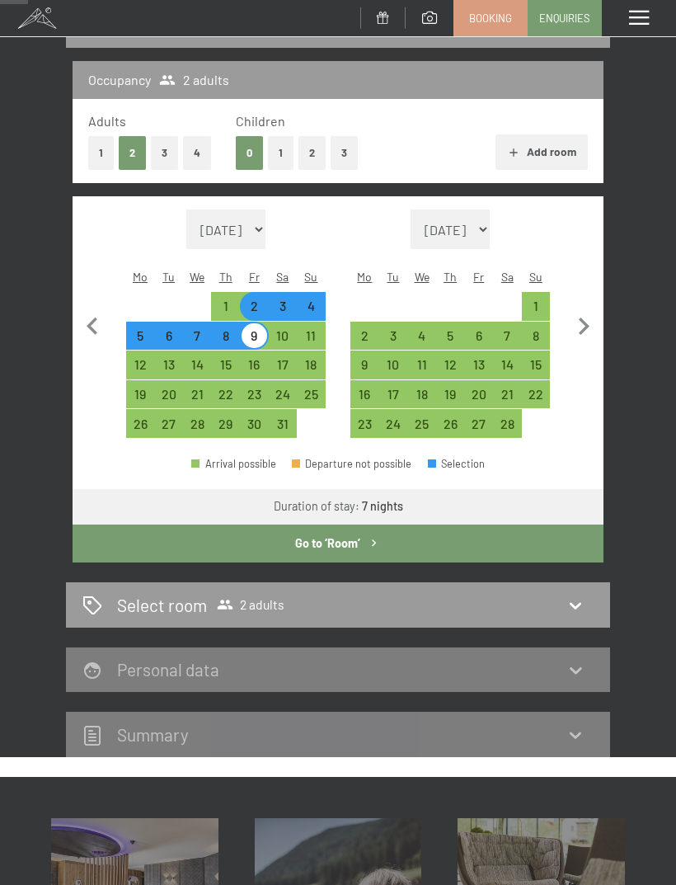
click at [235, 229] on select "August 2025 September 2025 October 2025 November 2025 December 2025 January 202…" at bounding box center [225, 229] width 79 height 40
select select "2026-08-01"
select select "2026-09-01"
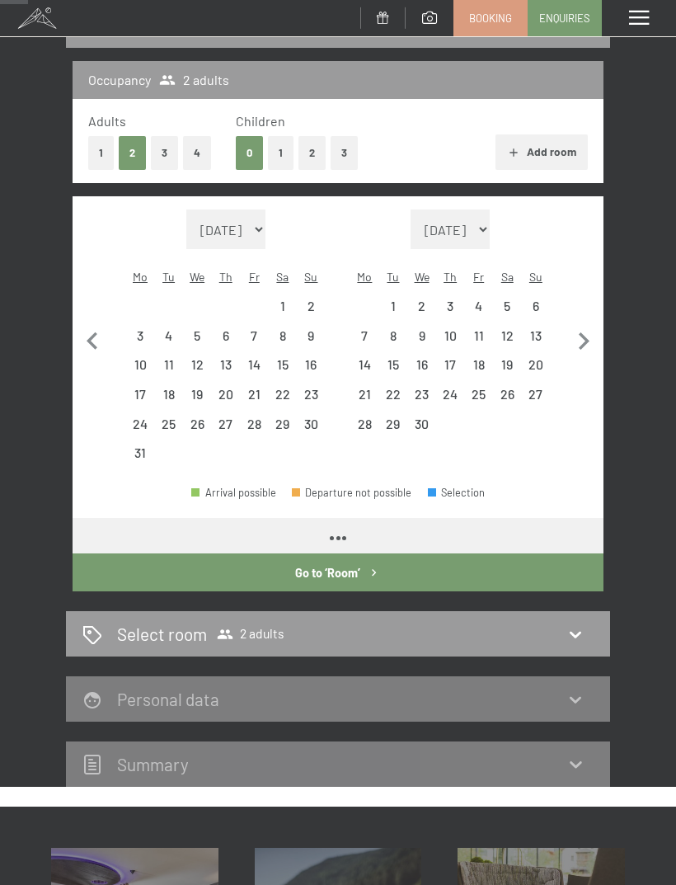
select select "2026-08-01"
select select "2026-09-01"
click at [259, 228] on select "August 2025 September 2025 October 2025 November 2025 December 2025 January 202…" at bounding box center [225, 229] width 79 height 40
select select "2026-10-01"
select select "2026-11-01"
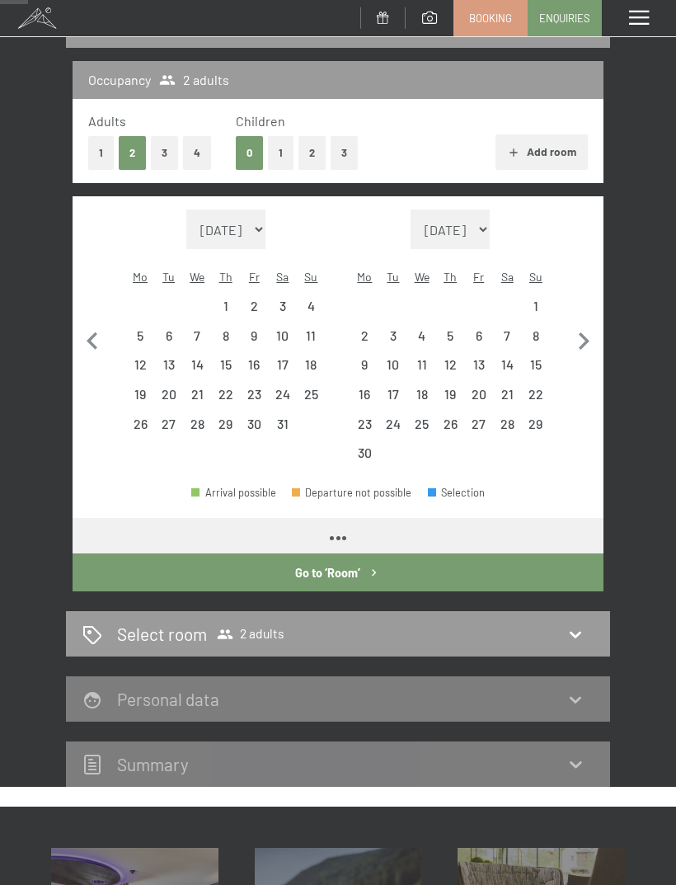
select select "2026-10-01"
select select "2026-11-01"
click at [365, 559] on button "Go to ‘Room’" at bounding box center [338, 572] width 531 height 38
select select "2026-10-01"
select select "2026-11-01"
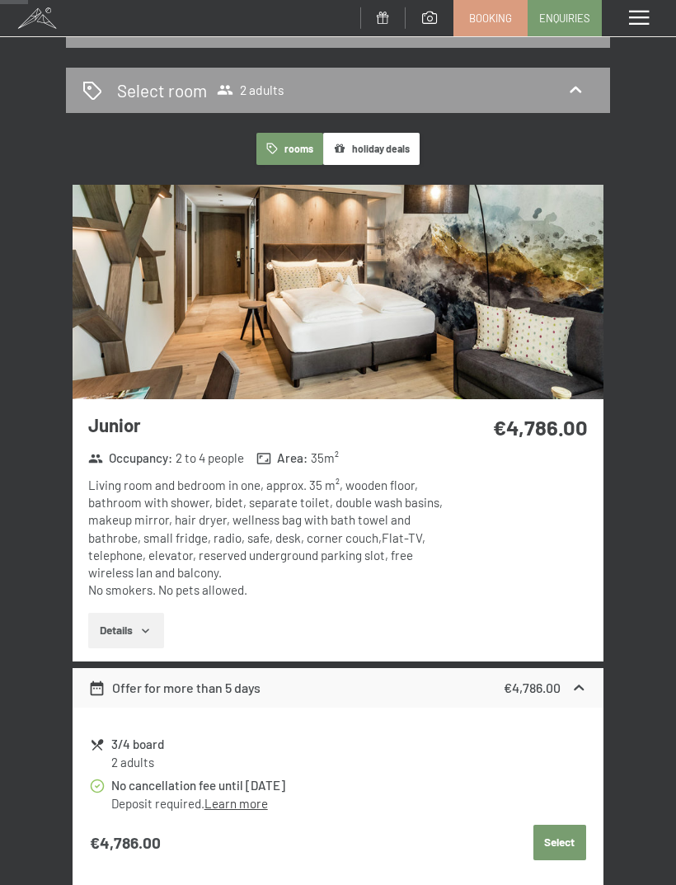
click at [500, 83] on div "Select room 2 adults" at bounding box center [337, 90] width 511 height 24
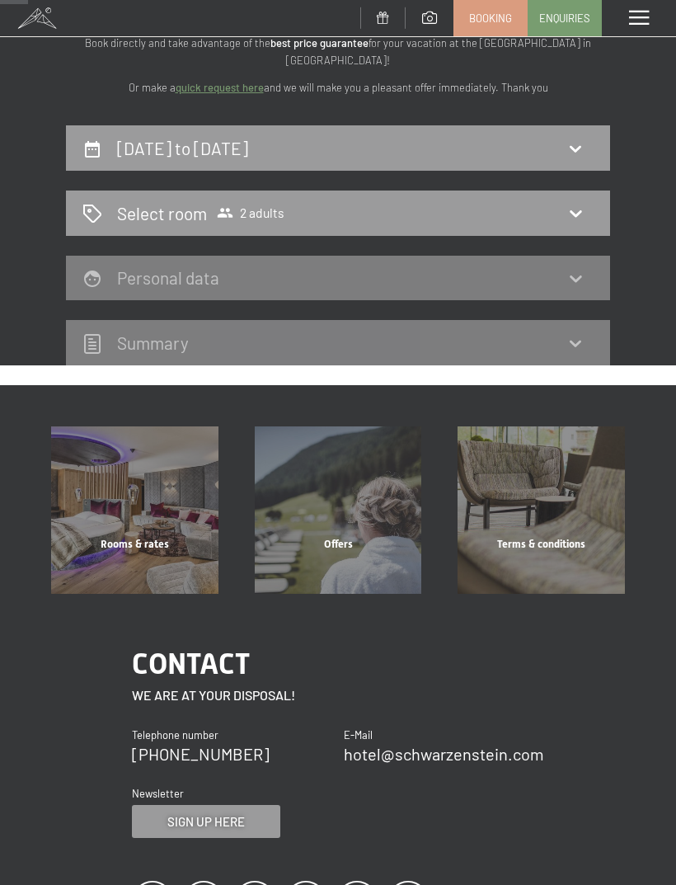
scroll to position [83, 0]
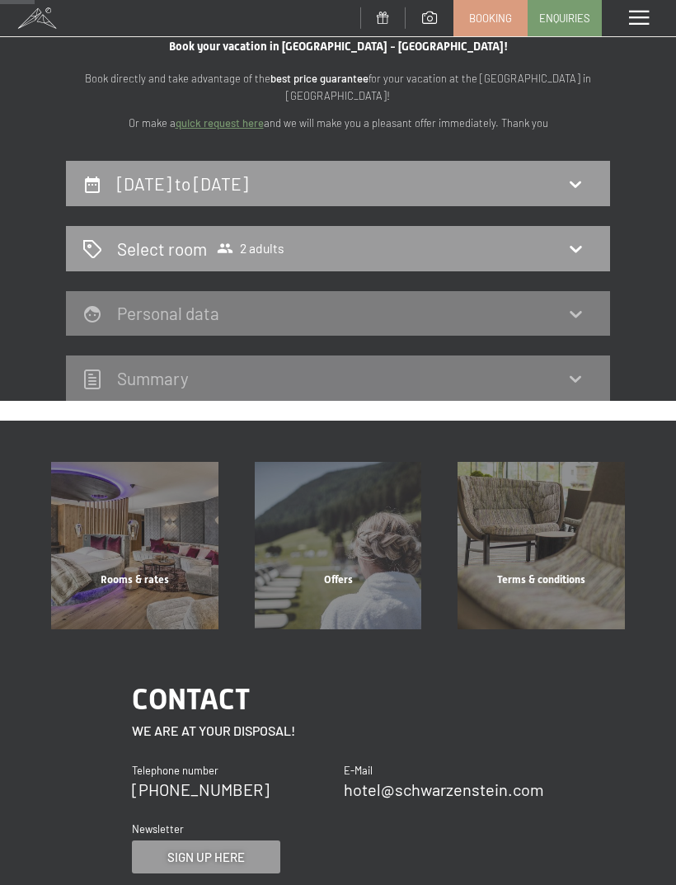
click at [635, 8] on div at bounding box center [639, 18] width 74 height 36
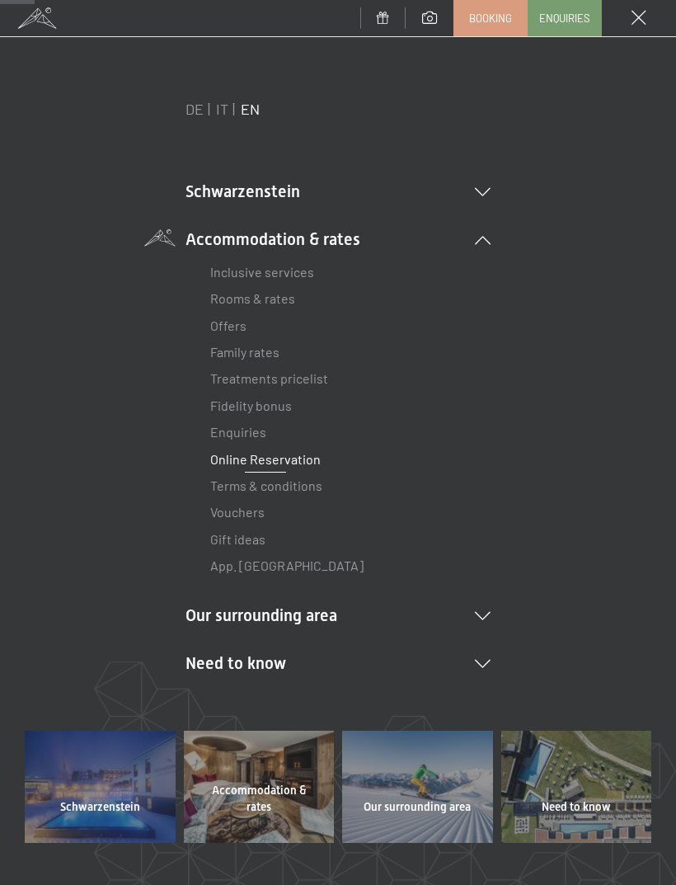
click at [235, 323] on link "Offers" at bounding box center [228, 325] width 36 height 16
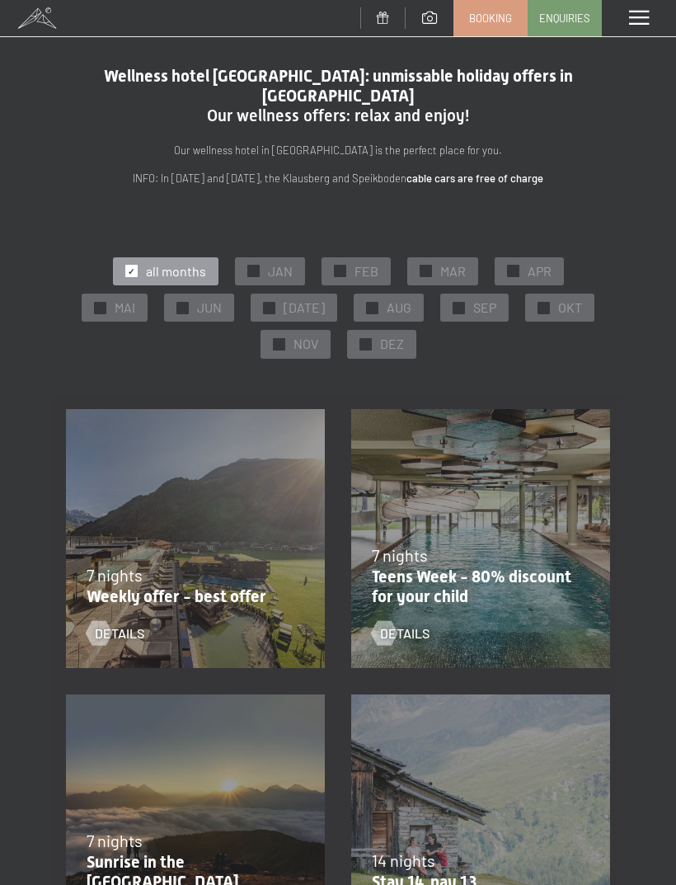
click at [128, 624] on span "details" at bounding box center [119, 633] width 49 height 18
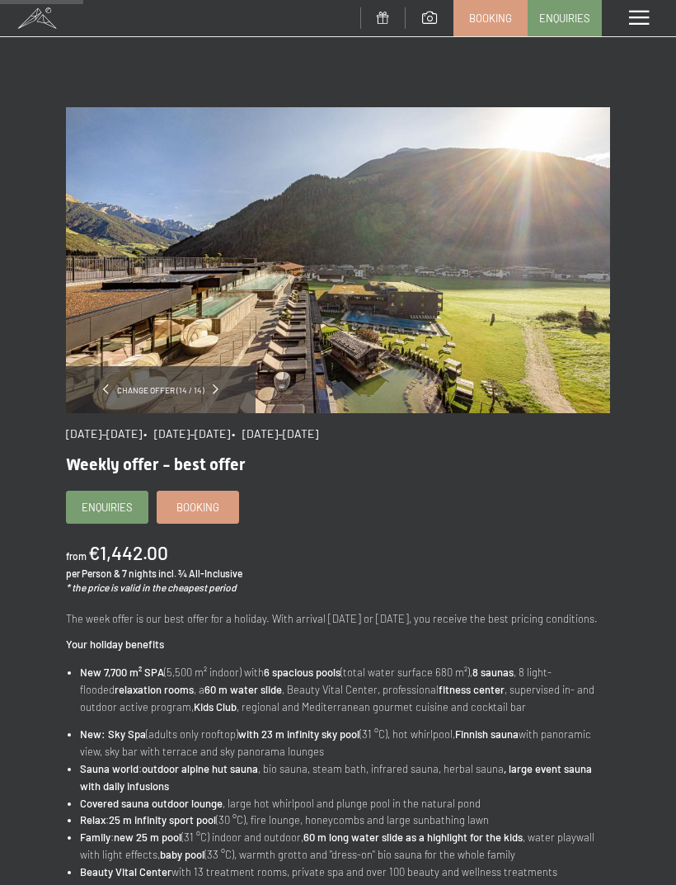
scroll to position [161, 0]
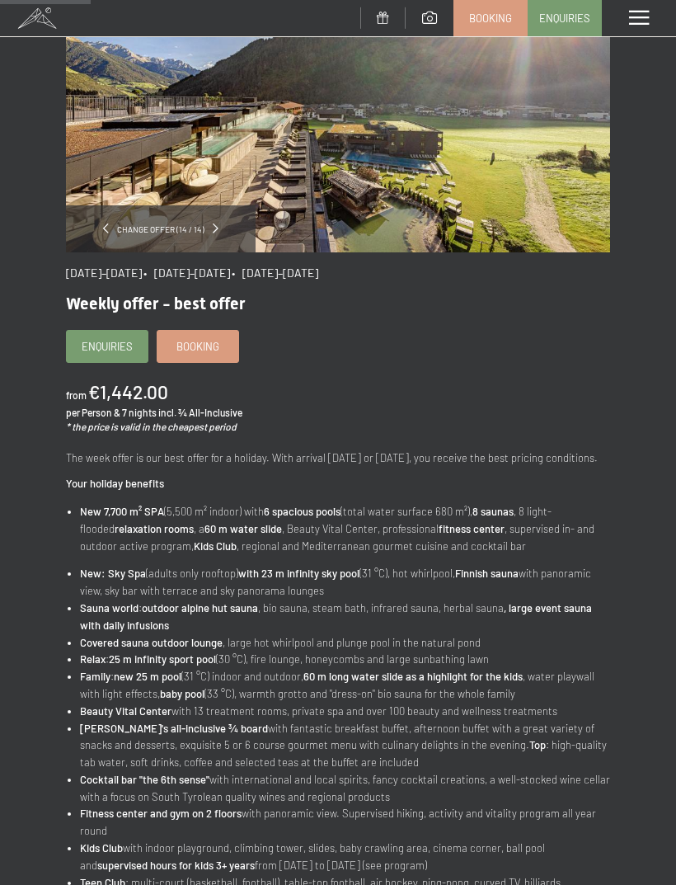
click at [109, 341] on span "Enquiries" at bounding box center [107, 346] width 51 height 15
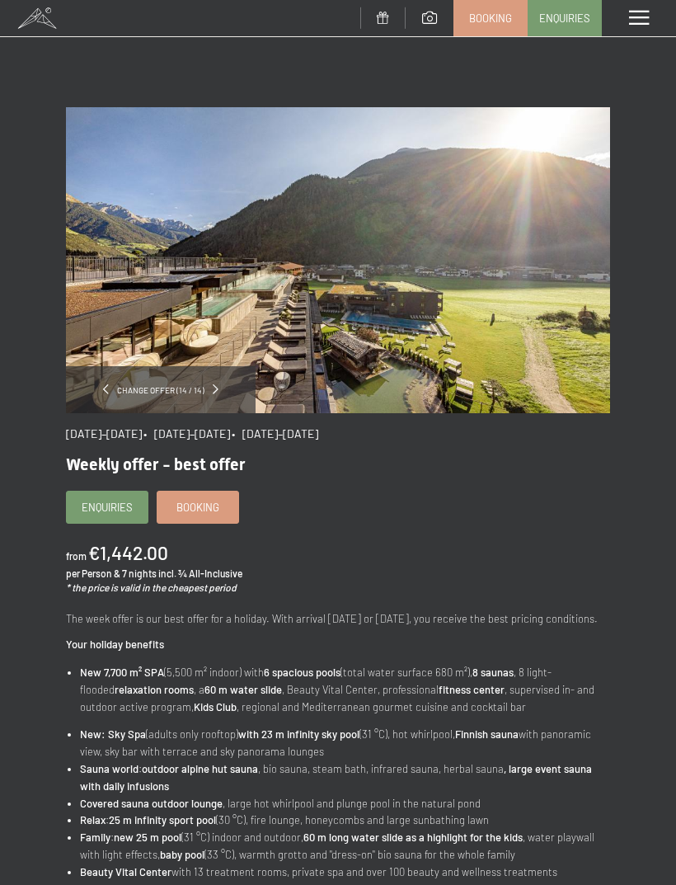
click at [207, 505] on span "Booking" at bounding box center [197, 507] width 43 height 15
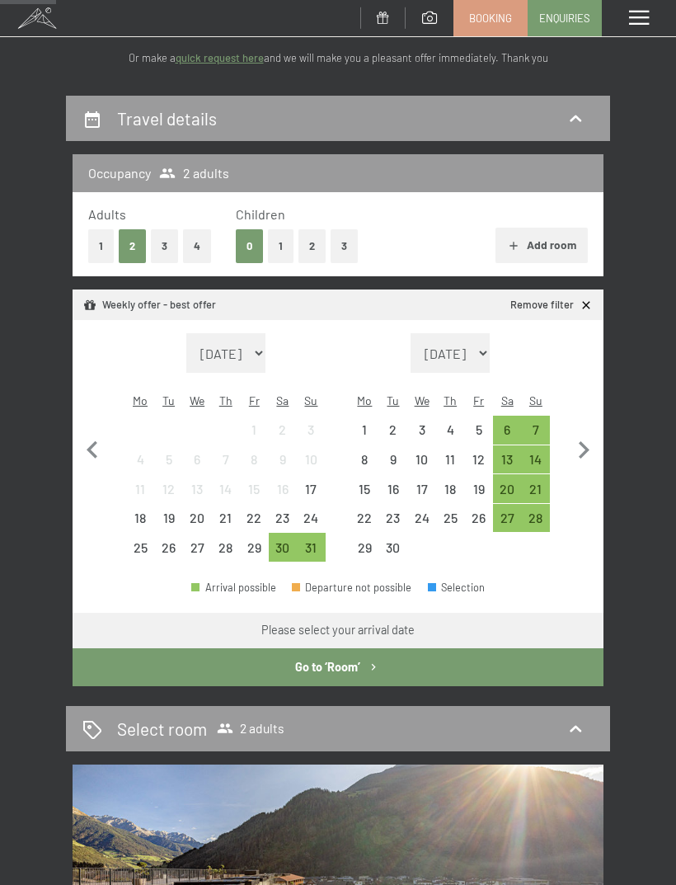
scroll to position [149, 0]
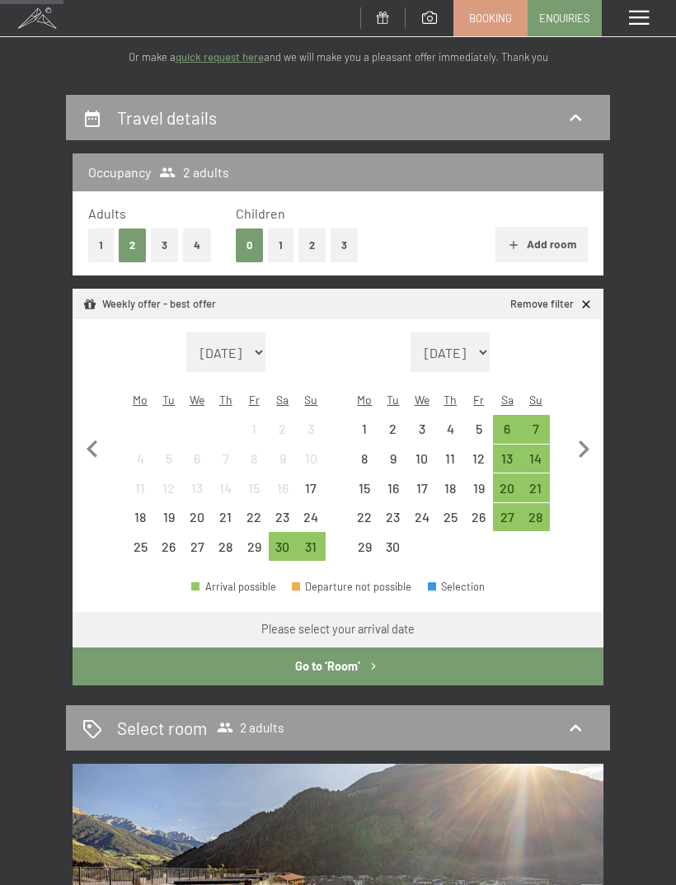
click at [591, 432] on icon "button" at bounding box center [583, 449] width 35 height 35
select select "2025-09-01"
select select "2025-10-01"
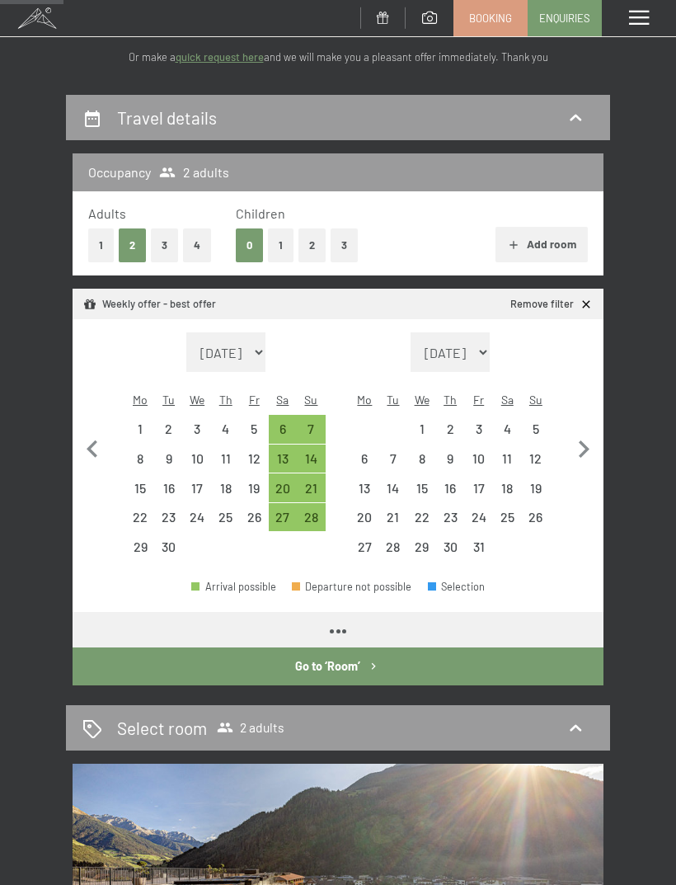
click at [591, 432] on icon "button" at bounding box center [583, 449] width 35 height 35
select select "2025-10-01"
select select "2025-11-01"
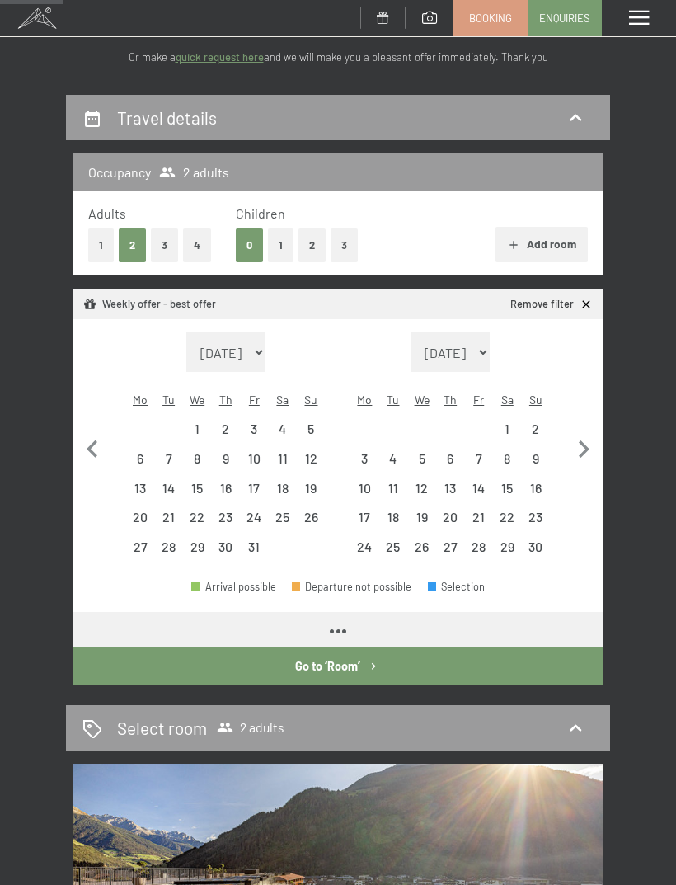
click at [589, 439] on icon "button" at bounding box center [583, 449] width 35 height 35
click at [588, 439] on icon "button" at bounding box center [583, 449] width 35 height 35
select select "2025-12-01"
select select "2026-01-01"
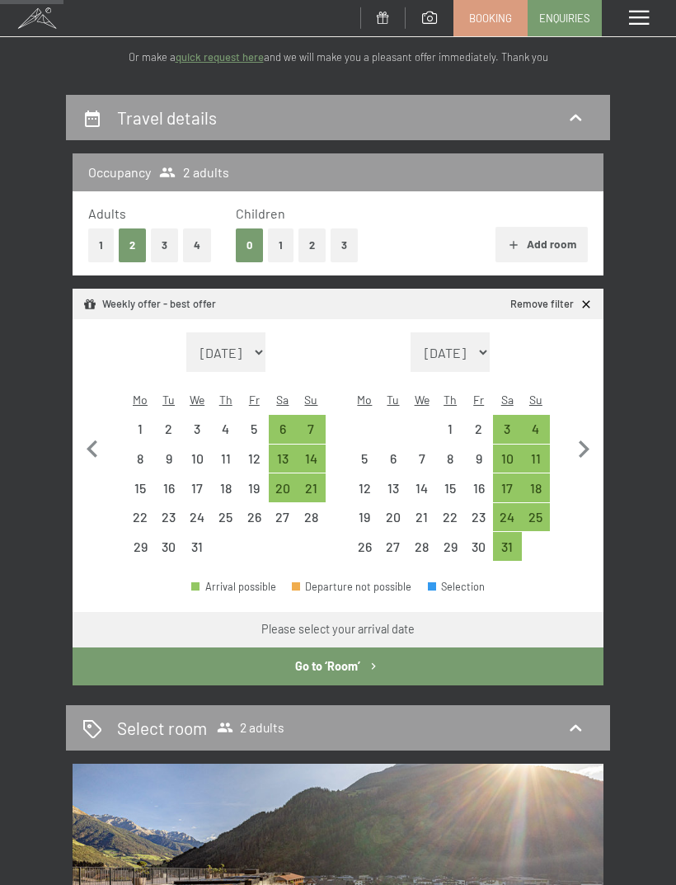
click at [595, 444] on icon "button" at bounding box center [583, 449] width 35 height 35
select select "2026-01-01"
select select "2026-02-01"
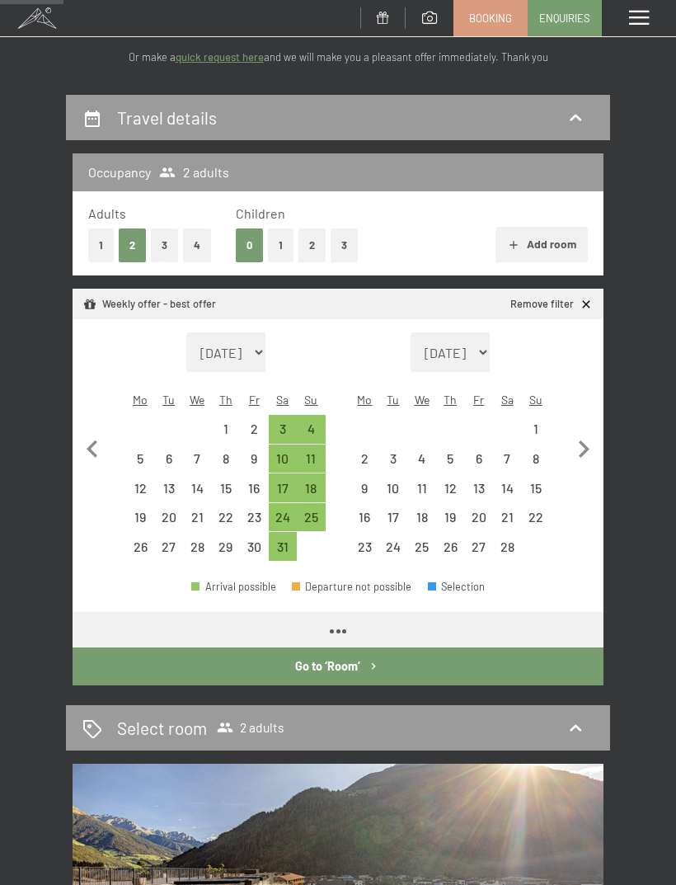
select select "2026-01-01"
select select "2026-02-01"
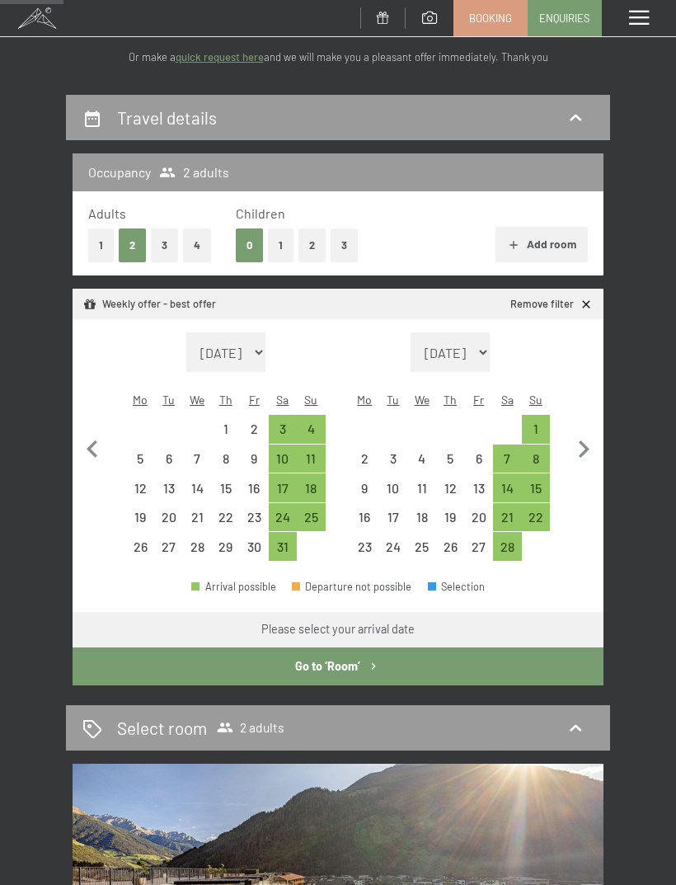
click at [590, 435] on icon "button" at bounding box center [583, 449] width 35 height 35
select select "2026-02-01"
select select "2026-03-01"
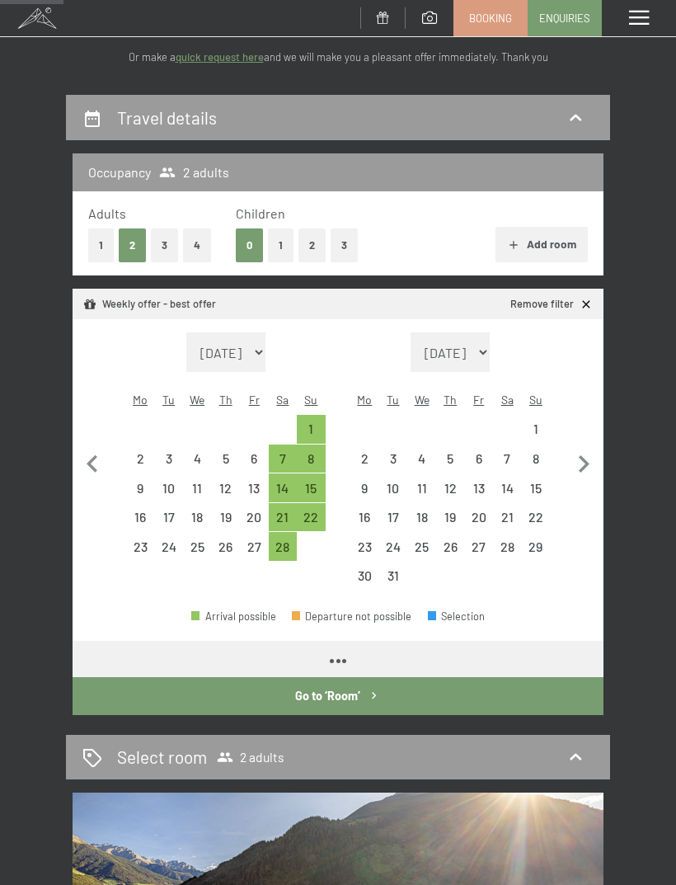
select select "2026-02-01"
select select "2026-03-01"
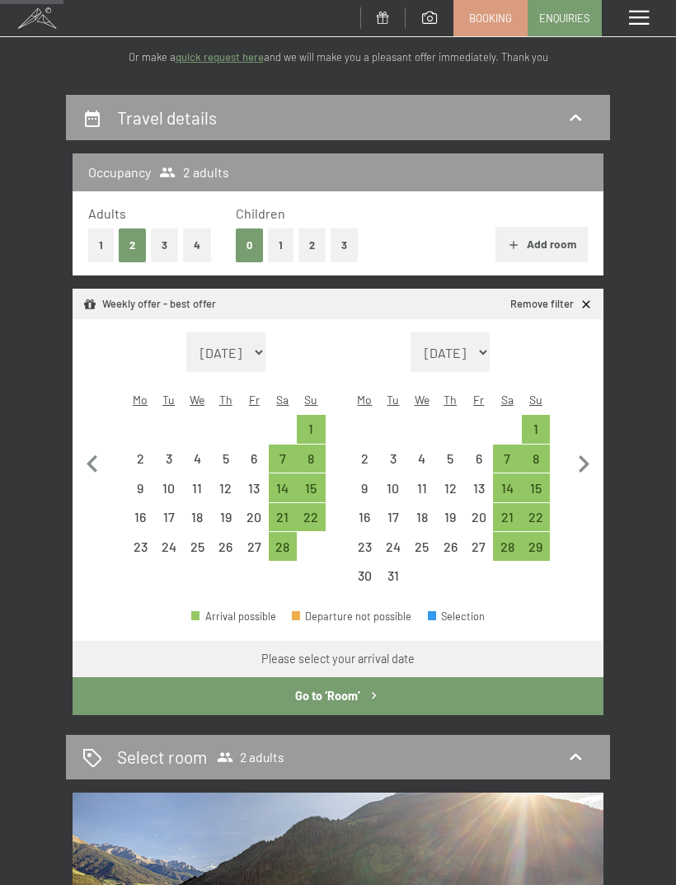
click at [317, 452] on div "8" at bounding box center [311, 465] width 26 height 26
select select "2026-02-01"
select select "2026-03-01"
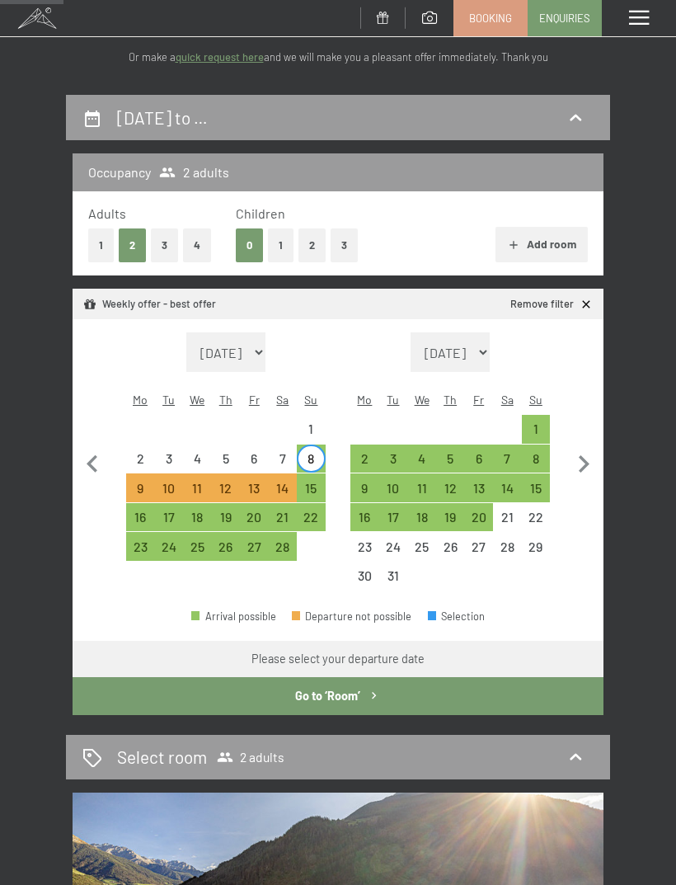
click at [317, 452] on div "8" at bounding box center [311, 465] width 26 height 26
select select "2026-02-01"
select select "2026-03-01"
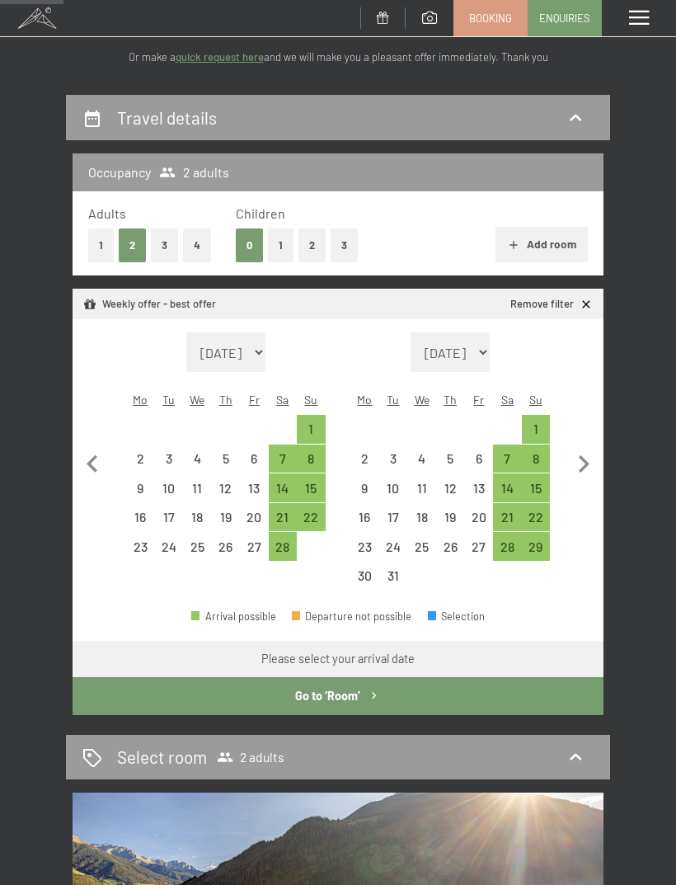
click at [314, 482] on div "15" at bounding box center [311, 495] width 26 height 26
select select "2026-02-01"
select select "2026-03-01"
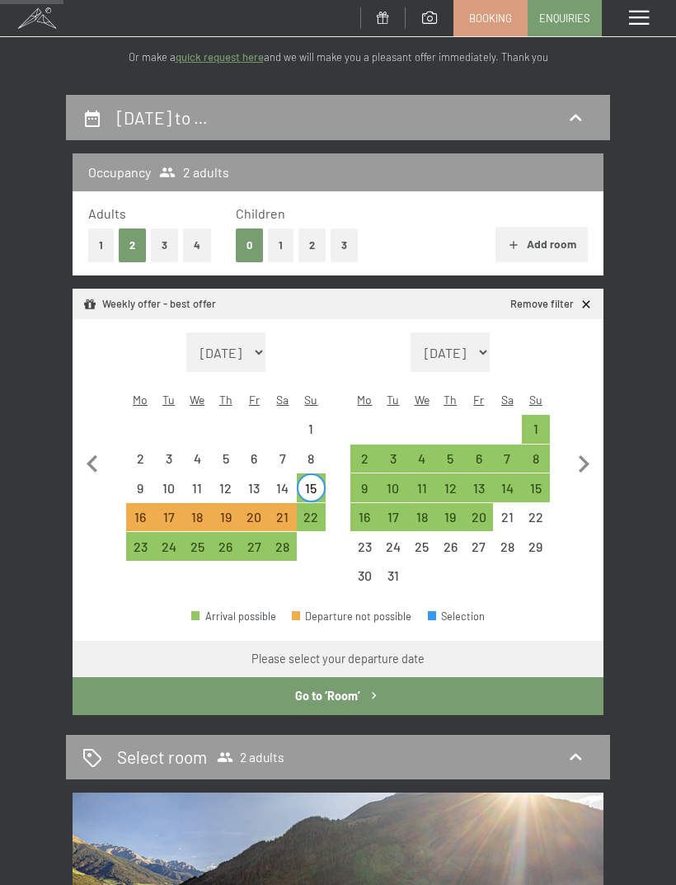
click at [309, 510] on div "22" at bounding box center [311, 523] width 26 height 26
select select "2026-02-01"
select select "2026-03-01"
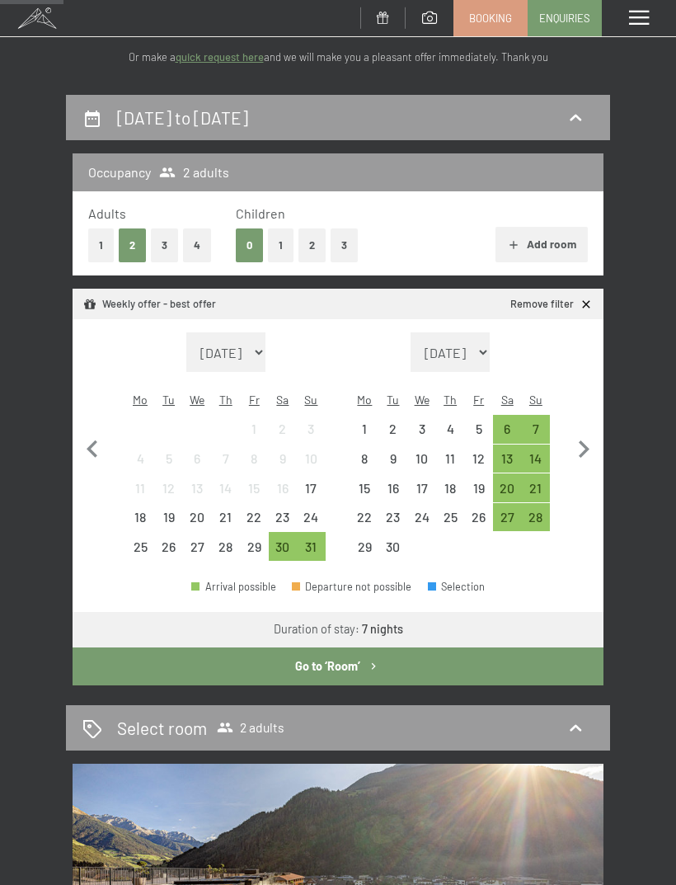
click at [387, 705] on div "Select room 2 adults" at bounding box center [338, 727] width 544 height 45
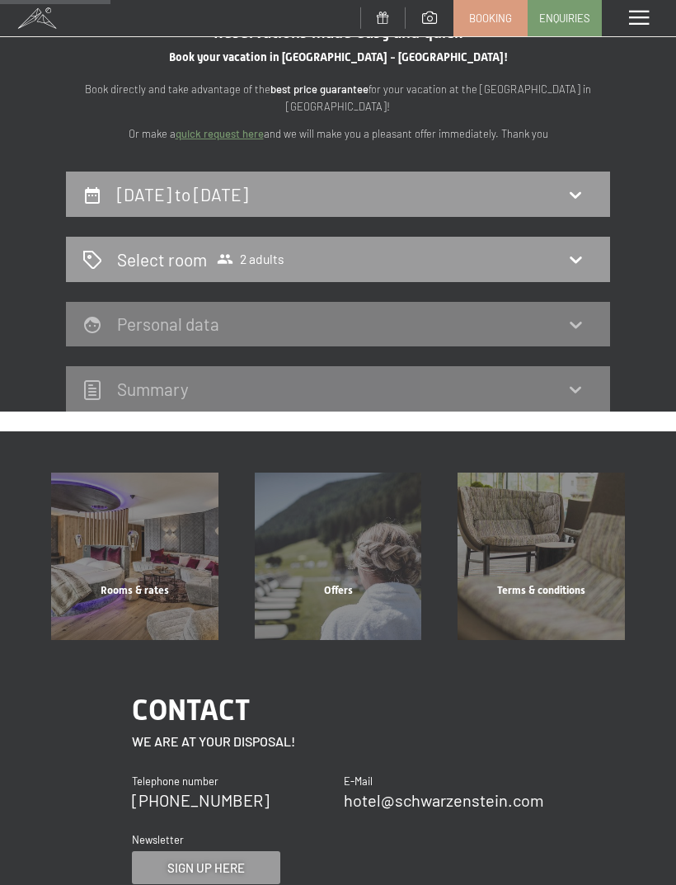
scroll to position [0, 0]
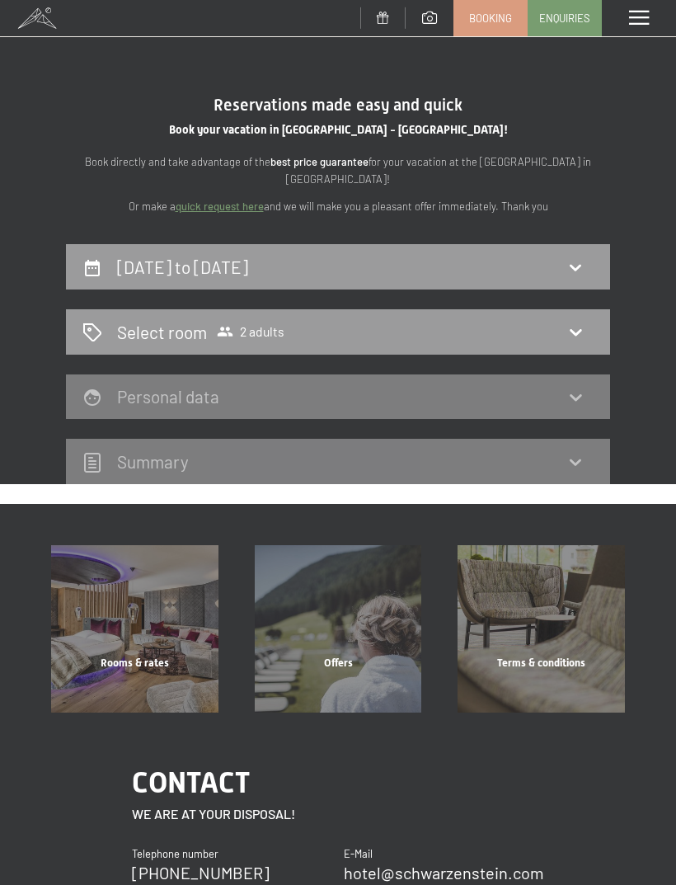
click at [551, 268] on div "15th February to 22nd February 2026" at bounding box center [337, 267] width 511 height 24
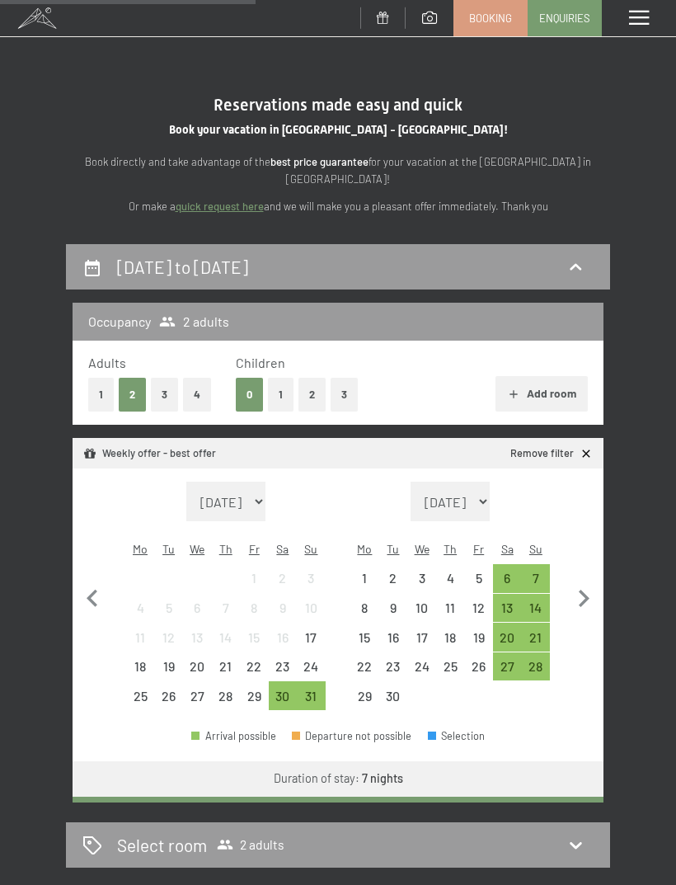
scroll to position [242, 0]
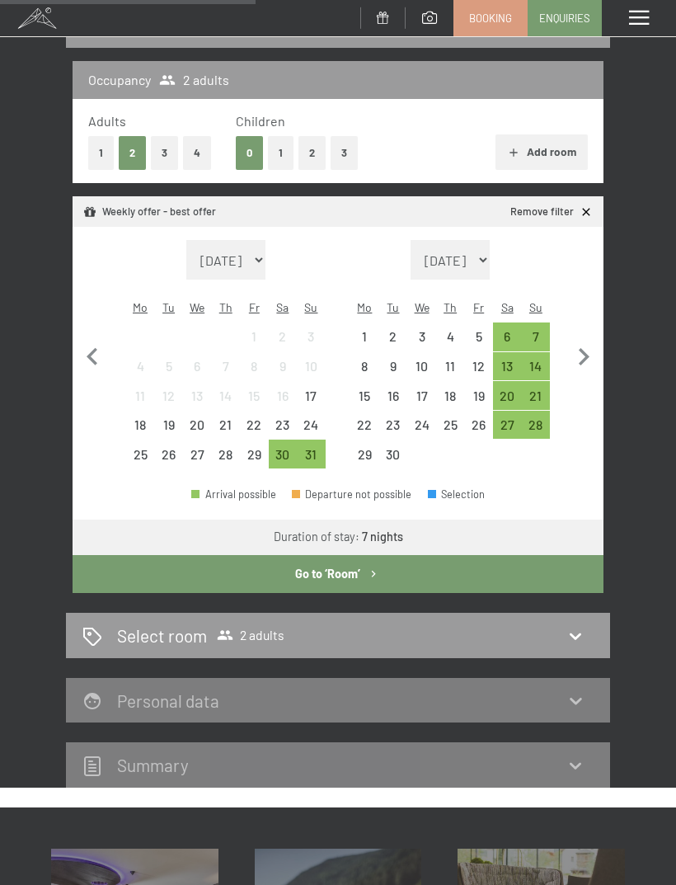
click at [437, 623] on div "Select room 2 adults" at bounding box center [337, 635] width 511 height 24
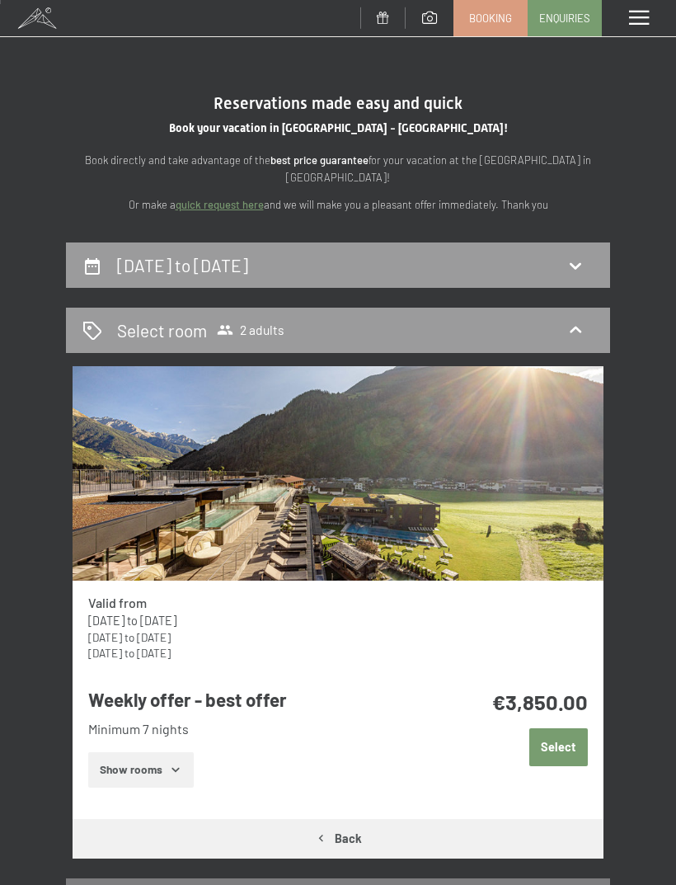
click at [516, 282] on div "15th February to 22nd February 2026" at bounding box center [338, 264] width 544 height 45
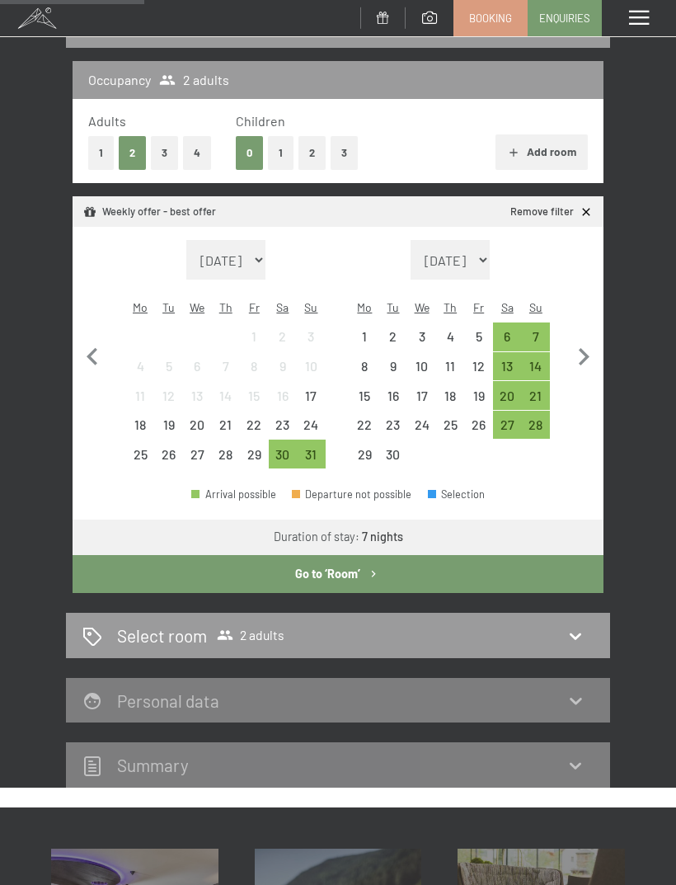
click at [533, 359] on div "14" at bounding box center [537, 372] width 26 height 26
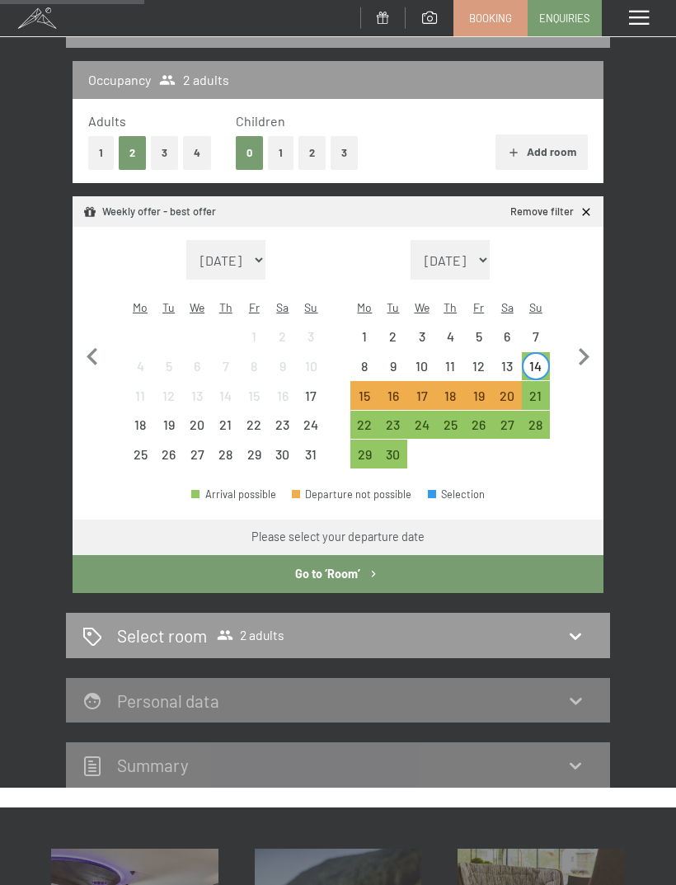
click at [536, 389] on div "21" at bounding box center [537, 402] width 26 height 26
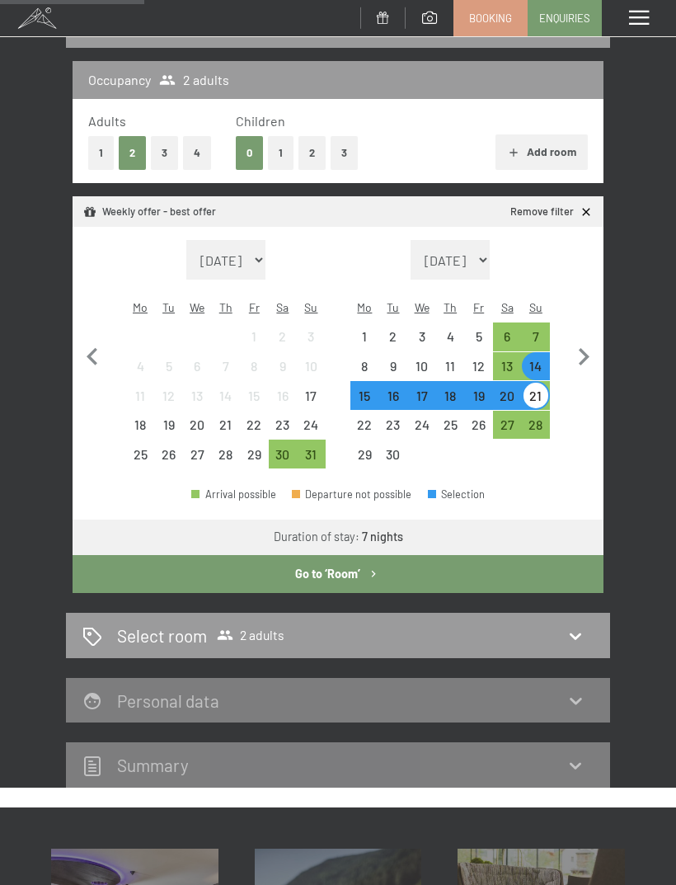
click at [369, 567] on icon "button" at bounding box center [374, 574] width 14 height 14
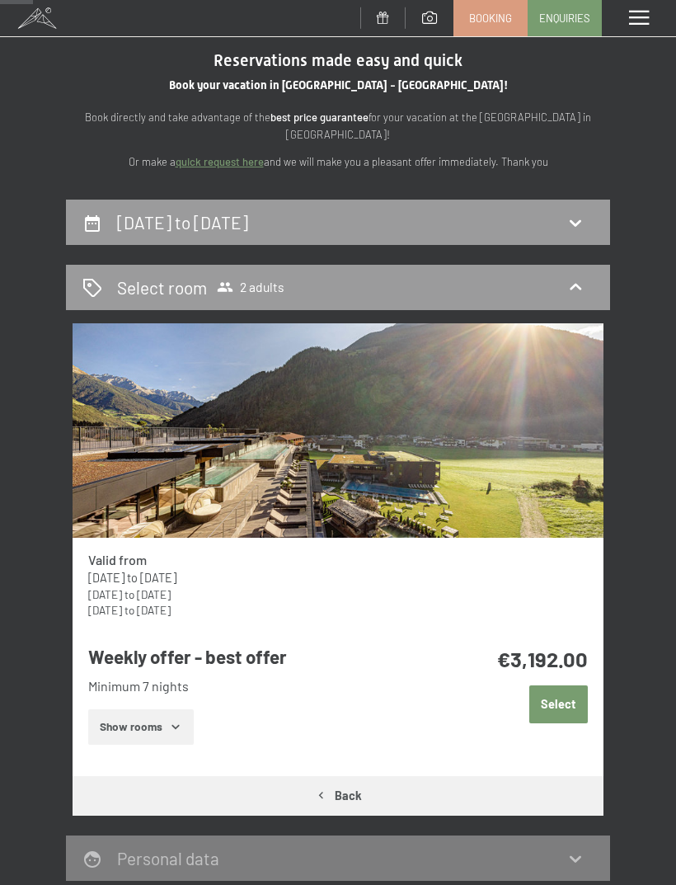
scroll to position [44, 0]
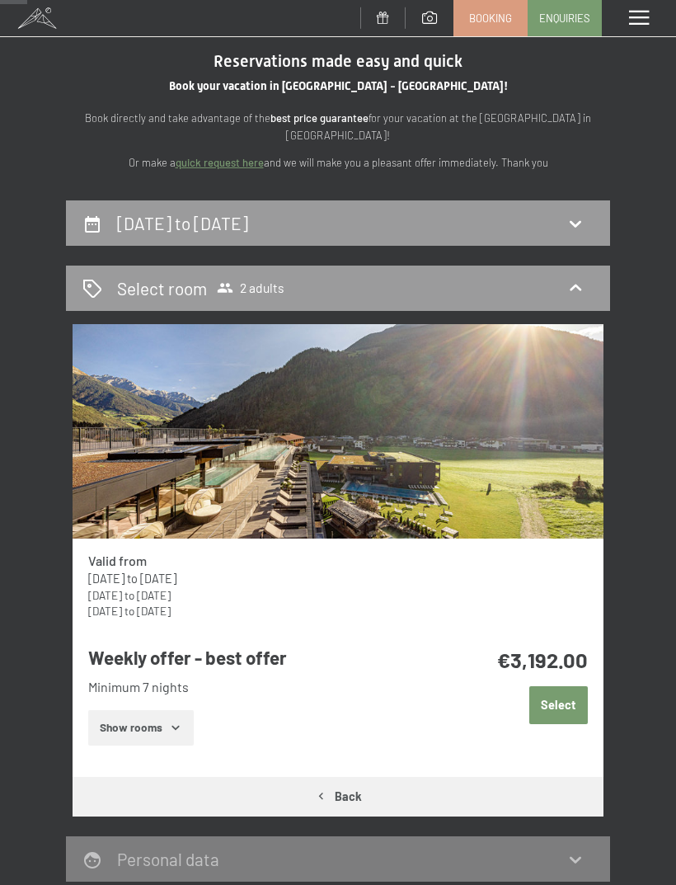
click at [172, 736] on button "Show rooms" at bounding box center [140, 728] width 105 height 36
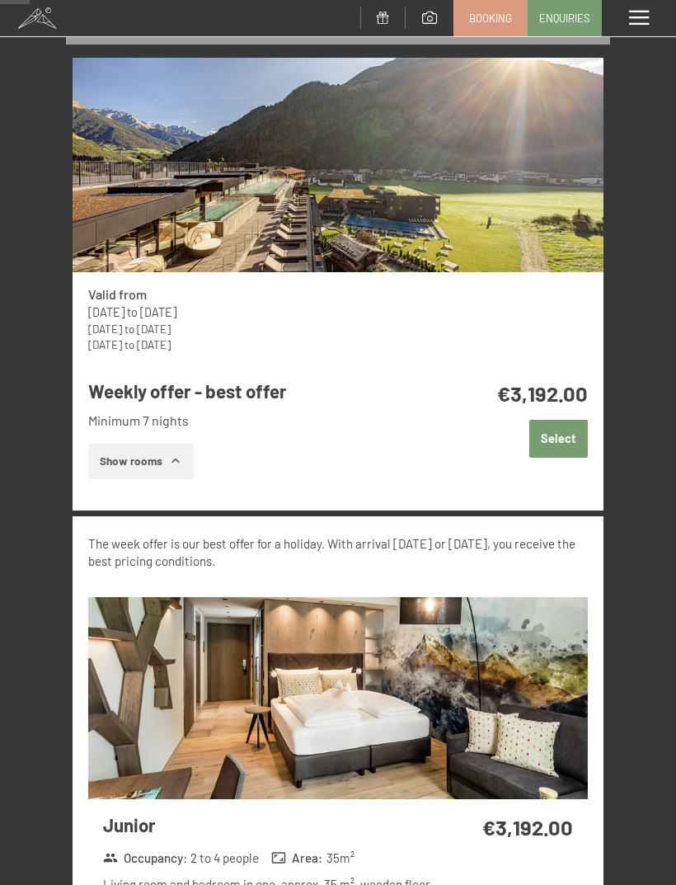
scroll to position [0, 0]
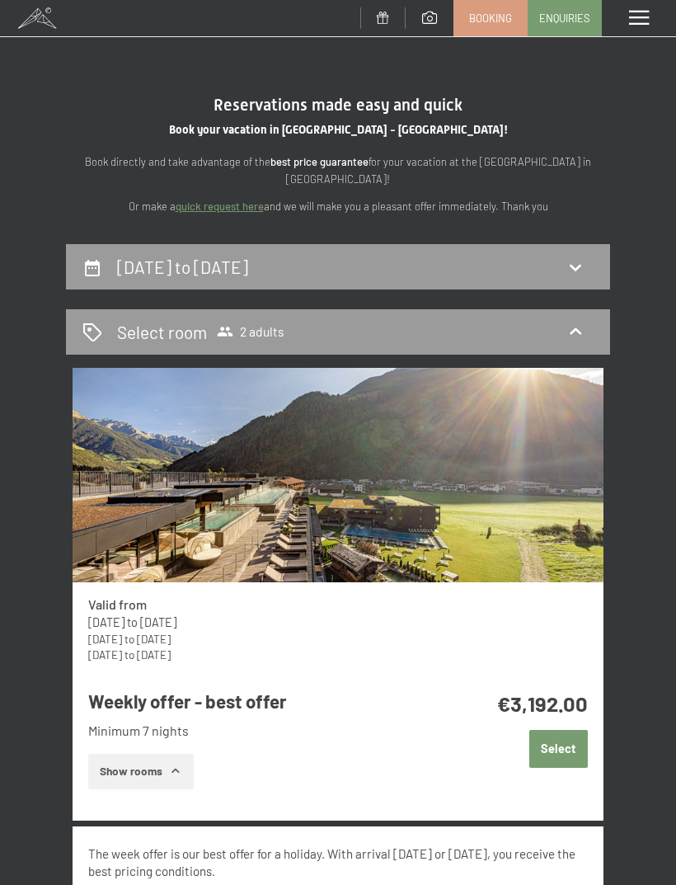
click at [439, 315] on div "Select room 2 adults" at bounding box center [338, 331] width 544 height 45
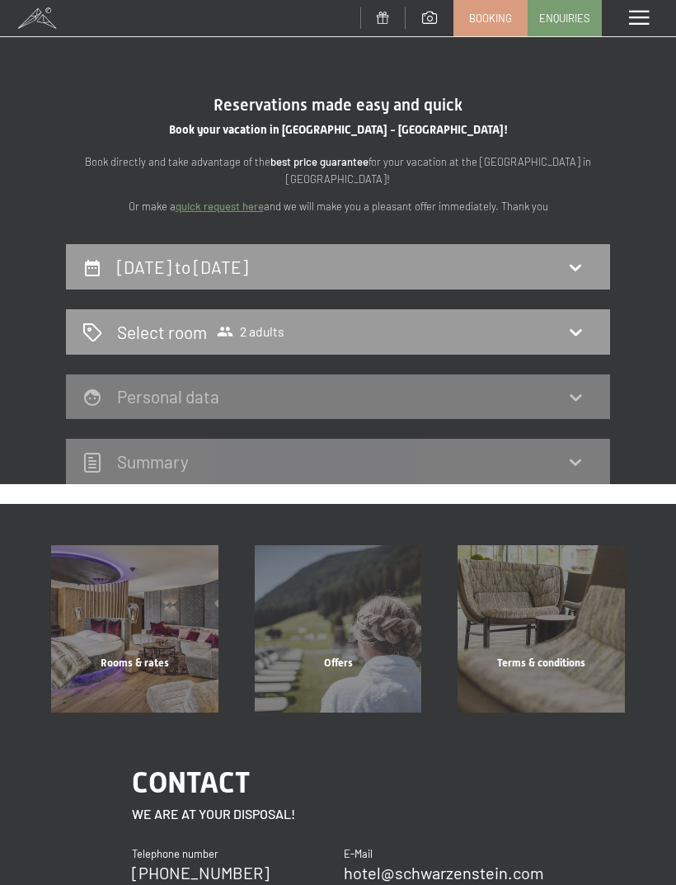
click at [486, 326] on div "Select room 2 adults" at bounding box center [337, 332] width 511 height 24
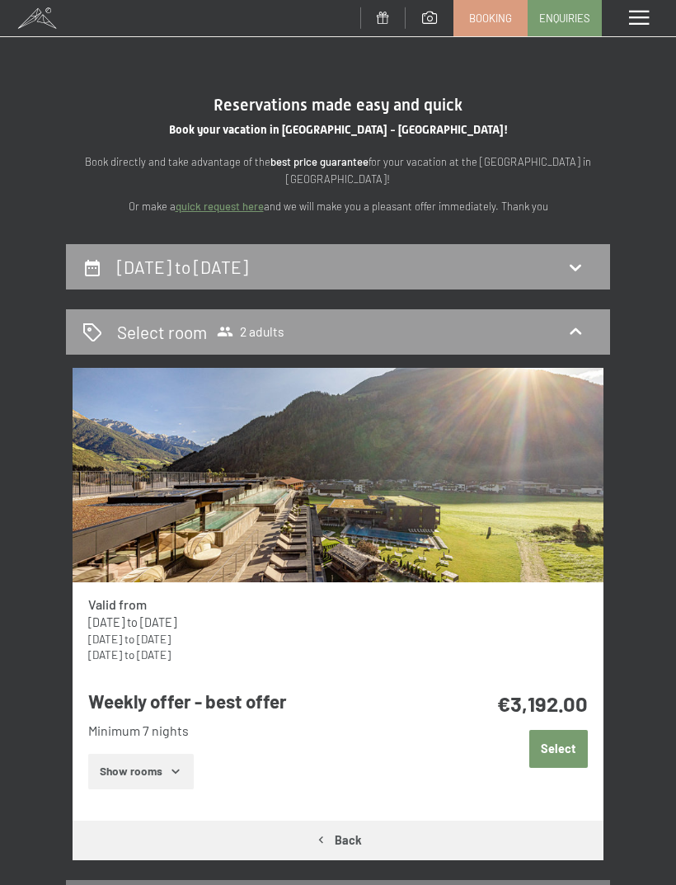
click at [544, 328] on div "Select room 2 adults" at bounding box center [337, 332] width 511 height 24
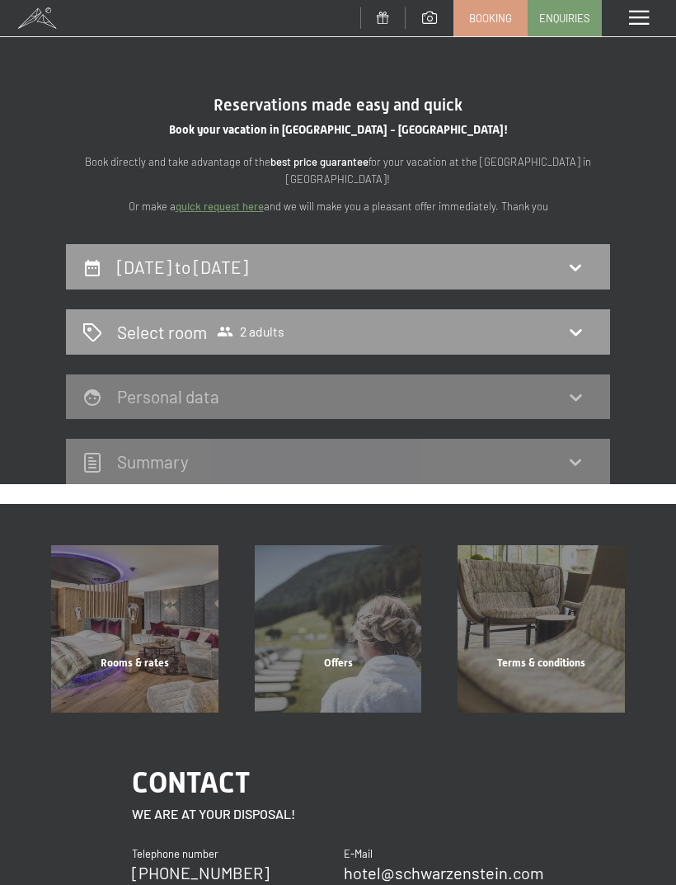
click at [562, 339] on div "Select room 2 adults" at bounding box center [337, 332] width 511 height 24
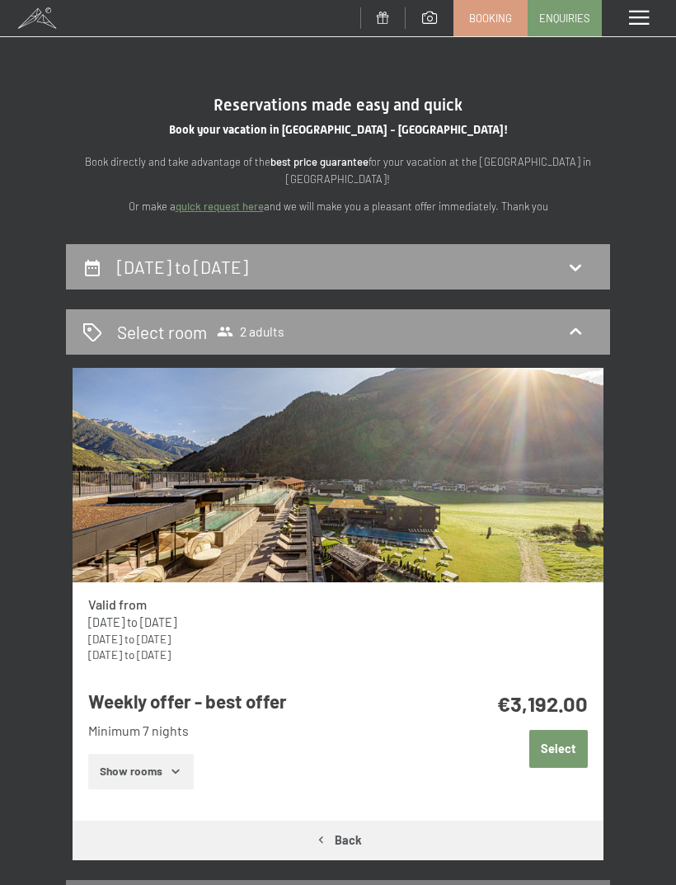
click at [567, 260] on icon at bounding box center [576, 267] width 20 height 20
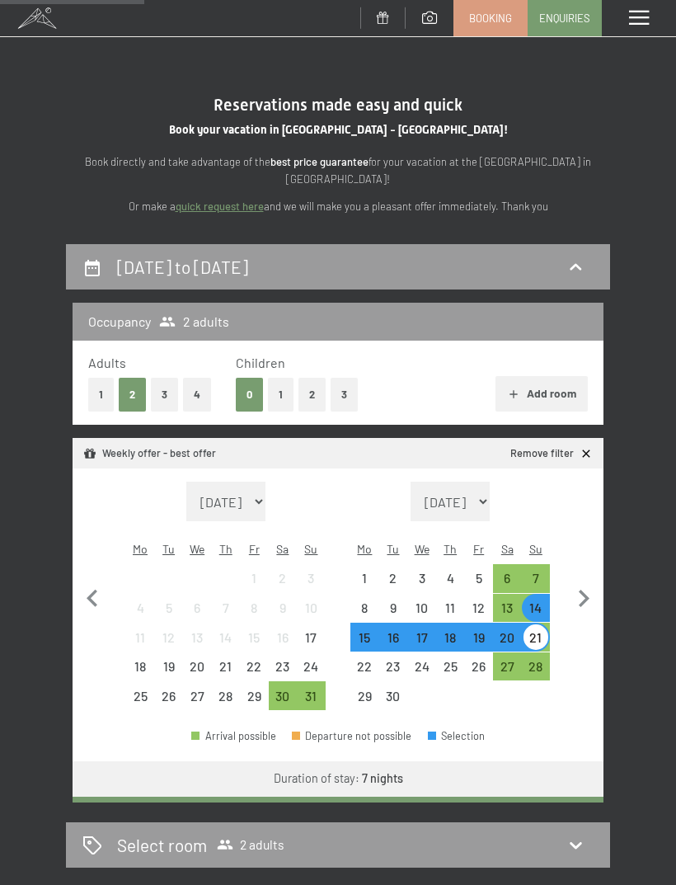
scroll to position [242, 0]
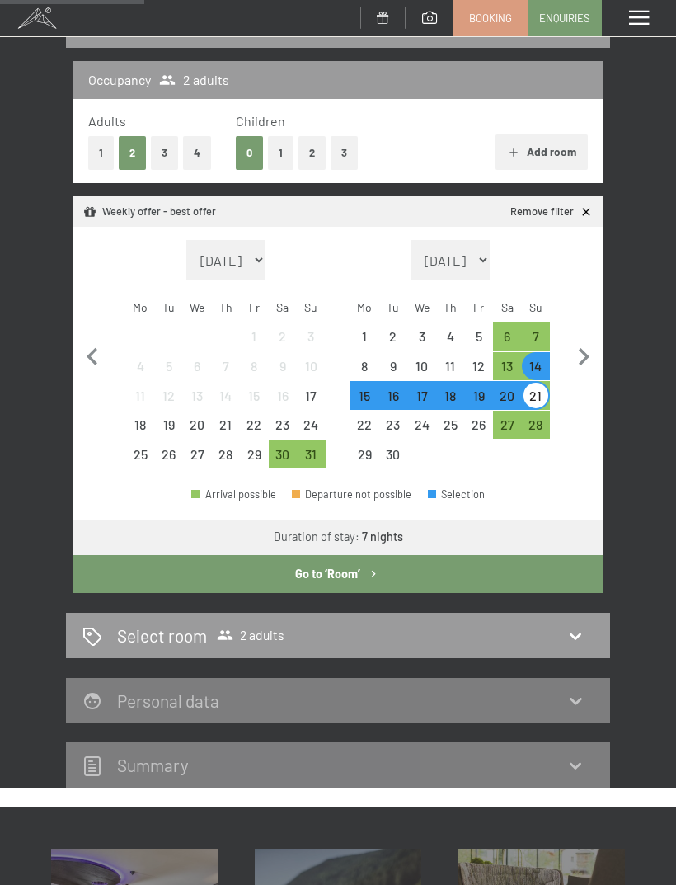
click at [95, 148] on button "1" at bounding box center [101, 153] width 26 height 34
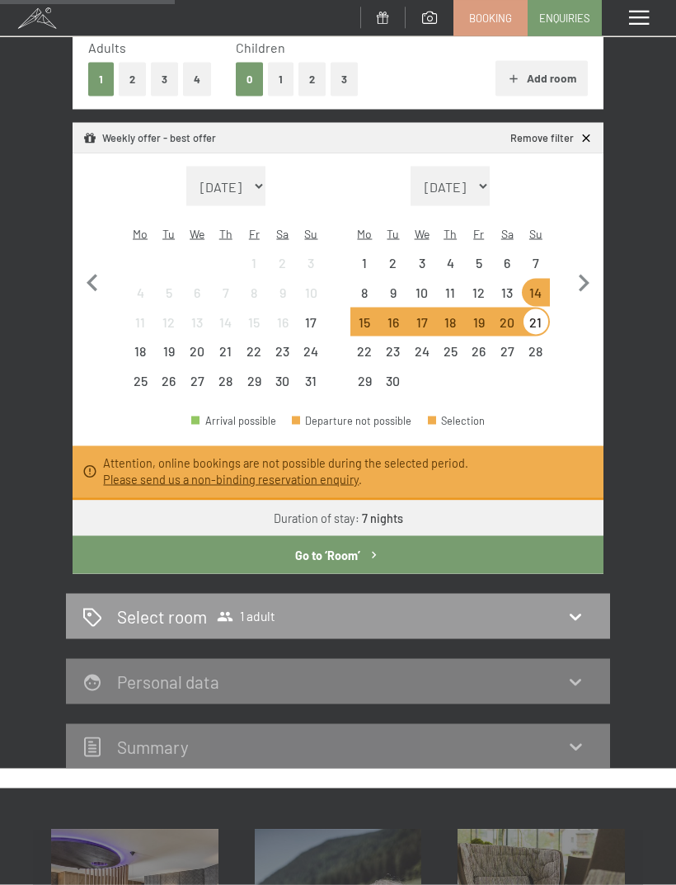
click at [425, 536] on button "Go to ‘Room’" at bounding box center [338, 555] width 531 height 38
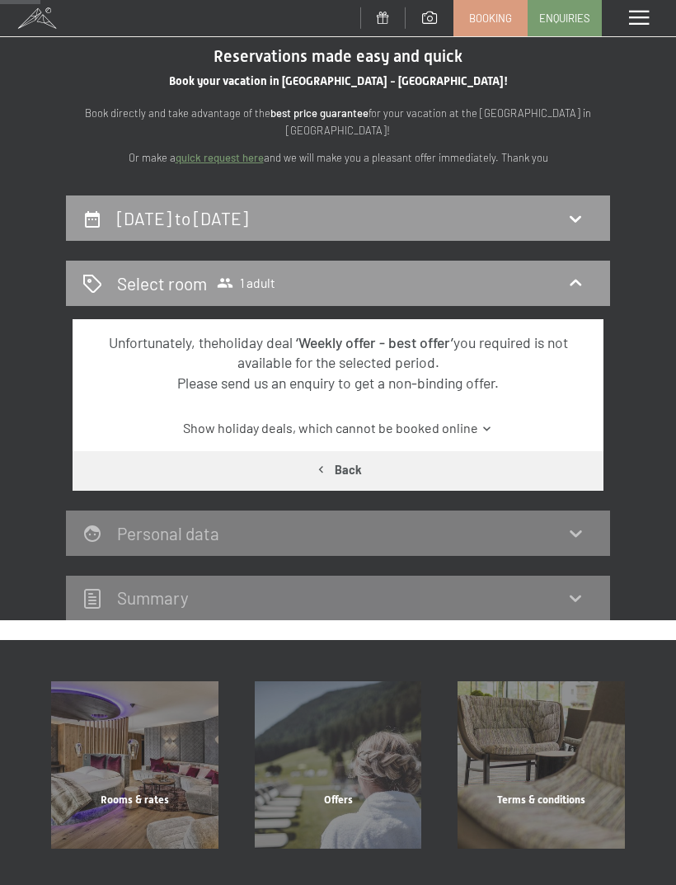
click at [557, 206] on div "14th September to 21st September 2025" at bounding box center [337, 218] width 511 height 24
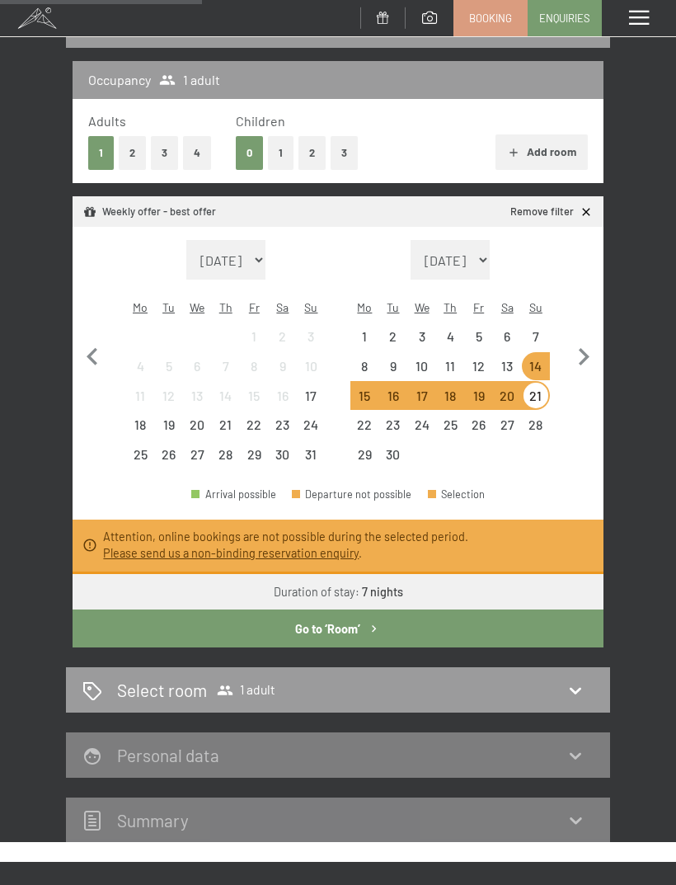
click at [585, 340] on icon "button" at bounding box center [583, 357] width 35 height 35
select select "2025-09-01"
select select "2025-10-01"
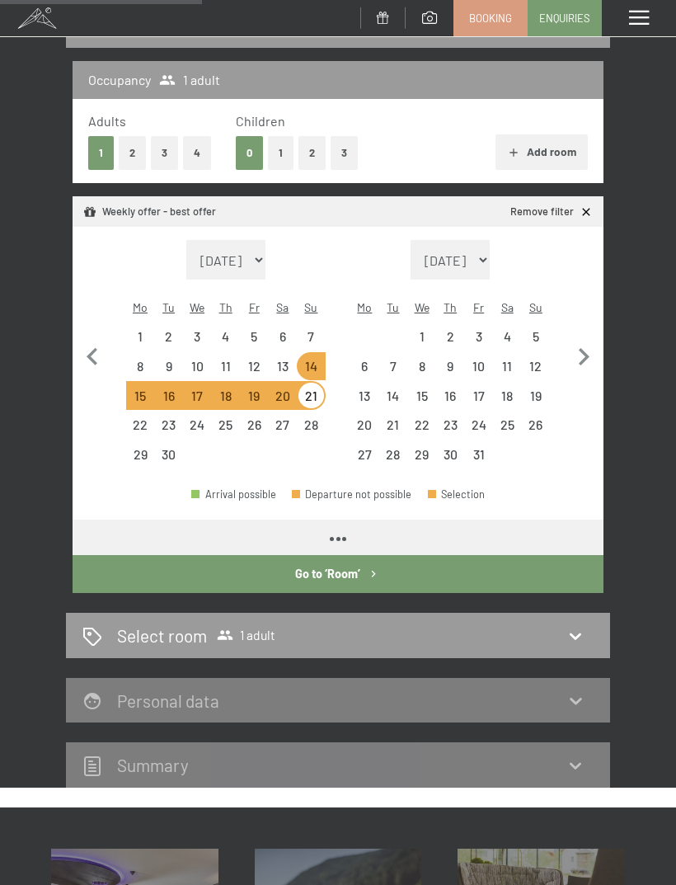
select select "2025-09-01"
select select "2025-10-01"
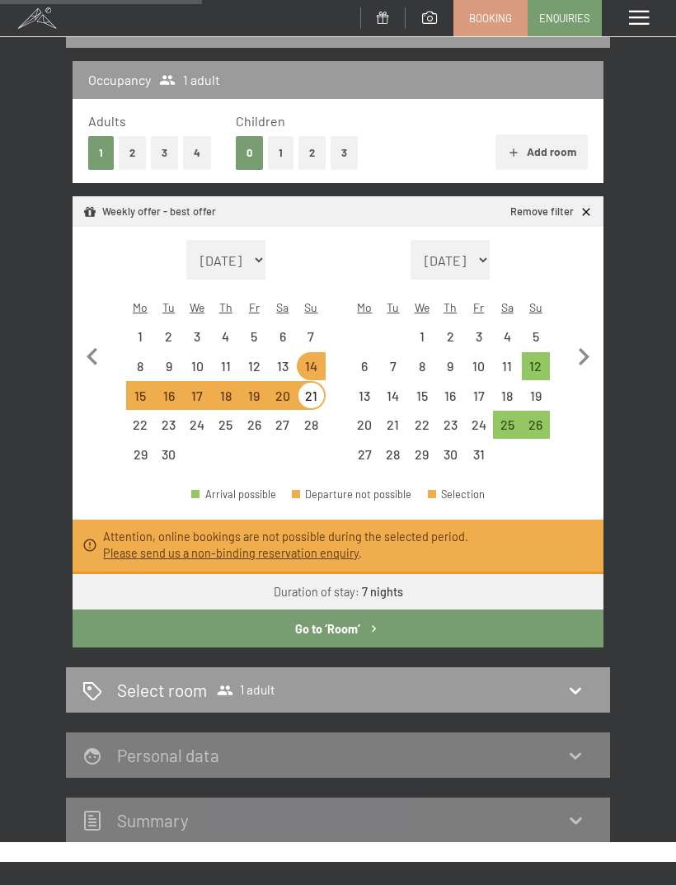
click at [548, 359] on div "12" at bounding box center [537, 372] width 26 height 26
select select "2025-09-01"
select select "2025-10-01"
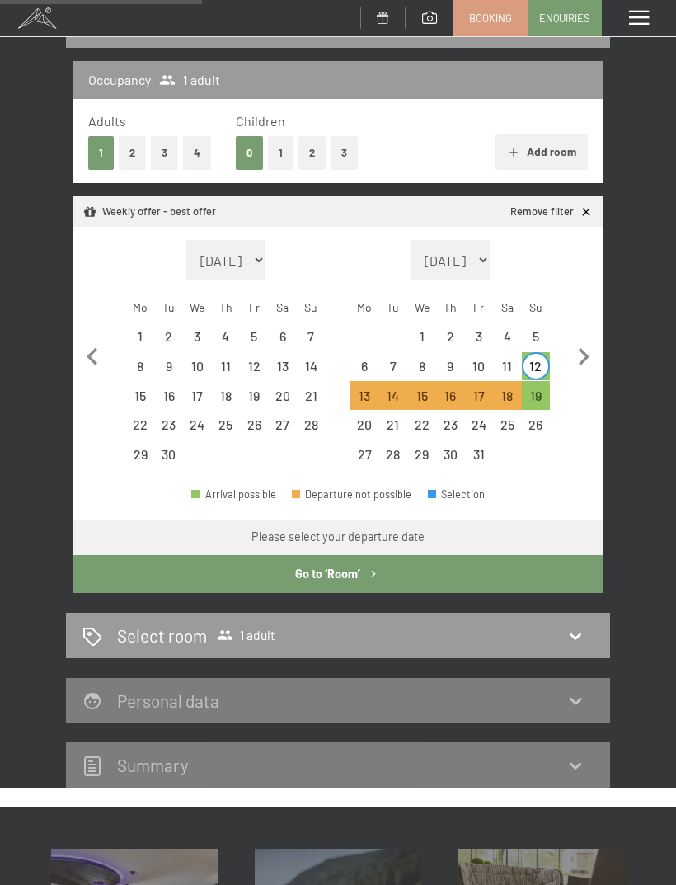
click at [534, 389] on div "19" at bounding box center [537, 402] width 26 height 26
select select "2025-09-01"
select select "2025-10-01"
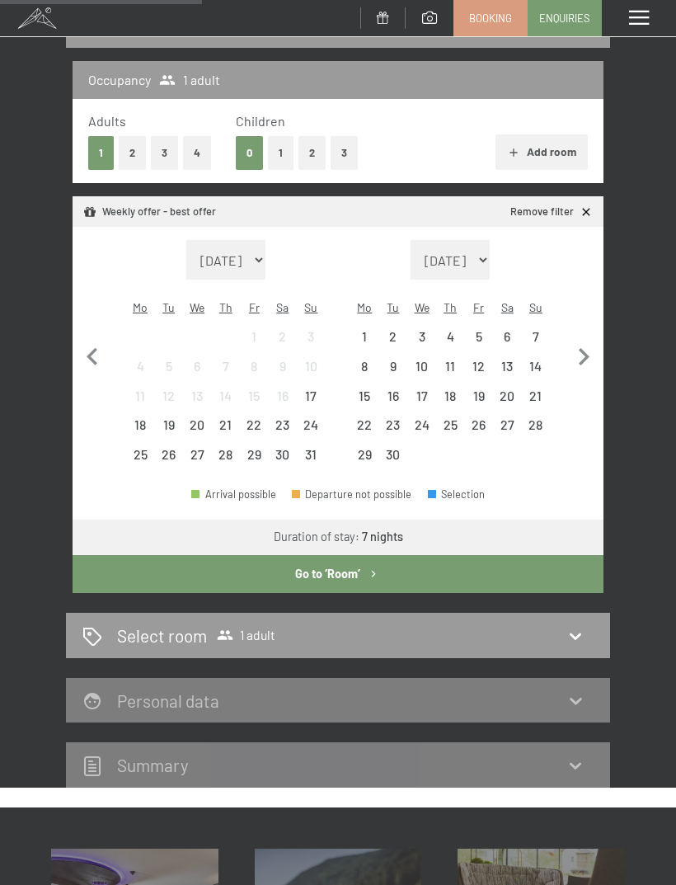
click at [425, 557] on button "Go to ‘Room’" at bounding box center [338, 574] width 531 height 38
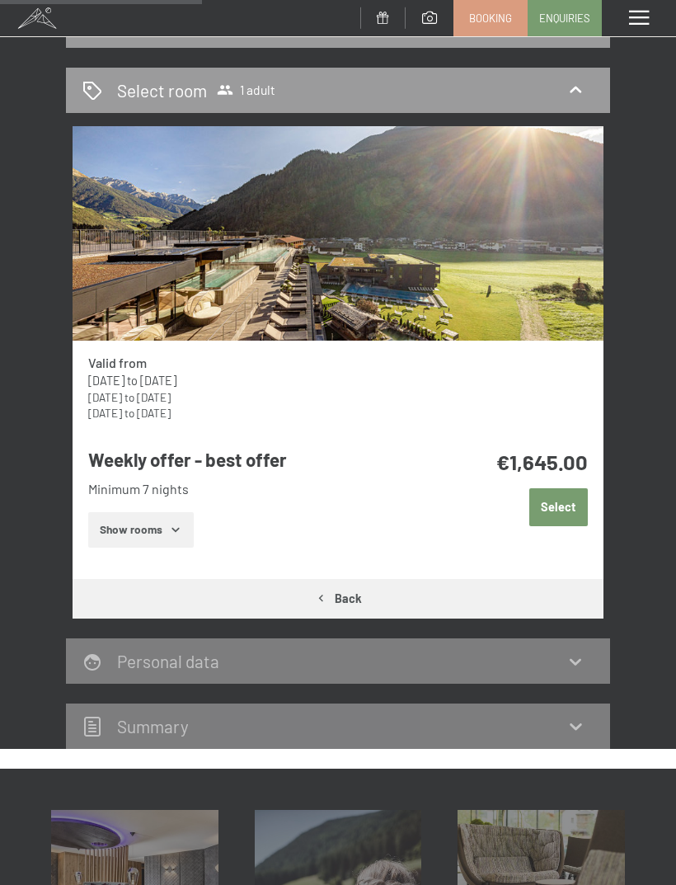
click at [573, 80] on icon at bounding box center [576, 90] width 20 height 20
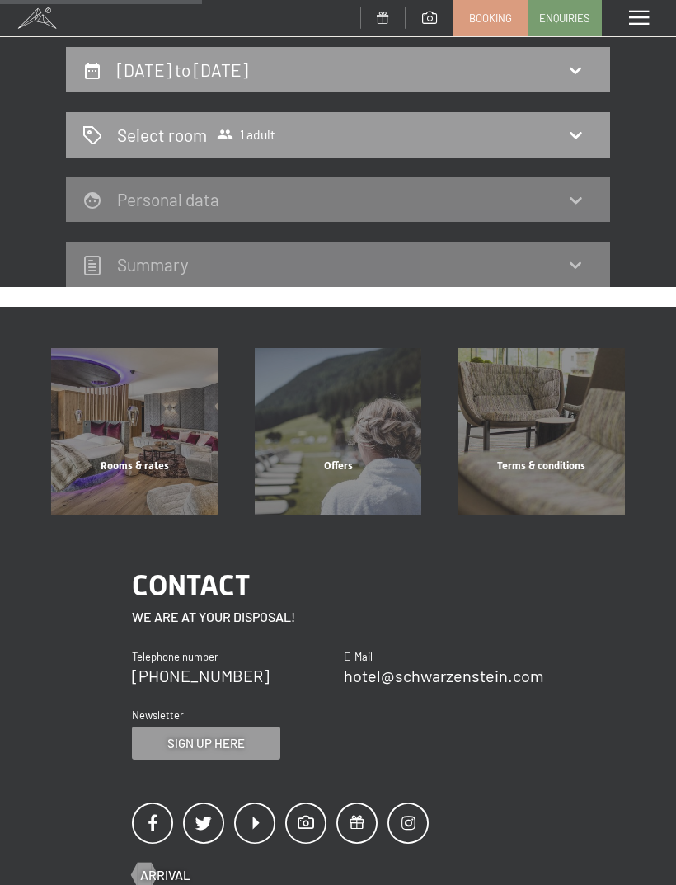
scroll to position [0, 0]
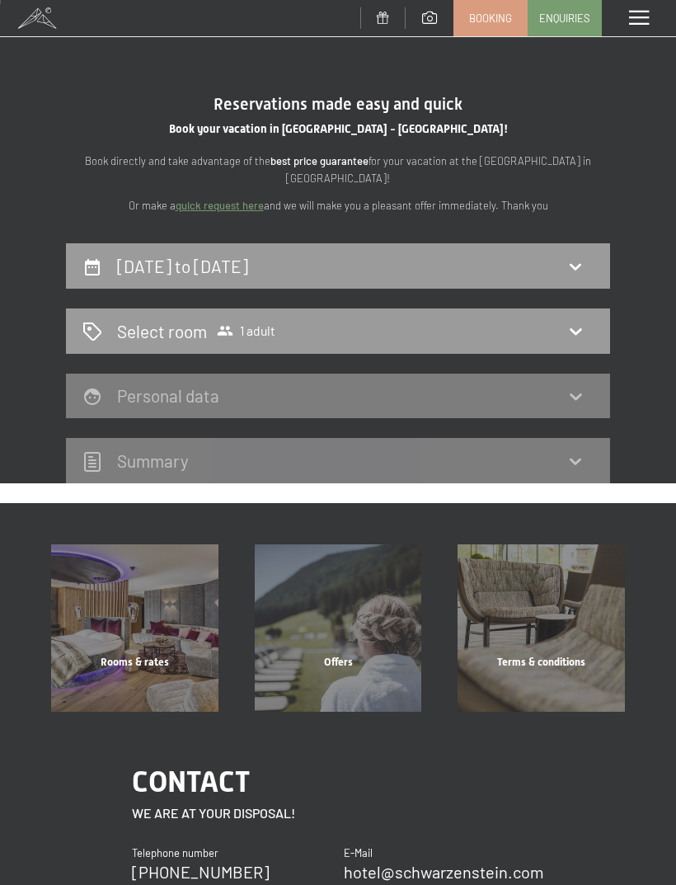
click at [523, 279] on div "12th October to 19th October 2025" at bounding box center [338, 265] width 544 height 45
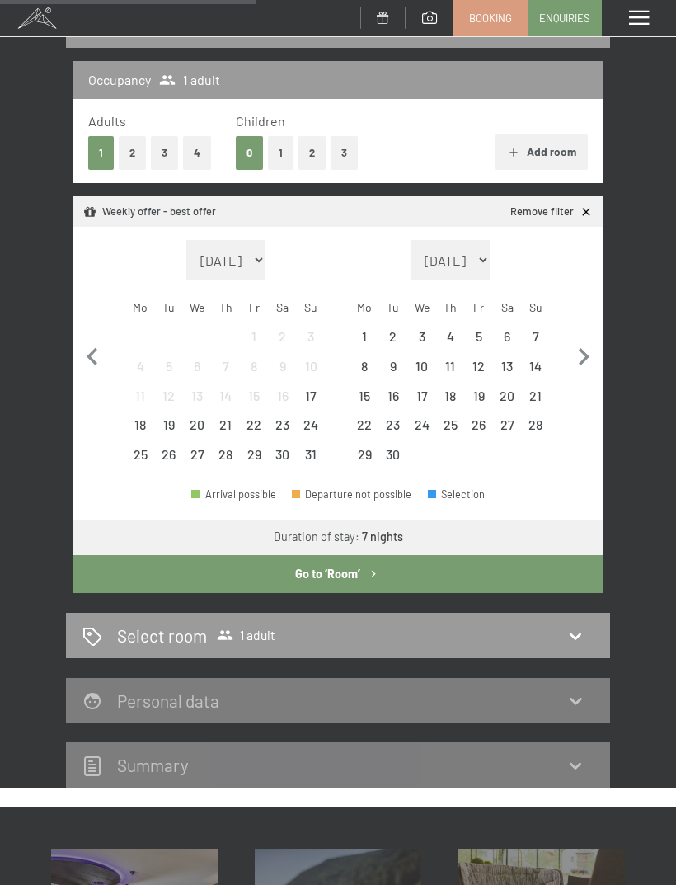
scroll to position [240, 0]
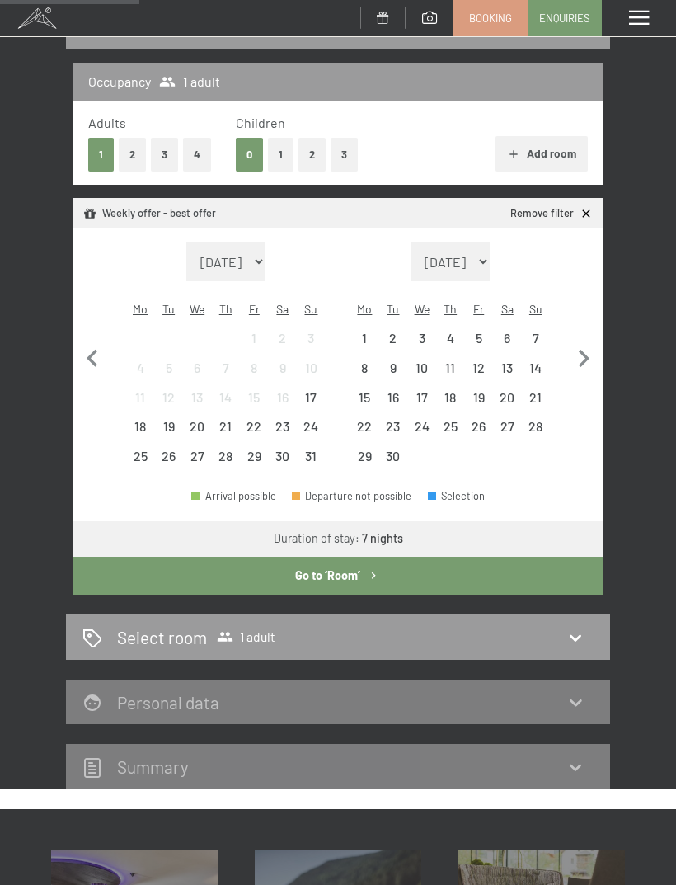
click at [585, 341] on icon "button" at bounding box center [583, 358] width 35 height 35
select select "2025-09-01"
select select "2025-10-01"
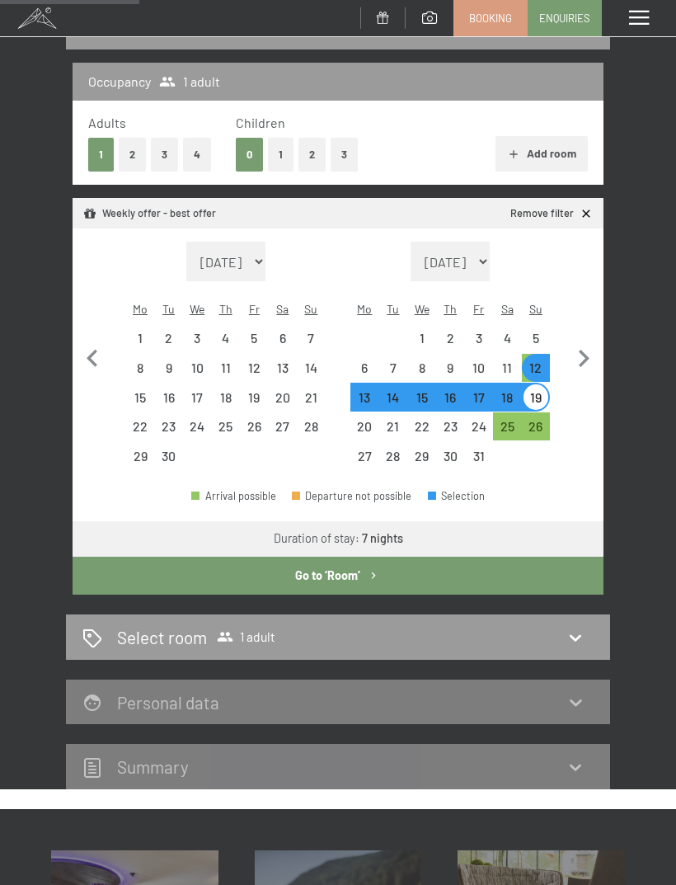
click at [600, 356] on icon "button" at bounding box center [583, 358] width 35 height 35
select select "2025-10-01"
select select "2025-11-01"
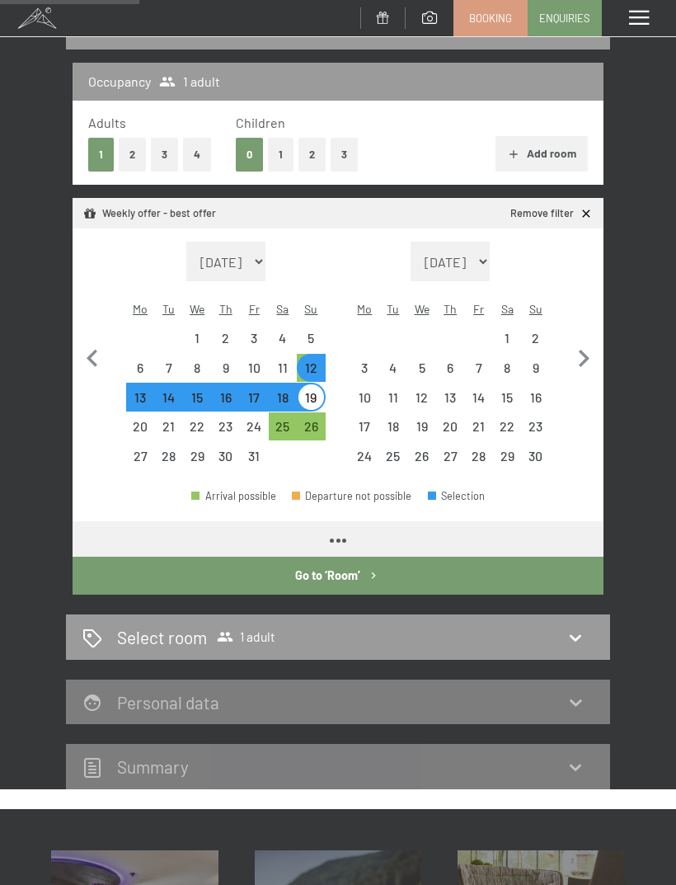
click at [599, 359] on icon "button" at bounding box center [583, 358] width 35 height 35
select select "2025-11-01"
select select "2025-12-01"
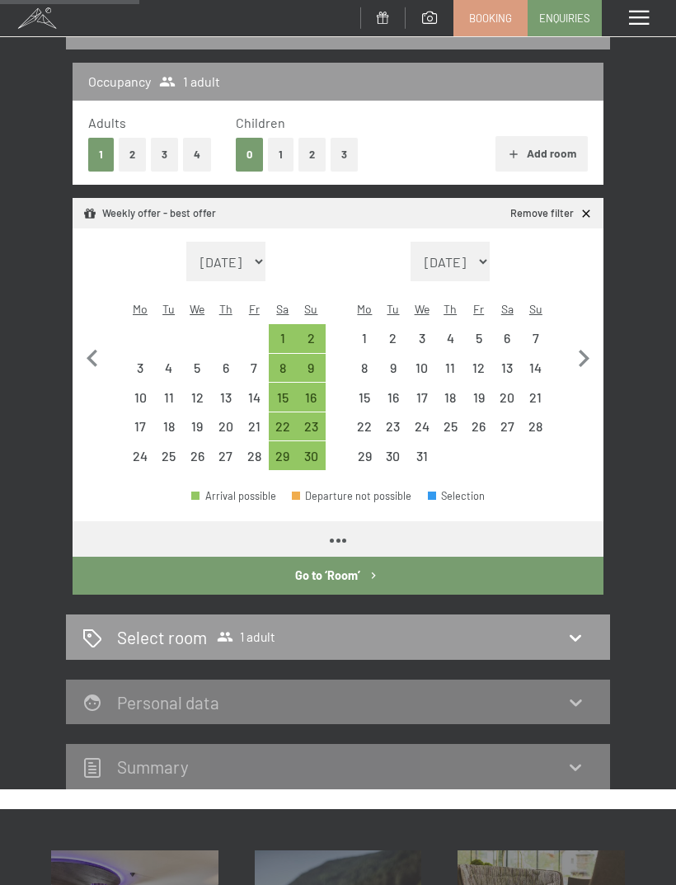
select select "2025-11-01"
select select "2025-12-01"
click at [533, 331] on div "7" at bounding box center [537, 344] width 26 height 26
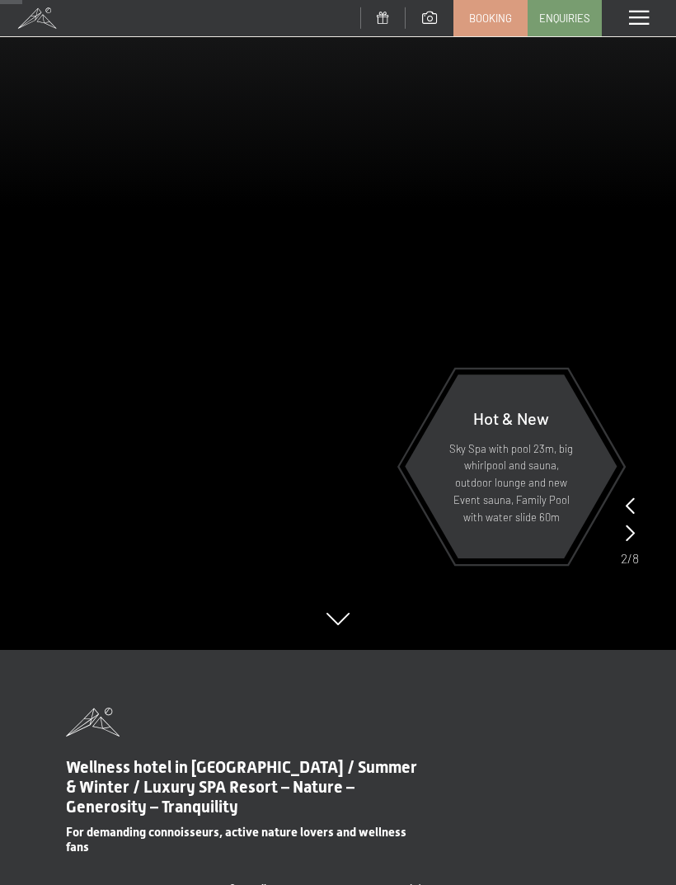
click at [618, 535] on div "Hot & New Sky Spa with pool 23m, big whirlpool and sauna, outdoor lounge and ne…" at bounding box center [511, 466] width 214 height 200
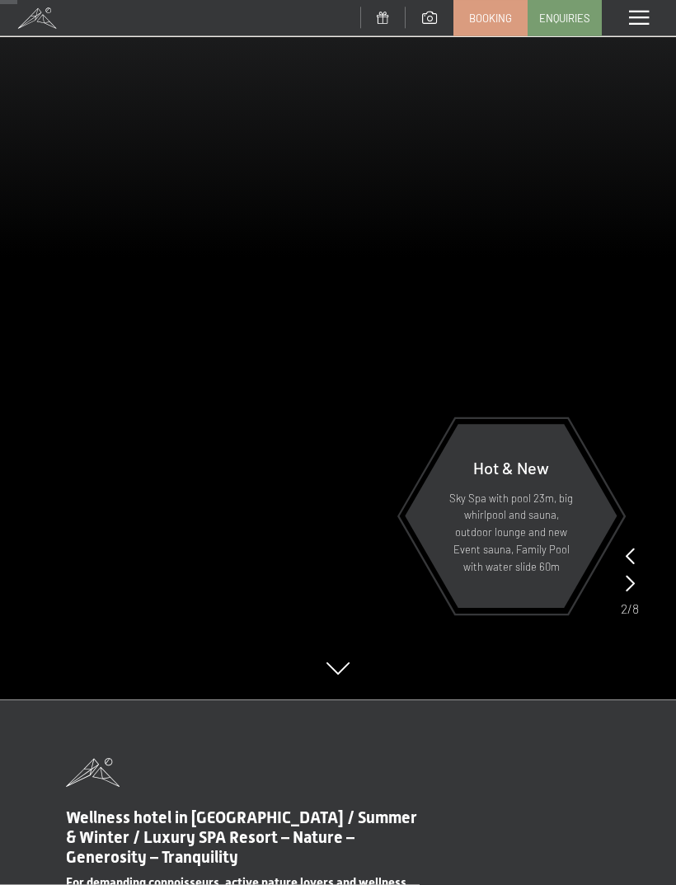
scroll to position [186, 0]
click at [629, 590] on icon at bounding box center [630, 582] width 9 height 16
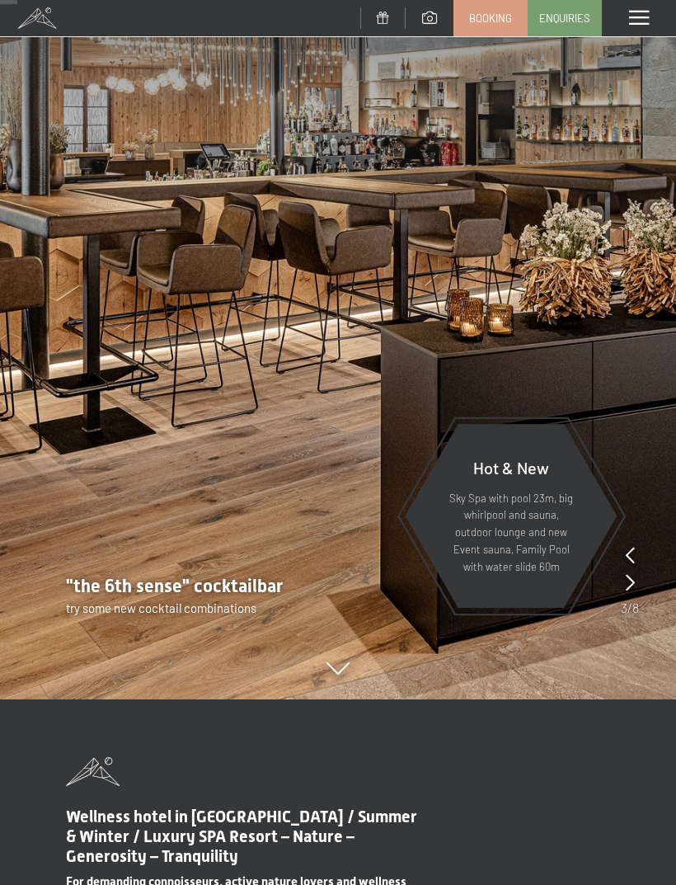
click at [632, 580] on icon at bounding box center [630, 582] width 9 height 16
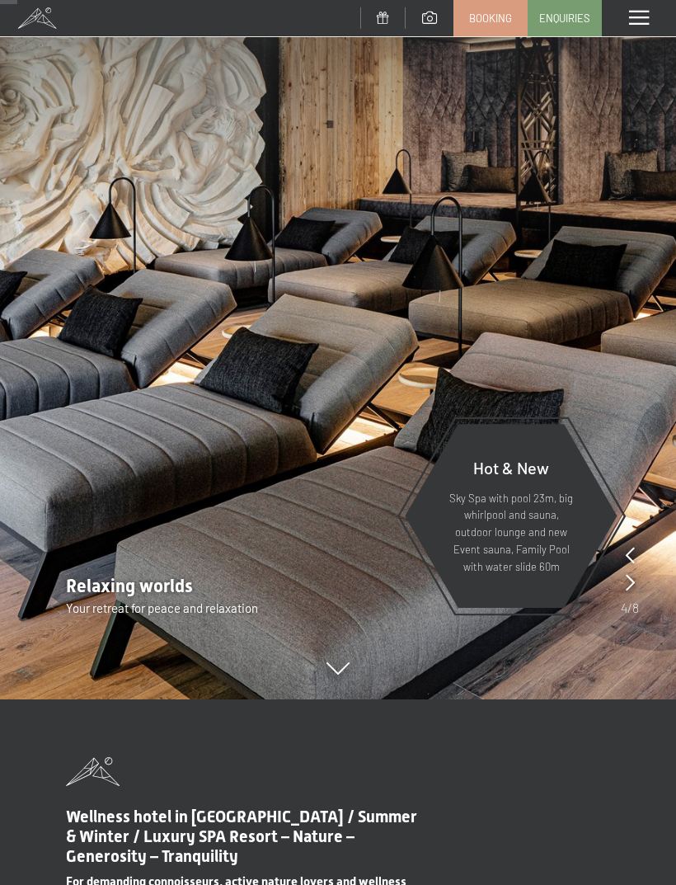
click at [641, 592] on div "Relaxing worlds Your retreat for peace and relaxation" at bounding box center [338, 595] width 676 height 43
click at [629, 591] on div at bounding box center [630, 582] width 9 height 23
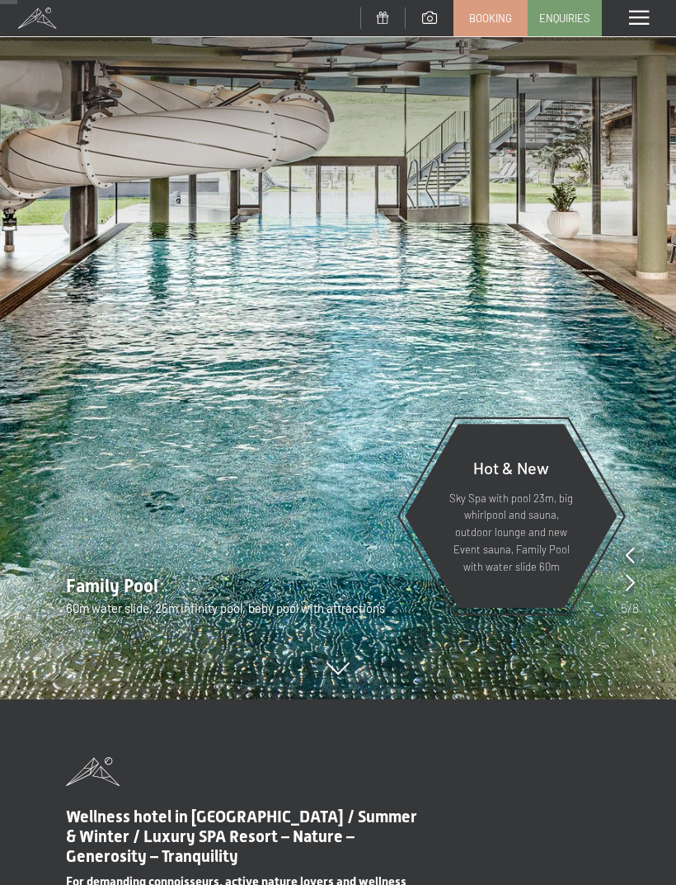
click at [618, 587] on div "Hot & New Sky Spa with pool 23m, big whirlpool and sauna, outdoor lounge and ne…" at bounding box center [511, 516] width 214 height 200
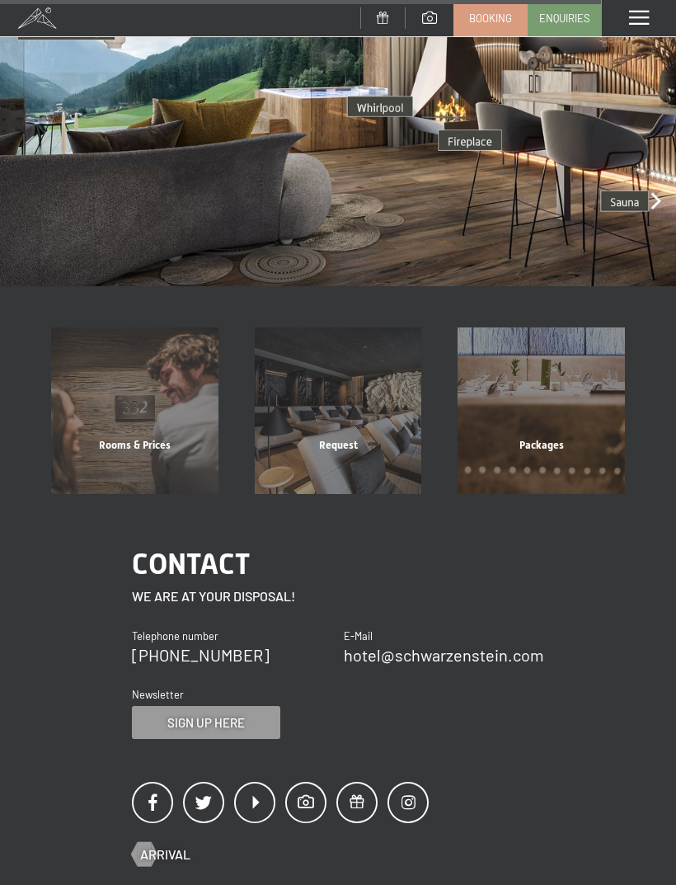
scroll to position [3332, 0]
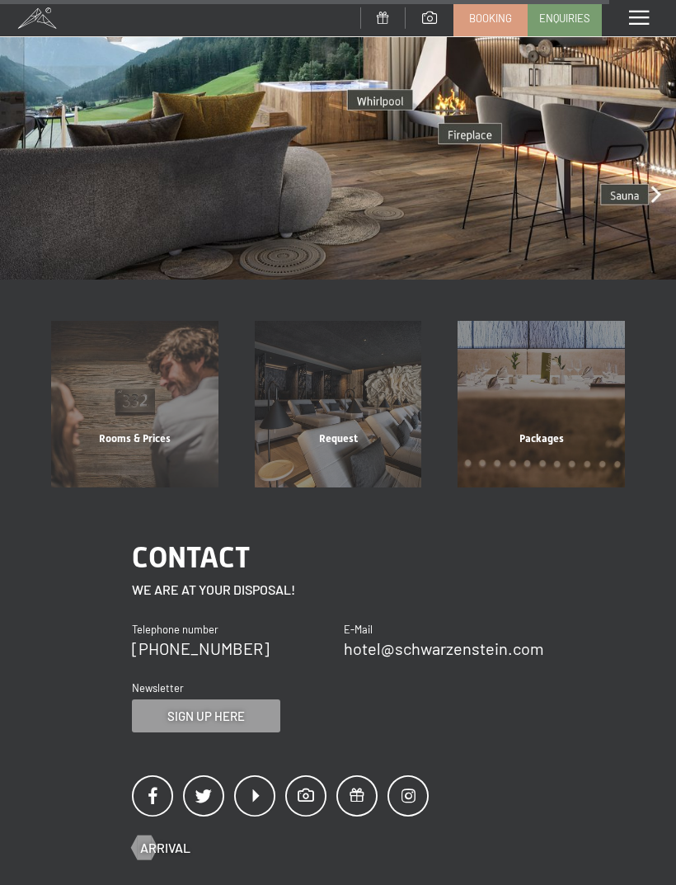
click at [137, 465] on div "Rooms & Prices Show more" at bounding box center [135, 404] width 204 height 167
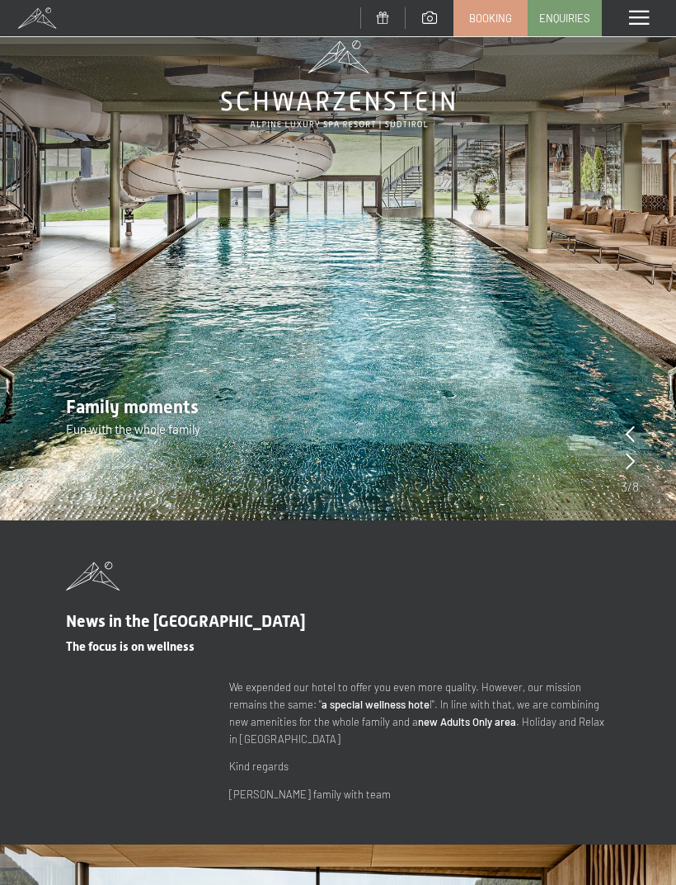
scroll to position [0, 0]
